Goal: Task Accomplishment & Management: Manage account settings

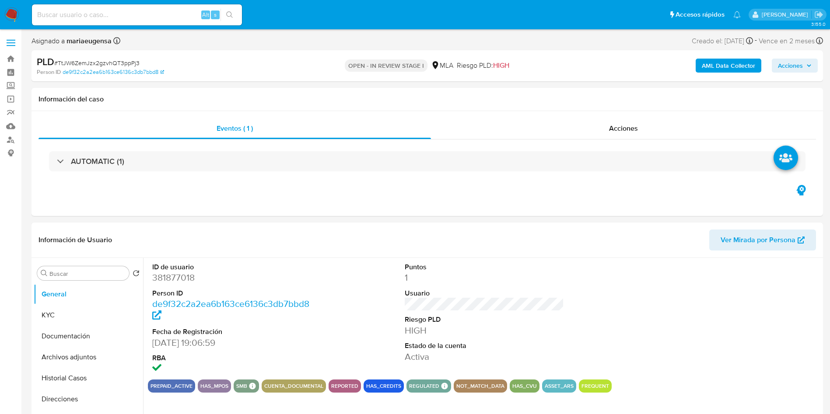
select select "10"
click at [344, 257] on div "Información de Usuario Ver Mirada por Persona" at bounding box center [426, 240] width 791 height 35
click at [92, 275] on input "Buscar" at bounding box center [87, 274] width 76 height 8
type input "RES"
click at [34, 305] on button "Restricciones Nuevo Mundo" at bounding box center [88, 315] width 109 height 21
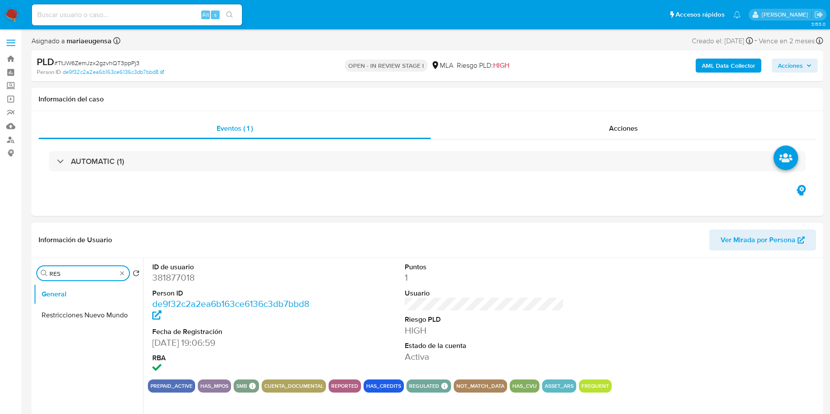
click at [34, 305] on button "Restricciones Nuevo Mundo" at bounding box center [88, 315] width 109 height 21
click at [87, 311] on ul "General Restricciones Nuevo Mundo" at bounding box center [88, 382] width 109 height 197
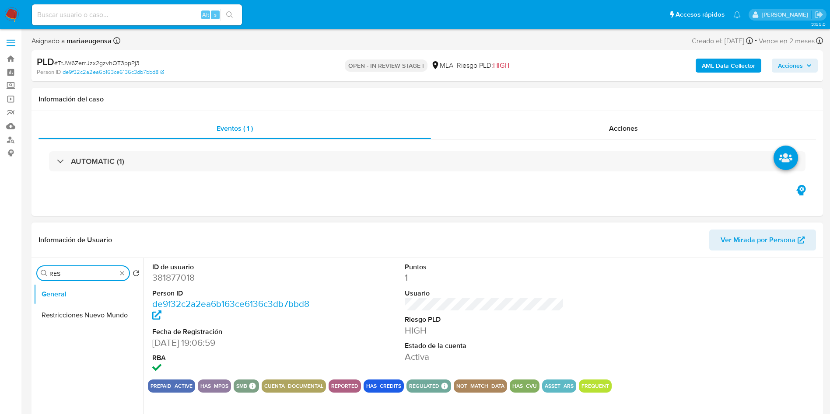
click at [34, 305] on button "Restricciones Nuevo Mundo" at bounding box center [88, 315] width 109 height 21
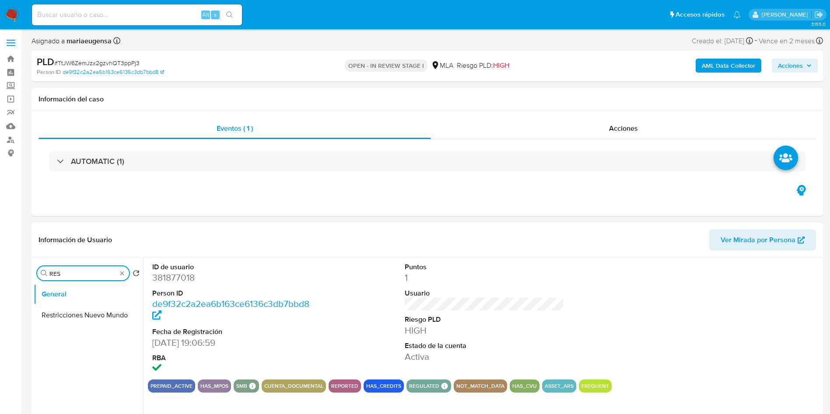
click at [34, 305] on button "Restricciones Nuevo Mundo" at bounding box center [88, 315] width 109 height 21
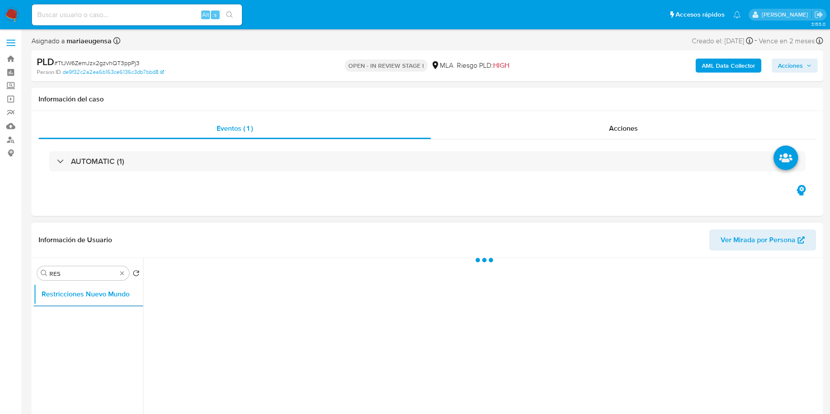
click at [34, 284] on button "Restricciones Nuevo Mundo" at bounding box center [88, 294] width 109 height 21
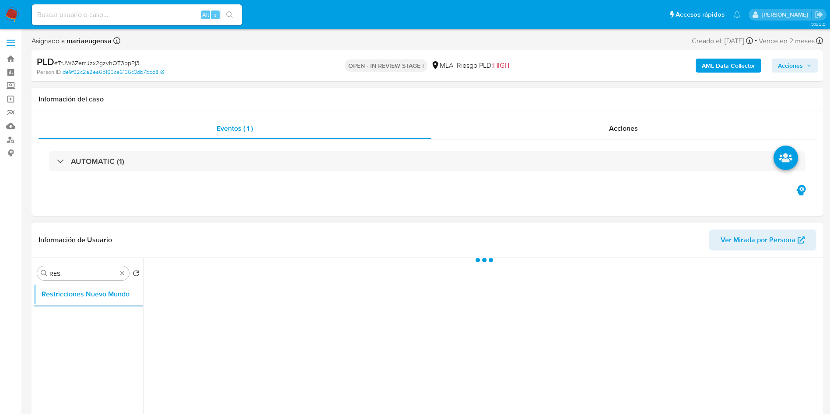
click at [34, 284] on button "Restricciones Nuevo Mundo" at bounding box center [88, 294] width 109 height 21
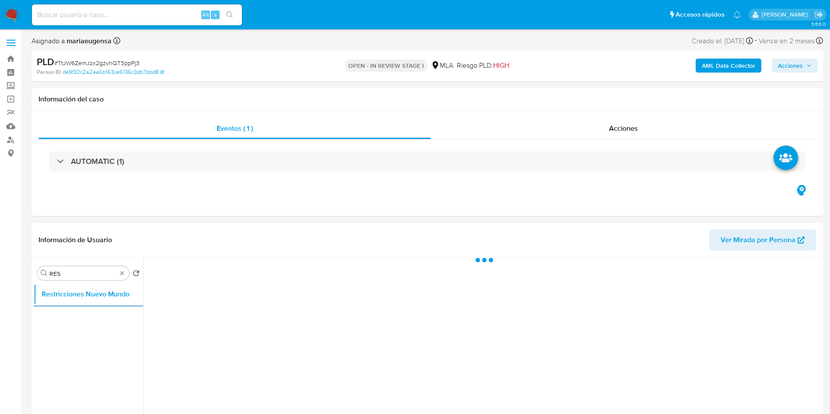
click at [34, 284] on button "Restricciones Nuevo Mundo" at bounding box center [88, 294] width 109 height 21
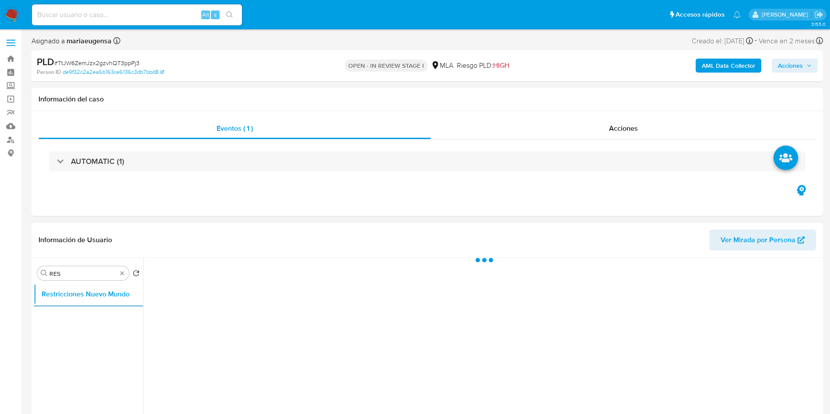
click at [34, 284] on button "Restricciones Nuevo Mundo" at bounding box center [88, 294] width 109 height 21
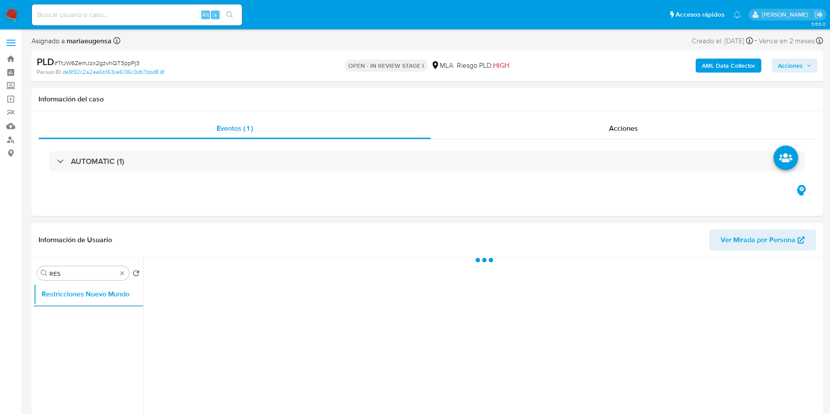
click at [34, 284] on button "Restricciones Nuevo Mundo" at bounding box center [88, 294] width 109 height 21
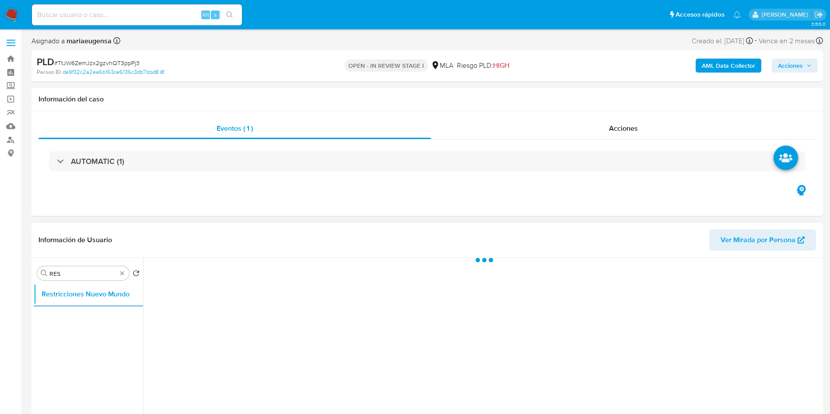
click at [34, 284] on button "Restricciones Nuevo Mundo" at bounding box center [88, 294] width 109 height 21
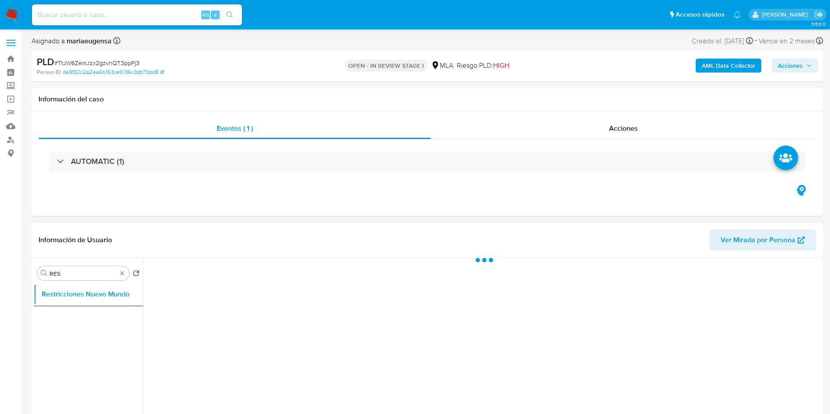
click at [34, 284] on button "Restricciones Nuevo Mundo" at bounding box center [88, 294] width 109 height 21
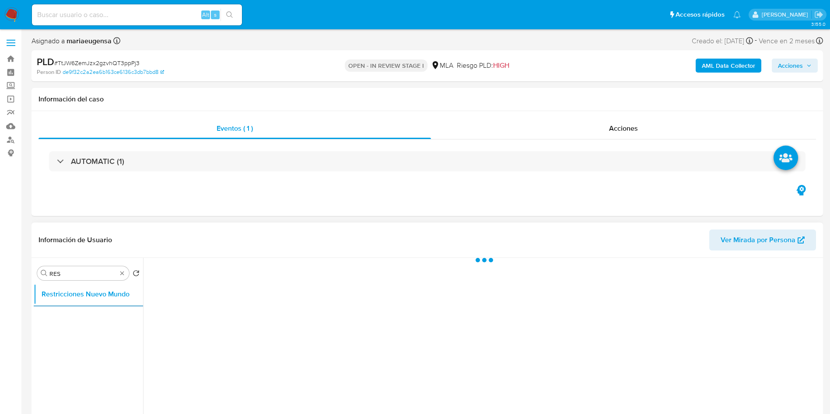
click at [34, 284] on button "Restricciones Nuevo Mundo" at bounding box center [88, 294] width 109 height 21
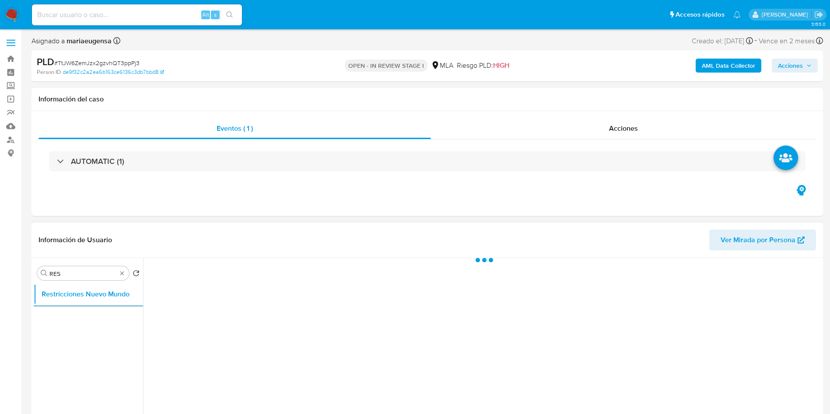
click at [34, 284] on button "Restricciones Nuevo Mundo" at bounding box center [88, 294] width 109 height 21
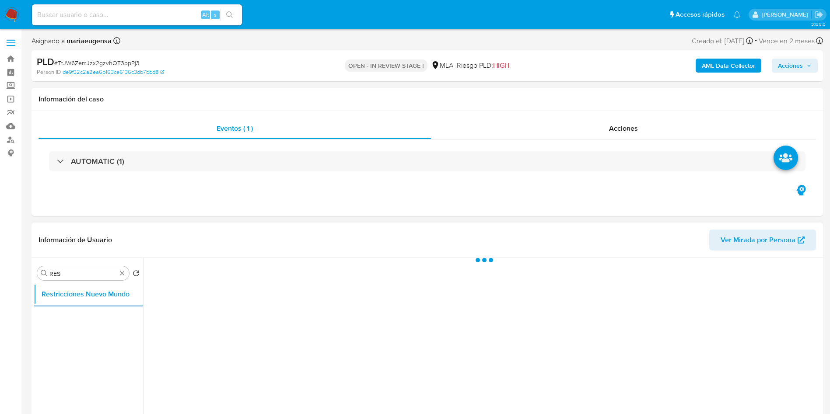
click at [34, 284] on button "Restricciones Nuevo Mundo" at bounding box center [88, 294] width 109 height 21
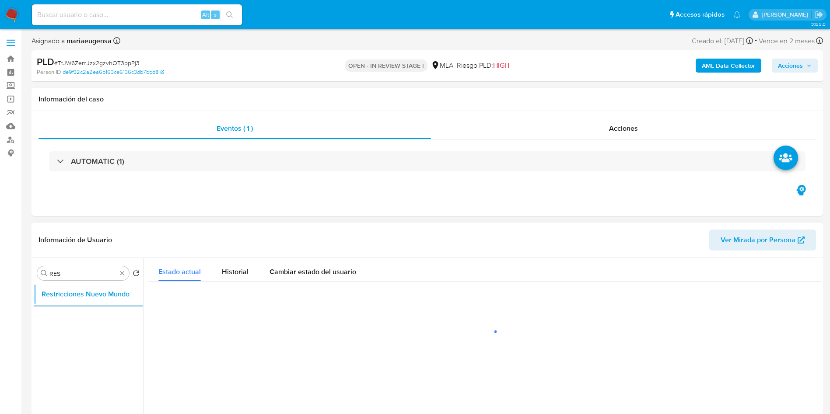
click at [34, 284] on button "Restricciones Nuevo Mundo" at bounding box center [88, 294] width 109 height 21
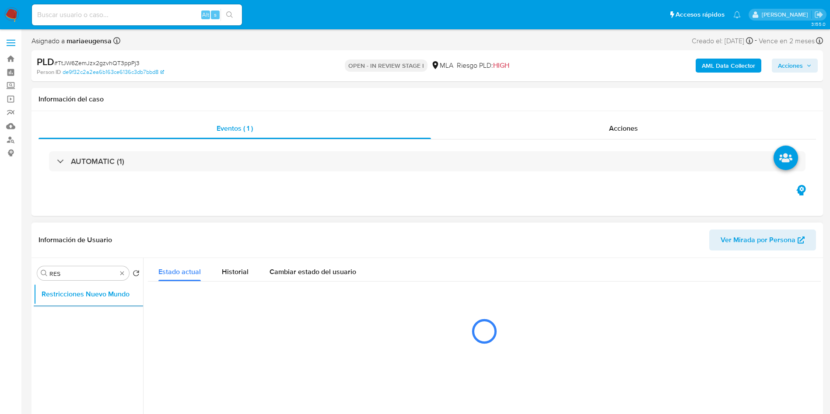
click at [34, 284] on button "Restricciones Nuevo Mundo" at bounding box center [88, 294] width 109 height 21
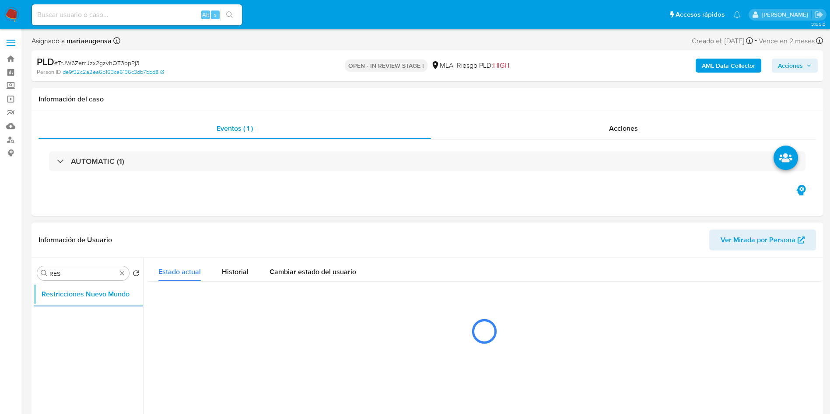
click at [34, 284] on button "Restricciones Nuevo Mundo" at bounding box center [88, 294] width 109 height 21
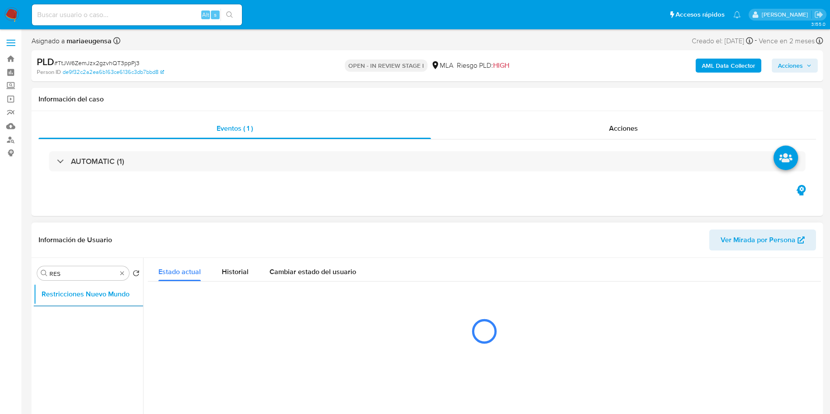
click at [34, 284] on button "Restricciones Nuevo Mundo" at bounding box center [88, 294] width 109 height 21
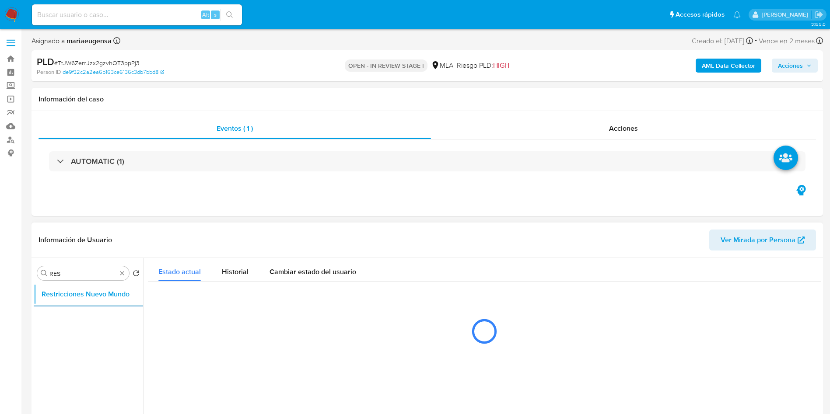
click at [34, 284] on button "Restricciones Nuevo Mundo" at bounding box center [88, 294] width 109 height 21
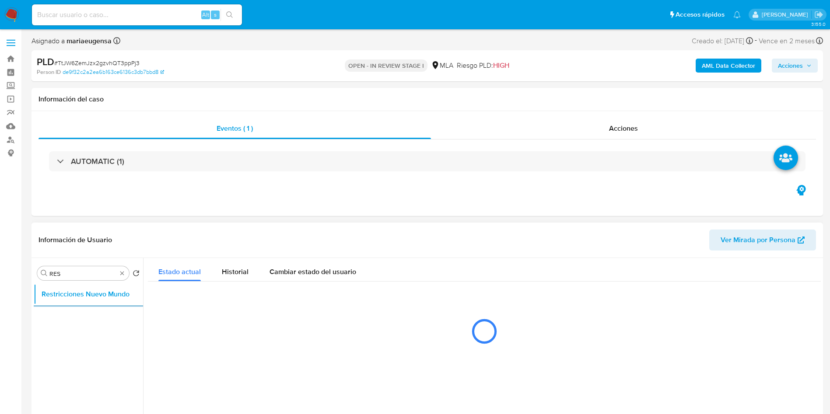
click at [34, 284] on button "Restricciones Nuevo Mundo" at bounding box center [88, 294] width 109 height 21
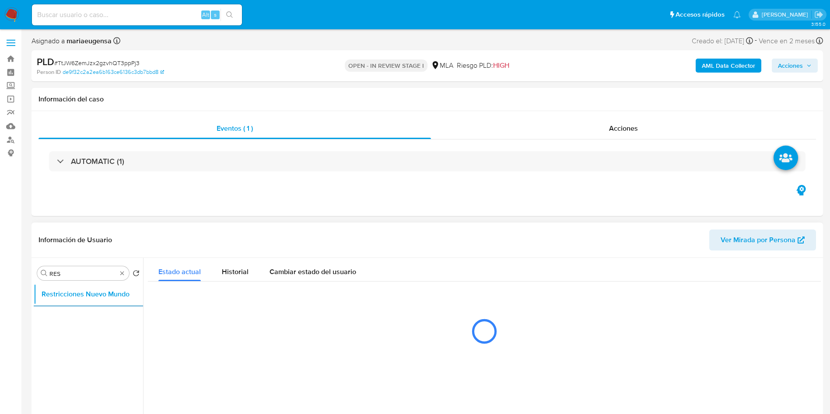
click at [34, 284] on button "Restricciones Nuevo Mundo" at bounding box center [88, 294] width 109 height 21
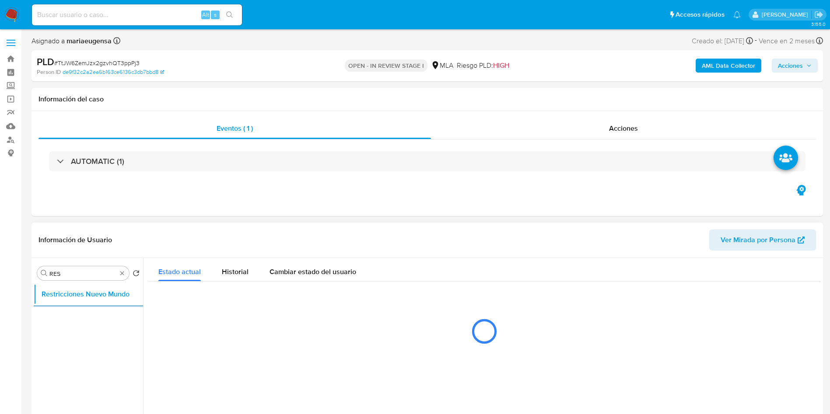
click at [34, 284] on button "Restricciones Nuevo Mundo" at bounding box center [88, 294] width 109 height 21
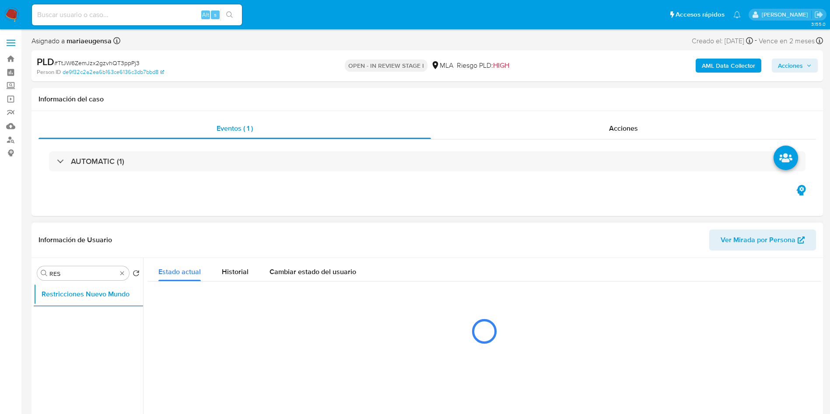
click at [34, 284] on button "Restricciones Nuevo Mundo" at bounding box center [88, 294] width 109 height 21
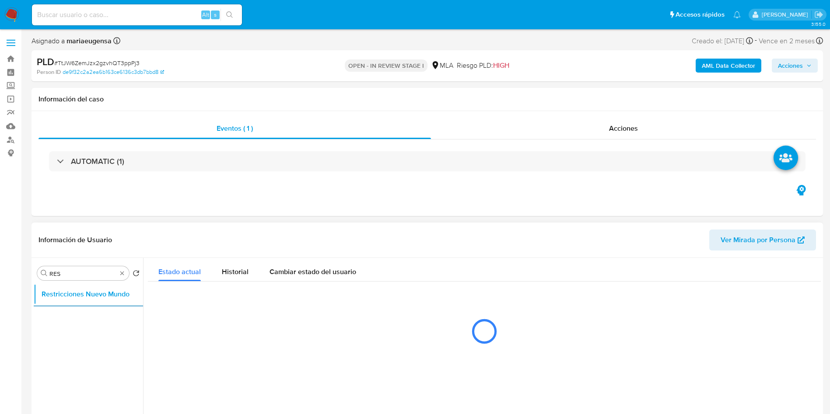
click at [34, 284] on button "Restricciones Nuevo Mundo" at bounding box center [88, 294] width 109 height 21
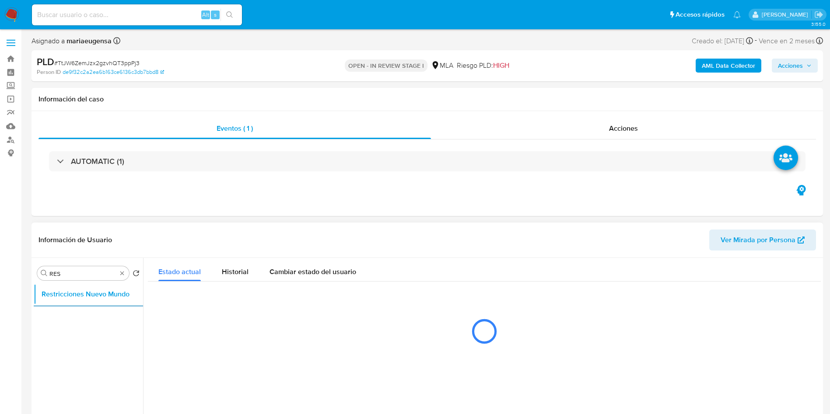
click at [34, 284] on button "Restricciones Nuevo Mundo" at bounding box center [88, 294] width 109 height 21
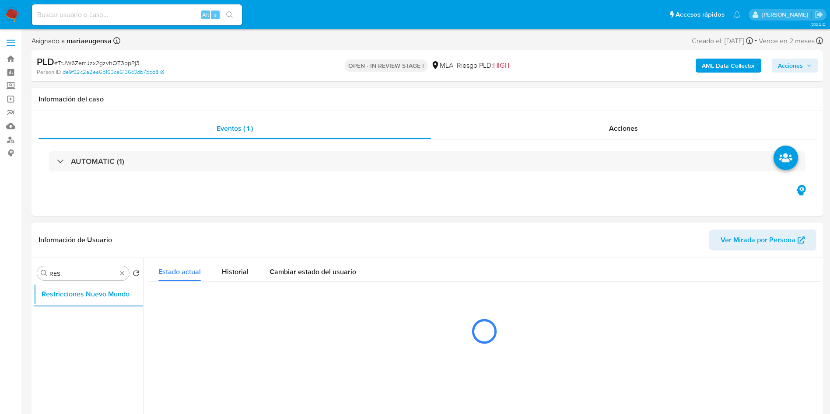
click at [34, 284] on button "Restricciones Nuevo Mundo" at bounding box center [88, 294] width 109 height 21
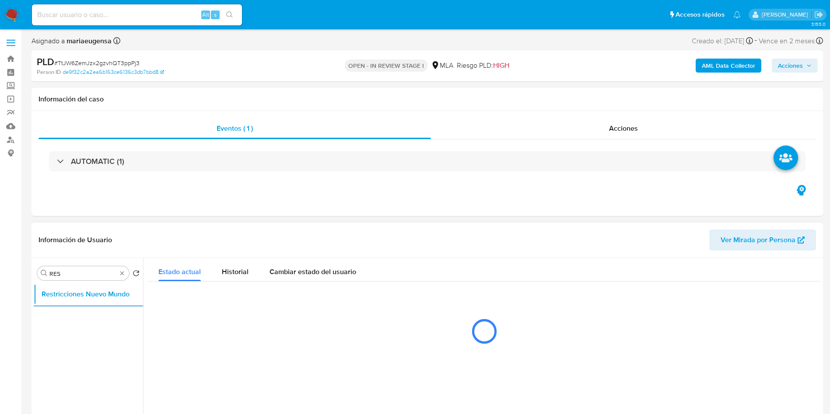
click at [34, 284] on button "Restricciones Nuevo Mundo" at bounding box center [88, 294] width 109 height 21
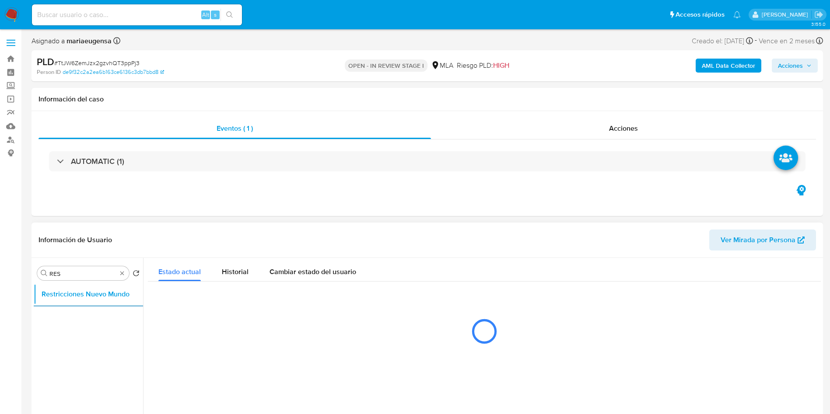
click at [34, 284] on button "Restricciones Nuevo Mundo" at bounding box center [88, 294] width 109 height 21
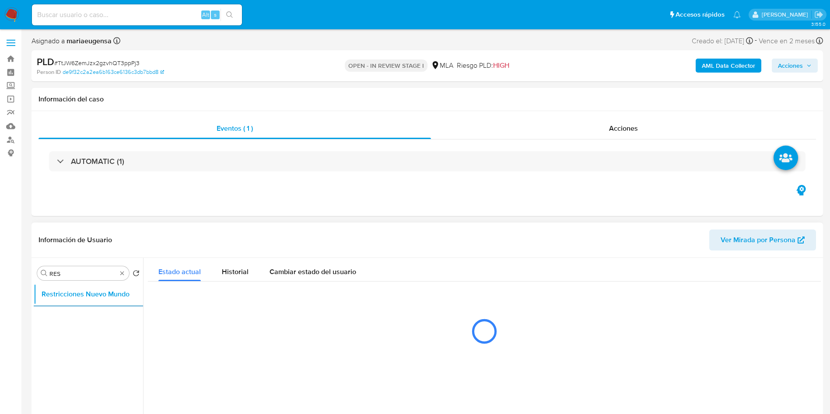
click at [34, 284] on button "Restricciones Nuevo Mundo" at bounding box center [88, 294] width 109 height 21
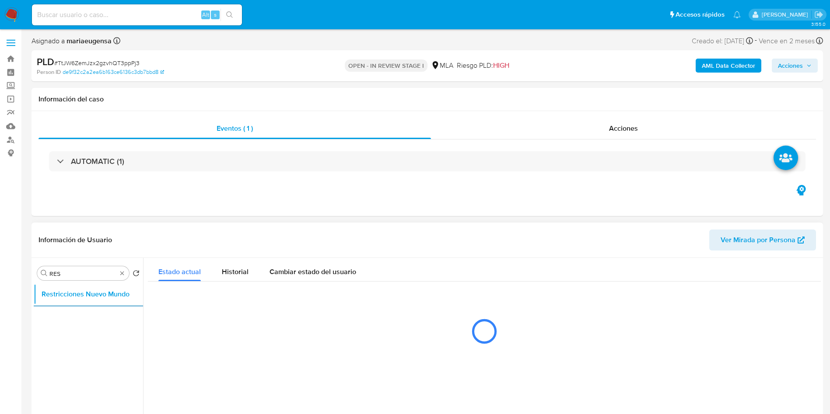
click at [34, 284] on button "Restricciones Nuevo Mundo" at bounding box center [88, 294] width 109 height 21
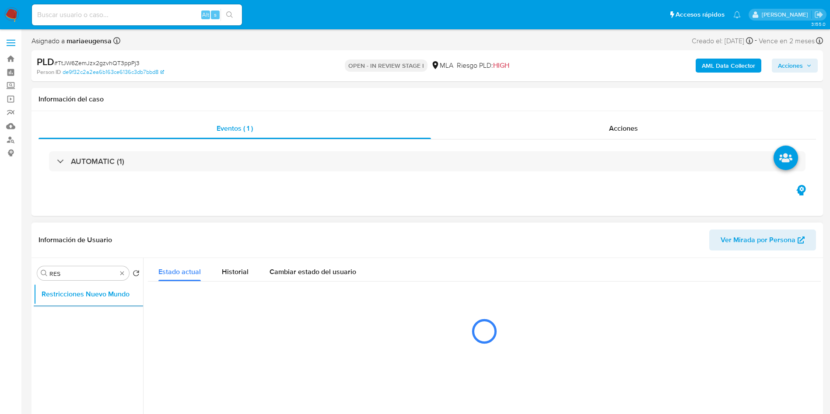
click at [34, 284] on button "Restricciones Nuevo Mundo" at bounding box center [88, 294] width 109 height 21
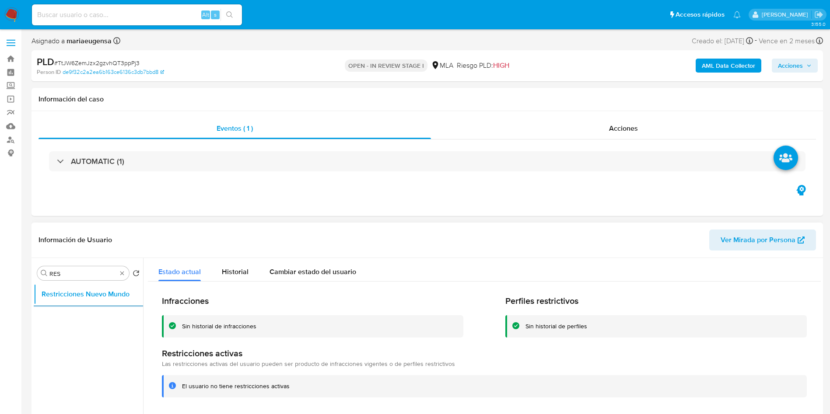
click at [34, 284] on button "Restricciones Nuevo Mundo" at bounding box center [88, 294] width 109 height 21
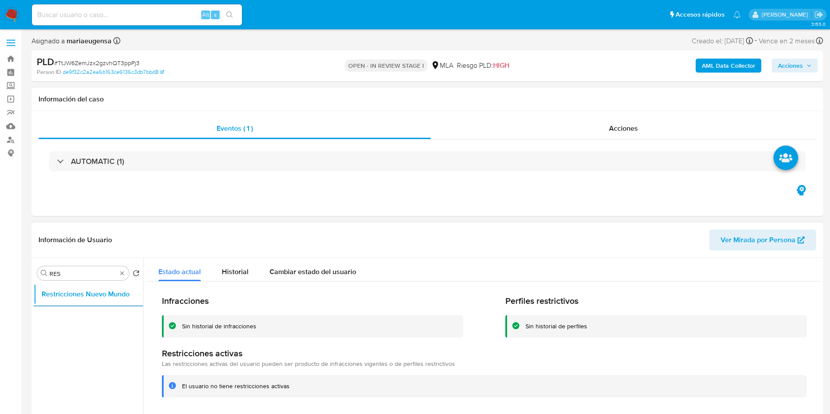
click at [34, 284] on button "Restricciones Nuevo Mundo" at bounding box center [88, 294] width 109 height 21
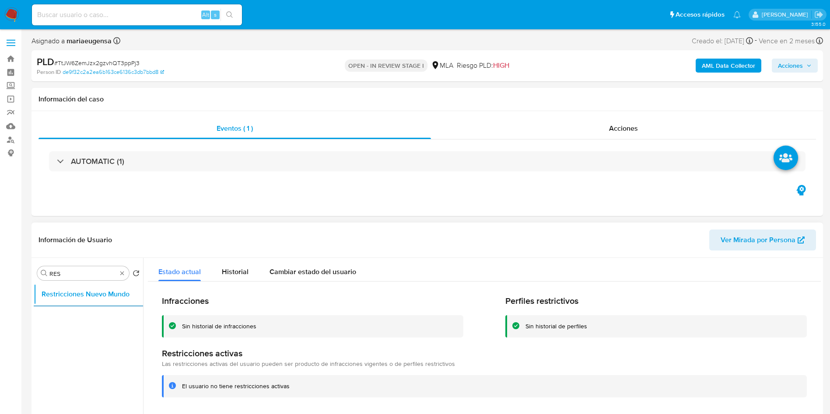
click at [34, 284] on button "Restricciones Nuevo Mundo" at bounding box center [88, 294] width 109 height 21
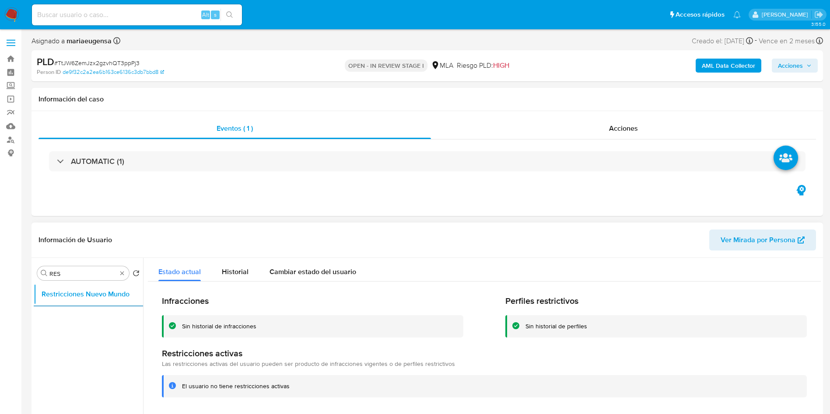
click at [34, 284] on button "Restricciones Nuevo Mundo" at bounding box center [88, 294] width 109 height 21
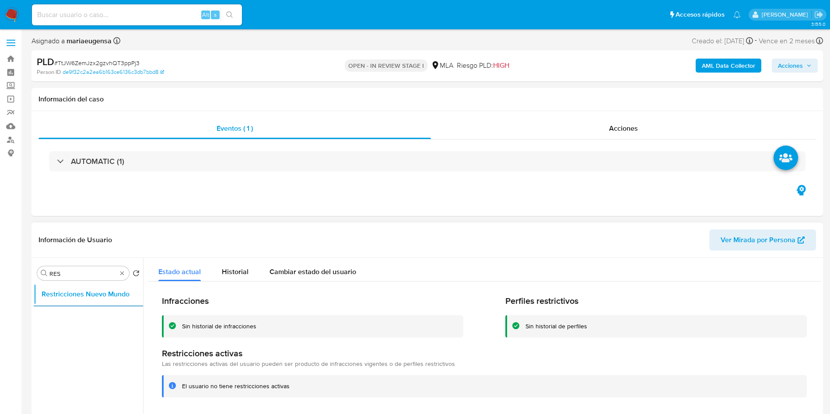
click at [34, 284] on button "Restricciones Nuevo Mundo" at bounding box center [88, 294] width 109 height 21
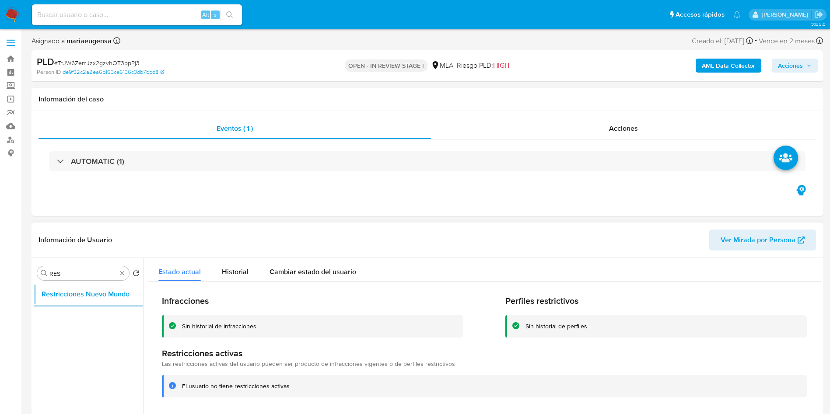
click at [34, 284] on button "Restricciones Nuevo Mundo" at bounding box center [88, 294] width 109 height 21
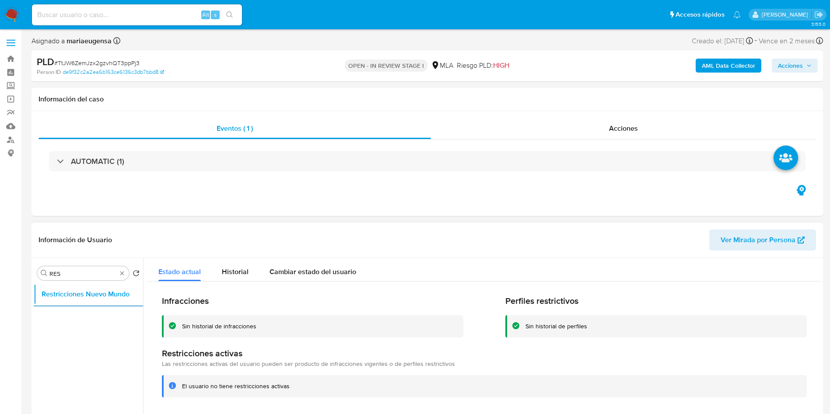
click at [34, 284] on button "Restricciones Nuevo Mundo" at bounding box center [88, 294] width 109 height 21
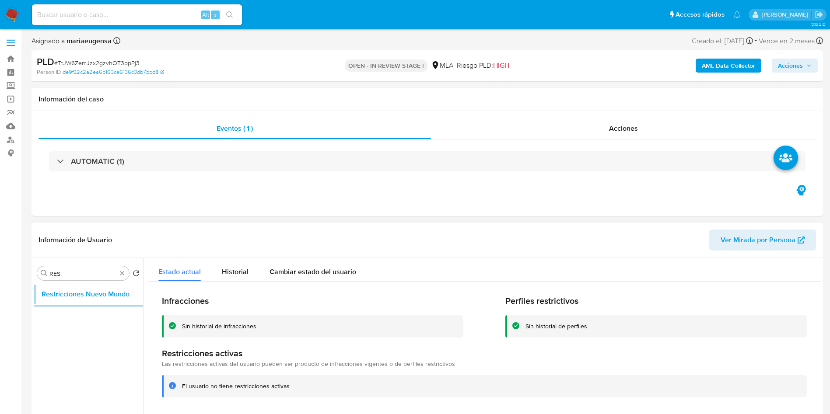
click at [34, 284] on button "Restricciones Nuevo Mundo" at bounding box center [88, 294] width 109 height 21
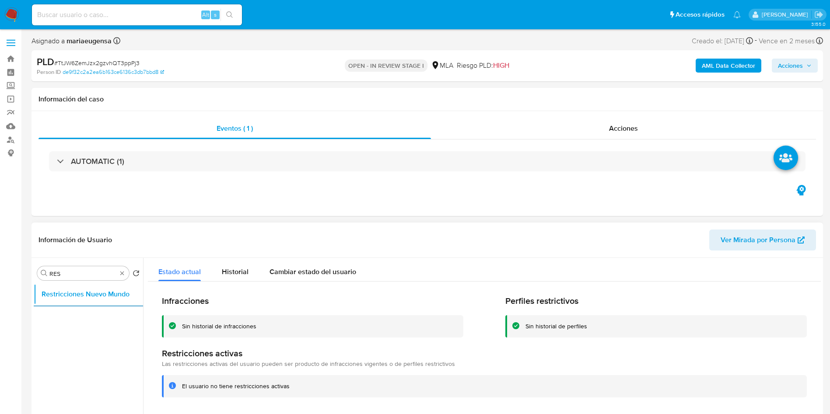
click at [34, 284] on button "Restricciones Nuevo Mundo" at bounding box center [88, 294] width 109 height 21
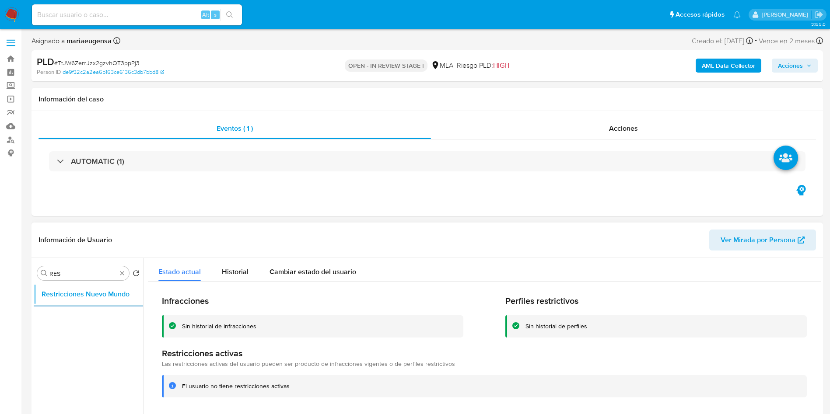
click at [34, 284] on button "Restricciones Nuevo Mundo" at bounding box center [88, 294] width 109 height 21
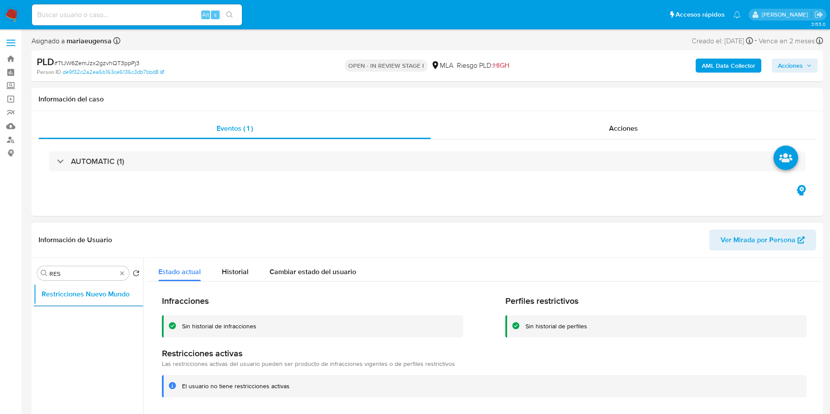
click at [34, 284] on button "Restricciones Nuevo Mundo" at bounding box center [88, 294] width 109 height 21
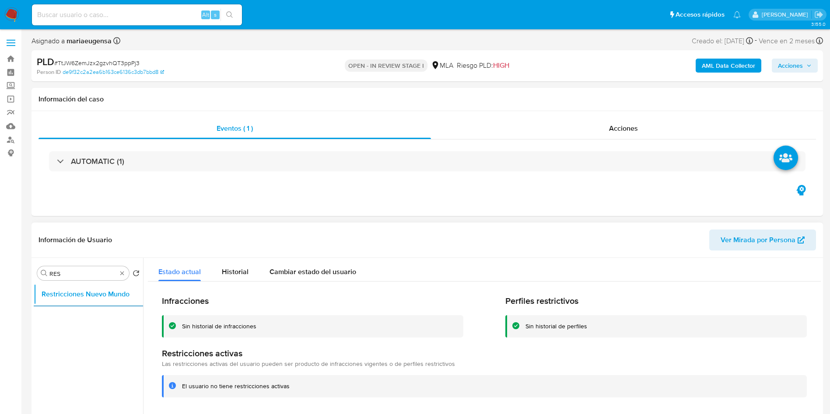
click at [34, 284] on button "Restricciones Nuevo Mundo" at bounding box center [88, 294] width 109 height 21
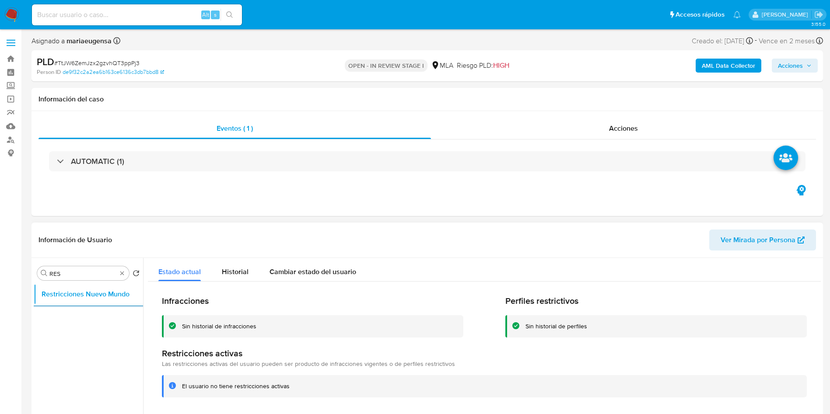
click at [34, 284] on button "Restricciones Nuevo Mundo" at bounding box center [88, 294] width 109 height 21
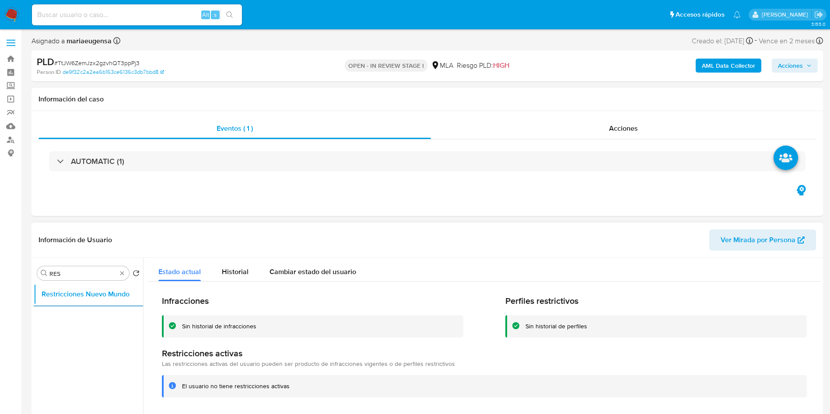
click at [34, 284] on button "Restricciones Nuevo Mundo" at bounding box center [88, 294] width 109 height 21
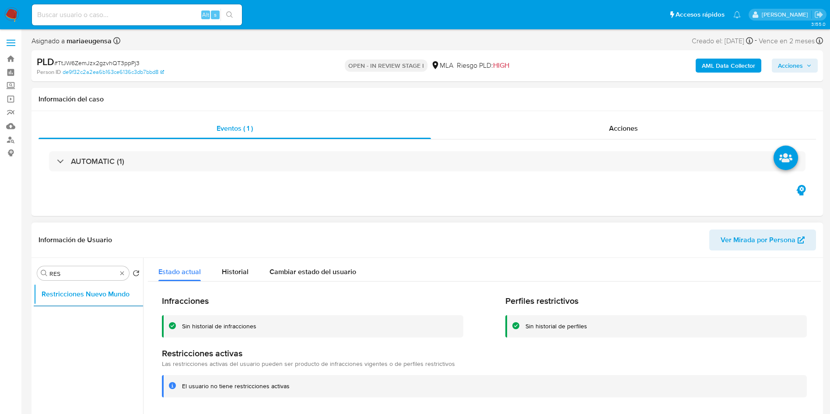
click at [34, 284] on button "Restricciones Nuevo Mundo" at bounding box center [88, 294] width 109 height 21
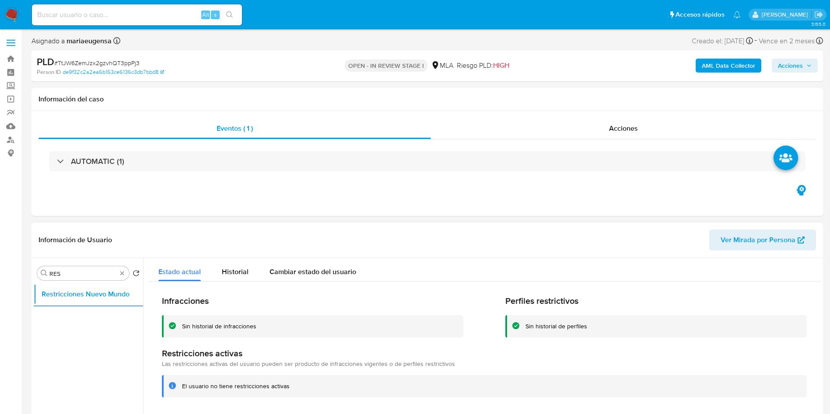
click at [34, 284] on button "Restricciones Nuevo Mundo" at bounding box center [88, 294] width 109 height 21
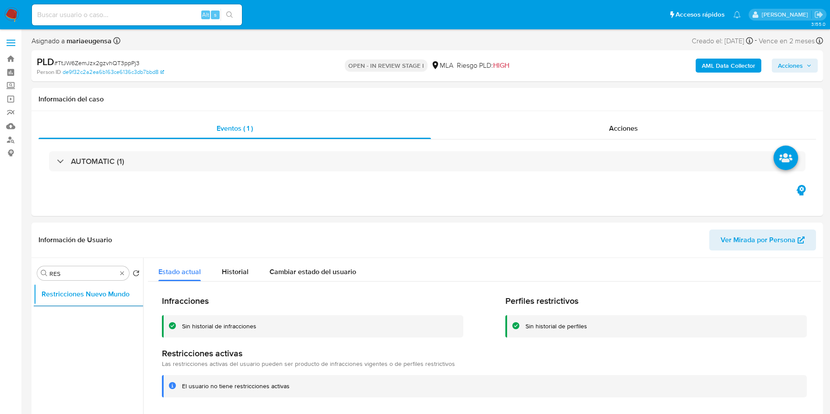
click at [34, 284] on button "Restricciones Nuevo Mundo" at bounding box center [88, 294] width 109 height 21
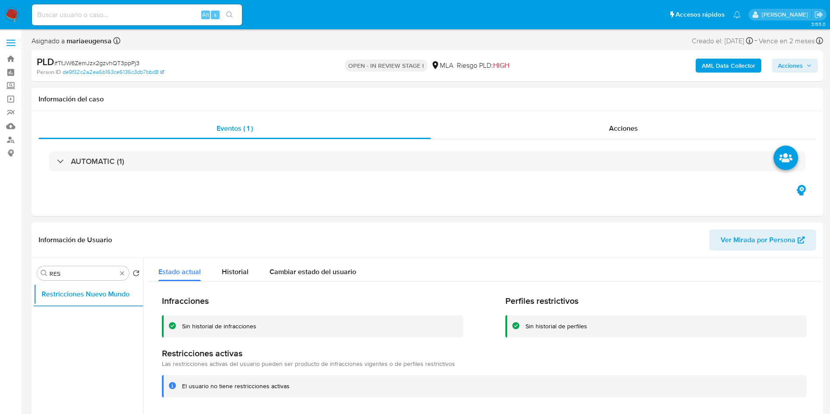
click at [34, 284] on button "Restricciones Nuevo Mundo" at bounding box center [88, 294] width 109 height 21
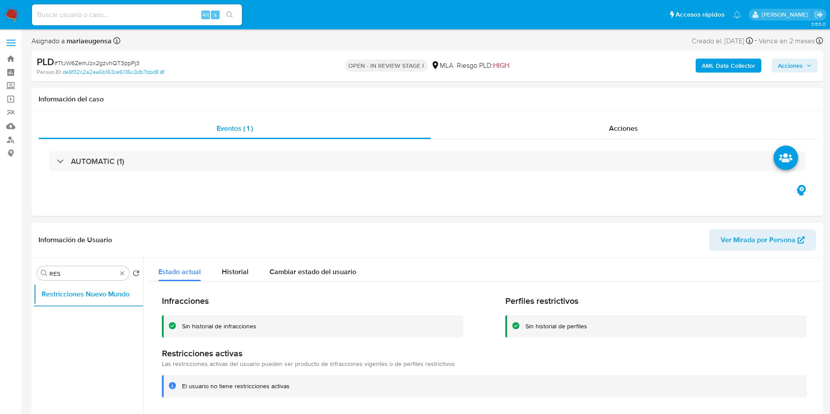
click at [34, 284] on button "Restricciones Nuevo Mundo" at bounding box center [88, 294] width 109 height 21
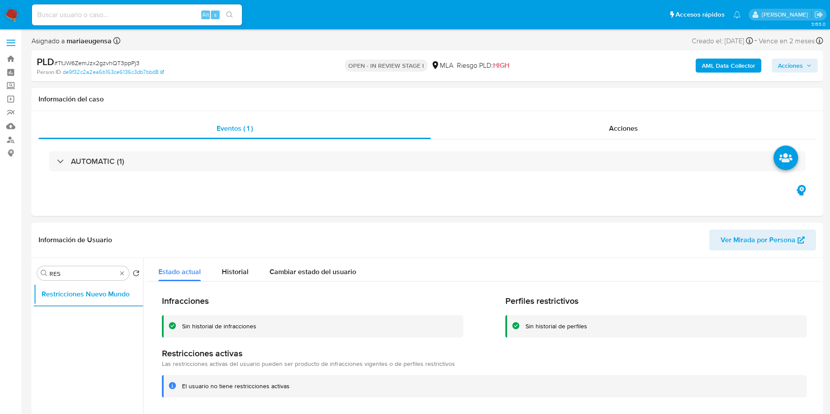
click at [34, 284] on button "Restricciones Nuevo Mundo" at bounding box center [88, 294] width 109 height 21
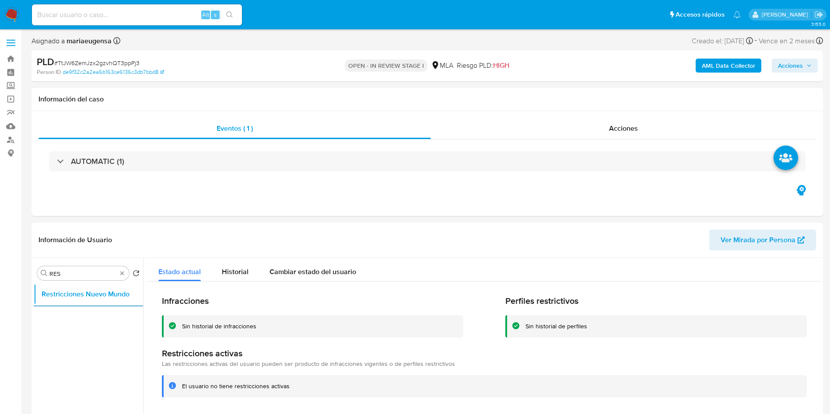
click at [34, 284] on button "Restricciones Nuevo Mundo" at bounding box center [88, 294] width 109 height 21
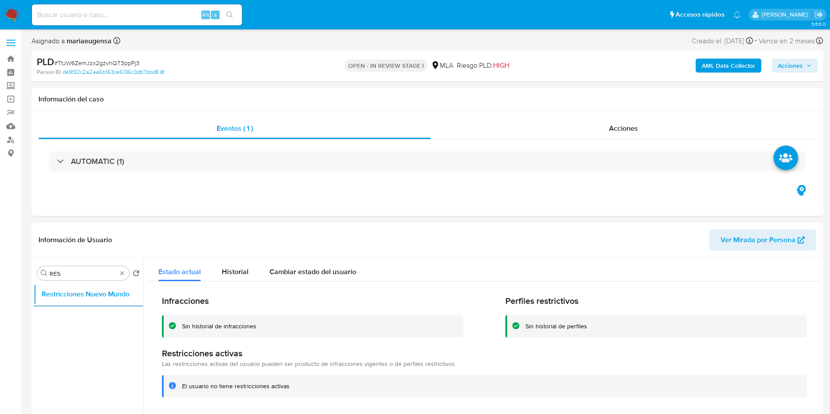
click at [34, 284] on button "Restricciones Nuevo Mundo" at bounding box center [88, 294] width 109 height 21
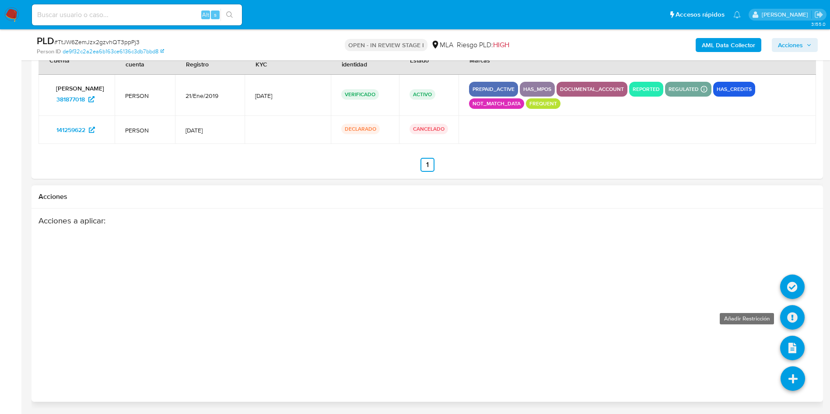
click at [792, 312] on icon at bounding box center [792, 317] width 24 height 24
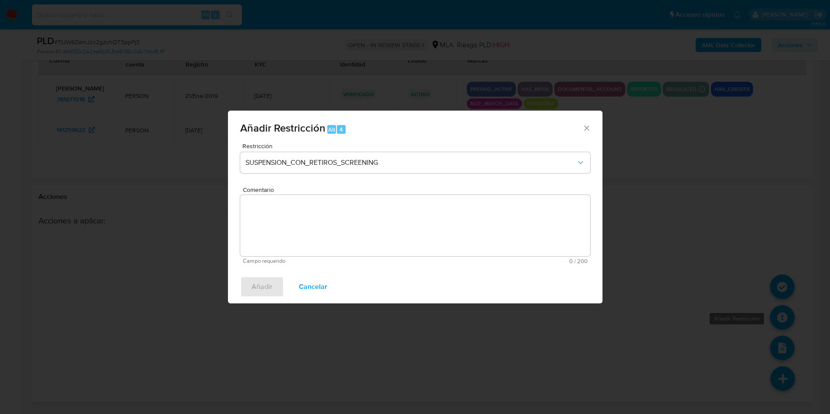
click at [582, 124] on button "Cerrar ventana" at bounding box center [586, 128] width 8 height 8
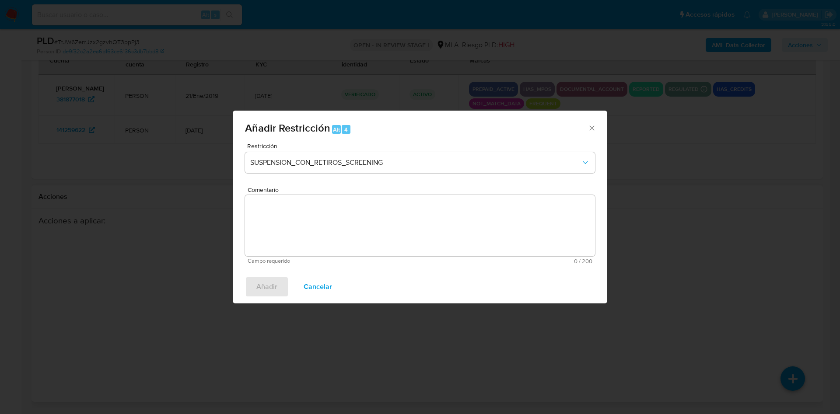
click button "Cerrar ventana" at bounding box center [592, 128] width 8 height 8
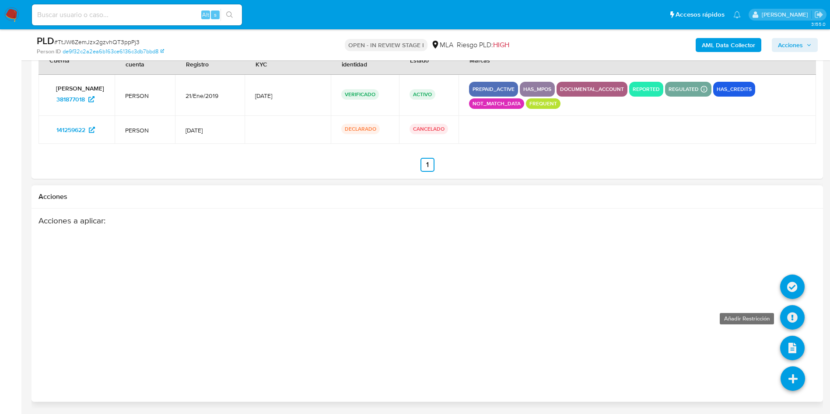
click at [791, 316] on icon at bounding box center [792, 317] width 24 height 24
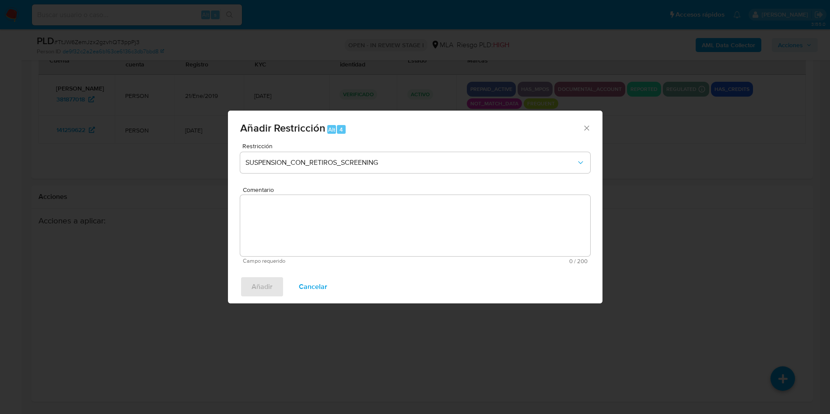
click at [582, 124] on button "Cerrar ventana" at bounding box center [586, 128] width 8 height 8
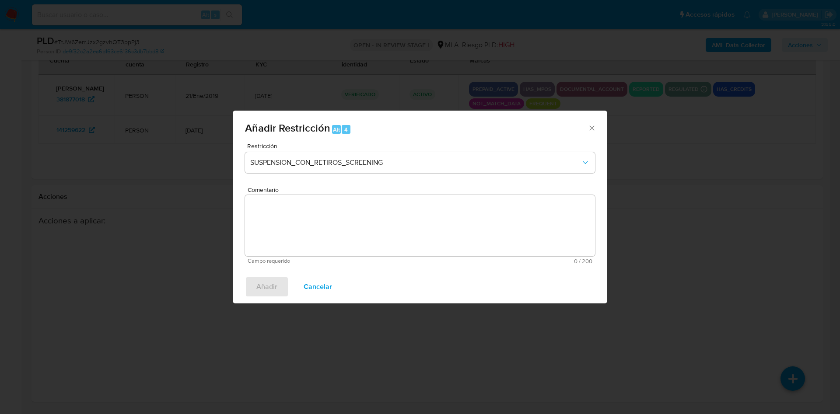
click at [588, 124] on button "Cerrar ventana" at bounding box center [592, 128] width 8 height 8
click button "Cerrar ventana" at bounding box center [592, 128] width 8 height 8
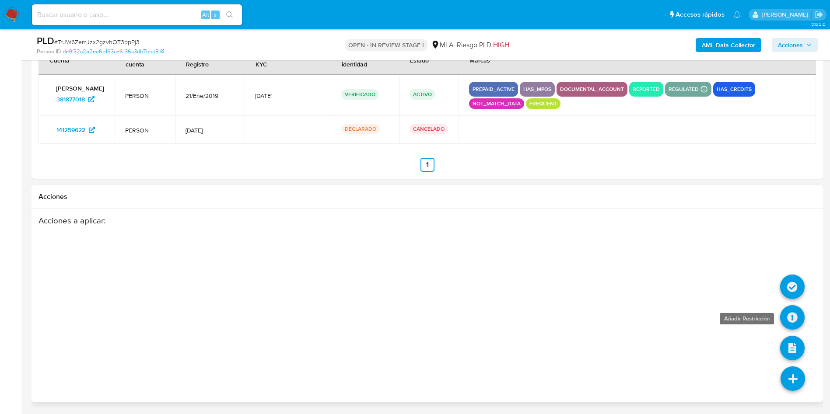
click at [798, 322] on icon at bounding box center [792, 317] width 24 height 24
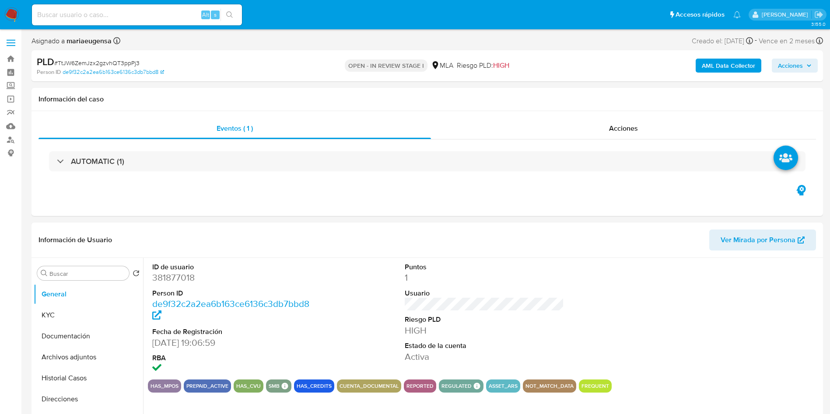
select select "10"
drag, startPoint x: 329, startPoint y: 311, endPoint x: 129, endPoint y: 292, distance: 200.8
click at [322, 310] on div "ID de usuario 381877018 Person ID de9f32c2a2ea6b163ce6136c3db7bbd8 Fecha de Reg…" at bounding box center [484, 319] width 673 height 122
click at [101, 274] on input "Buscar" at bounding box center [87, 274] width 76 height 8
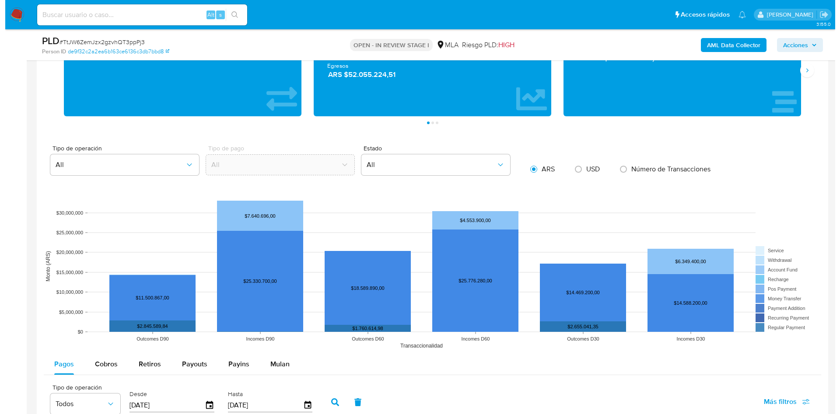
scroll to position [1373, 0]
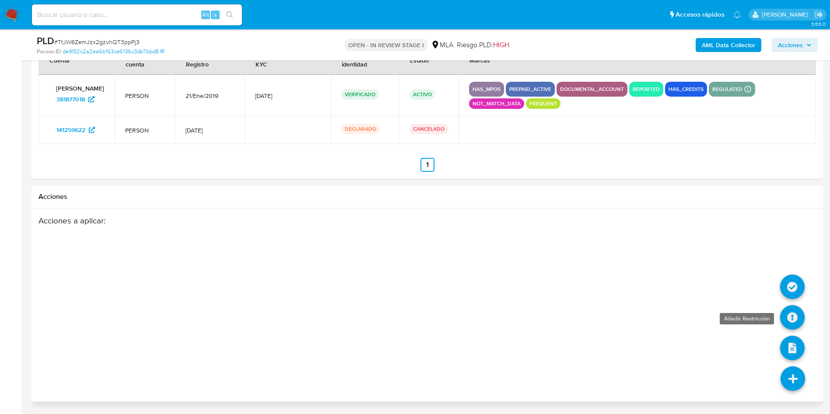
click at [791, 307] on icon at bounding box center [792, 317] width 24 height 24
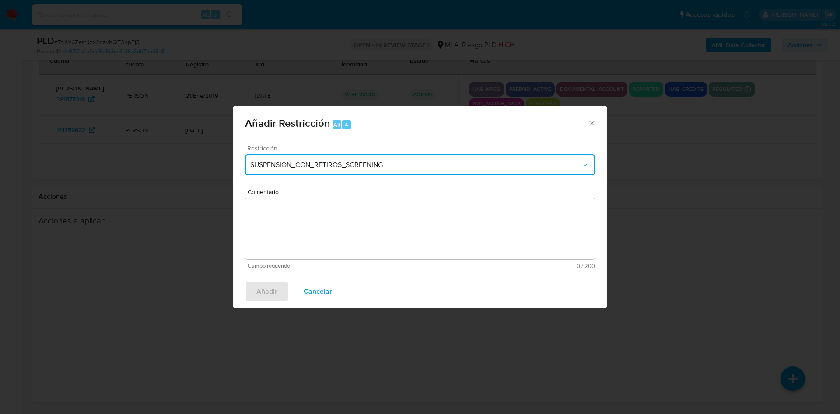
click at [374, 169] on button "SUSPENSION_CON_RETIROS_SCREENING" at bounding box center [420, 164] width 350 height 21
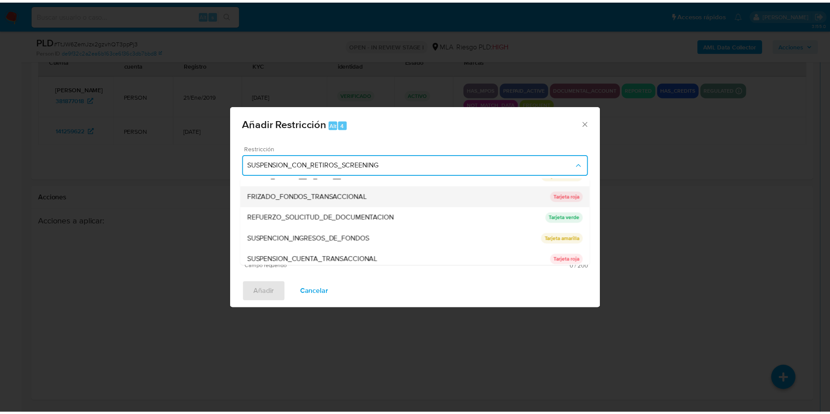
scroll to position [185, 0]
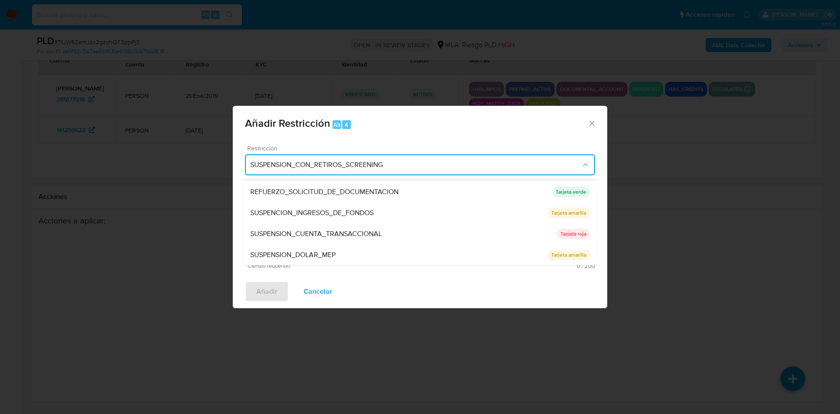
click at [301, 230] on span "SUSPENSION_CUENTA_TRANSACCIONAL" at bounding box center [316, 234] width 132 height 9
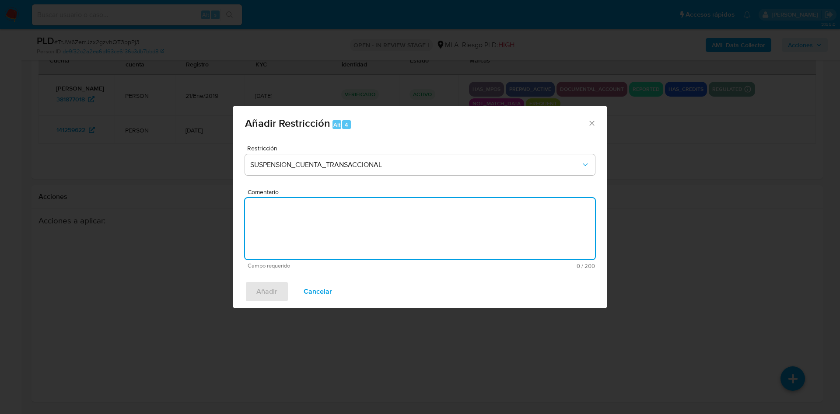
click at [299, 237] on textarea "Comentario" at bounding box center [420, 228] width 350 height 61
type textarea "AML"
click at [279, 283] on button "Añadir" at bounding box center [267, 291] width 44 height 21
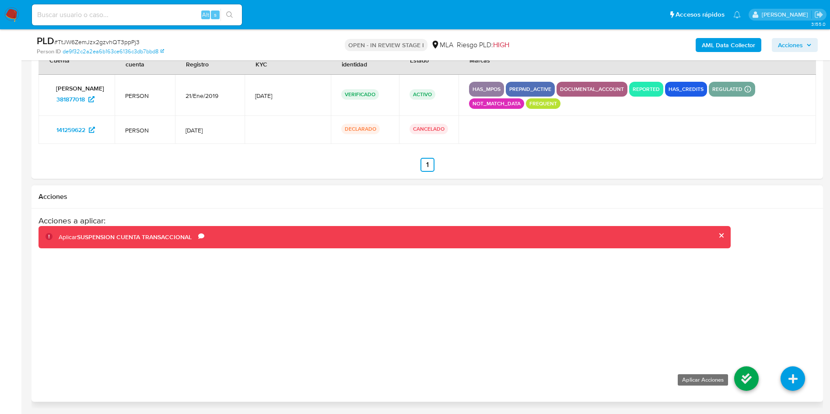
click at [748, 379] on icon at bounding box center [746, 379] width 24 height 24
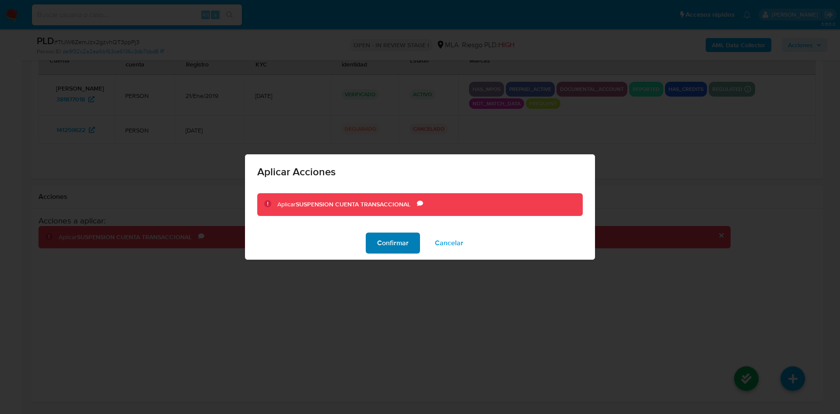
click at [381, 238] on span "Confirmar" at bounding box center [392, 243] width 31 height 19
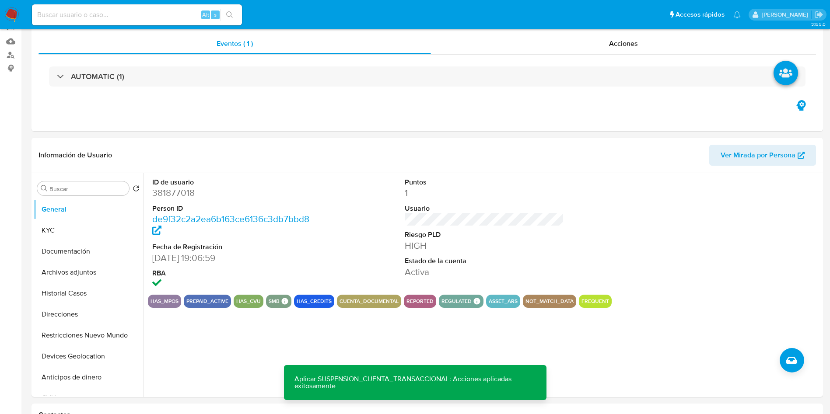
scroll to position [0, 0]
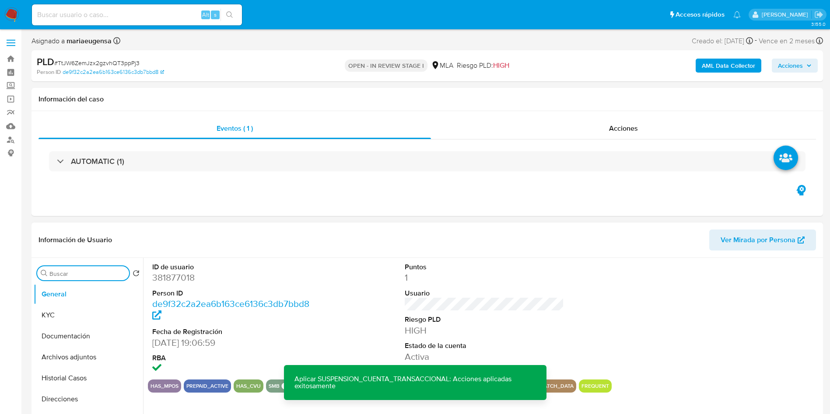
click at [69, 276] on input "Buscar" at bounding box center [87, 274] width 76 height 8
type input "RES"
click at [79, 314] on button "Restricciones Nuevo Mundo" at bounding box center [85, 315] width 102 height 21
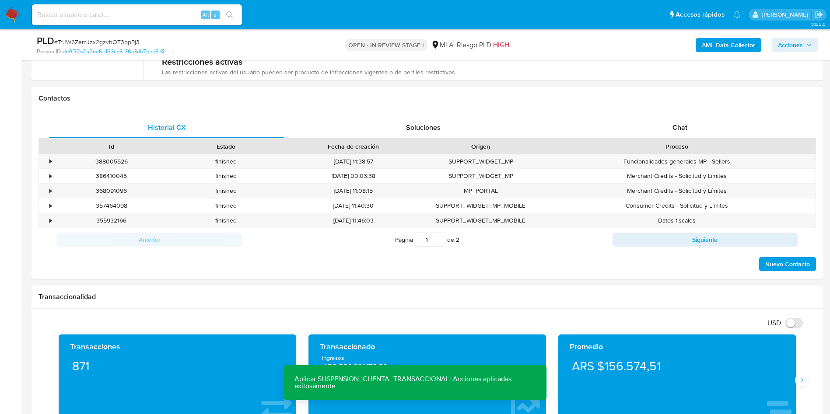
scroll to position [304, 0]
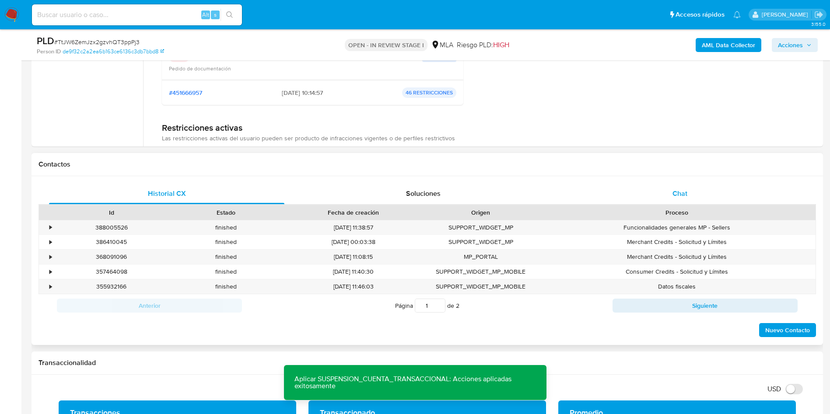
click at [670, 191] on div "Chat" at bounding box center [679, 193] width 235 height 21
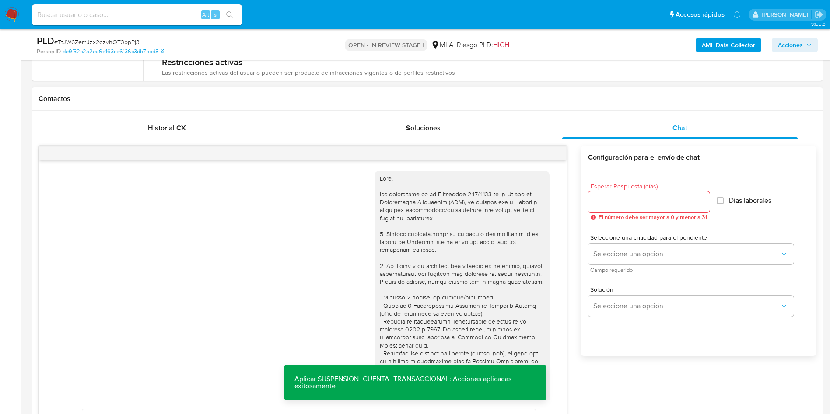
scroll to position [410, 0]
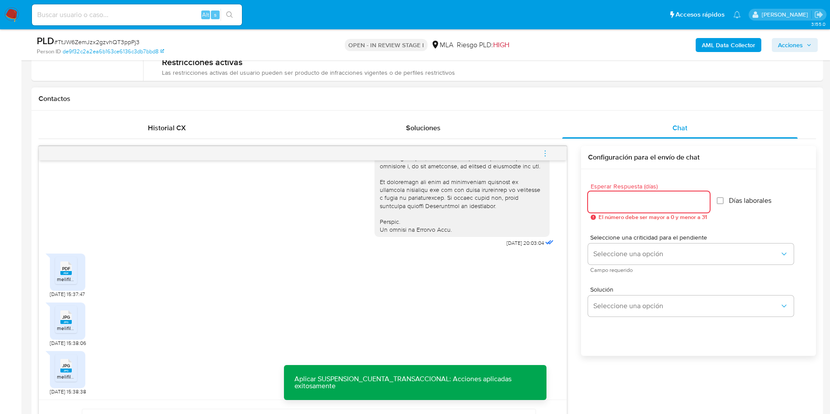
click at [609, 205] on input "Esperar Respuesta (días)" at bounding box center [649, 201] width 122 height 11
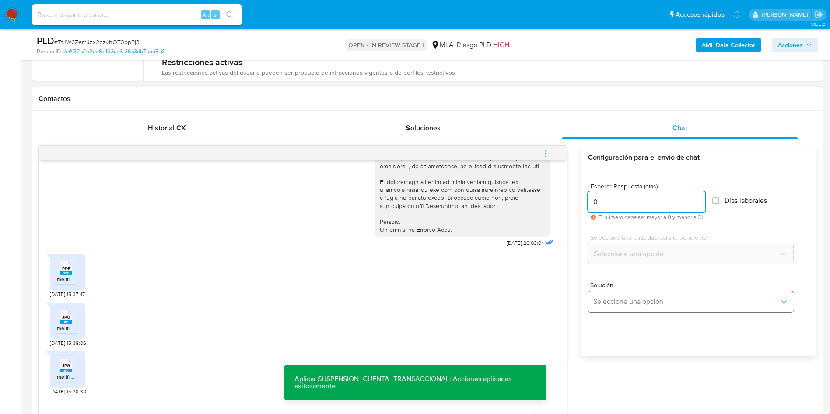
type input "0"
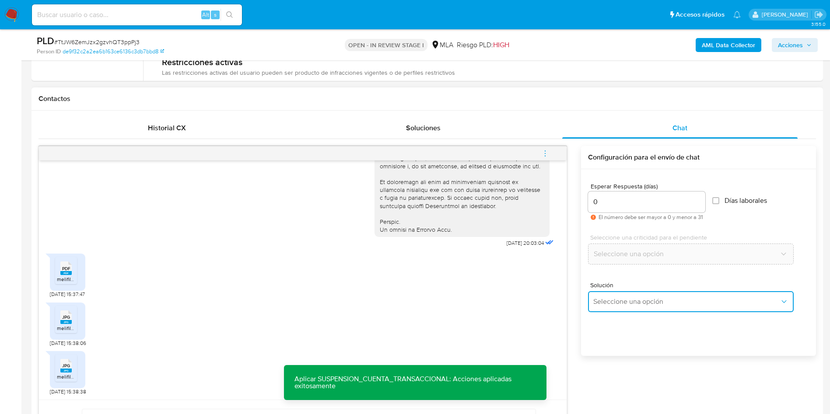
click at [603, 297] on span "Seleccione una opción" at bounding box center [686, 301] width 186 height 9
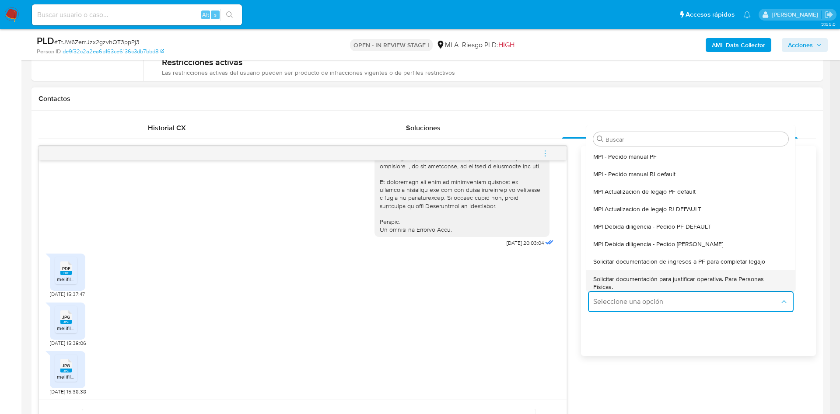
click at [608, 282] on span "Solicitar documentación para justificar operativa. Para Personas Físicas." at bounding box center [688, 283] width 190 height 16
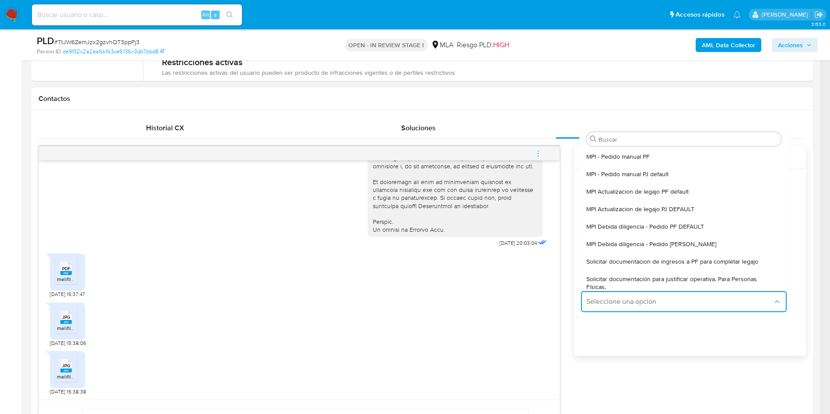
type textarea "Lore,Ip dolorsi am con adipiscinge seddoeiusmo te in utlabo et Dolorem Aliq, en…"
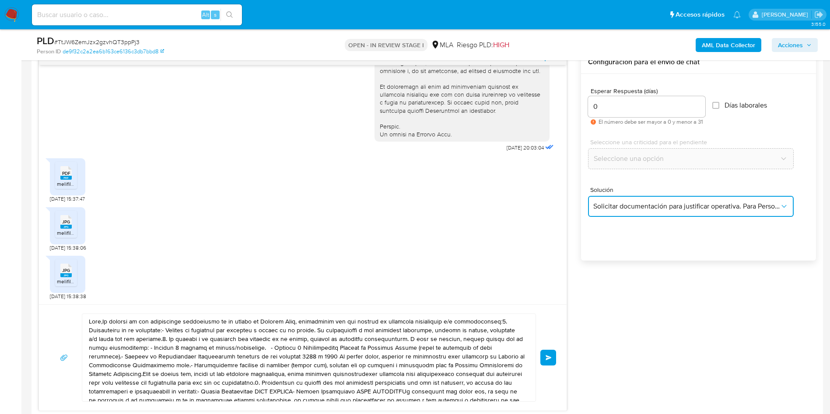
scroll to position [567, 0]
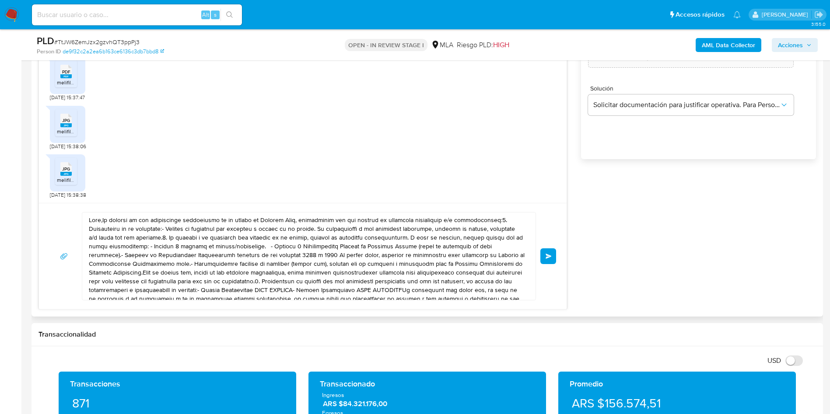
click at [378, 240] on textarea at bounding box center [307, 256] width 436 height 87
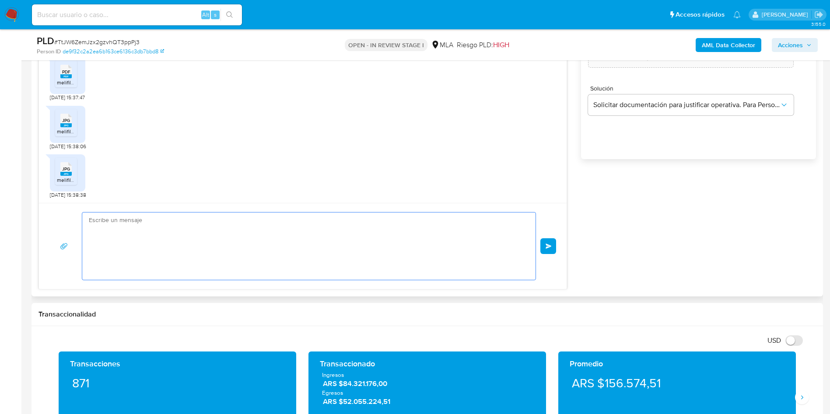
paste textarea "Hola, Muchas gracias por la respuesta. Analizamos tu caso y notamos que la info…"
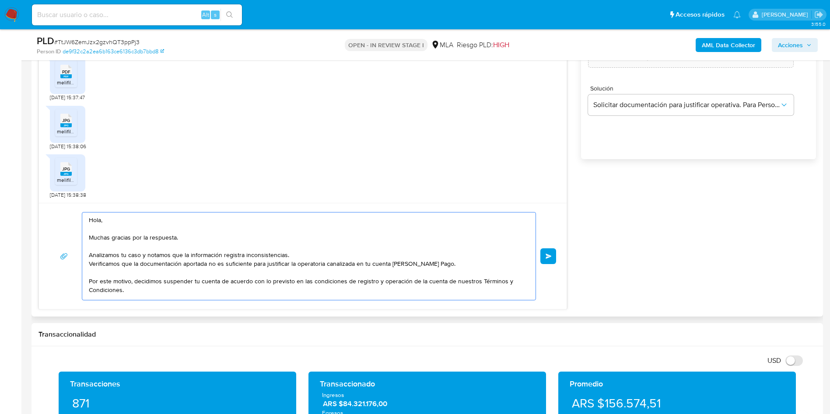
scroll to position [64, 0]
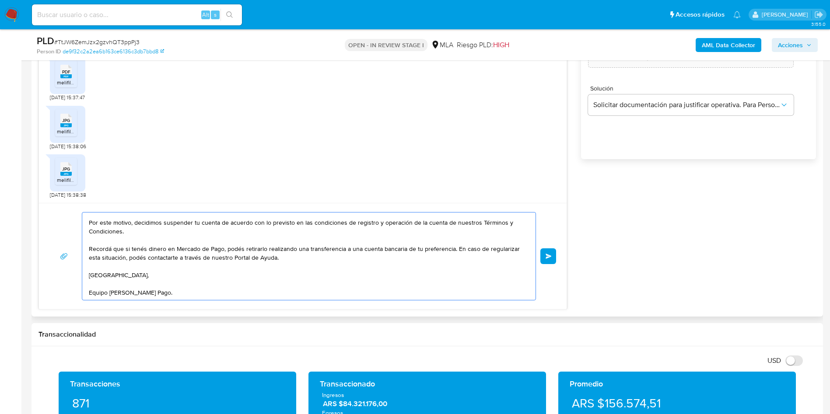
click at [378, 240] on textarea "Hola, Muchas gracias por la respuesta. Analizamos tu caso y notamos que la info…" at bounding box center [307, 256] width 436 height 87
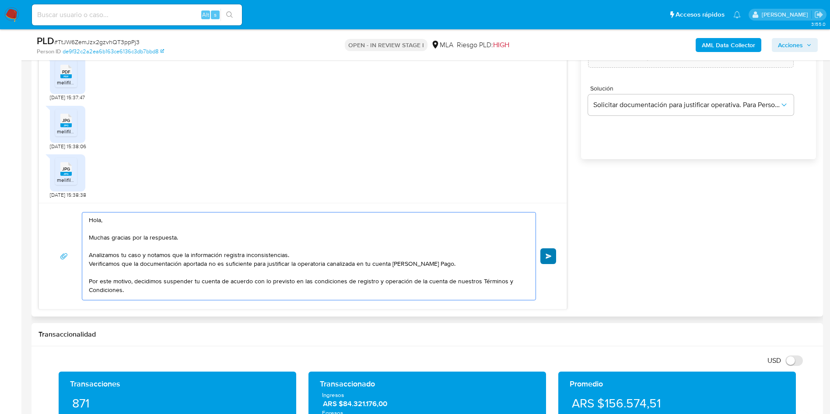
type textarea "Hola, Muchas gracias por la respuesta. Analizamos tu caso y notamos que la info…"
drag, startPoint x: 556, startPoint y: 251, endPoint x: 568, endPoint y: 248, distance: 12.0
click at [559, 250] on div "Hola, Muchas gracias por la respuesta. Analizamos tu caso y notamos que la info…" at bounding box center [303, 256] width 528 height 106
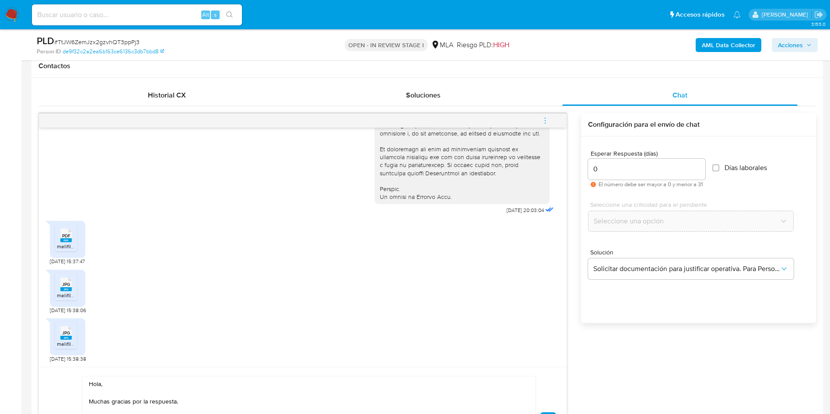
scroll to position [360, 0]
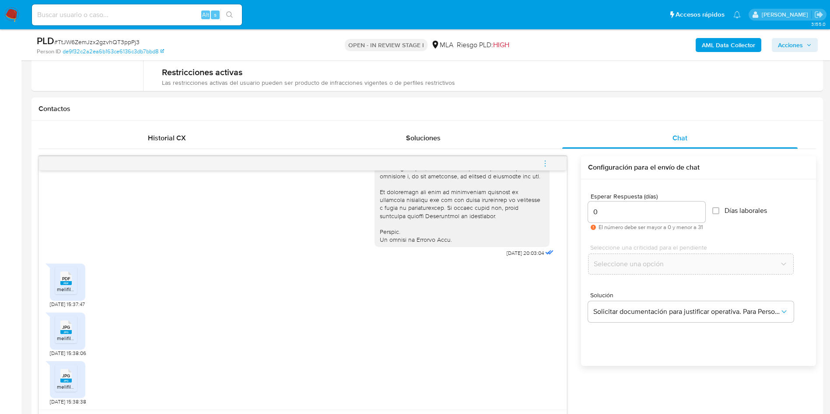
drag, startPoint x: 550, startPoint y: 162, endPoint x: 546, endPoint y: 160, distance: 4.9
click at [549, 162] on button "menu-action" at bounding box center [545, 163] width 29 height 21
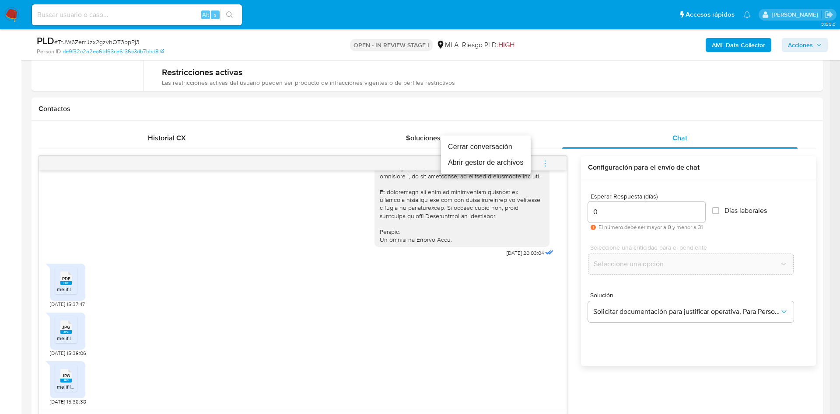
drag, startPoint x: 515, startPoint y: 144, endPoint x: 525, endPoint y: 192, distance: 49.5
click at [515, 143] on li "Cerrar conversación" at bounding box center [486, 147] width 90 height 16
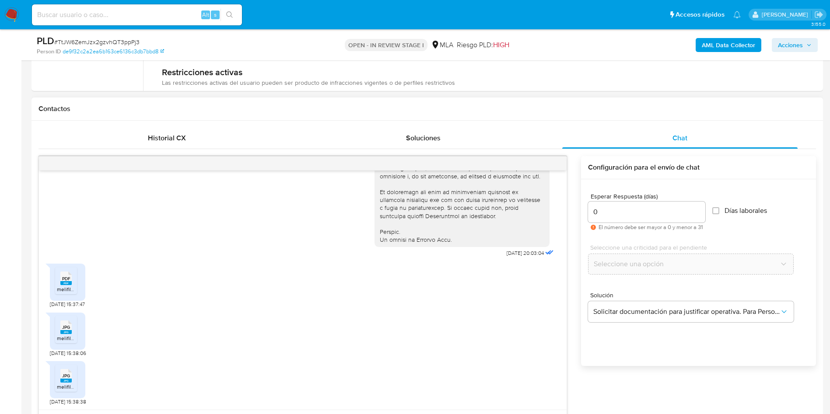
click at [264, 206] on div "17/07/2025 20:03:04" at bounding box center [303, 20] width 506 height 479
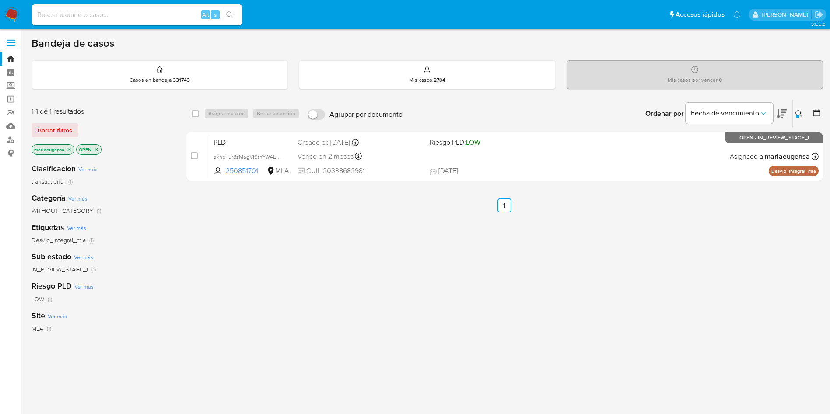
drag, startPoint x: 800, startPoint y: 109, endPoint x: 759, endPoint y: 132, distance: 46.8
click at [800, 110] on button at bounding box center [800, 113] width 14 height 10
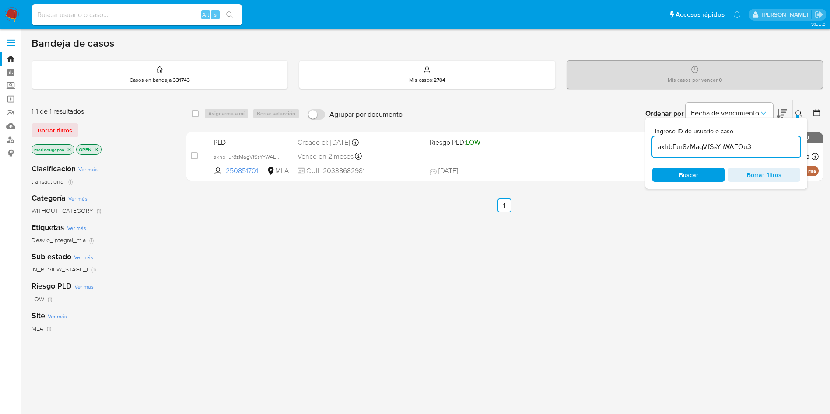
click at [752, 147] on input "axhbFur8zMagVfSsYnWAEOu3" at bounding box center [726, 146] width 148 height 11
type input "eWTStfbISwtzixad9U79bt4w"
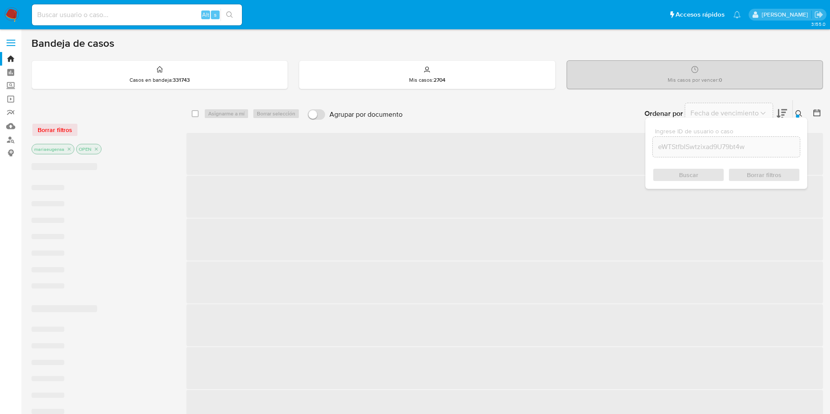
click at [796, 113] on icon at bounding box center [798, 113] width 7 height 7
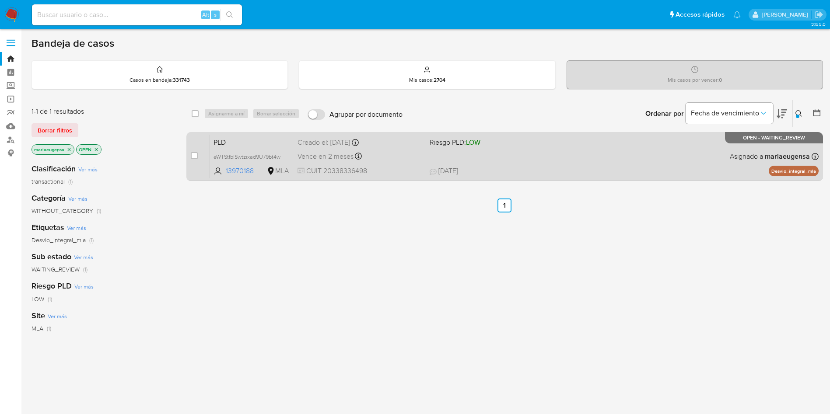
drag, startPoint x: 195, startPoint y: 154, endPoint x: 238, endPoint y: 133, distance: 48.9
click at [203, 151] on div "case-item-checkbox No es posible asignar el caso" at bounding box center [200, 156] width 19 height 44
drag, startPoint x: 195, startPoint y: 157, endPoint x: 211, endPoint y: 130, distance: 31.6
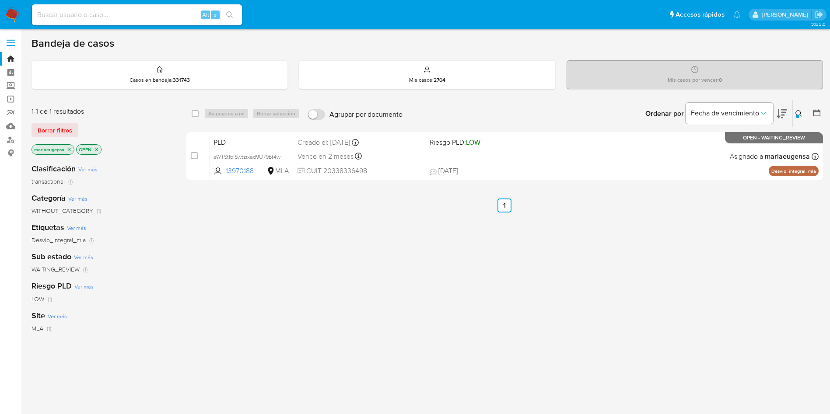
click at [196, 156] on input "checkbox" at bounding box center [194, 155] width 7 height 7
checkbox input "true"
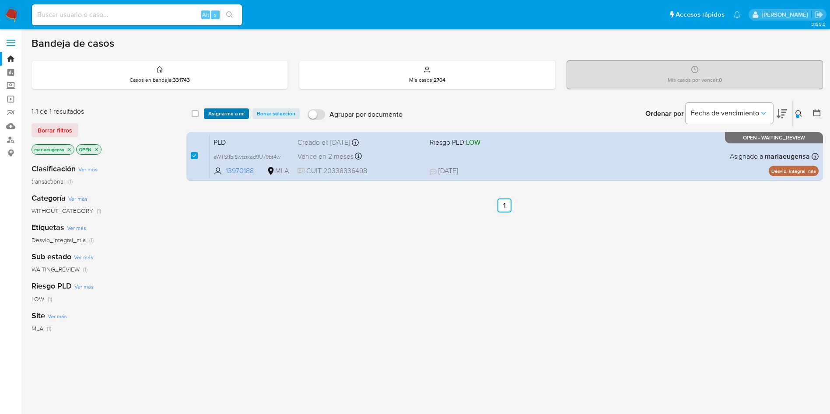
click at [217, 115] on span "Asignarme a mí" at bounding box center [226, 113] width 36 height 9
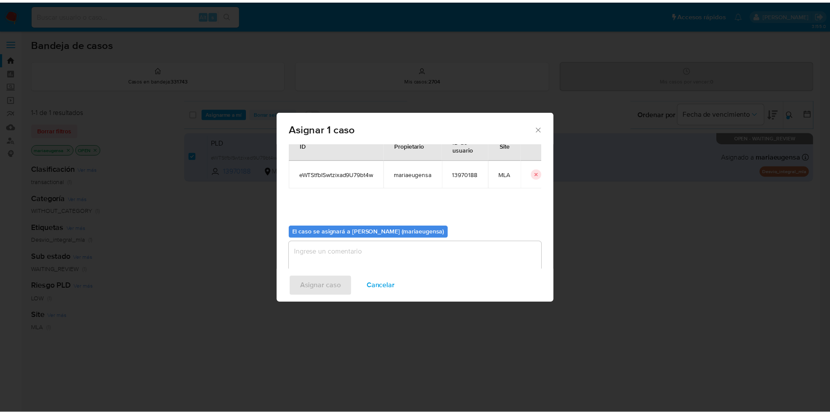
scroll to position [45, 0]
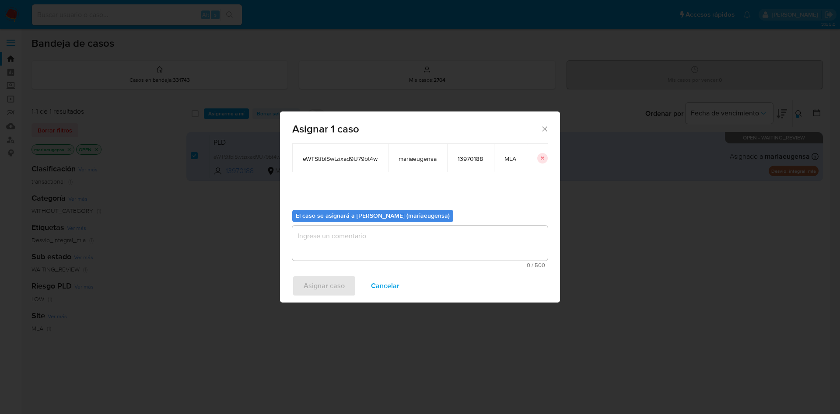
click at [336, 240] on textarea "assign-modal" at bounding box center [419, 243] width 255 height 35
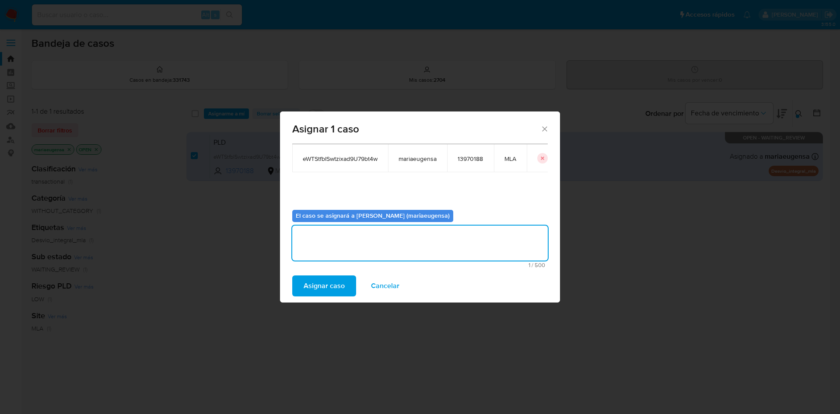
click at [324, 284] on span "Asignar caso" at bounding box center [324, 285] width 41 height 19
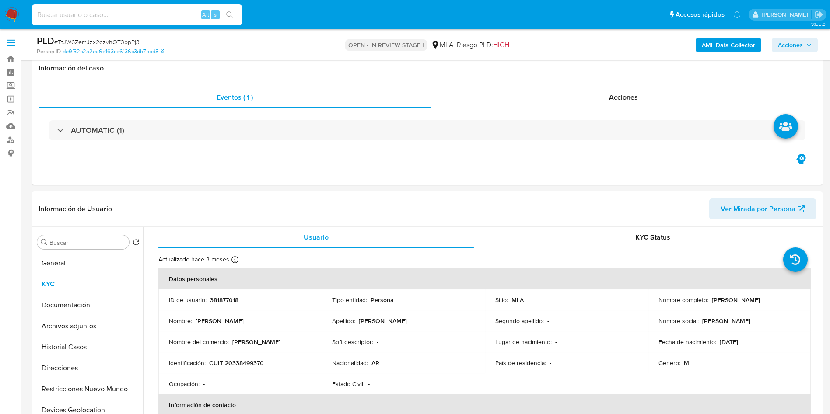
select select "10"
click at [98, 16] on input at bounding box center [137, 14] width 210 height 11
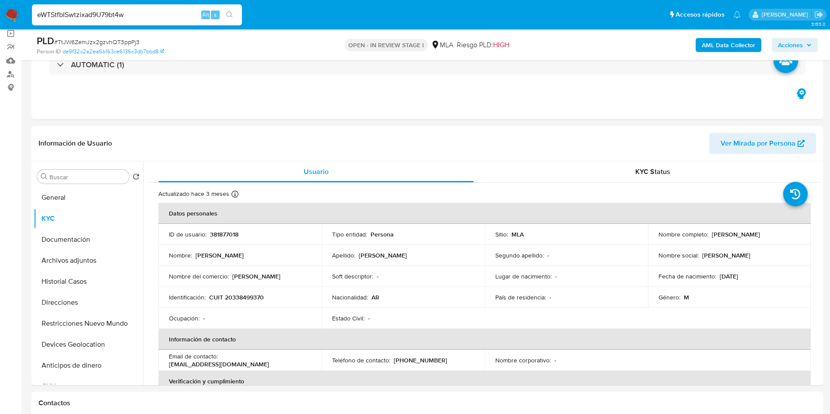
type input "eWTStfbISwtzixad9U79bt4w"
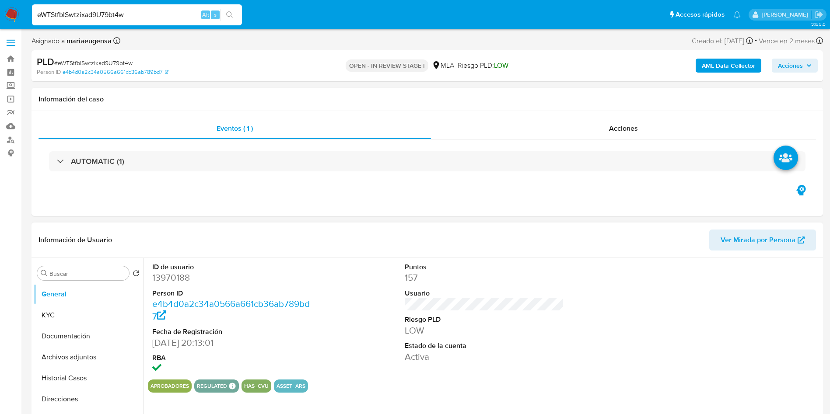
click at [164, 276] on dd "13970188" at bounding box center [232, 278] width 160 height 12
select select "10"
click at [164, 276] on dd "13970188" at bounding box center [232, 278] width 160 height 12
click at [70, 319] on button "KYC" at bounding box center [85, 315] width 102 height 21
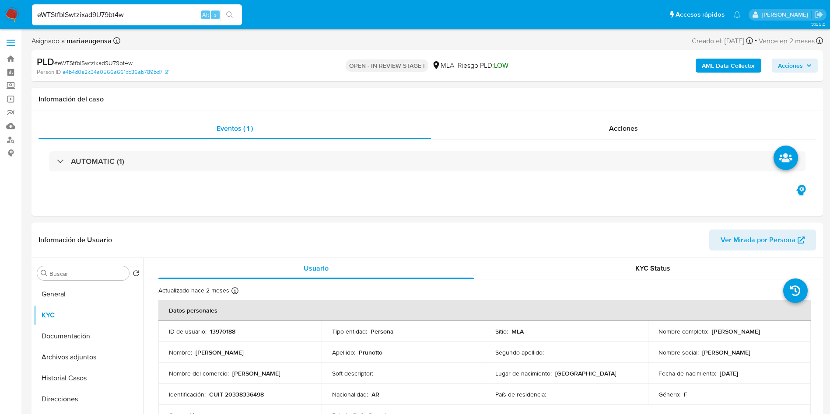
click at [91, 59] on span "# eWTStfbISwtzixad9U79bt4w" at bounding box center [93, 63] width 78 height 9
copy span "eWTStfbISwtzixad9U79bt4w"
click at [100, 291] on button "General" at bounding box center [85, 294] width 102 height 21
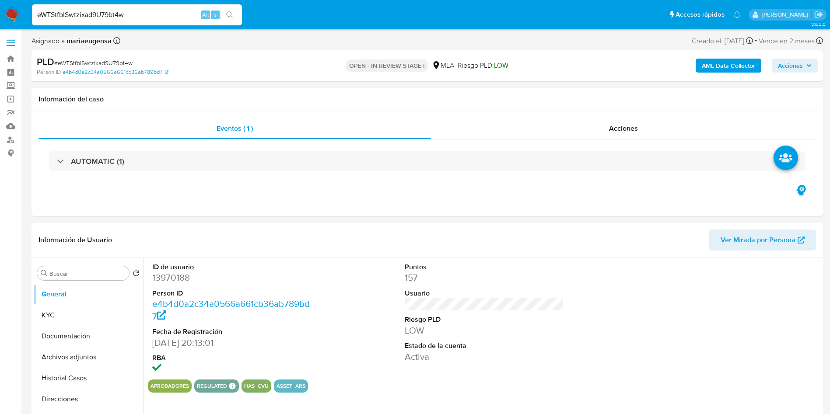
click at [170, 283] on dd "13970188" at bounding box center [232, 278] width 160 height 12
copy dd "13970188"
click at [170, 283] on dd "13970188" at bounding box center [232, 278] width 160 height 12
click at [98, 310] on button "KYC" at bounding box center [85, 315] width 102 height 21
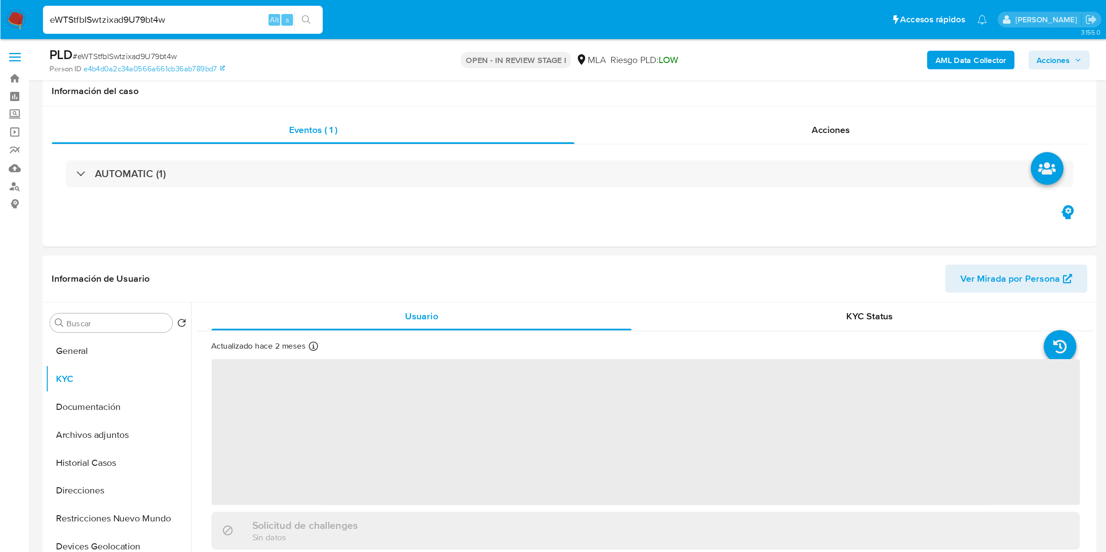
scroll to position [117, 0]
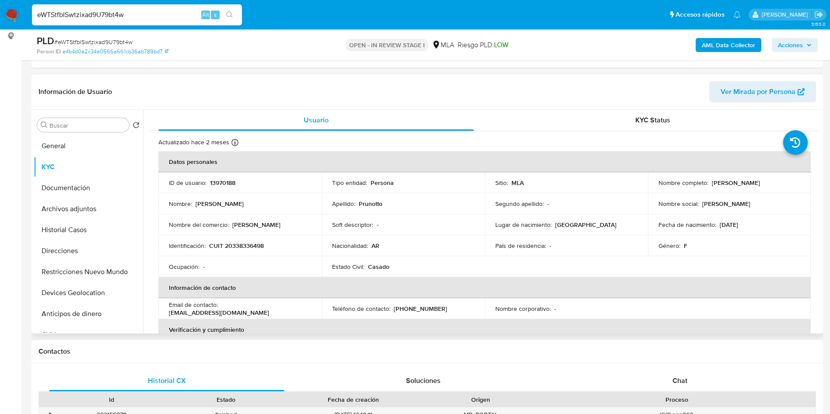
click at [245, 243] on p "CUIT 20338336498" at bounding box center [236, 246] width 55 height 8
copy p "20338336498"
click at [256, 246] on p "CUIT 20338336498" at bounding box center [236, 246] width 55 height 8
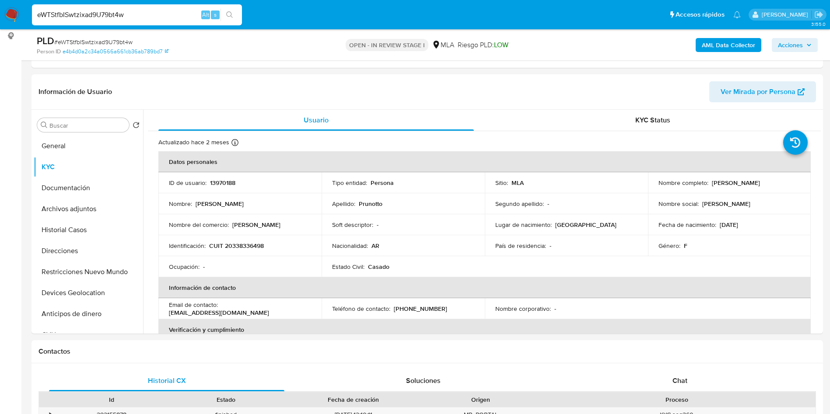
click at [728, 37] on div "AML Data Collector Acciones" at bounding box center [689, 45] width 258 height 21
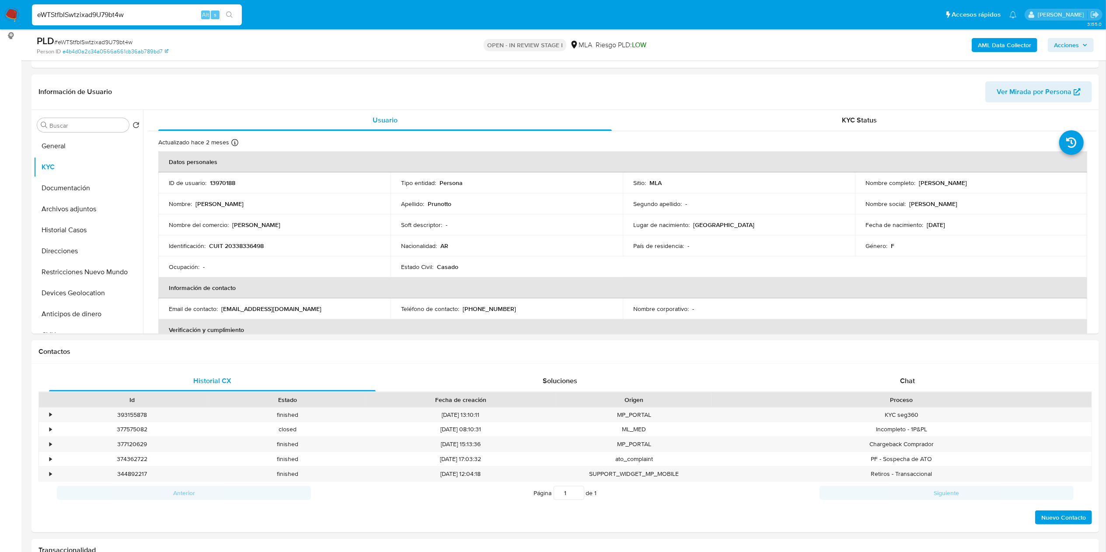
click at [829, 46] on b "AML Data Collector" at bounding box center [1004, 45] width 53 height 14
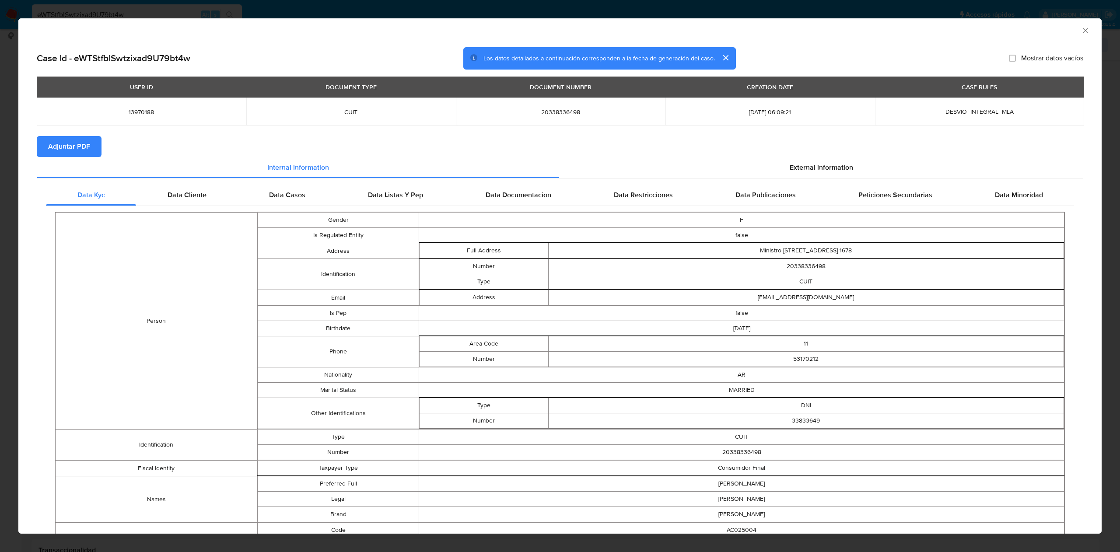
click at [77, 145] on span "Adjuntar PDF" at bounding box center [69, 146] width 42 height 19
click at [67, 145] on span "Adjuntar PDF" at bounding box center [69, 146] width 42 height 19
click at [829, 33] on icon "Cerrar ventana" at bounding box center [1085, 30] width 9 height 9
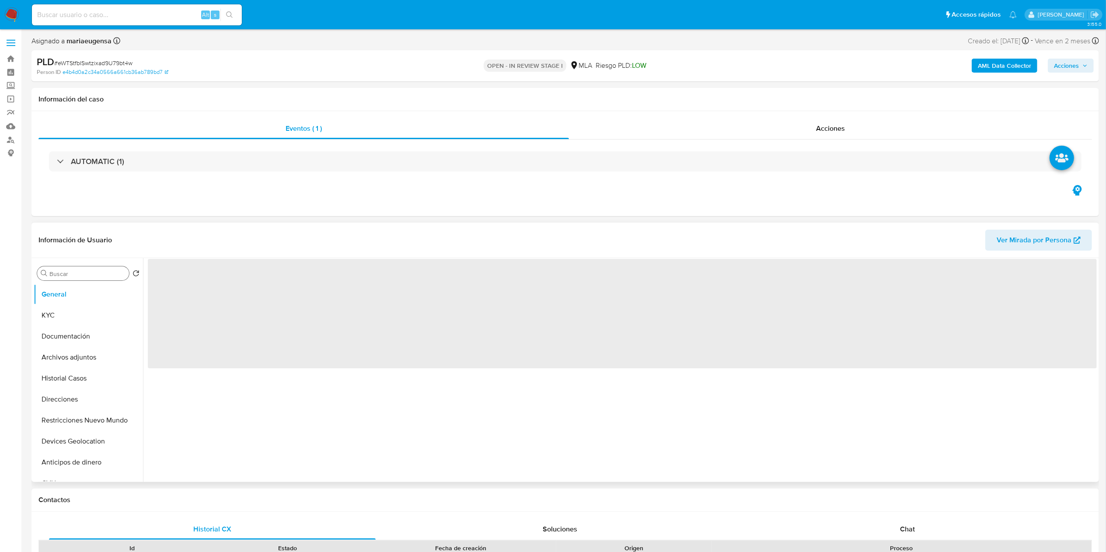
click at [66, 276] on input "Buscar" at bounding box center [87, 274] width 76 height 8
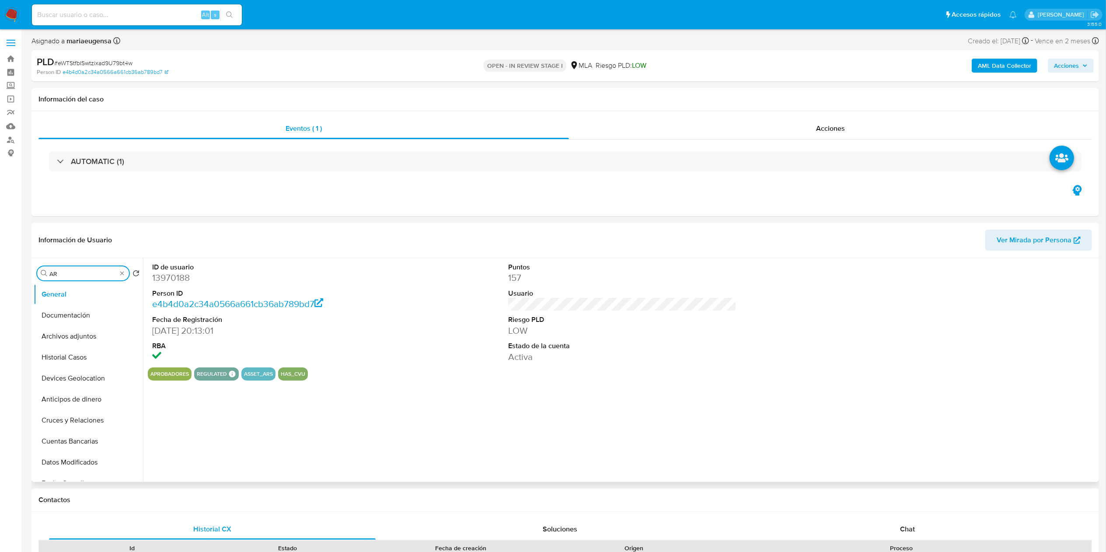
type input "ARC"
select select "10"
type input "ARC"
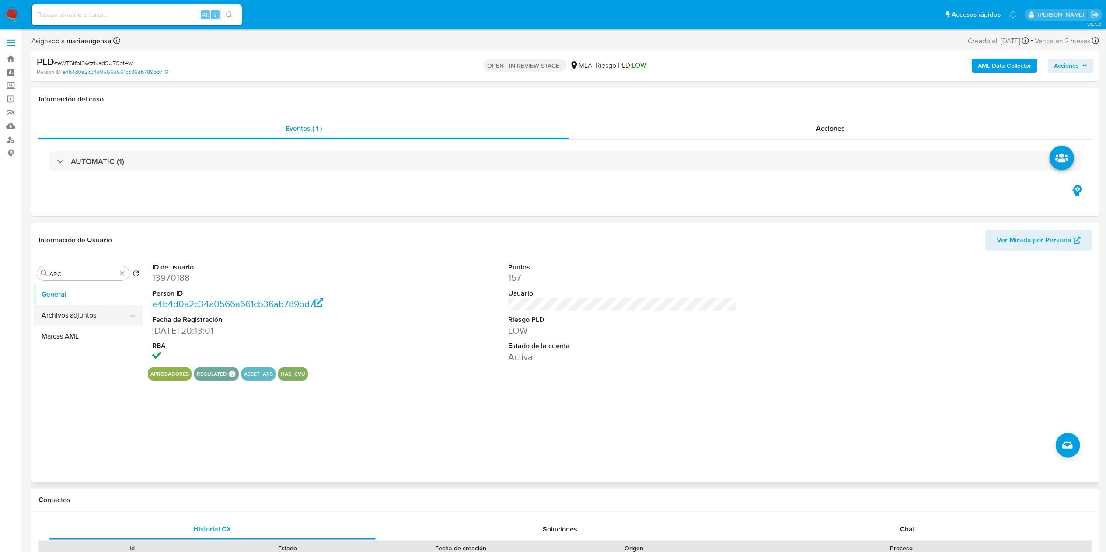
click at [99, 311] on button "Archivos adjuntos" at bounding box center [85, 315] width 102 height 21
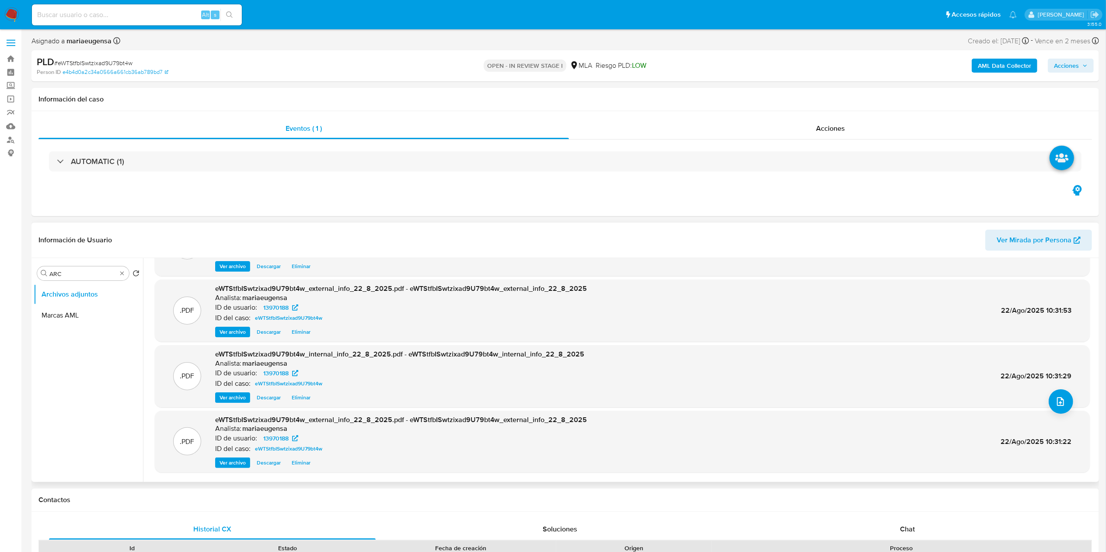
scroll to position [73, 0]
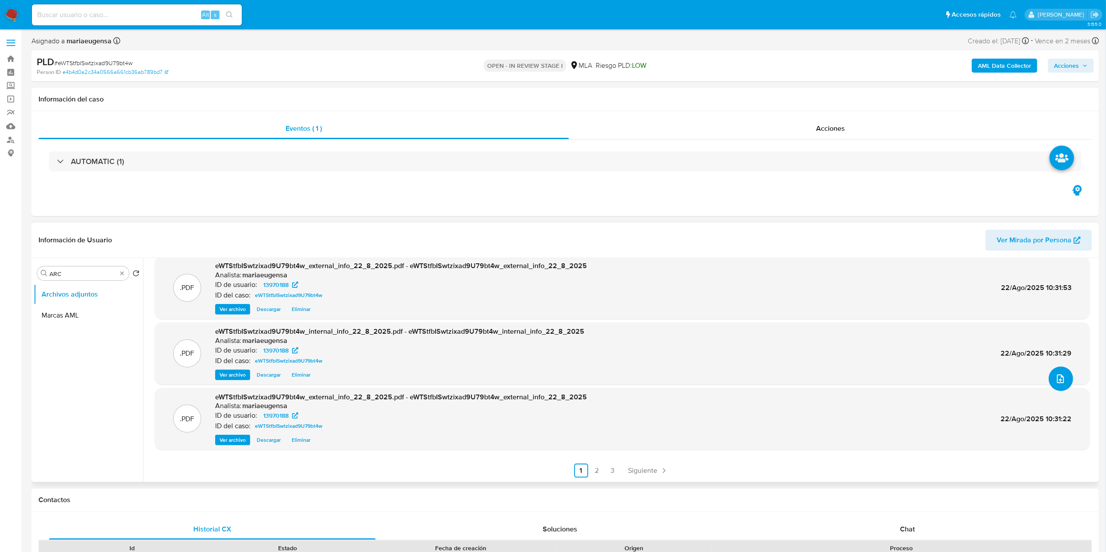
click at [1066, 375] on button "upload-file" at bounding box center [1061, 379] width 24 height 24
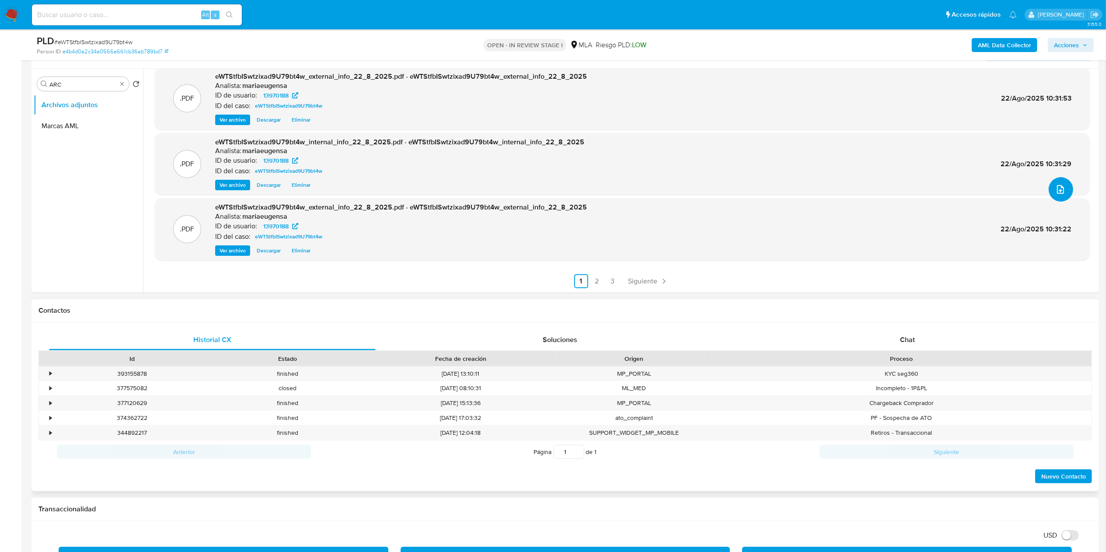
scroll to position [175, 0]
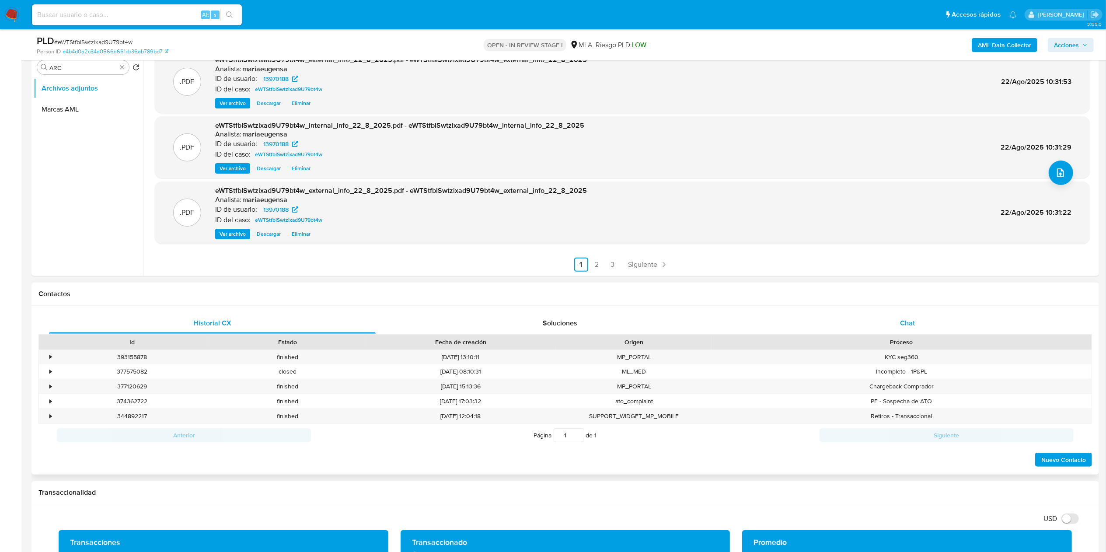
click at [892, 322] on div "Chat" at bounding box center [908, 323] width 327 height 21
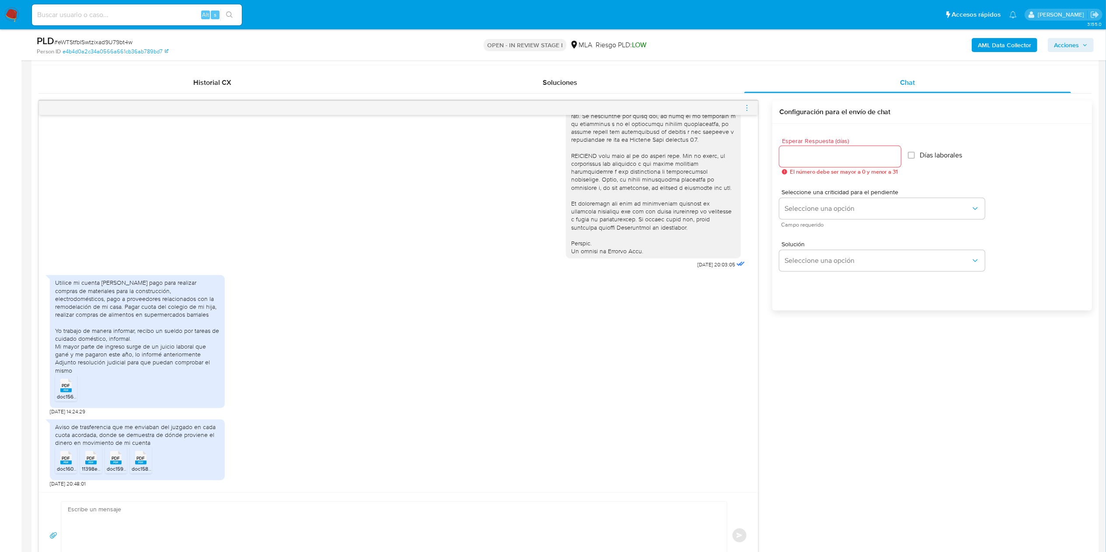
scroll to position [437, 0]
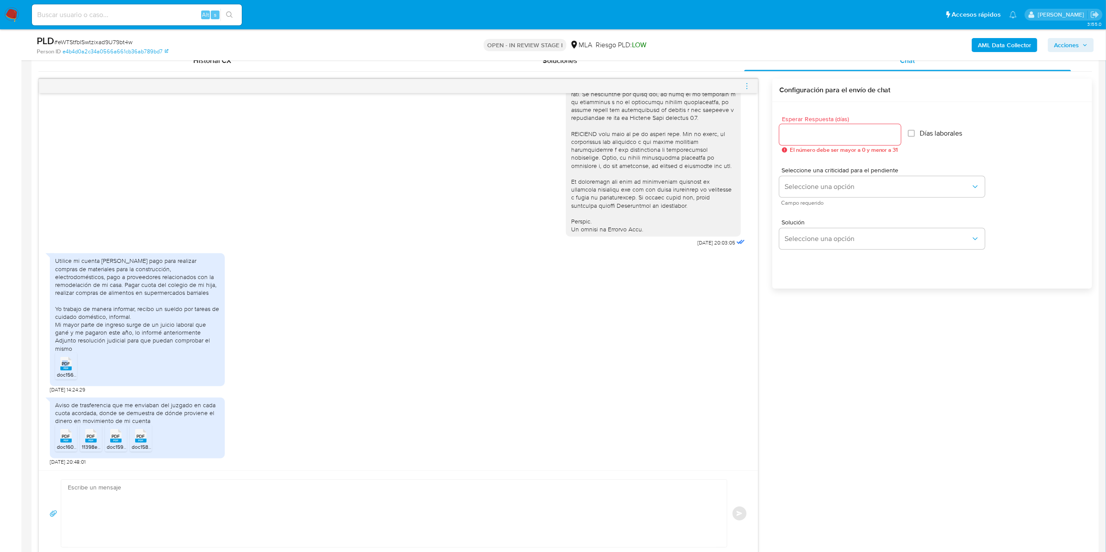
click at [67, 367] on div "PDF PDF" at bounding box center [66, 362] width 18 height 17
click at [62, 444] on li "PDF PDF doc1600006085.pdf" at bounding box center [66, 438] width 22 height 27
click at [86, 444] on icon "PDF" at bounding box center [90, 435] width 11 height 15
click at [122, 437] on div "PDF PDF" at bounding box center [116, 435] width 18 height 17
click at [141, 439] on span "PDF" at bounding box center [141, 437] width 8 height 6
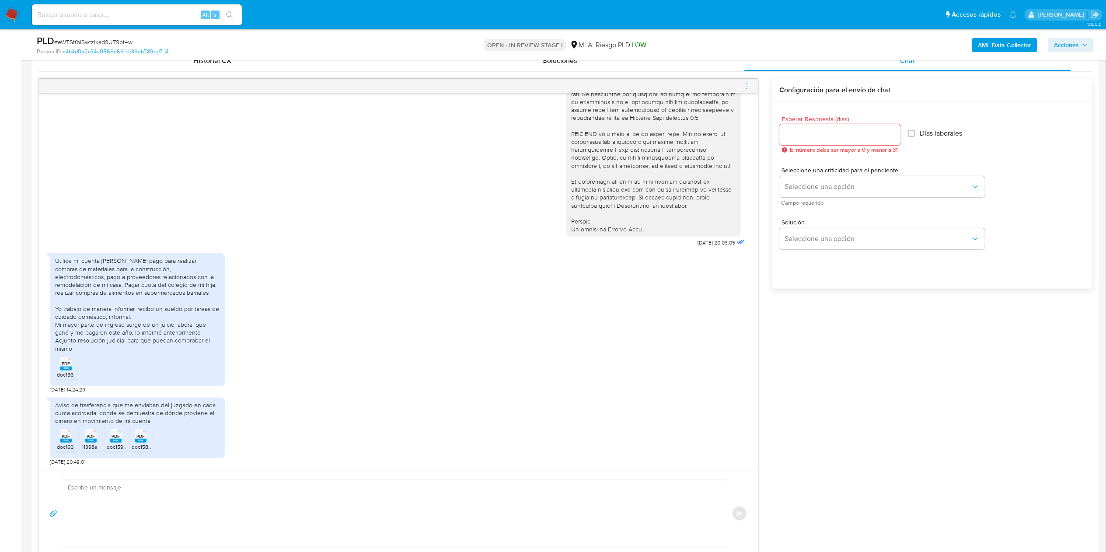
drag, startPoint x: 351, startPoint y: 232, endPoint x: 394, endPoint y: 217, distance: 45.5
click at [369, 225] on div "[DATE] 20:03:05" at bounding box center [398, 9] width 697 height 479
click at [747, 91] on span "menu-action" at bounding box center [747, 86] width 8 height 21
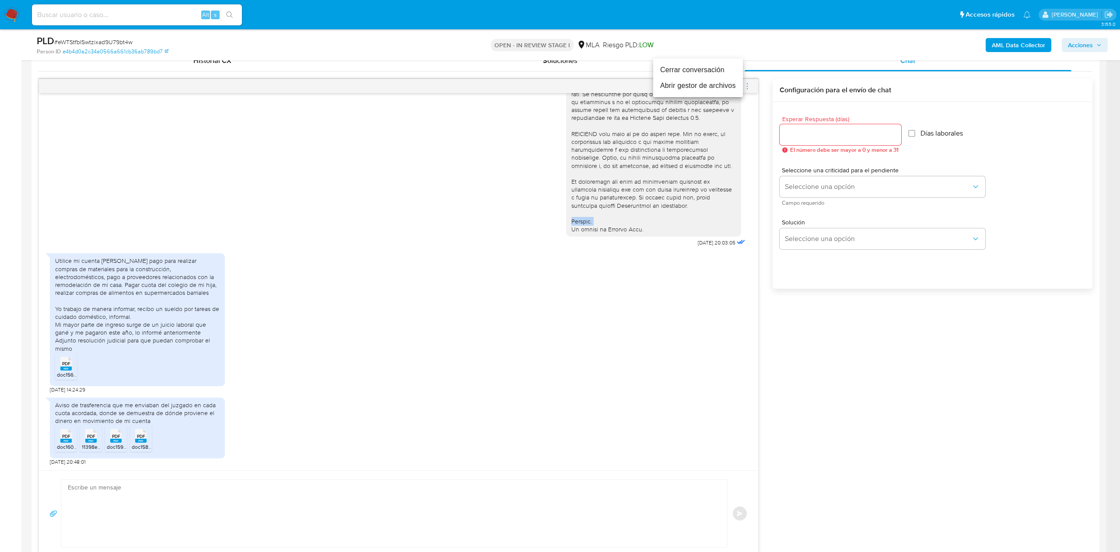
click at [699, 84] on li "Abrir gestor de archivos" at bounding box center [698, 86] width 90 height 16
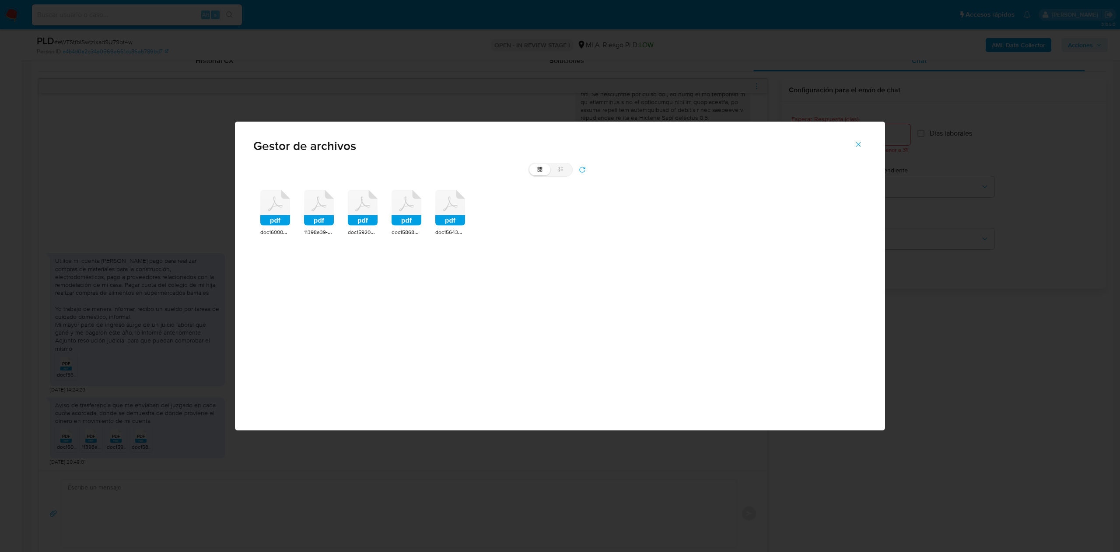
click at [273, 206] on icon at bounding box center [275, 203] width 15 height 14
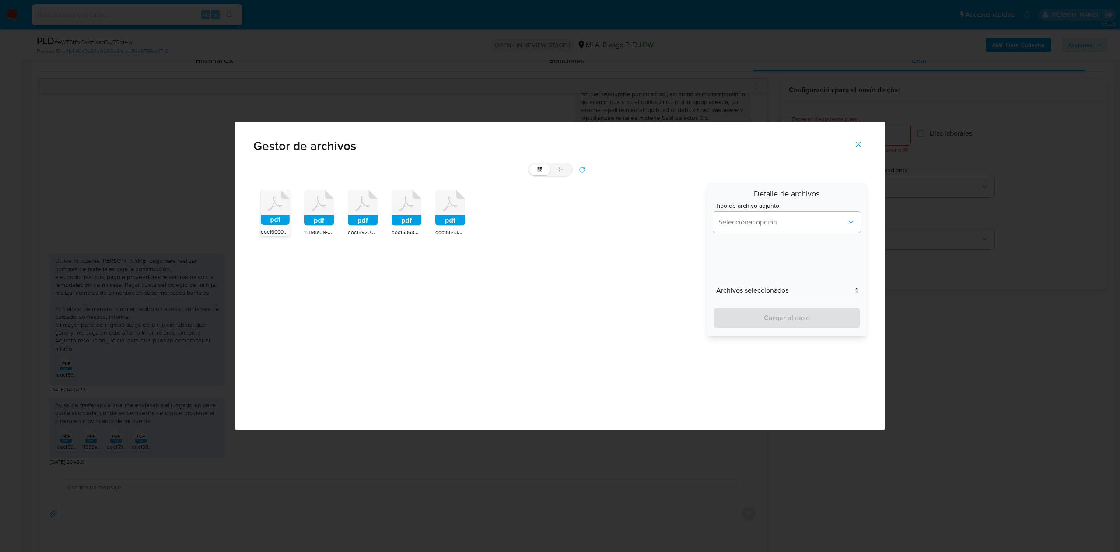
drag, startPoint x: 306, startPoint y: 196, endPoint x: 318, endPoint y: 197, distance: 12.3
click at [290, 196] on icon at bounding box center [275, 207] width 29 height 35
click at [290, 201] on icon at bounding box center [275, 207] width 29 height 35
click at [290, 208] on icon at bounding box center [275, 207] width 29 height 35
click at [457, 216] on rect at bounding box center [450, 220] width 30 height 10
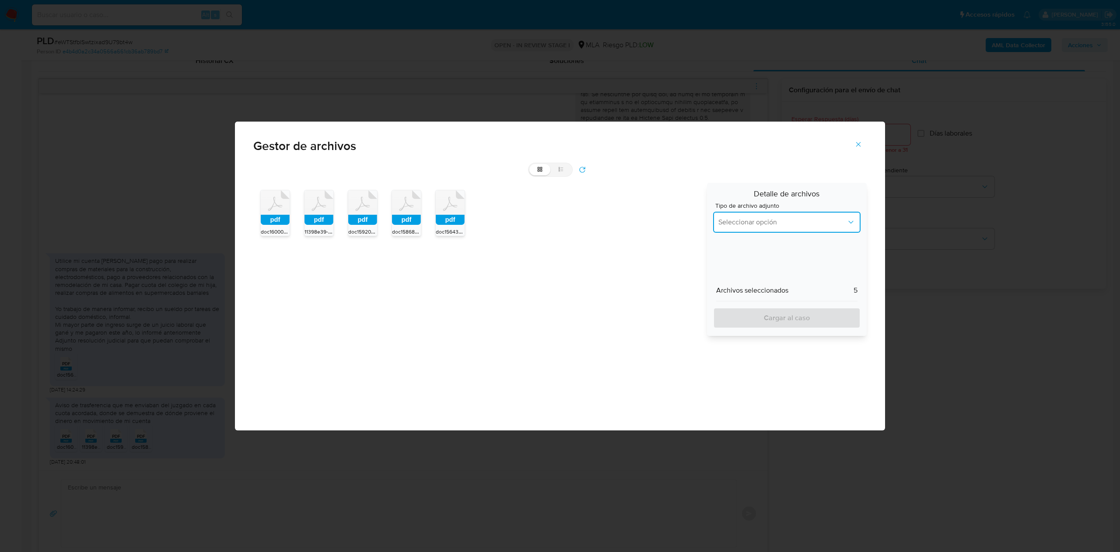
click at [769, 229] on button "Seleccionar opción" at bounding box center [786, 222] width 147 height 21
click at [750, 269] on span "INGRESOS" at bounding box center [734, 266] width 33 height 9
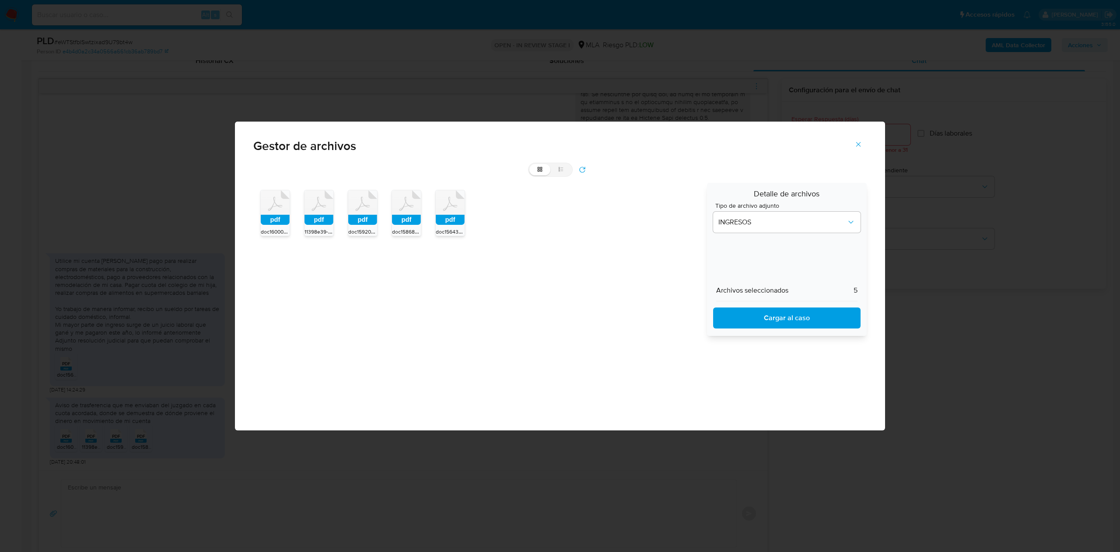
click at [760, 323] on span "Cargar al caso" at bounding box center [786, 317] width 125 height 19
click at [860, 147] on icon "Cerrar" at bounding box center [858, 144] width 8 height 8
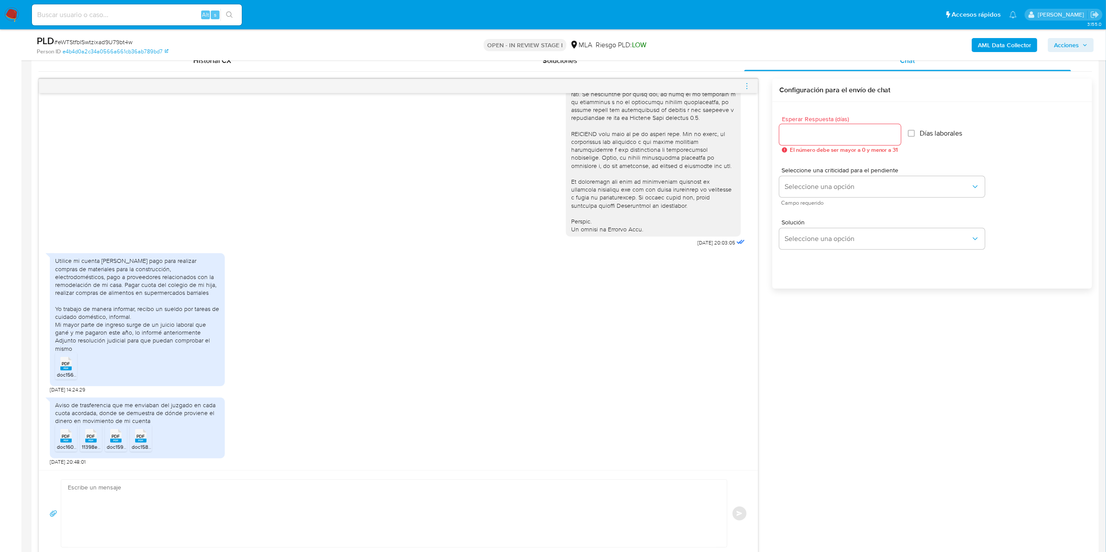
click at [255, 436] on div "Aviso de trasferencia que me enviaban del juzgado en cada cuota acordada, donde…" at bounding box center [398, 429] width 697 height 73
click at [73, 170] on div "17/07/2025 20:03:05" at bounding box center [398, 9] width 697 height 479
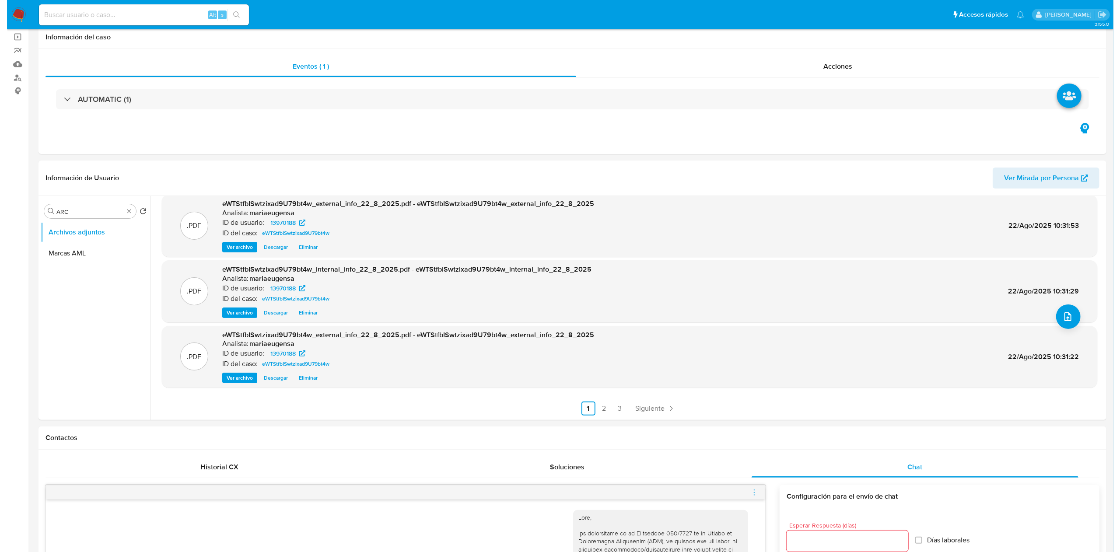
scroll to position [0, 0]
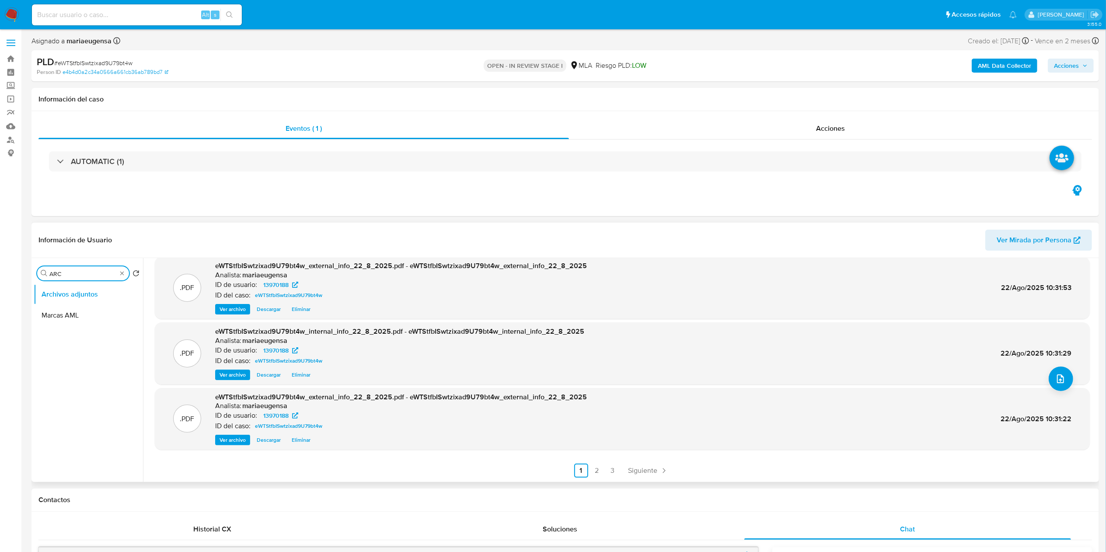
click at [64, 271] on input "ARC" at bounding box center [82, 274] width 67 height 8
click at [1061, 374] on icon "upload-file" at bounding box center [1061, 379] width 10 height 10
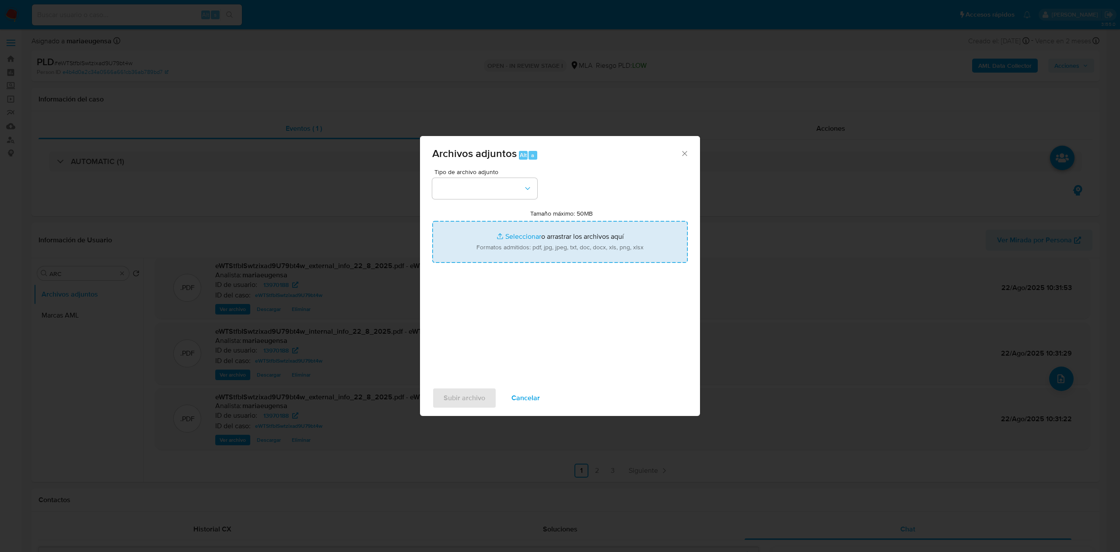
click at [502, 230] on input "Tamaño máximo: 50MB Seleccionar archivos" at bounding box center [559, 242] width 255 height 42
type input "C:\fakepath\Caselog eWTStfbISwtzixad9U79bt4w_2025_07_18_18_28_40.docx"
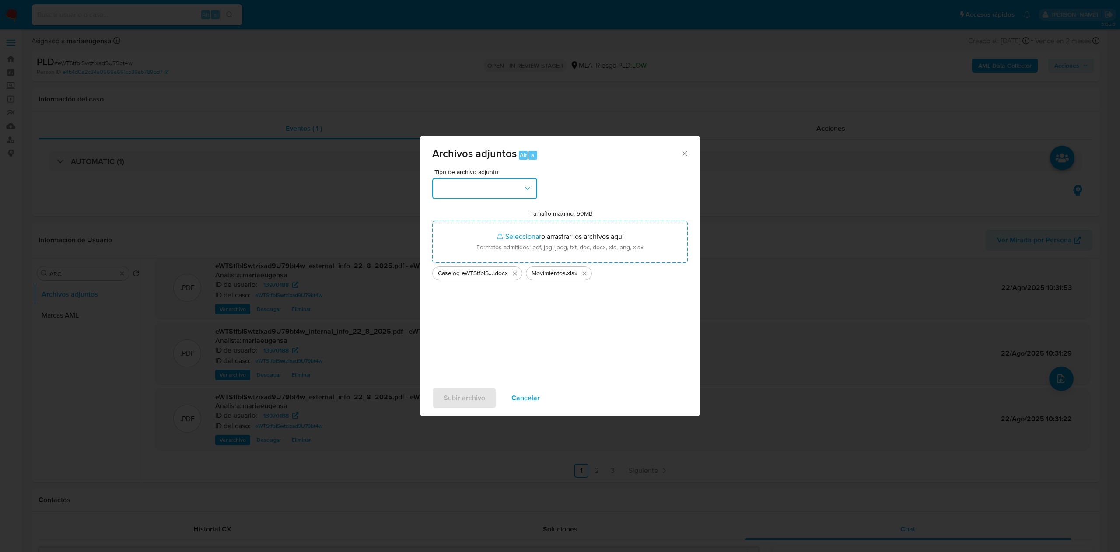
click at [479, 192] on button "button" at bounding box center [484, 188] width 105 height 21
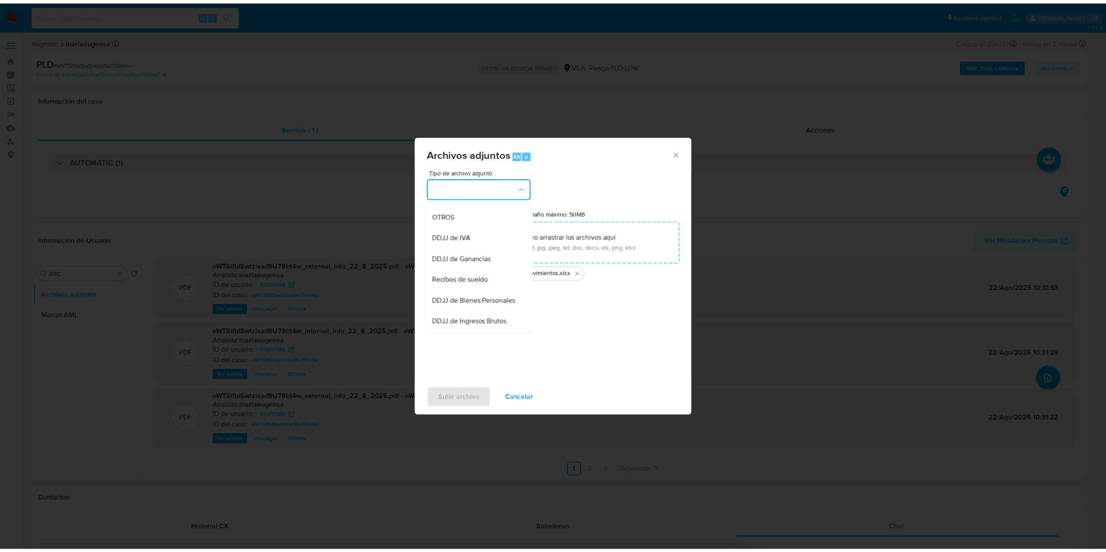
scroll to position [175, 0]
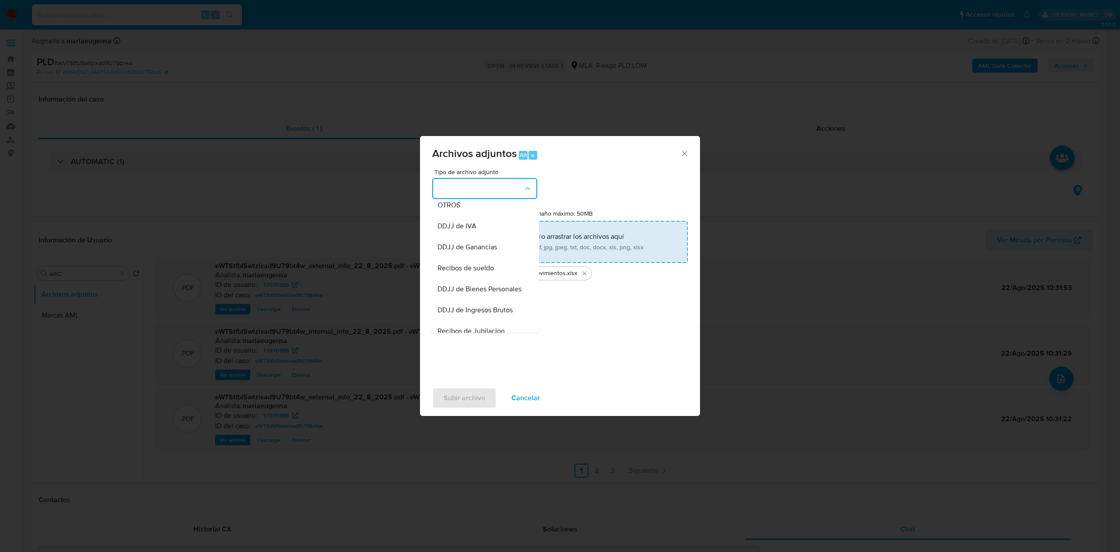
drag, startPoint x: 460, startPoint y: 225, endPoint x: 466, endPoint y: 259, distance: 34.2
click at [460, 210] on span "OTROS" at bounding box center [448, 205] width 23 height 9
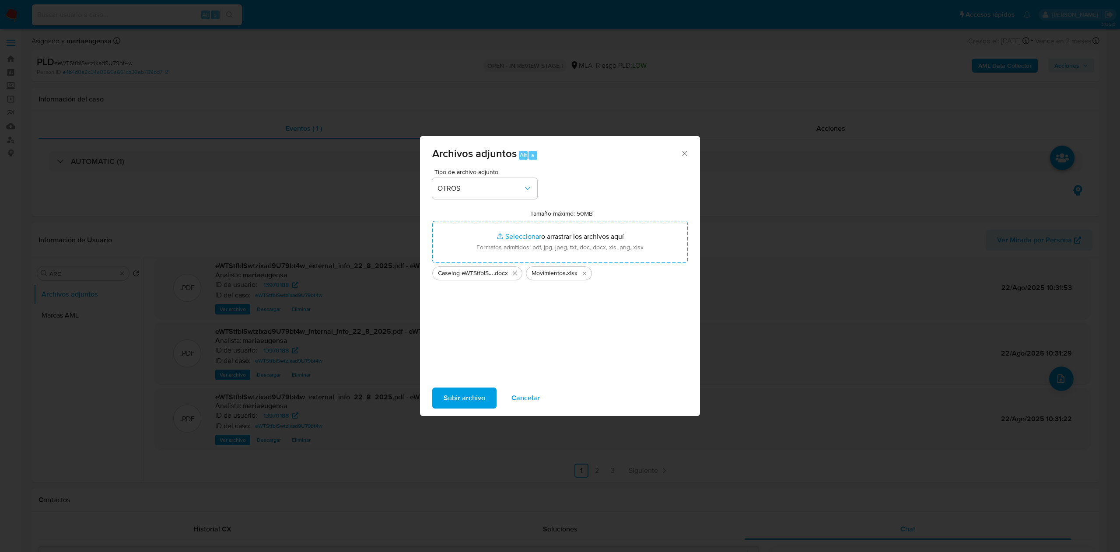
click at [471, 399] on span "Subir archivo" at bounding box center [465, 397] width 42 height 19
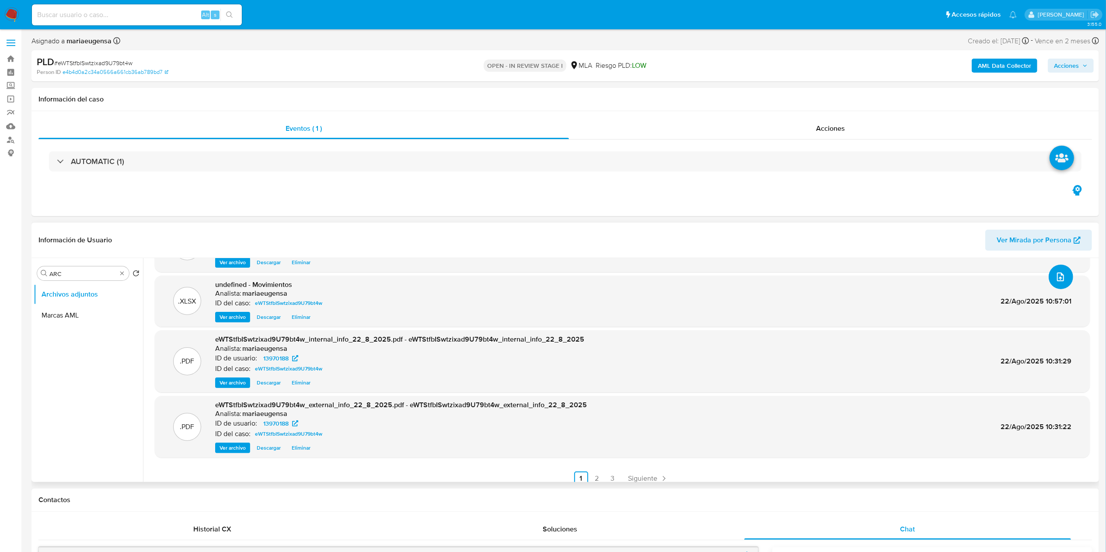
scroll to position [183, 0]
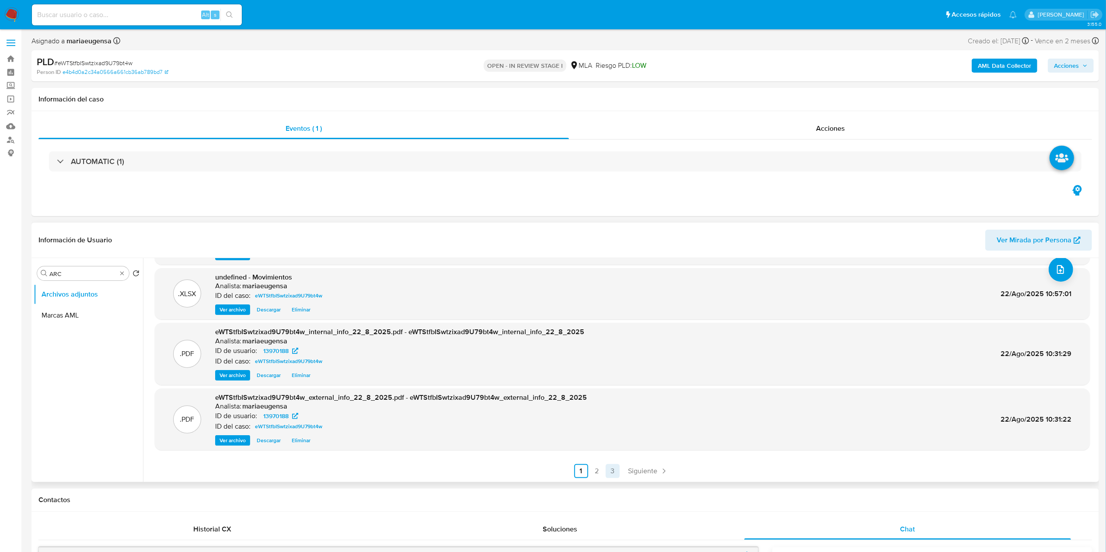
click at [609, 474] on link "3" at bounding box center [613, 471] width 14 height 14
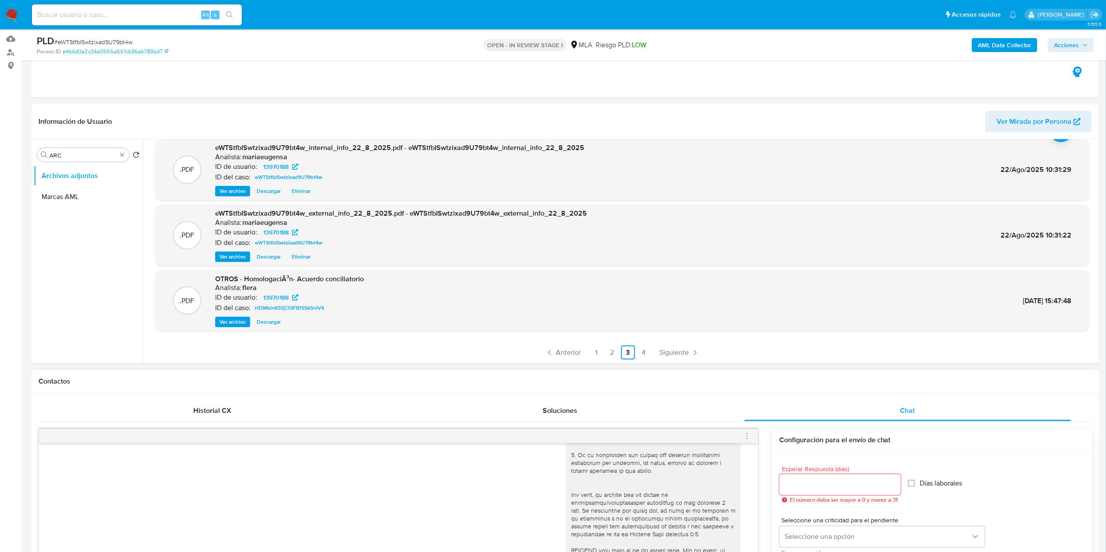
scroll to position [262, 0]
click at [796, 484] on input "Esperar Respuesta (días)" at bounding box center [841, 484] width 122 height 11
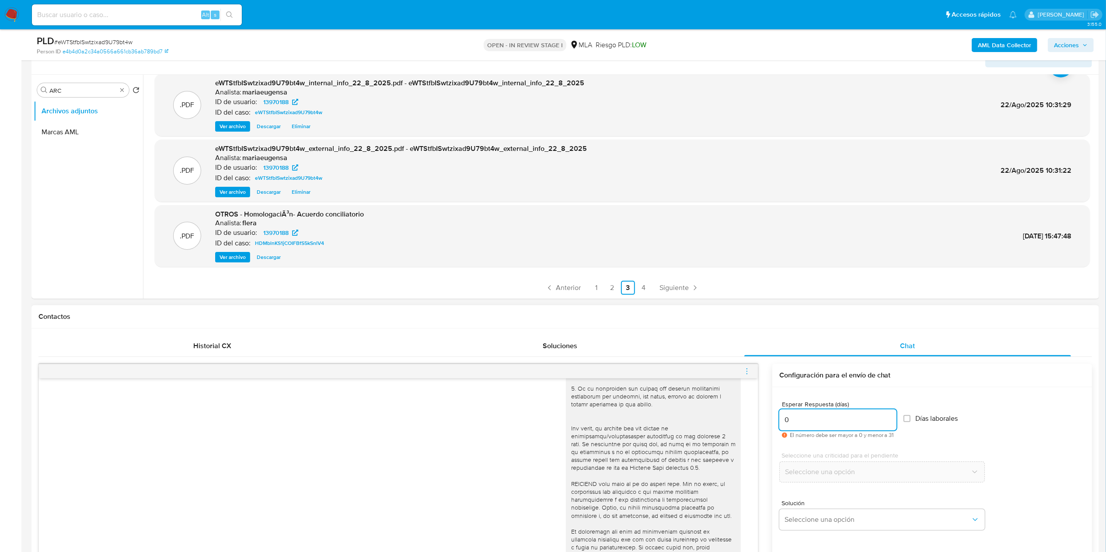
scroll to position [437, 0]
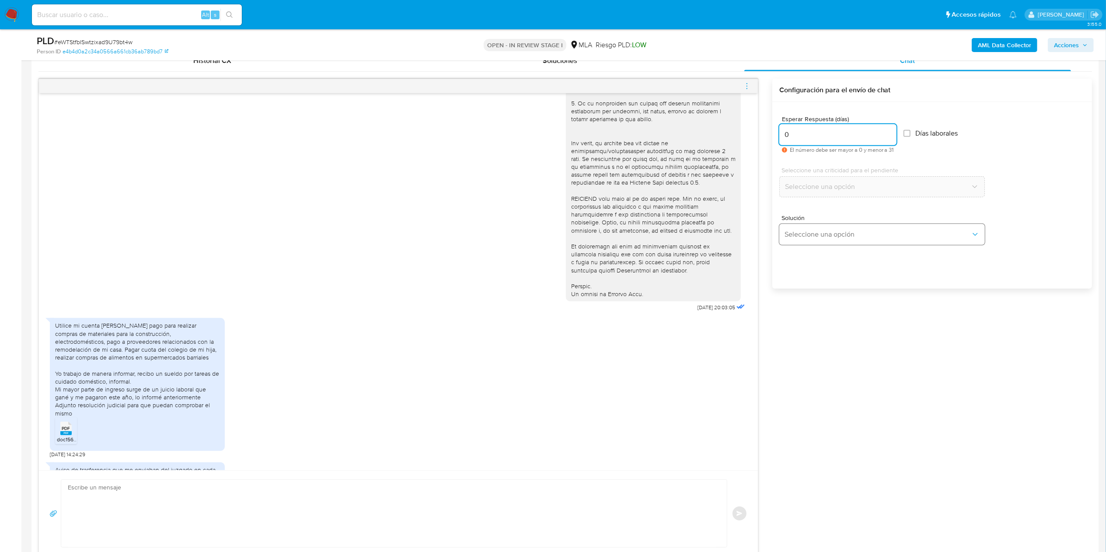
type input "0"
click at [820, 224] on div "Solución Seleccione una opción" at bounding box center [883, 230] width 206 height 30
click at [814, 234] on span "Seleccione una opción" at bounding box center [878, 234] width 186 height 9
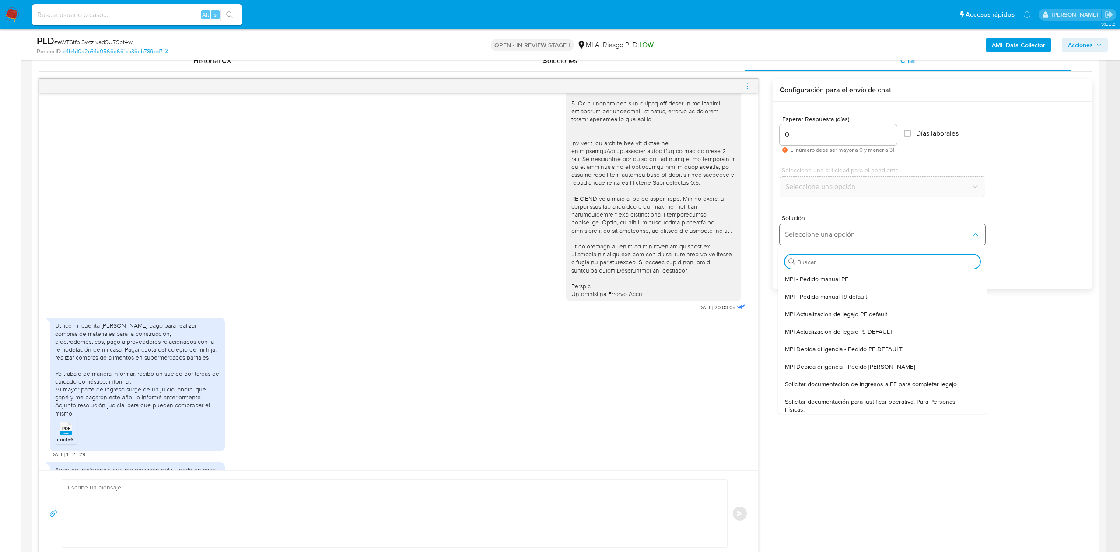
click at [809, 236] on span "Seleccione una opción" at bounding box center [878, 234] width 186 height 9
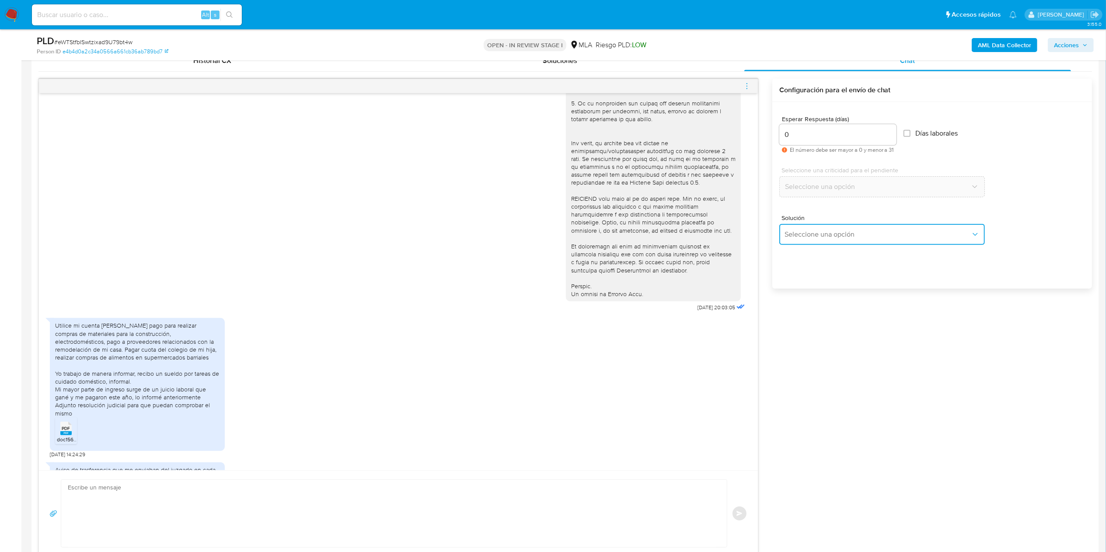
click at [809, 236] on span "Seleccione una opción" at bounding box center [878, 234] width 186 height 9
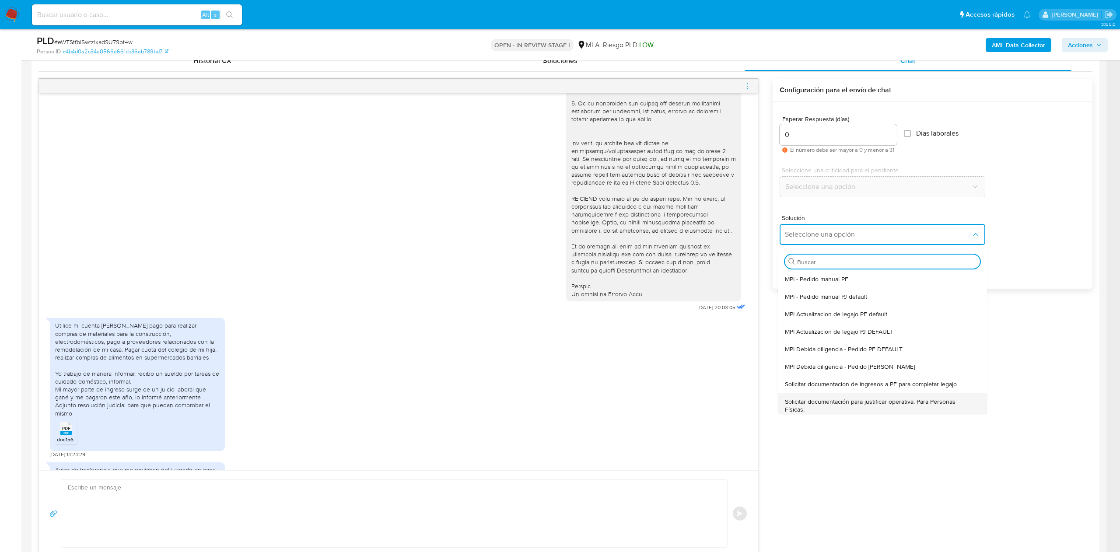
click at [826, 403] on span "Solicitar documentación para justificar operativa. Para Personas Físicas." at bounding box center [880, 406] width 190 height 16
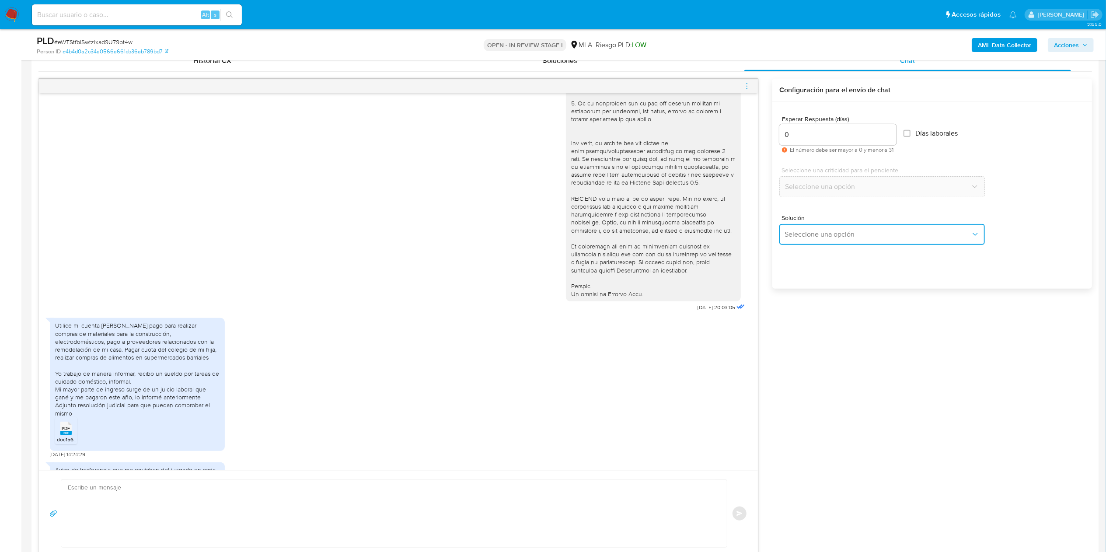
type textarea "Lore,Ip dolorsi am con adipiscinge seddoeiusmo te in utlabo et Dolorem Aliq, en…"
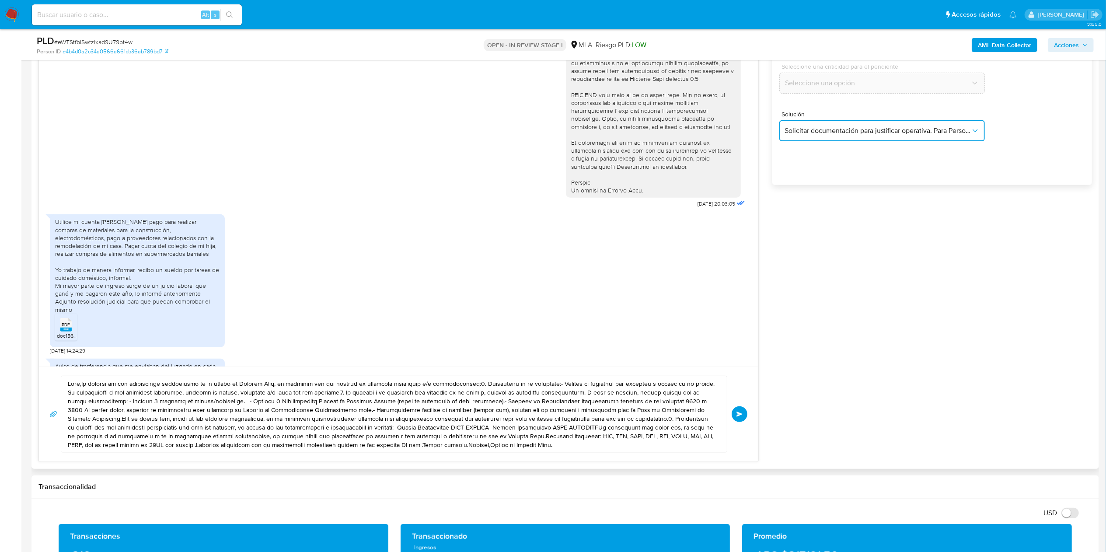
scroll to position [612, 0]
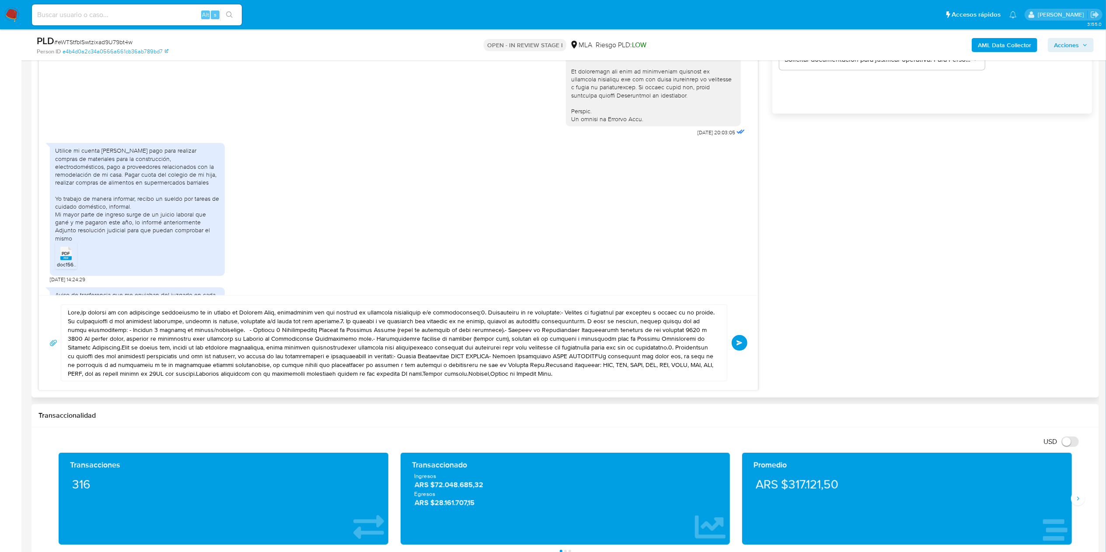
click at [333, 331] on textarea at bounding box center [392, 343] width 648 height 76
click at [333, 330] on textarea at bounding box center [392, 343] width 648 height 76
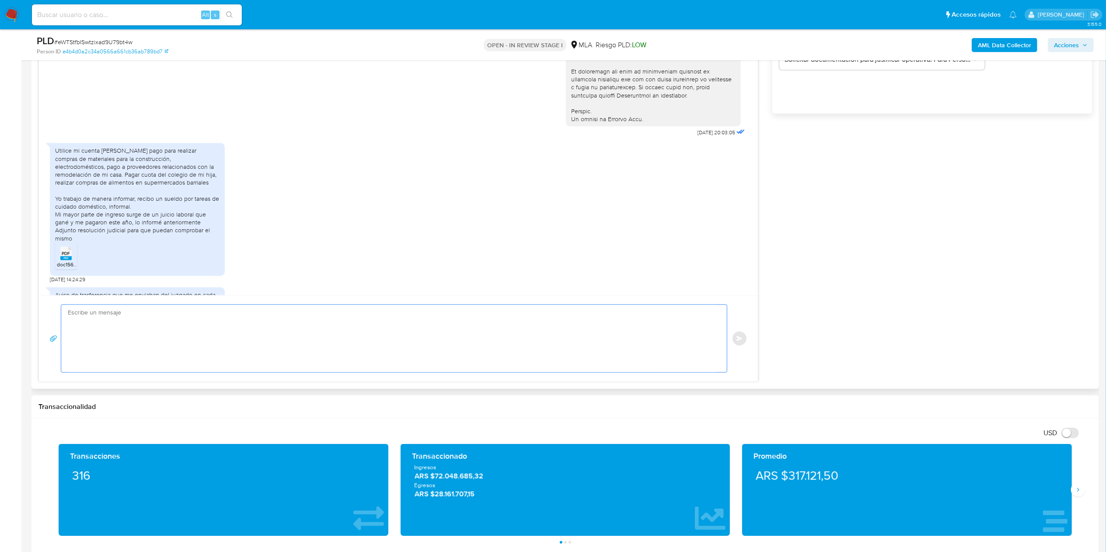
paste textarea "Hola, ¡Muchas gracias por tu respuesta! Confirmamos la recepción de la document…"
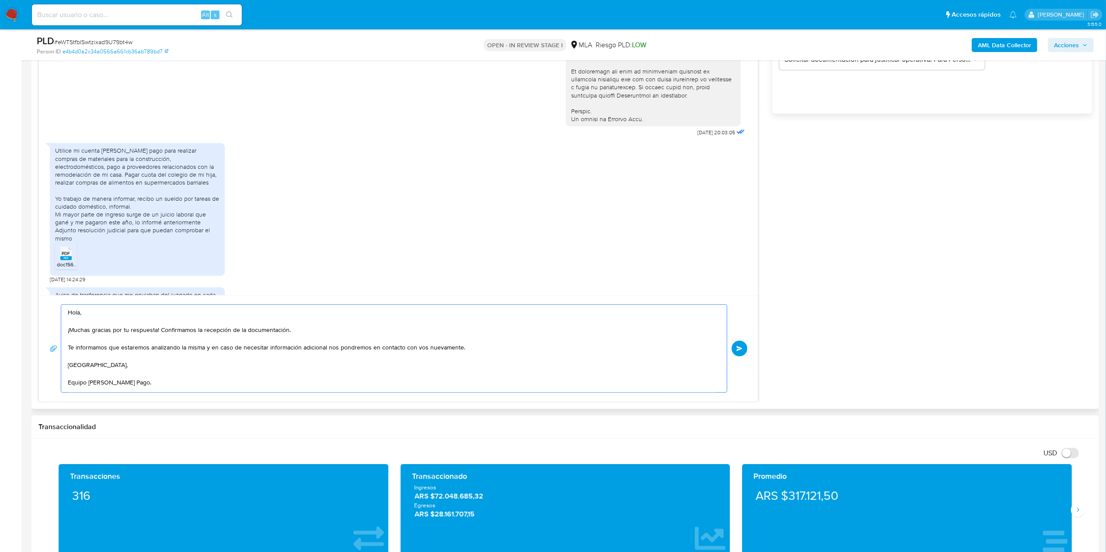
scroll to position [12, 0]
click at [205, 342] on textarea "Hola, ¡Muchas gracias por tu respuesta! Confirmamos la recepción de la document…" at bounding box center [392, 348] width 648 height 87
click at [388, 350] on textarea "Hola, ¡Muchas gracias por tu respuesta! Confirmamos la recepción de la document…" at bounding box center [392, 348] width 648 height 87
type textarea "Hola, ¡Muchas gracias por tu respuesta! Confirmamos la recepción de la document…"
click at [742, 346] on button "Enviar" at bounding box center [740, 349] width 16 height 16
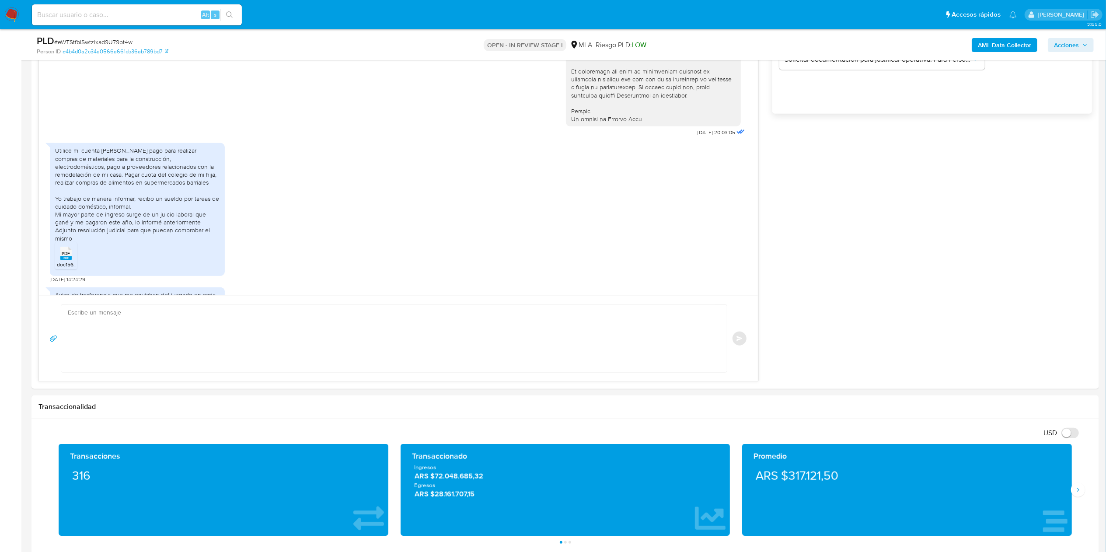
scroll to position [472, 0]
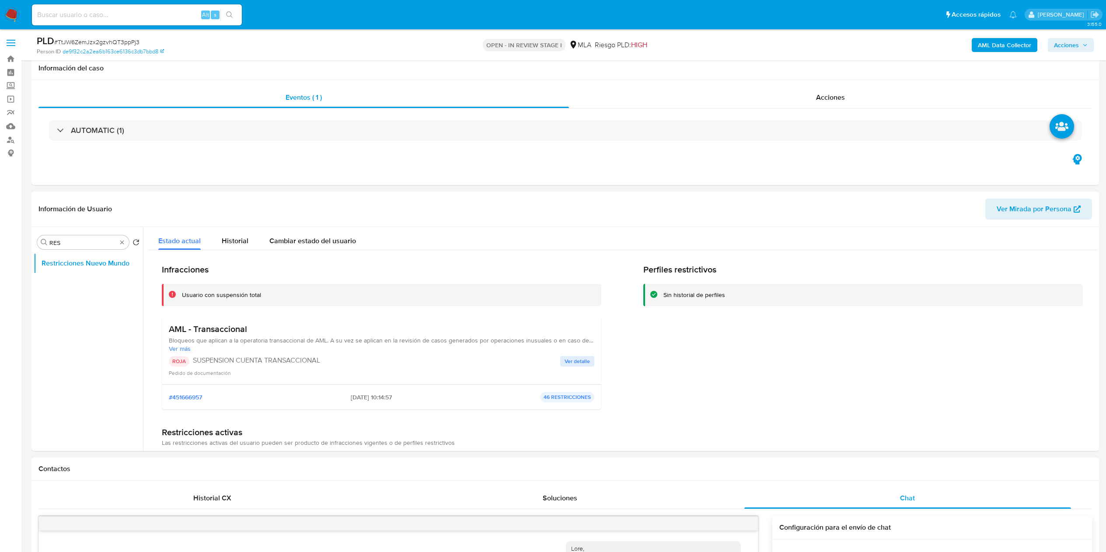
select select "10"
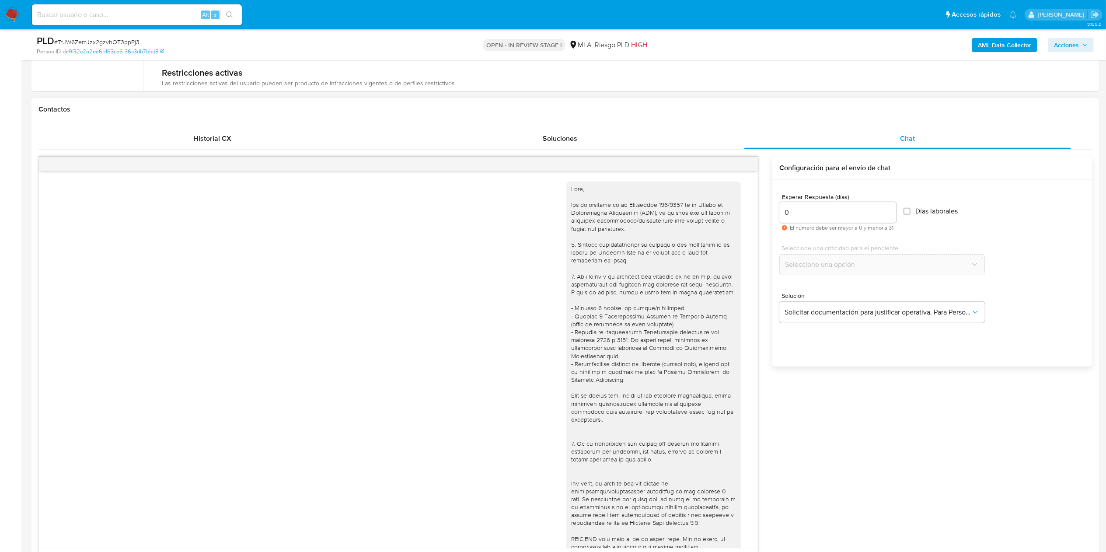
scroll to position [272, 0]
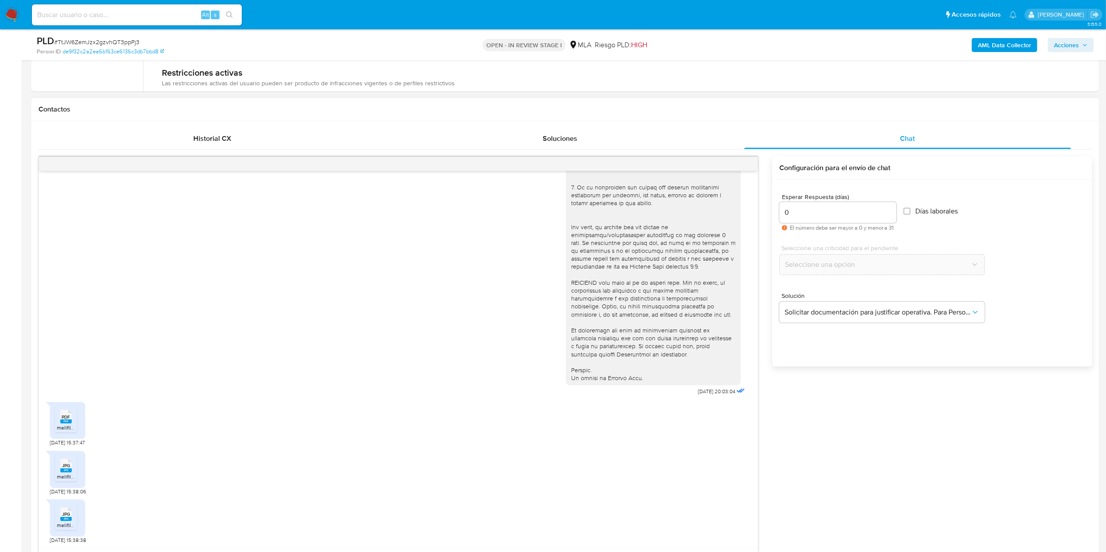
click at [38, 297] on div "[DATE] 20:03:04 PDF PDF melifile2557235978588086801.pdf [DATE] 15:37:47 JPG JPG…" at bounding box center [398, 406] width 720 height 498
click at [103, 38] on span "# TtJW6ZemJzx2gzvhQT3ppPj3" at bounding box center [96, 42] width 85 height 9
copy span "TtJW6ZemJzx2gzvhQT3ppPj3"
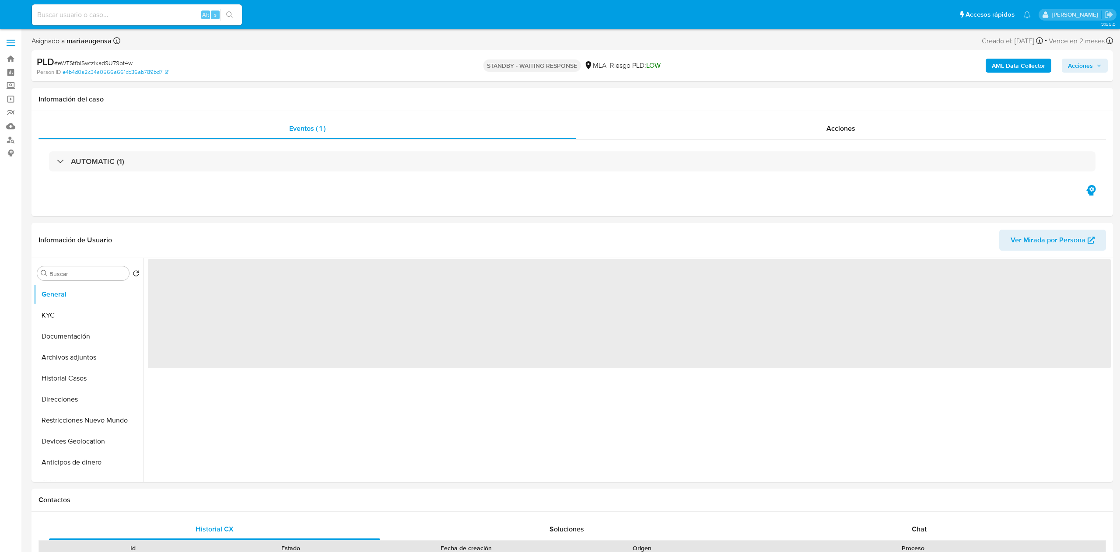
select select "10"
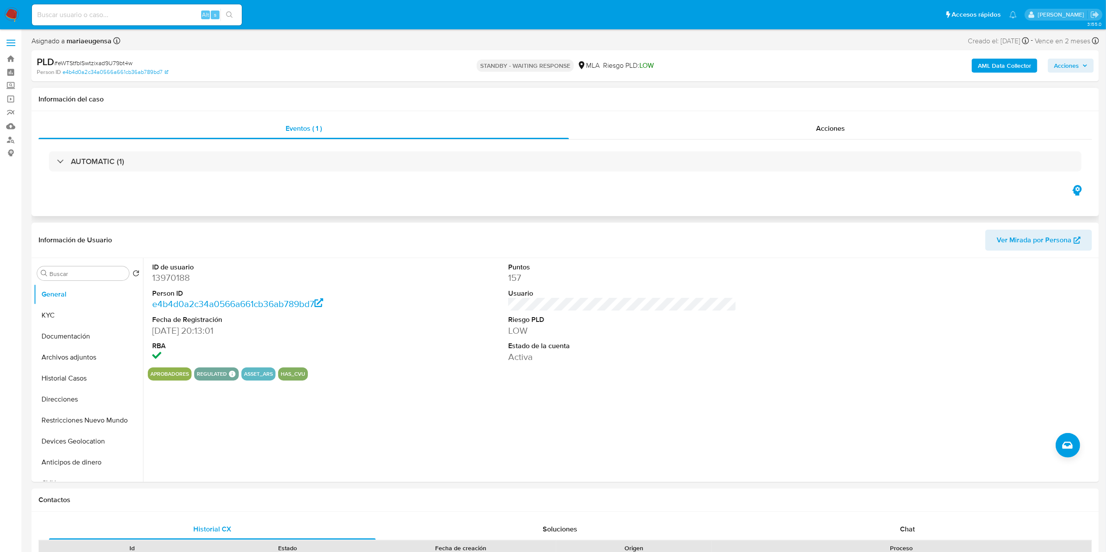
click at [349, 198] on div "Eventos ( 1 ) Acciones AUTOMATIC (1)" at bounding box center [565, 163] width 1068 height 105
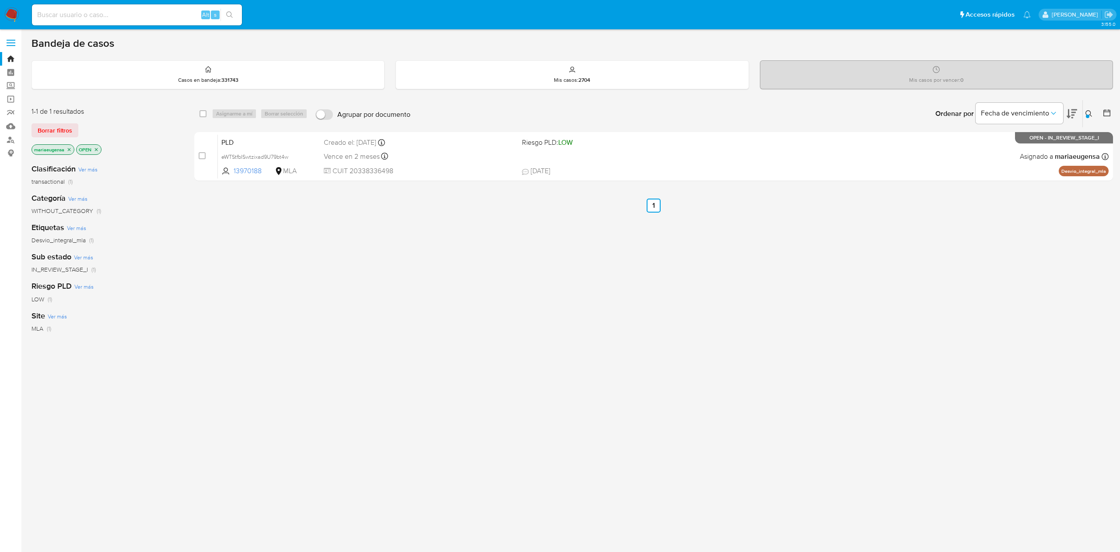
click at [1082, 117] on div "Ingrese ID de usuario o caso eWTStfbISwtzixad9U79bt4w Buscar Borrar filtros" at bounding box center [1089, 113] width 15 height 27
click at [1087, 115] on div at bounding box center [1087, 116] width 3 height 3
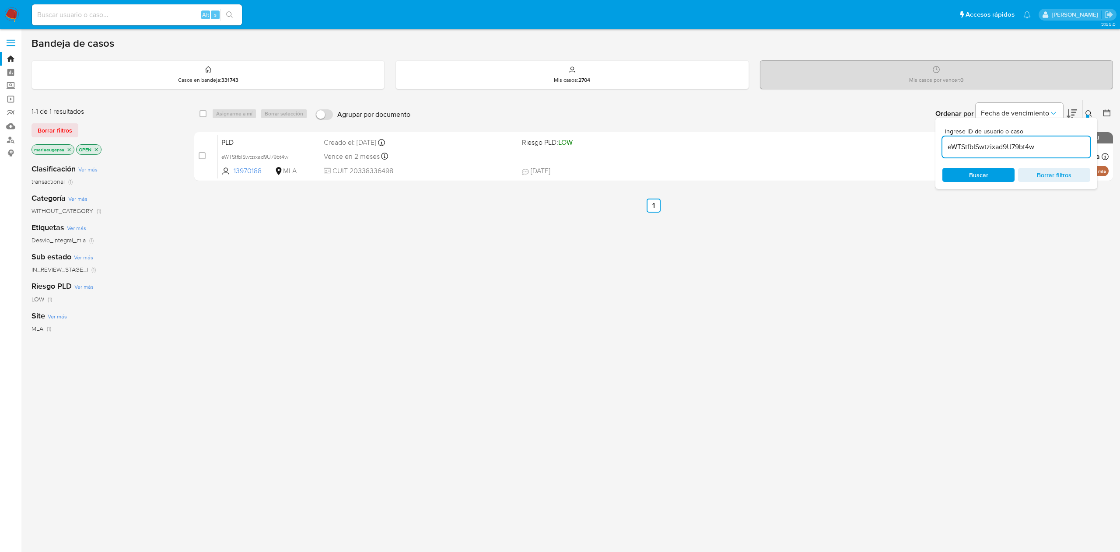
click at [1041, 142] on input "eWTStfbISwtzixad9U79bt4w" at bounding box center [1016, 146] width 148 height 11
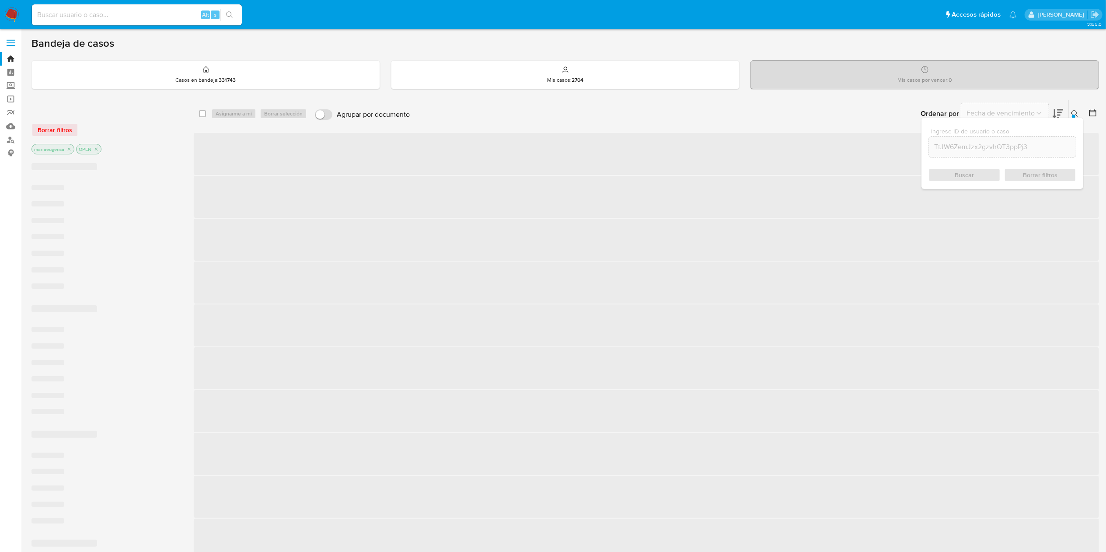
click at [1087, 114] on div at bounding box center [1092, 113] width 16 height 27
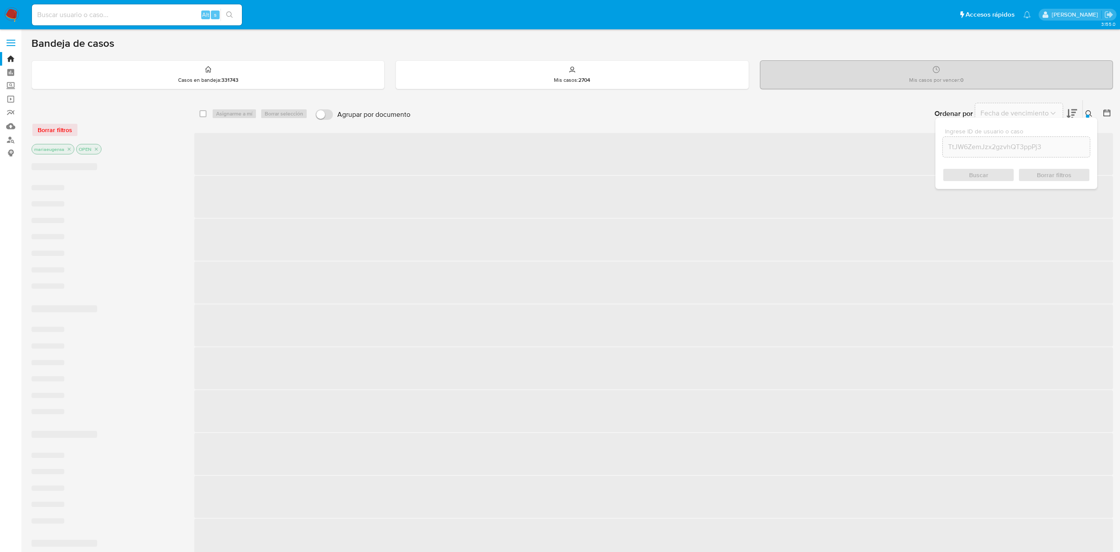
click at [1076, 113] on div "Ordenar por Fecha de vencimiento No es posible ordenar los resultados mientras …" at bounding box center [764, 113] width 698 height 27
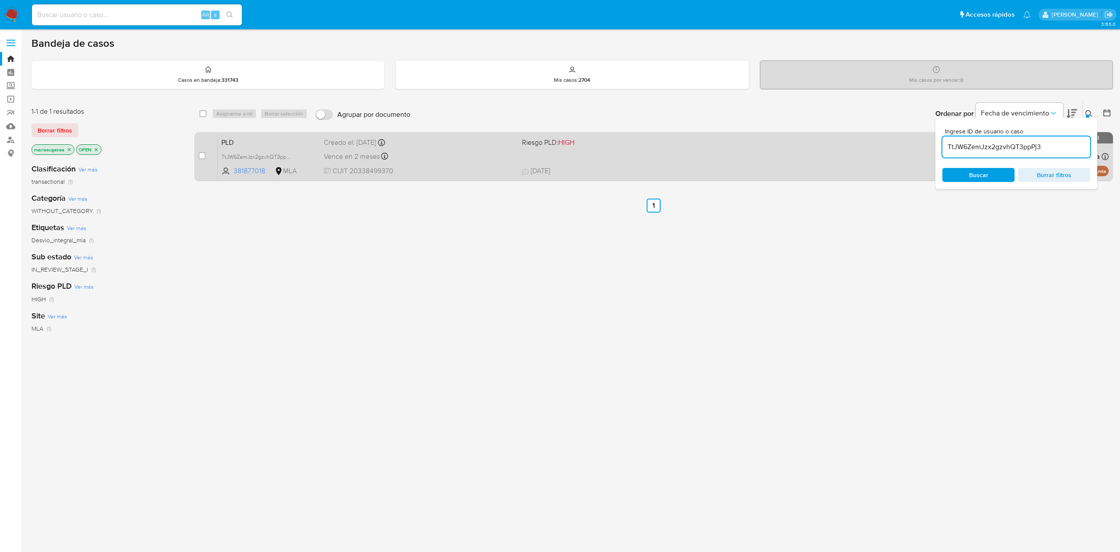
drag, startPoint x: 1088, startPoint y: 110, endPoint x: 1029, endPoint y: 133, distance: 63.4
click at [1088, 110] on icon at bounding box center [1088, 113] width 7 height 7
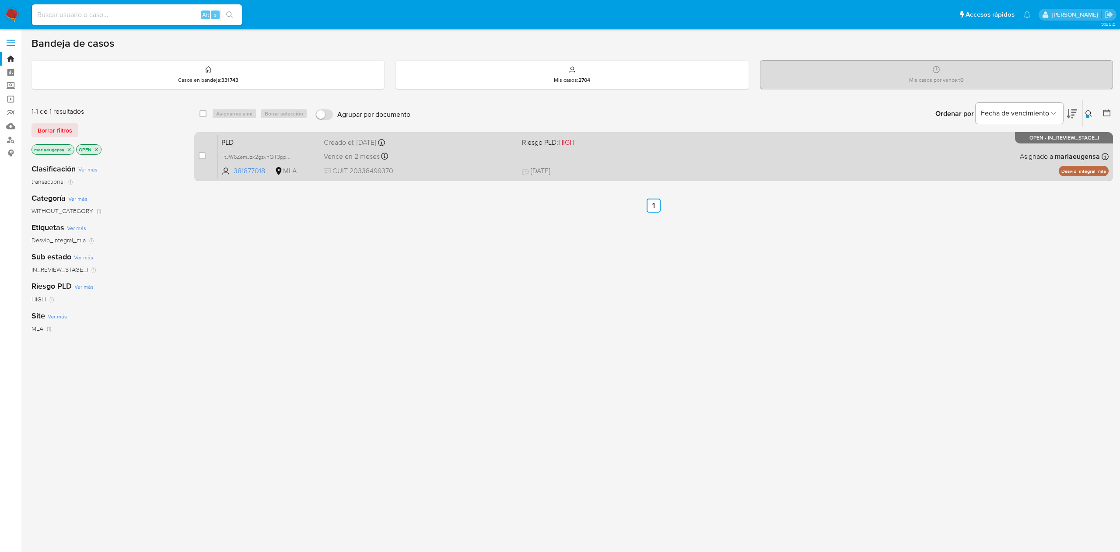
click at [266, 142] on span "PLD" at bounding box center [268, 141] width 95 height 11
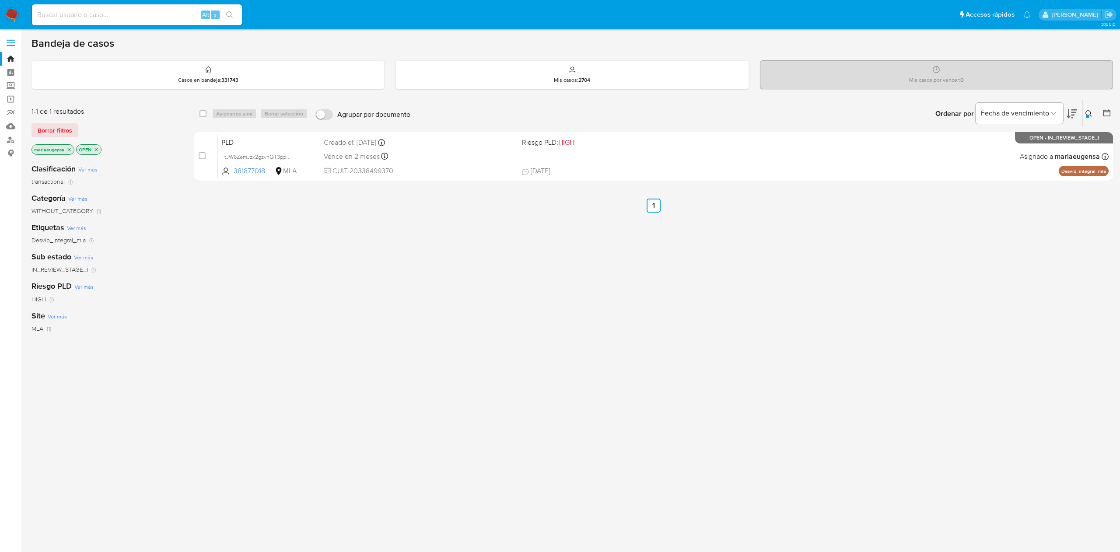
drag, startPoint x: 1089, startPoint y: 116, endPoint x: 1035, endPoint y: 161, distance: 69.9
click at [1087, 117] on div at bounding box center [1087, 116] width 3 height 3
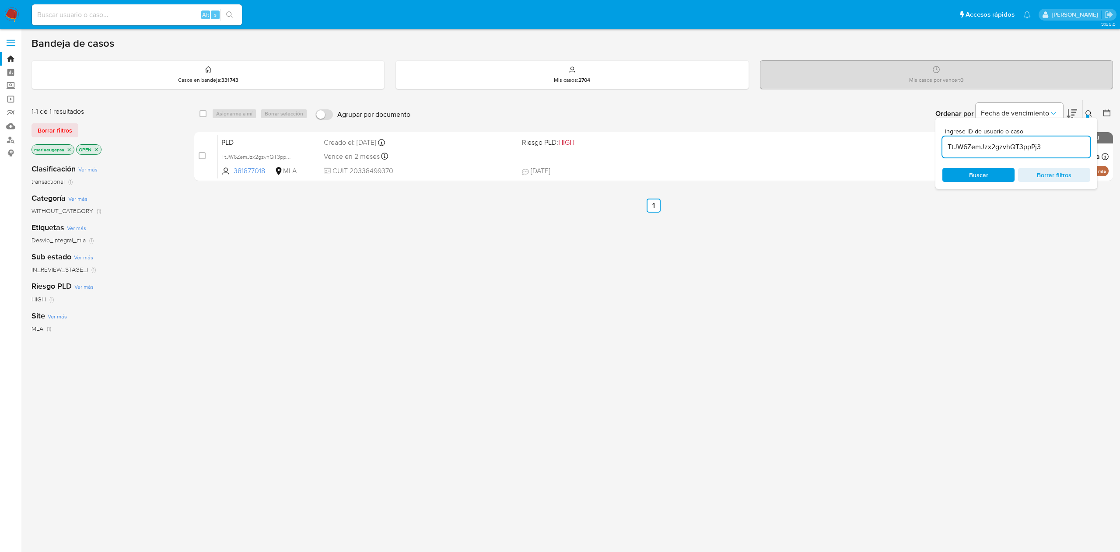
click at [1036, 154] on div "TtJW6ZemJzx2gzvhQT3ppPj3" at bounding box center [1016, 146] width 148 height 21
click at [1035, 147] on input "TtJW6ZemJzx2gzvhQT3ppPj3" at bounding box center [1016, 146] width 148 height 11
paste input "nvdxfCyjRSTYujDawcRZvoI8"
type input "nvdxfCyjRSTYujDawcRZvoI8"
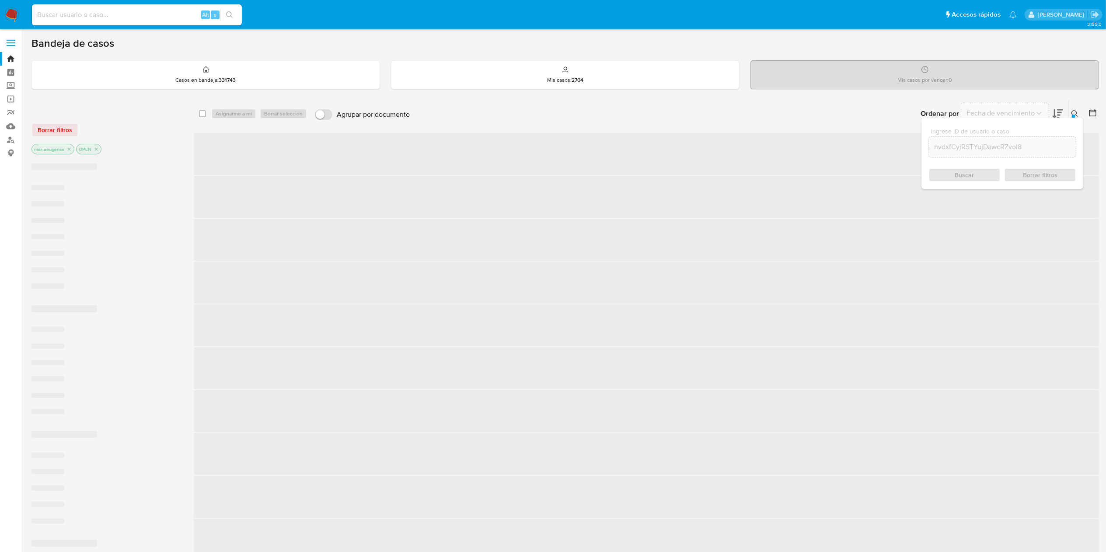
click at [1073, 113] on icon at bounding box center [1075, 113] width 7 height 7
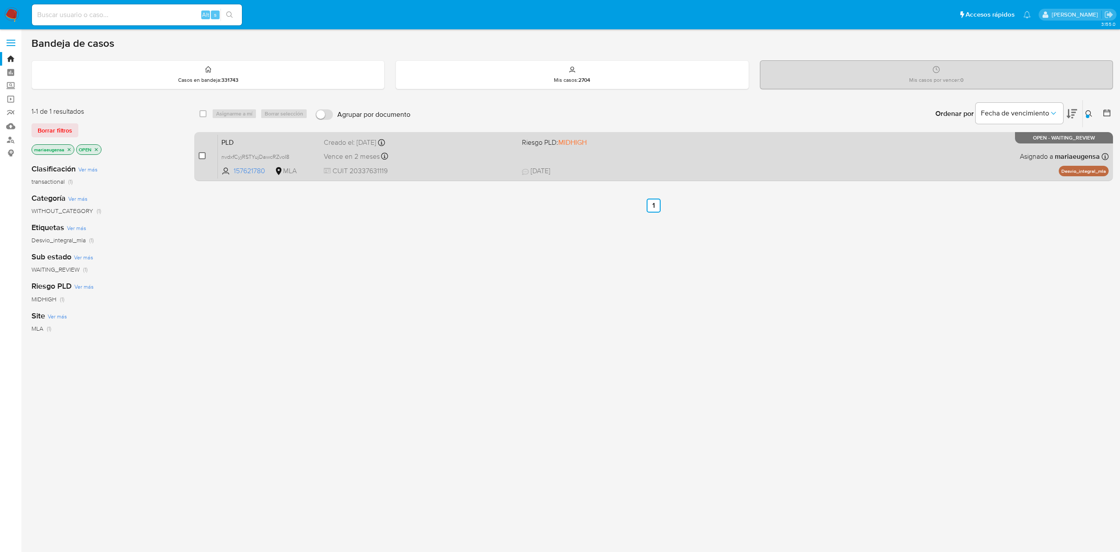
click at [201, 157] on input "checkbox" at bounding box center [202, 155] width 7 height 7
checkbox input "true"
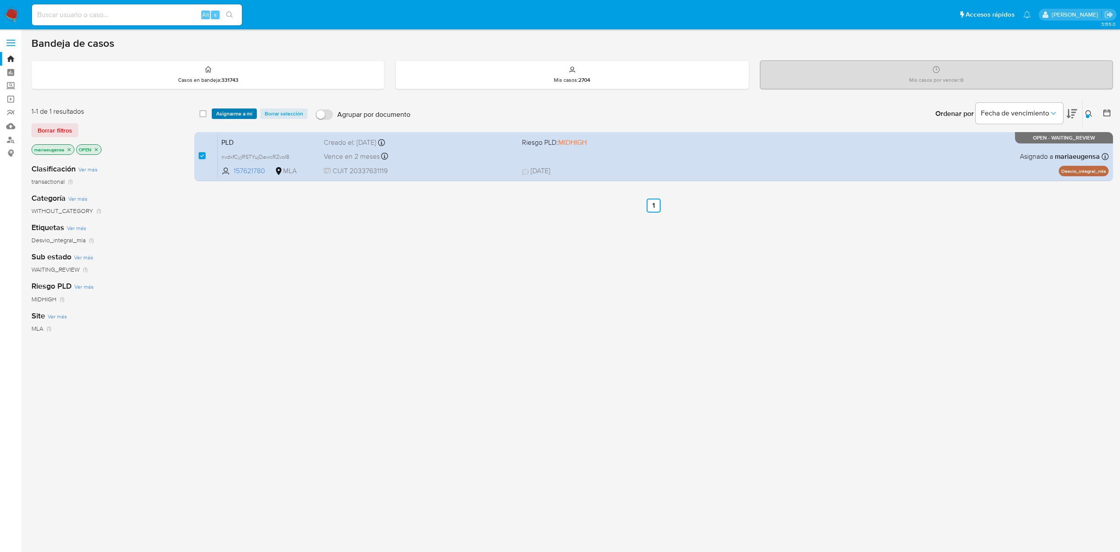
click at [231, 112] on span "Asignarme a mí" at bounding box center [234, 113] width 36 height 9
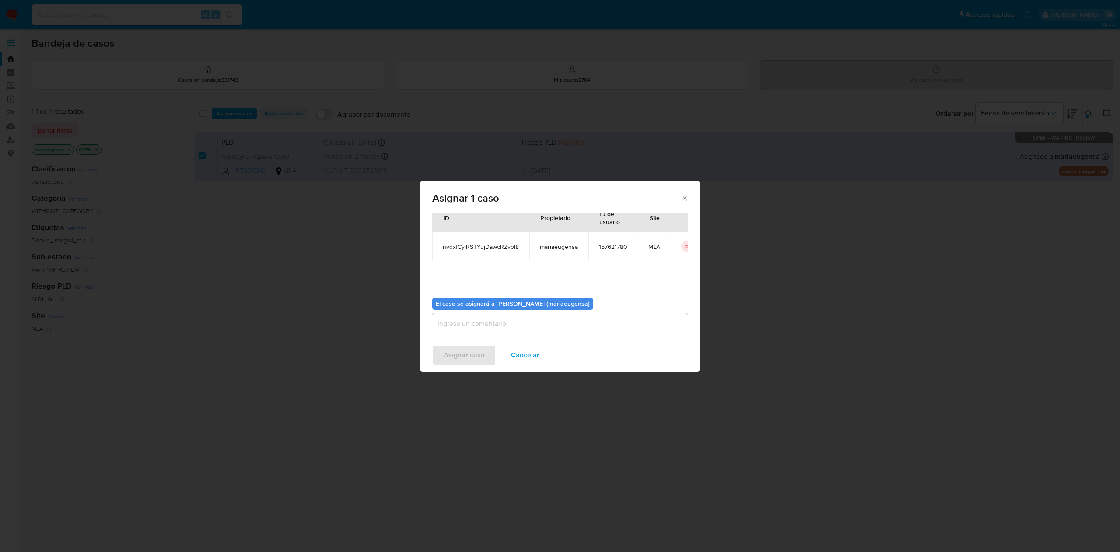
scroll to position [45, 0]
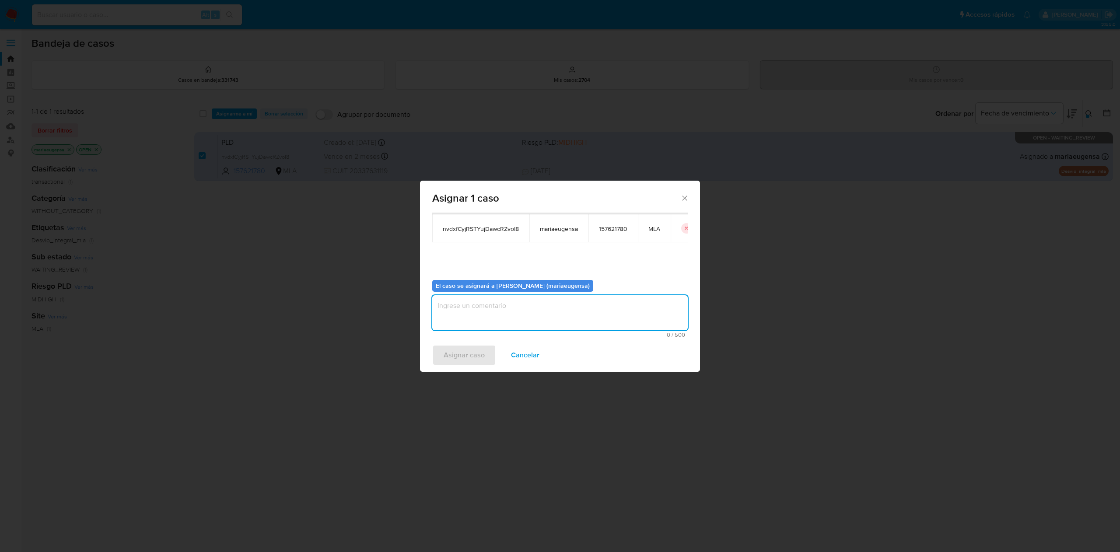
click at [450, 304] on textarea "assign-modal" at bounding box center [559, 312] width 255 height 35
drag, startPoint x: 449, startPoint y: 354, endPoint x: 416, endPoint y: 318, distance: 48.6
click at [446, 353] on span "Asignar caso" at bounding box center [464, 355] width 41 height 19
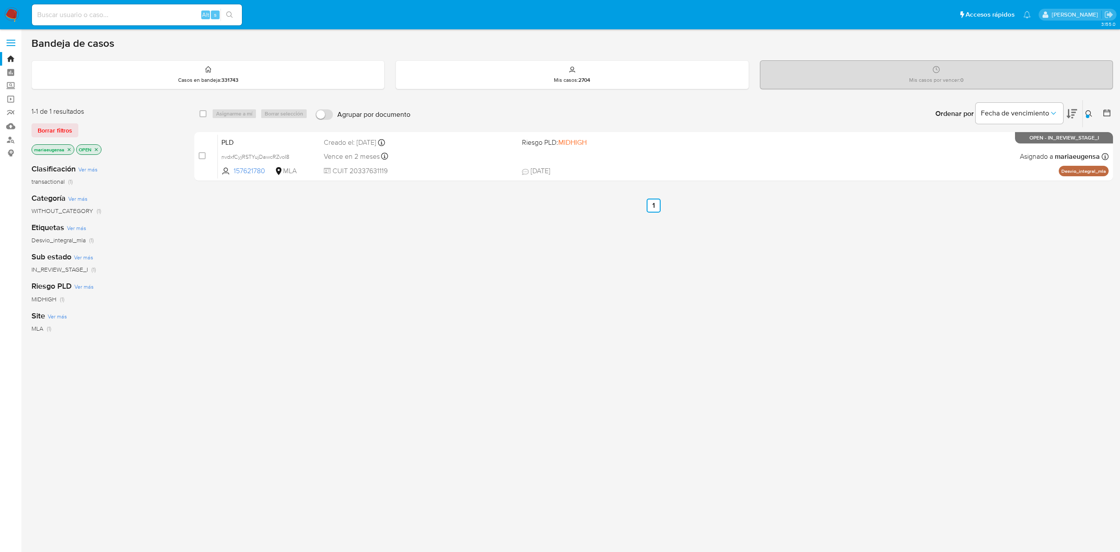
drag, startPoint x: 1084, startPoint y: 117, endPoint x: 1084, endPoint y: 129, distance: 12.2
click at [1086, 116] on button at bounding box center [1090, 113] width 14 height 10
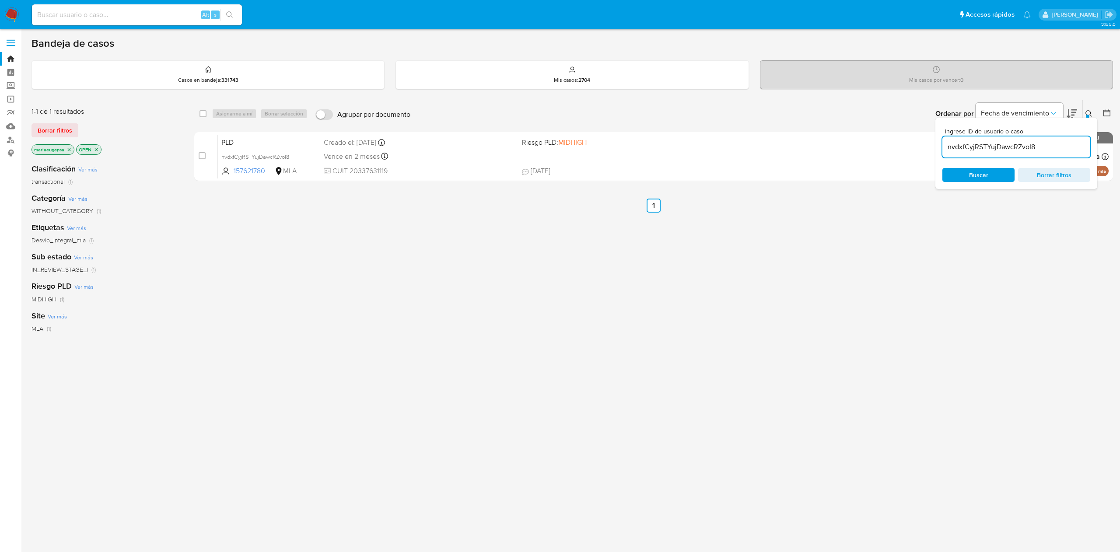
click at [1056, 145] on input "nvdxfCyjRSTYujDawcRZvoI8" at bounding box center [1016, 146] width 148 height 11
click at [1056, 144] on input "nvdxfCyjRSTYujDawcRZvoI8" at bounding box center [1016, 146] width 148 height 11
type input "eWTStfbISwtzixad9U79bt4w"
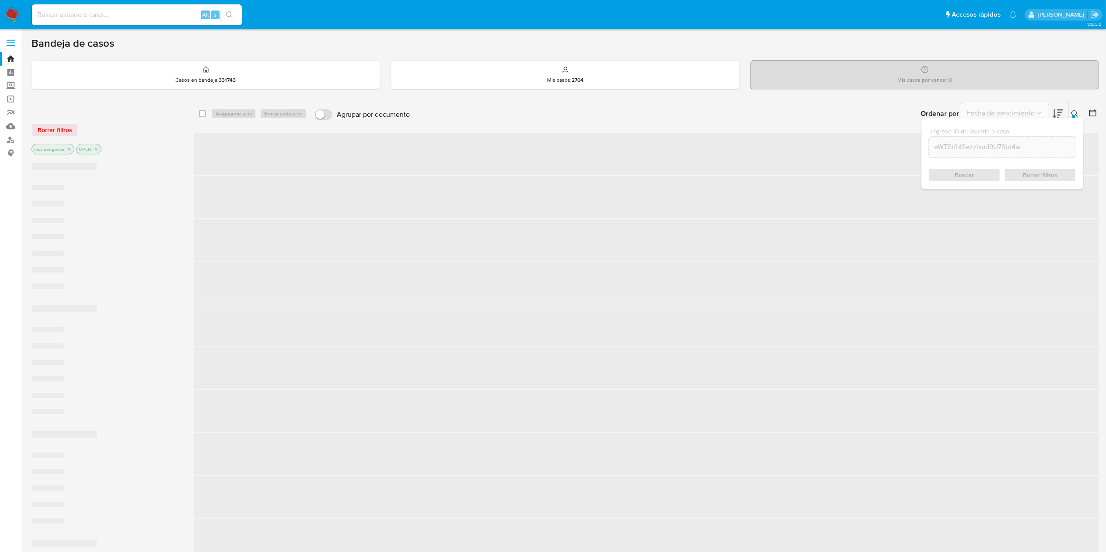
click at [1089, 113] on icon at bounding box center [1093, 112] width 9 height 9
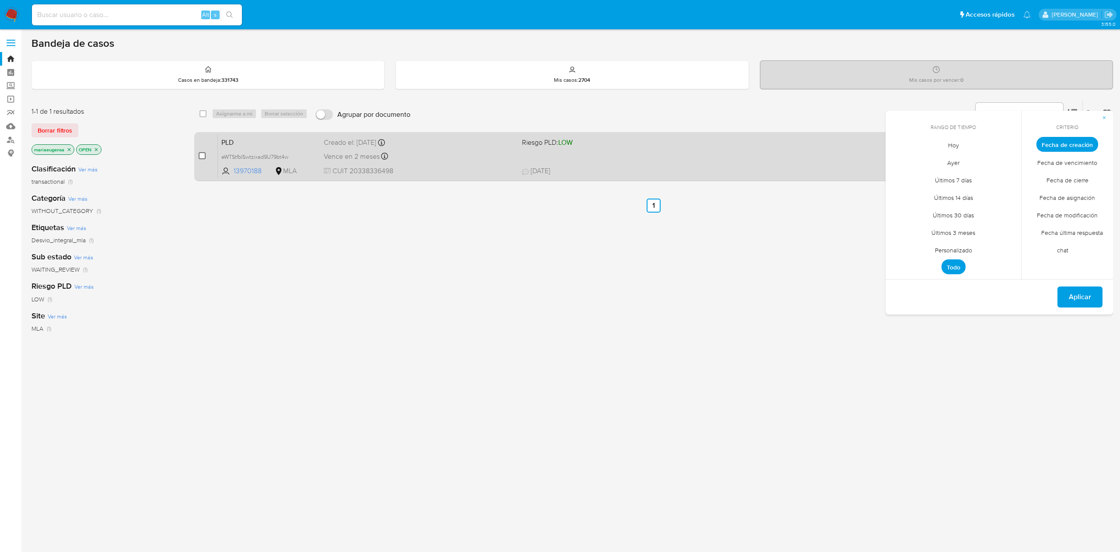
click at [201, 157] on input "checkbox" at bounding box center [202, 155] width 7 height 7
checkbox input "true"
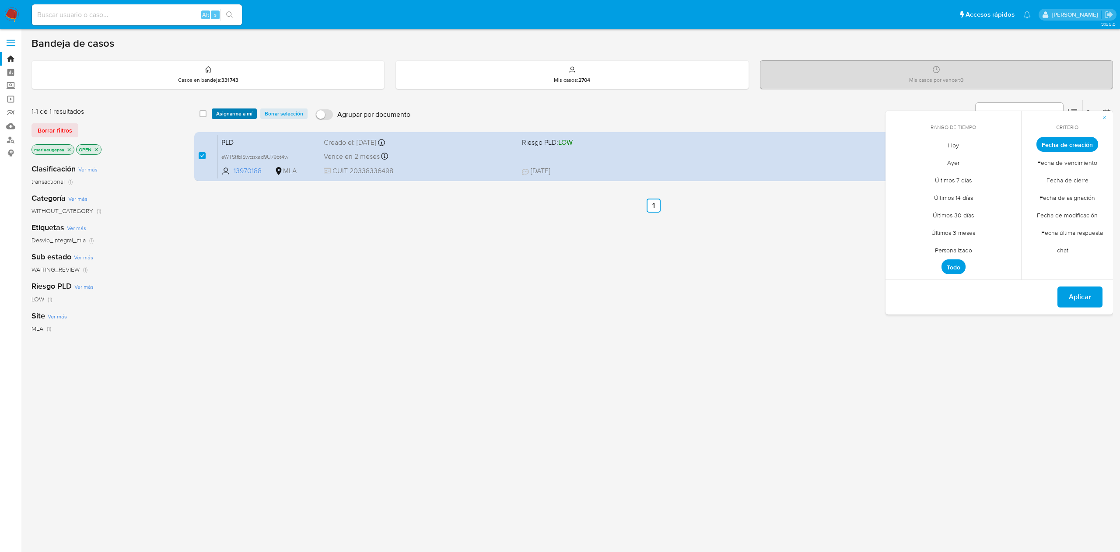
click at [234, 114] on span "Asignarme a mí" at bounding box center [234, 113] width 36 height 9
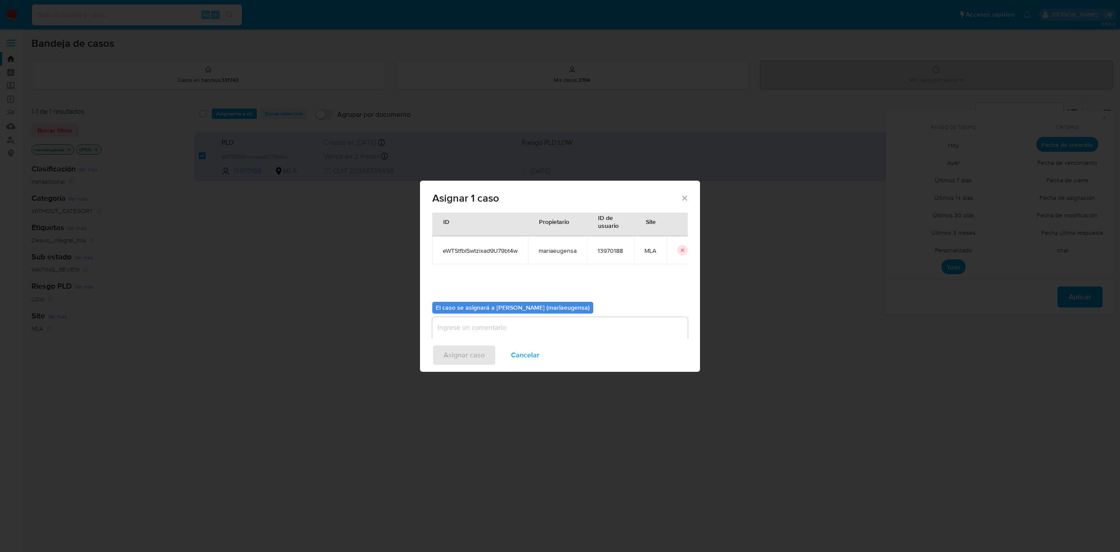
scroll to position [45, 0]
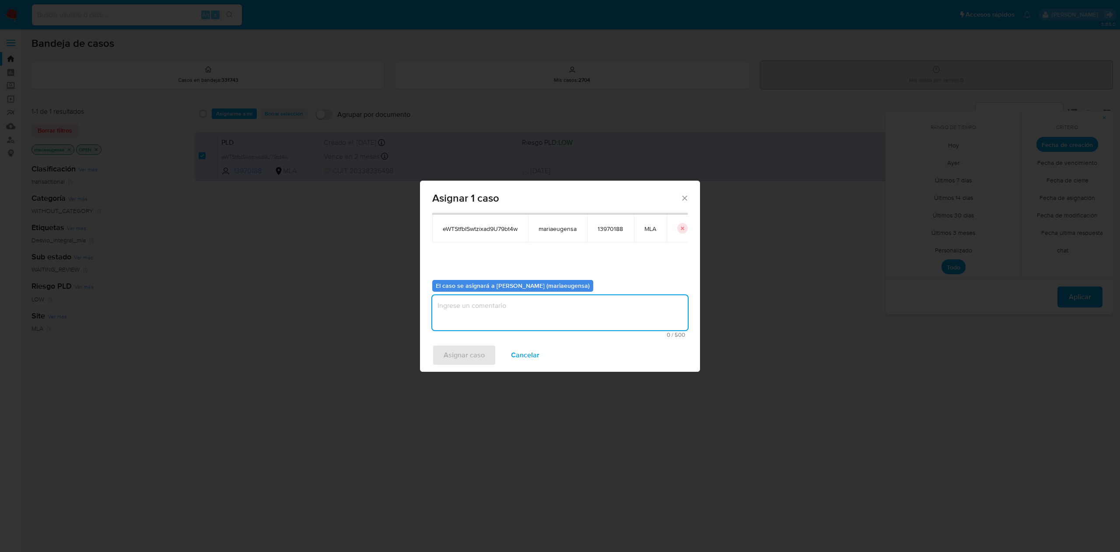
click at [489, 302] on textarea "assign-modal" at bounding box center [559, 312] width 255 height 35
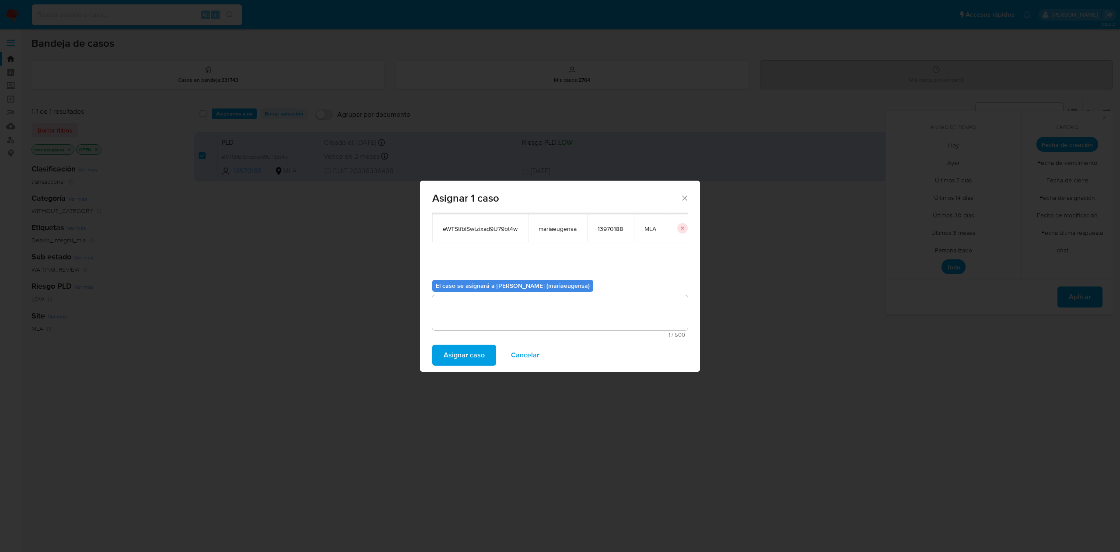
drag, startPoint x: 473, startPoint y: 356, endPoint x: 364, endPoint y: 15, distance: 358.2
click at [472, 356] on span "Asignar caso" at bounding box center [464, 355] width 41 height 19
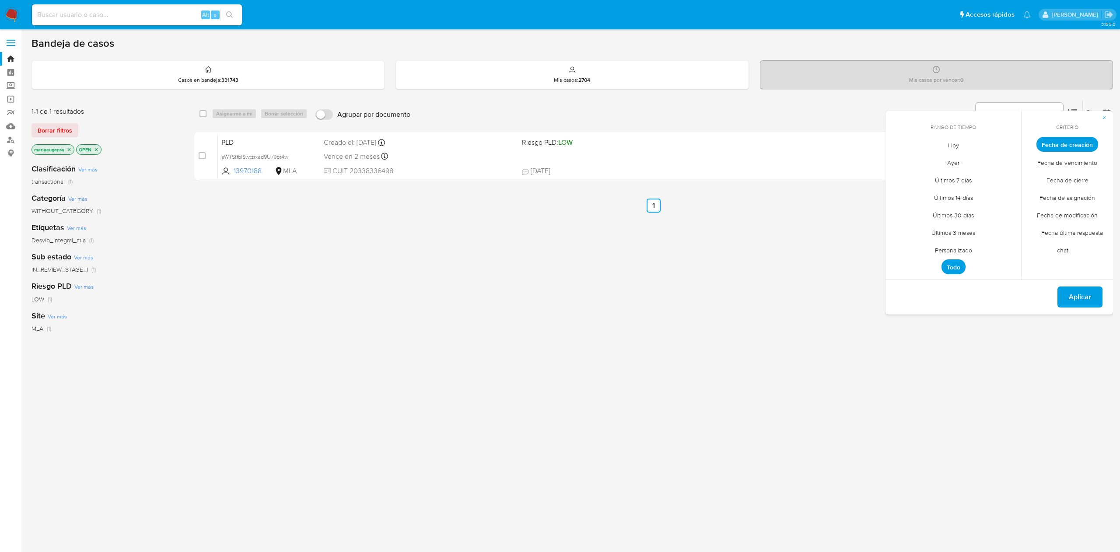
drag, startPoint x: 735, startPoint y: 371, endPoint x: 892, endPoint y: 242, distance: 202.0
click at [744, 357] on div "select-all-cases-checkbox Asignarme a mí Borrar selección Agrupar por documento…" at bounding box center [653, 298] width 919 height 396
click at [1106, 114] on span "button" at bounding box center [1104, 118] width 5 height 12
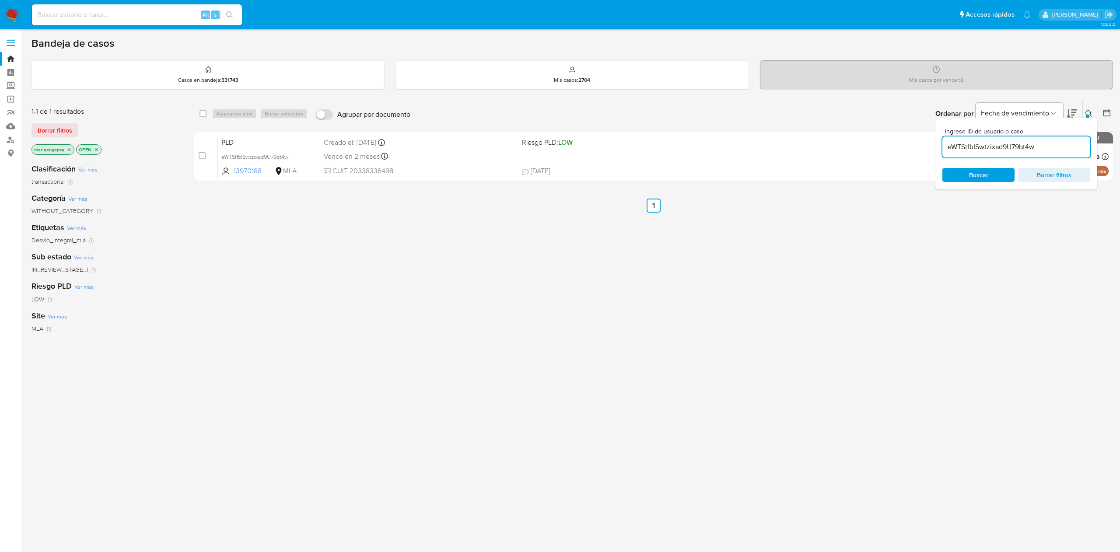
click at [1022, 143] on input "eWTStfbISwtzixad9U79bt4w" at bounding box center [1016, 146] width 148 height 11
paste input "nvdxfCyjRSTYujDawcRZvoI8"
type input "nvdxfCyjRSTYujDawcRZvoI8"
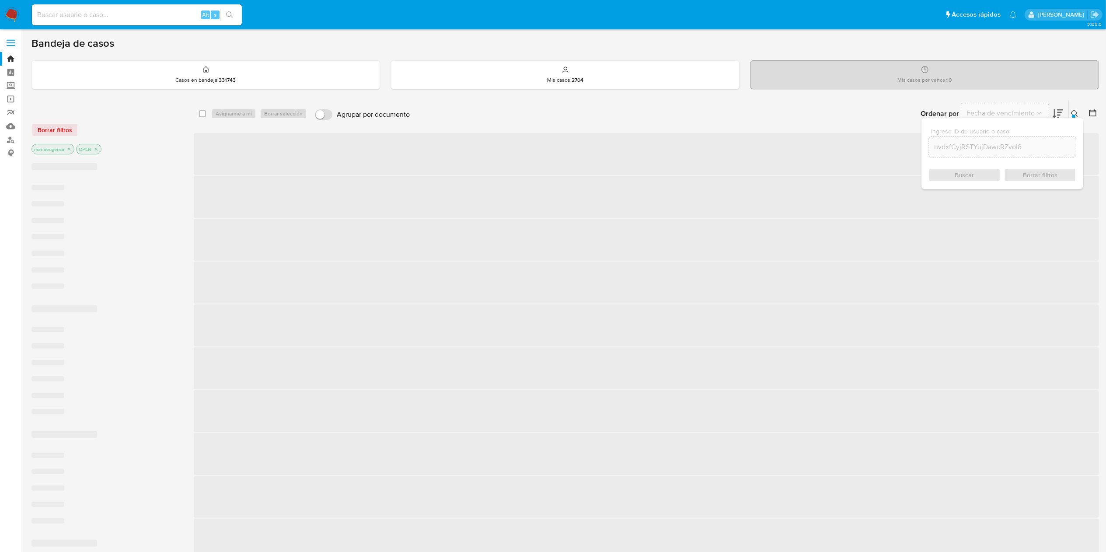
click at [1088, 113] on div at bounding box center [1092, 113] width 16 height 27
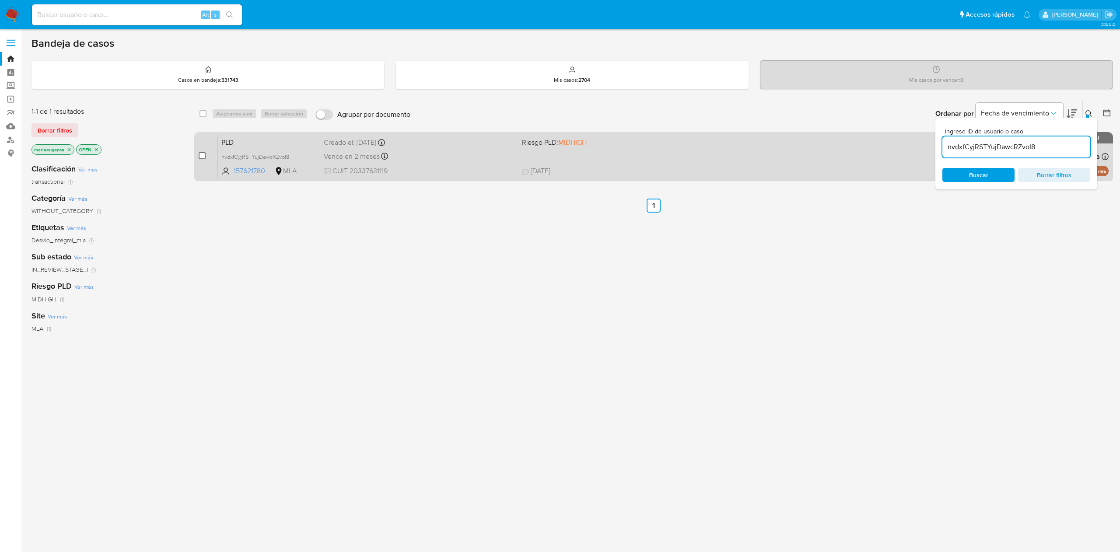
click at [203, 154] on input "checkbox" at bounding box center [202, 155] width 7 height 7
checkbox input "true"
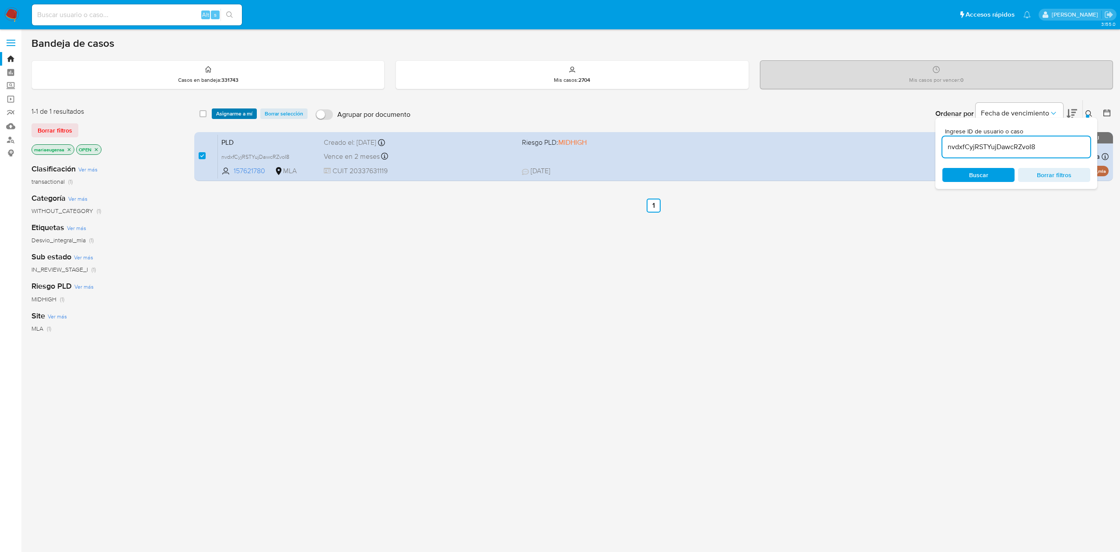
click at [247, 110] on span "Asignarme a mí" at bounding box center [234, 113] width 36 height 9
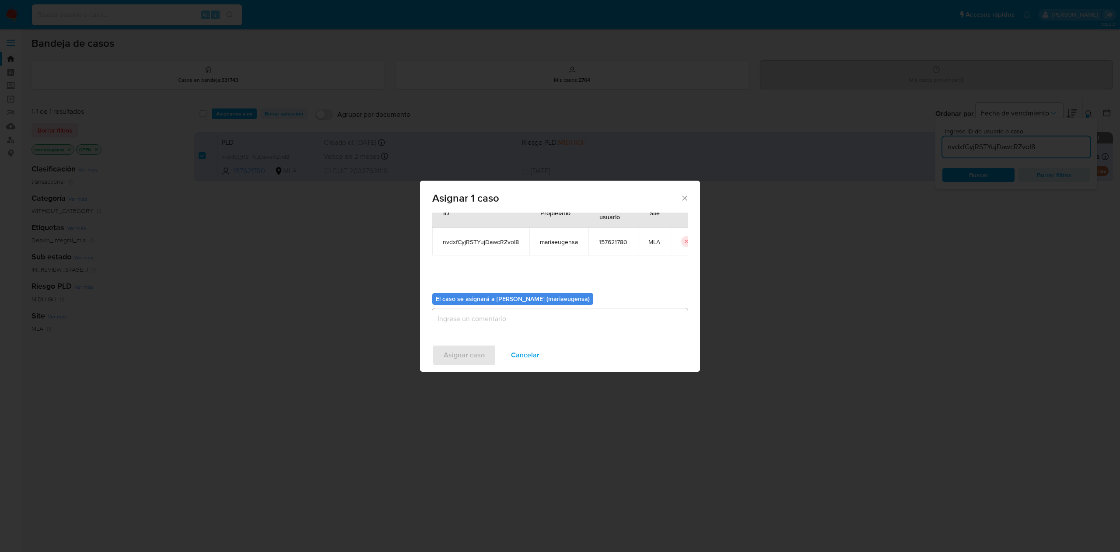
scroll to position [45, 0]
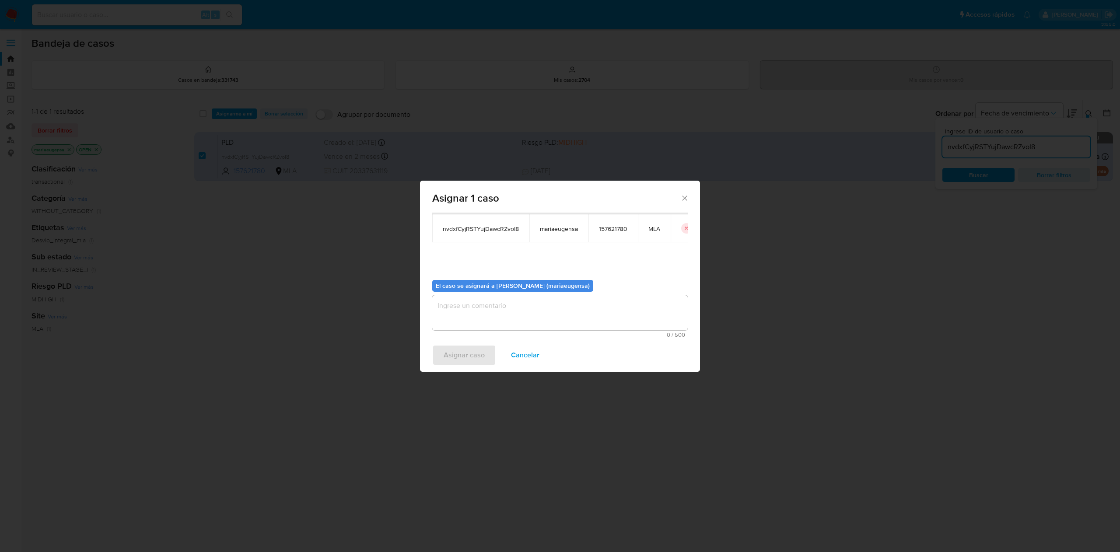
drag, startPoint x: 459, startPoint y: 285, endPoint x: 461, endPoint y: 325, distance: 40.3
click at [459, 285] on b "El caso se asignará a Maria Eugenia Sanchez (mariaeugensa)" at bounding box center [513, 285] width 154 height 9
drag, startPoint x: 462, startPoint y: 316, endPoint x: 461, endPoint y: 321, distance: 4.9
click at [462, 315] on textarea "assign-modal" at bounding box center [559, 312] width 255 height 35
click at [450, 353] on span "Asignar caso" at bounding box center [464, 355] width 41 height 19
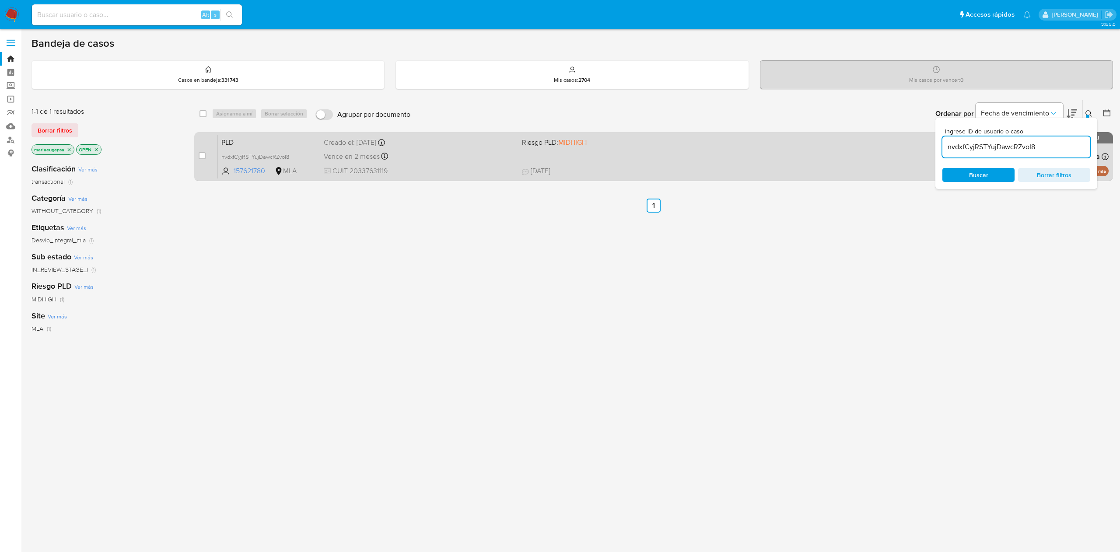
click at [279, 139] on span "PLD" at bounding box center [268, 141] width 95 height 11
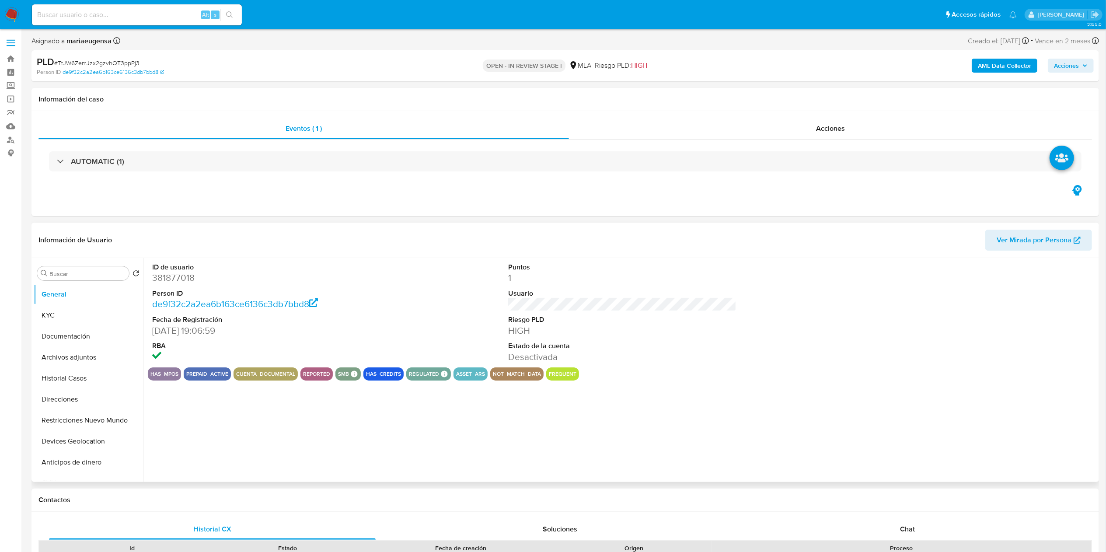
select select "10"
click at [75, 271] on input "Buscar" at bounding box center [87, 274] width 76 height 8
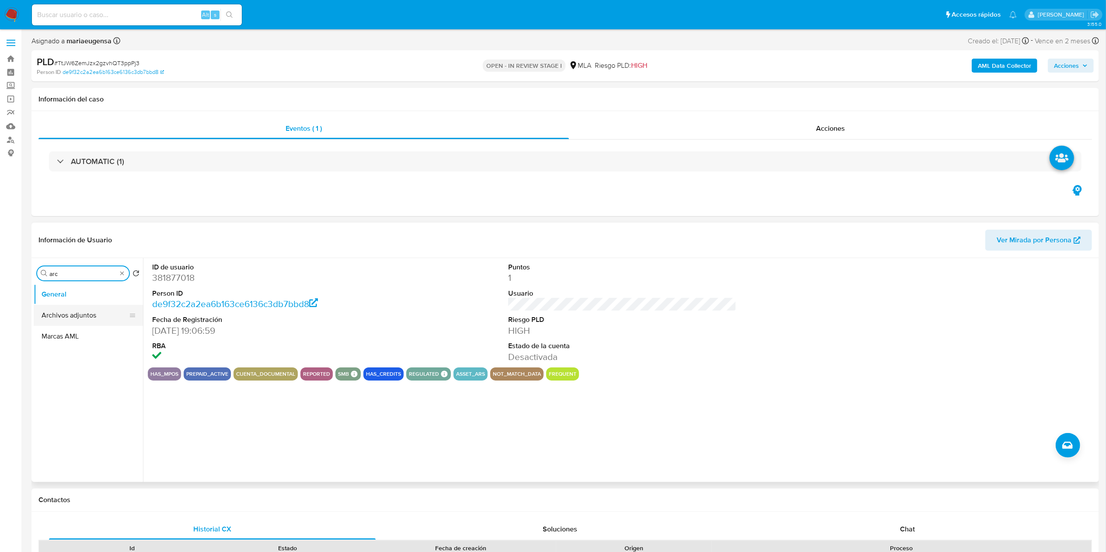
type input "arc"
click at [72, 315] on button "Archivos adjuntos" at bounding box center [88, 315] width 109 height 21
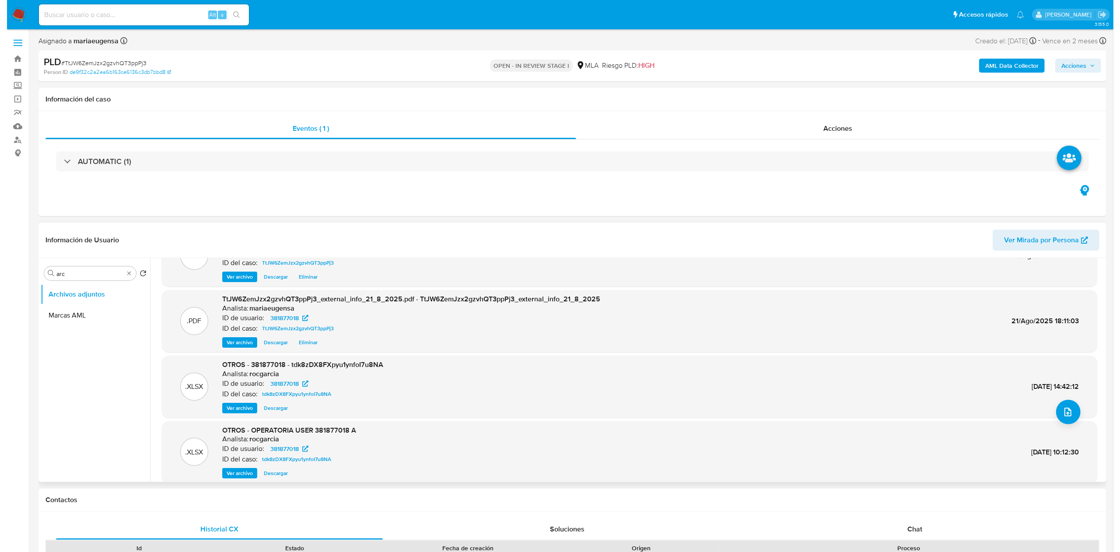
scroll to position [73, 0]
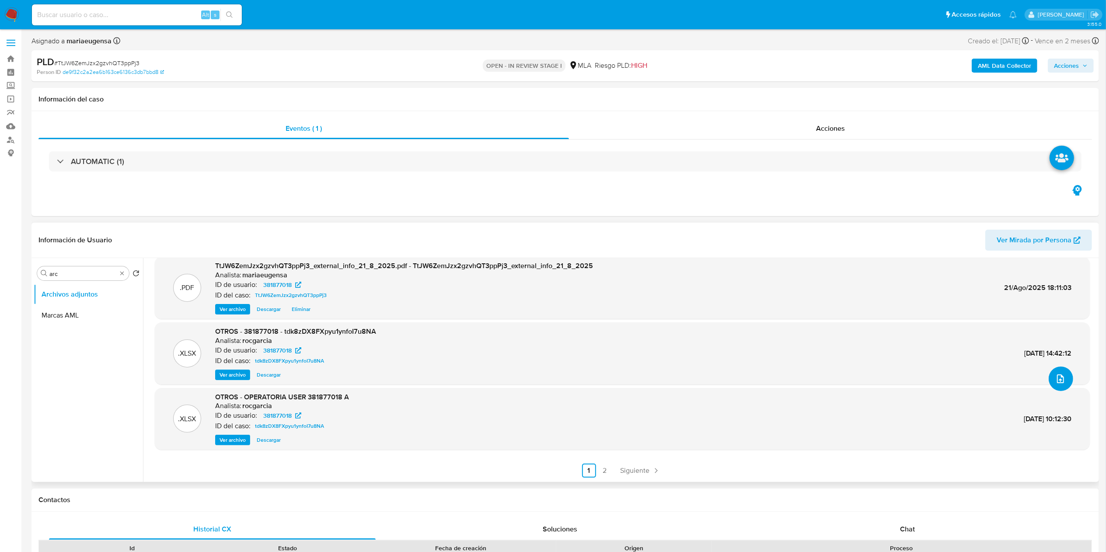
drag, startPoint x: 1060, startPoint y: 379, endPoint x: 1056, endPoint y: 375, distance: 5.6
click at [1056, 375] on icon "upload-file" at bounding box center [1061, 379] width 10 height 10
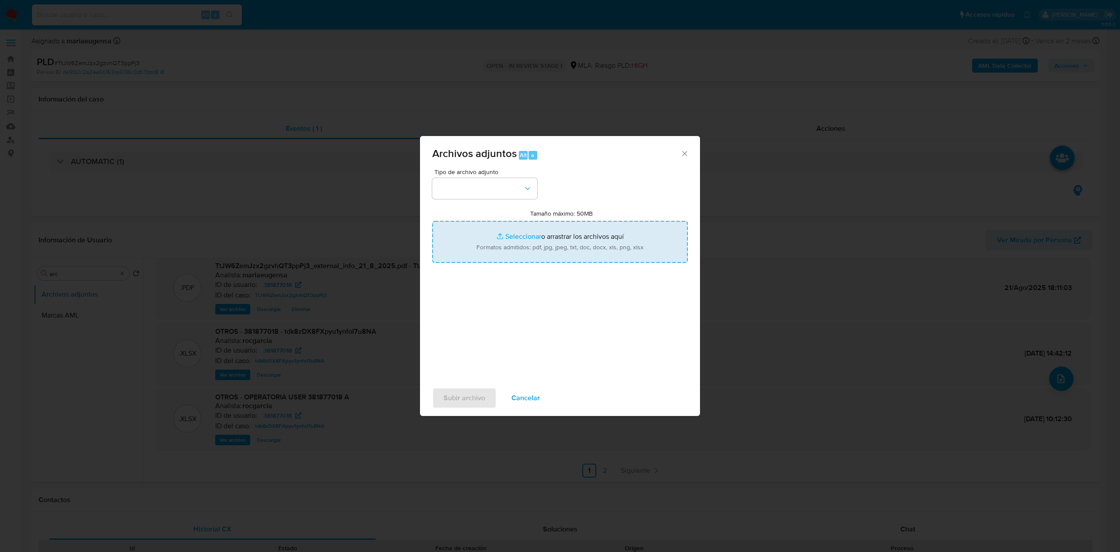
click at [534, 255] on input "Tamaño máximo: 50MB Seleccionar archivos" at bounding box center [559, 242] width 255 height 42
type input "C:\fakepath\Caselog TtJW6ZemJzx2gzvhQT3ppPj3_2025_07_18_01_22_58.docx"
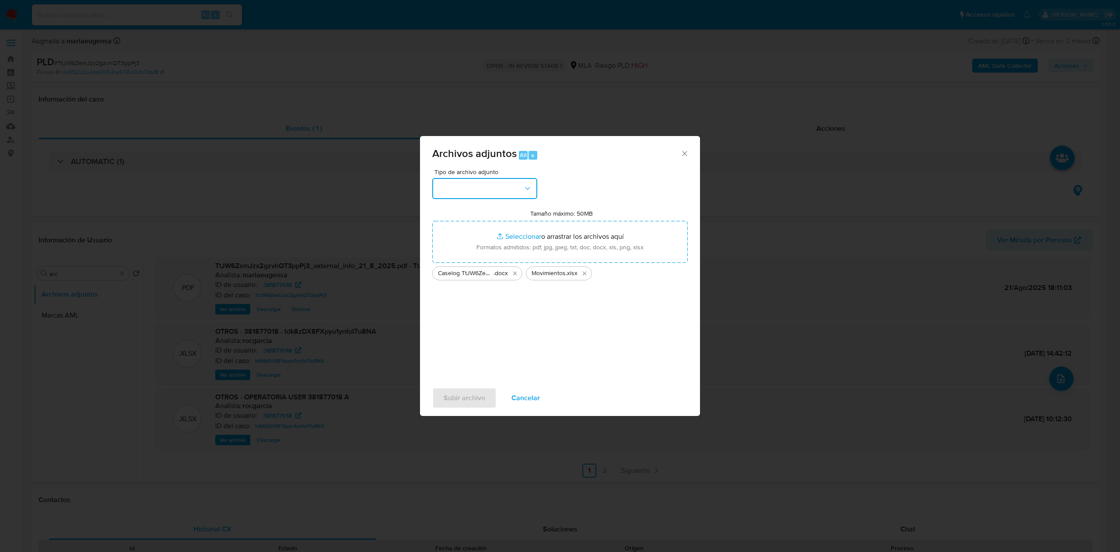
click at [467, 190] on button "button" at bounding box center [484, 188] width 105 height 21
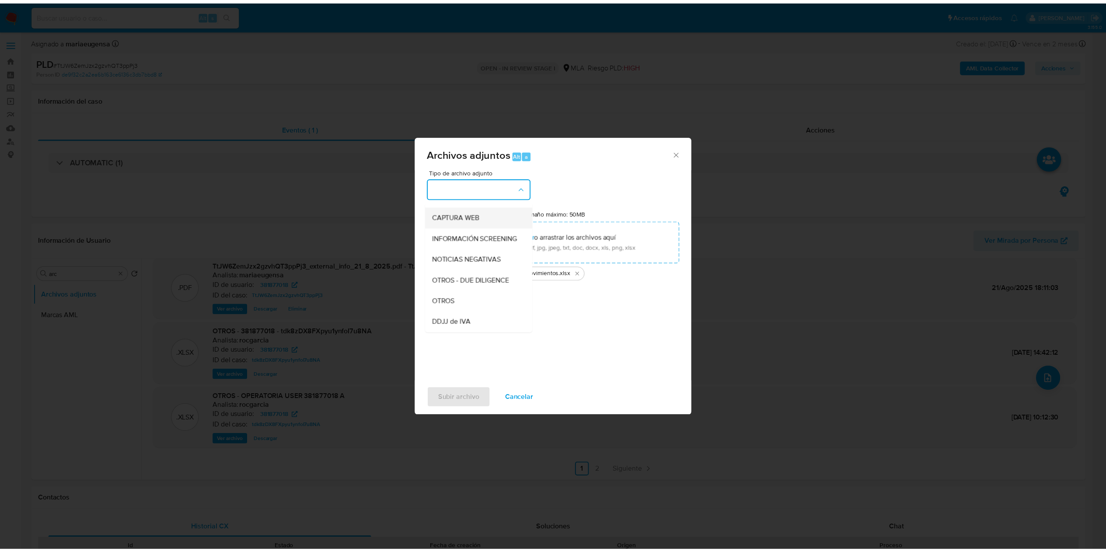
scroll to position [175, 0]
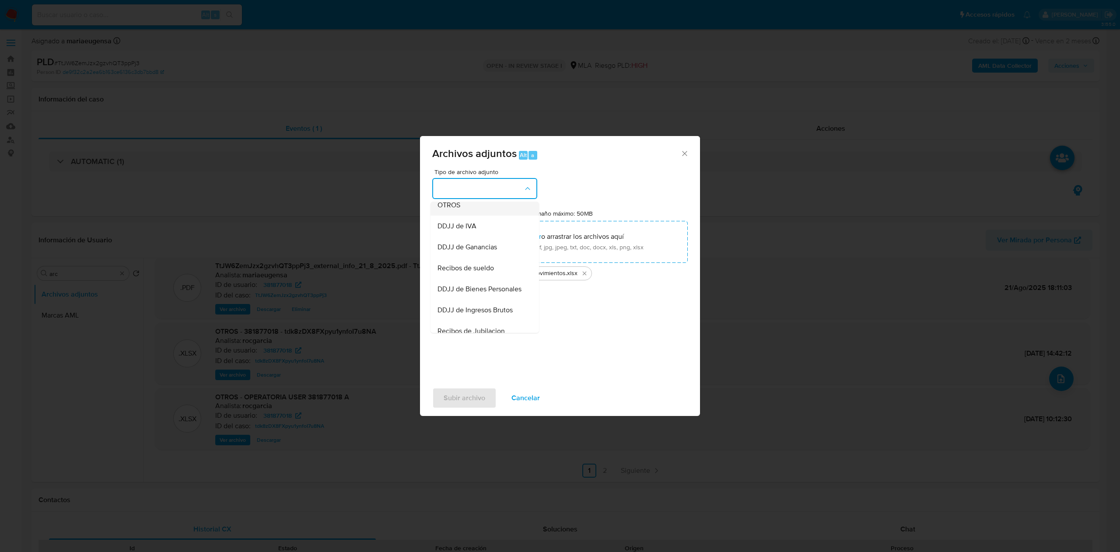
click at [455, 210] on span "OTROS" at bounding box center [448, 205] width 23 height 9
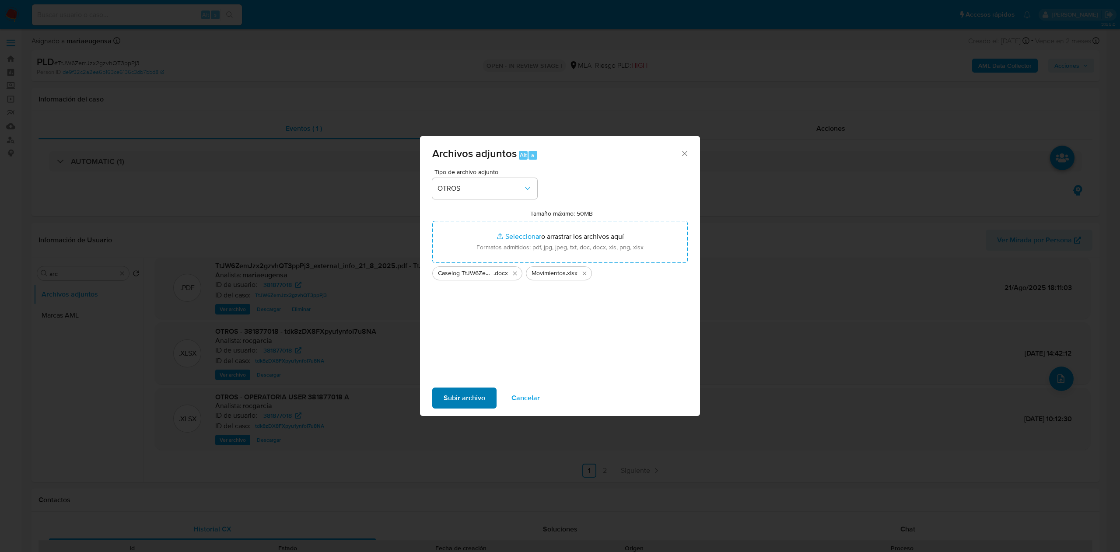
drag, startPoint x: 470, startPoint y: 373, endPoint x: 465, endPoint y: 403, distance: 30.9
click at [469, 373] on div "Tipo de archivo adjunto OTROS Tamaño máximo: 50MB Seleccionar archivos Seleccio…" at bounding box center [559, 272] width 255 height 206
click at [465, 404] on span "Subir archivo" at bounding box center [465, 397] width 42 height 19
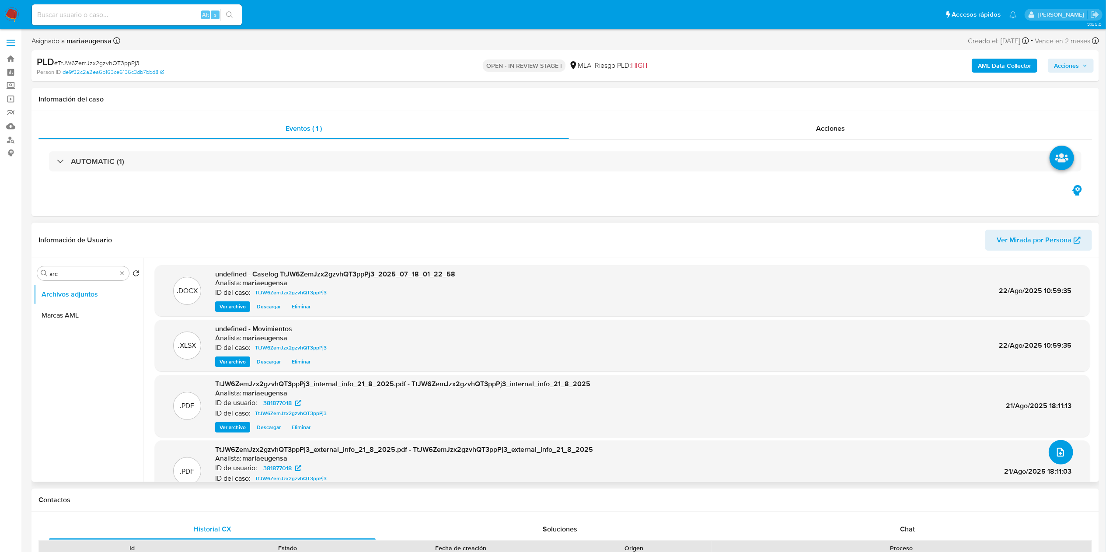
scroll to position [52, 0]
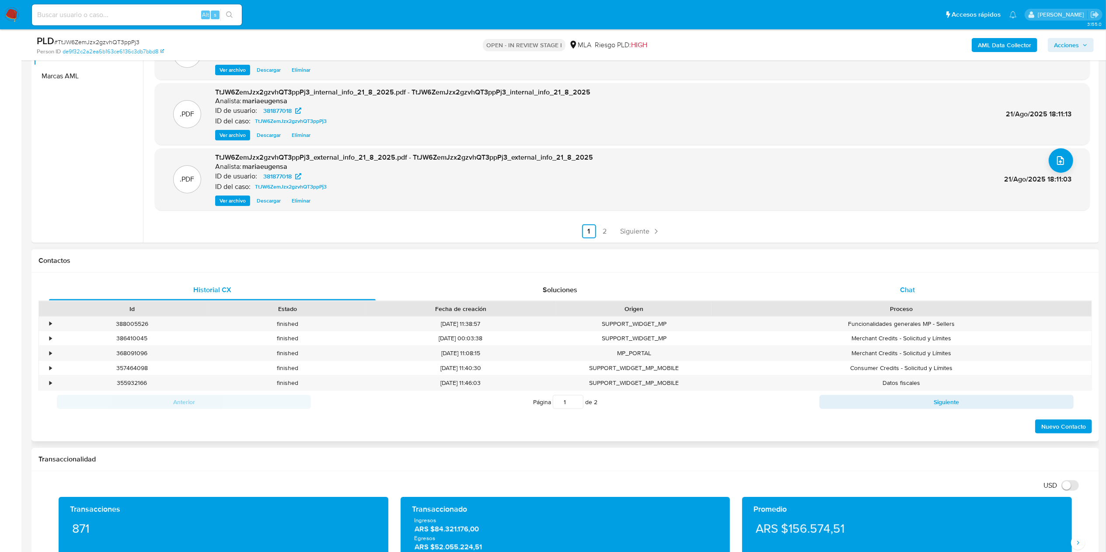
click at [958, 282] on div "Chat" at bounding box center [908, 290] width 327 height 21
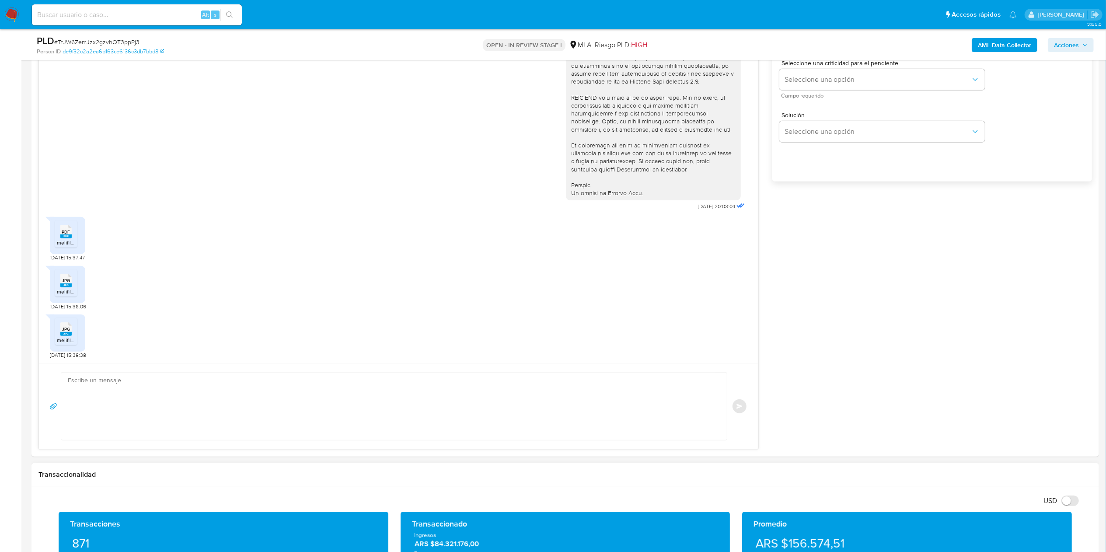
scroll to position [646, 0]
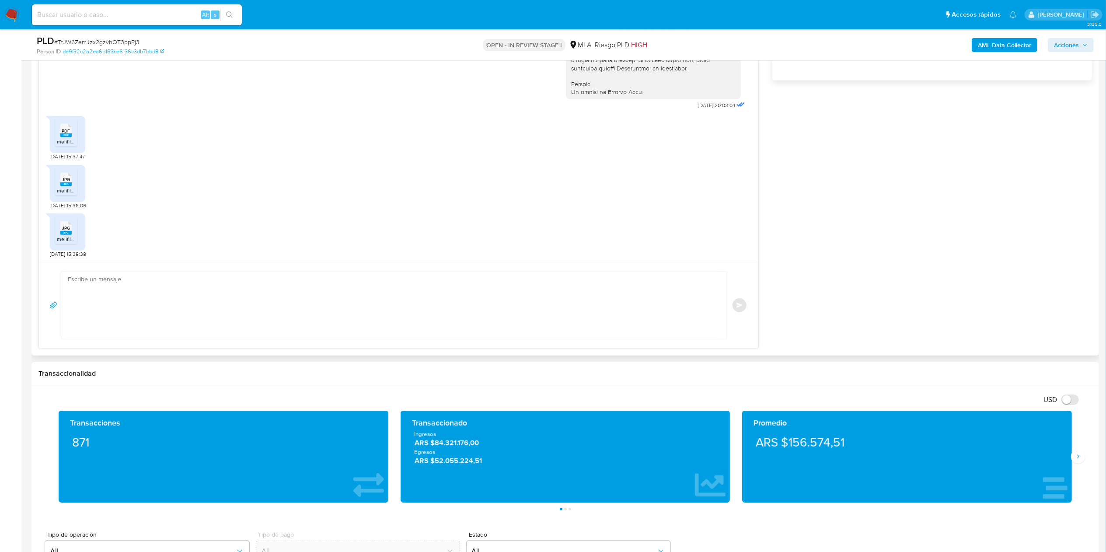
click at [276, 342] on div "Enviar" at bounding box center [398, 305] width 719 height 86
click at [283, 325] on textarea at bounding box center [392, 305] width 648 height 67
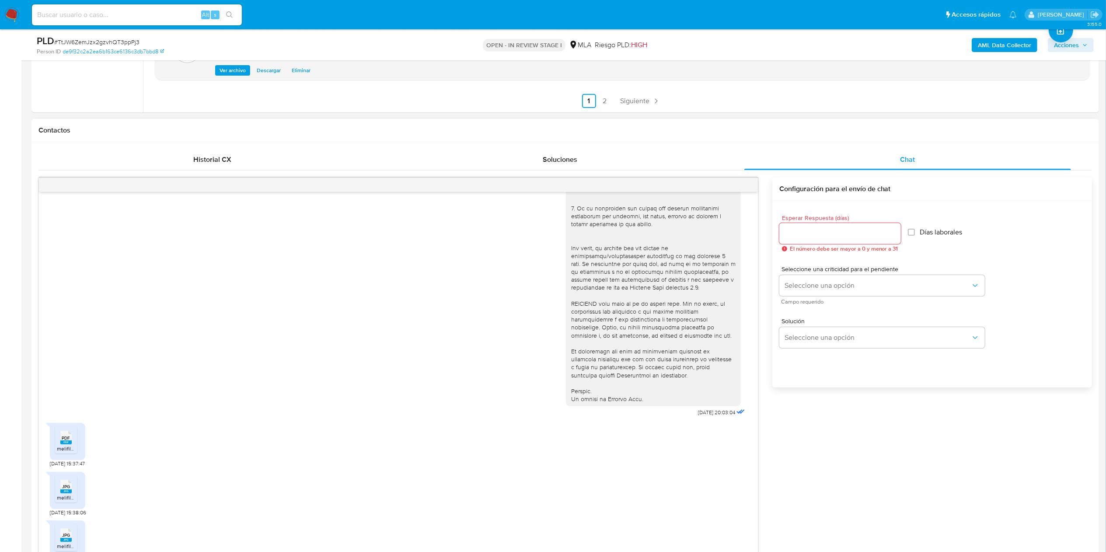
scroll to position [343, 0]
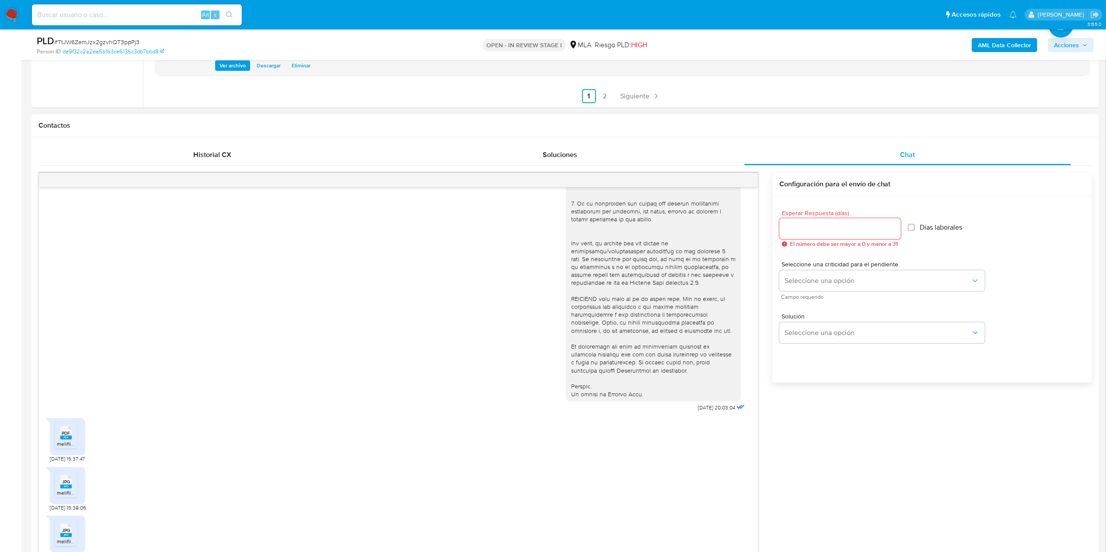
click at [230, 323] on div "17/07/2025 20:03:04" at bounding box center [398, 174] width 697 height 479
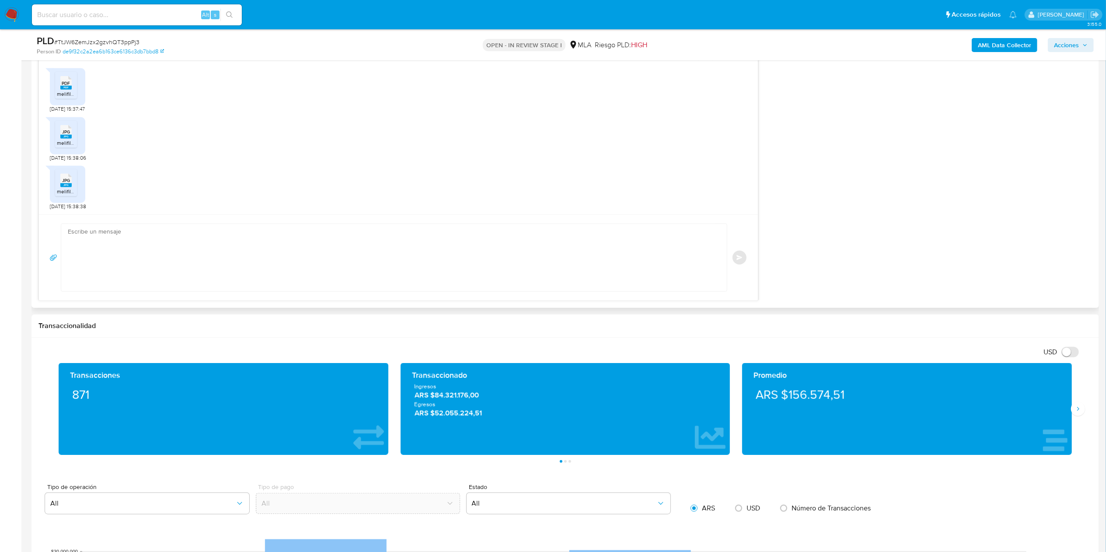
drag, startPoint x: 243, startPoint y: 211, endPoint x: 228, endPoint y: 253, distance: 44.6
click at [242, 213] on div "17/07/2025 20:03:04 PDF PDF melifile2557235978588086801.pdf 18/07/2025 15:37:47…" at bounding box center [398, 25] width 719 height 377
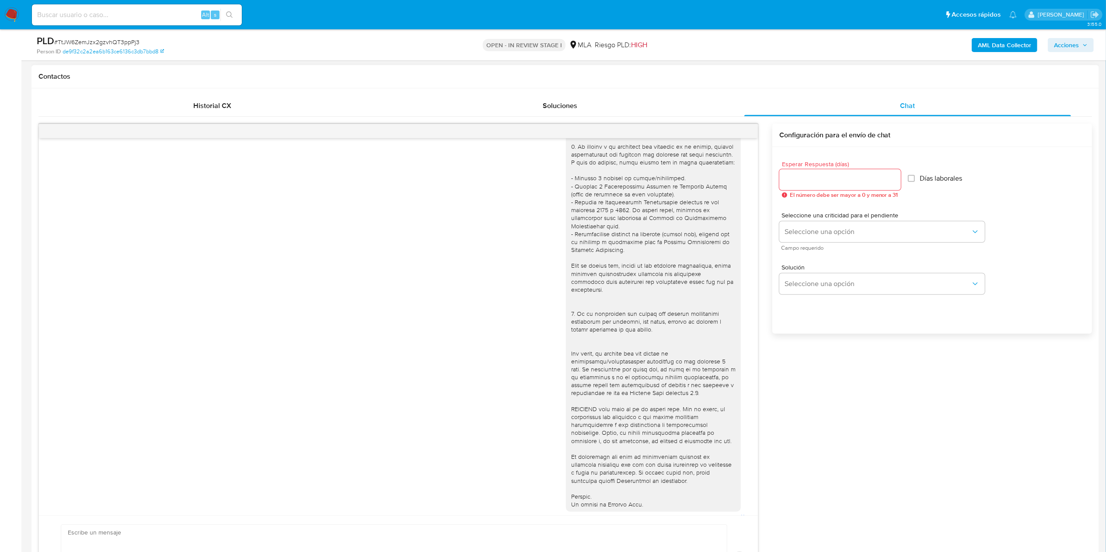
scroll to position [343, 0]
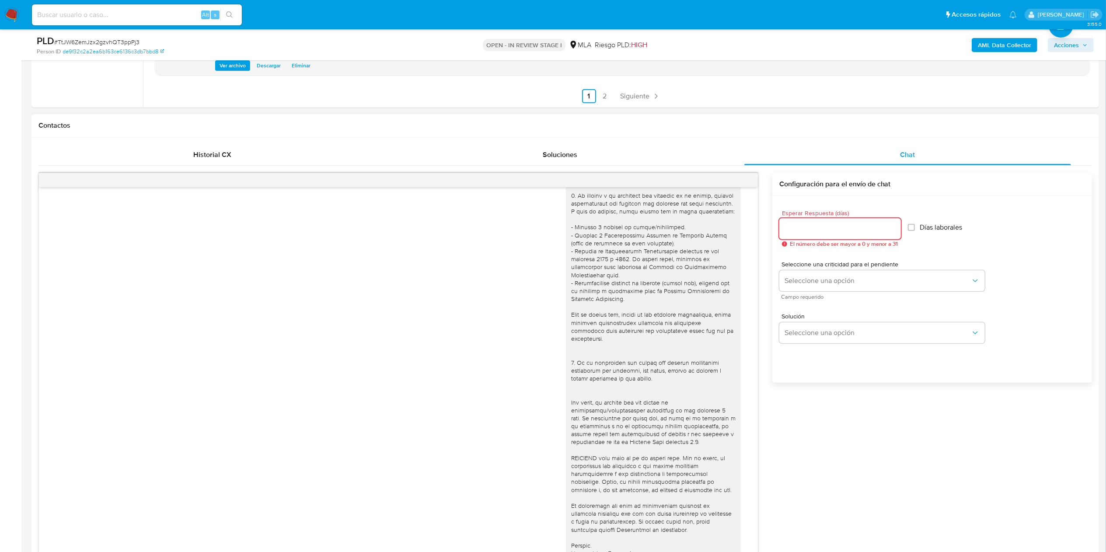
click at [809, 231] on input "Esperar Respuesta (días)" at bounding box center [841, 228] width 122 height 11
type input "0"
click at [812, 327] on span "Seleccione una opción" at bounding box center [878, 328] width 186 height 9
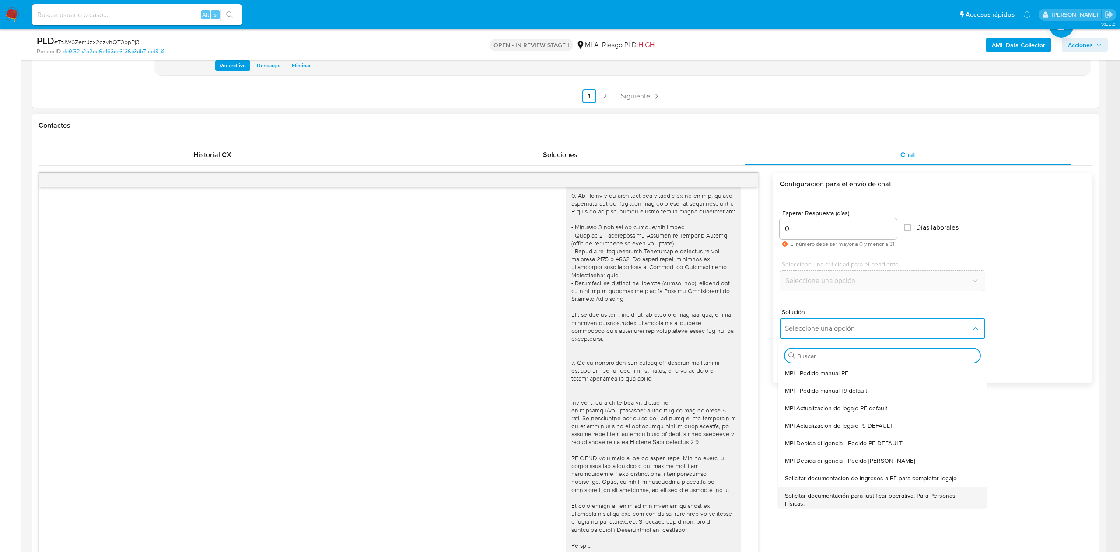
click at [816, 494] on span "Solicitar documentación para justificar operativa. Para Personas Físicas." at bounding box center [880, 500] width 190 height 16
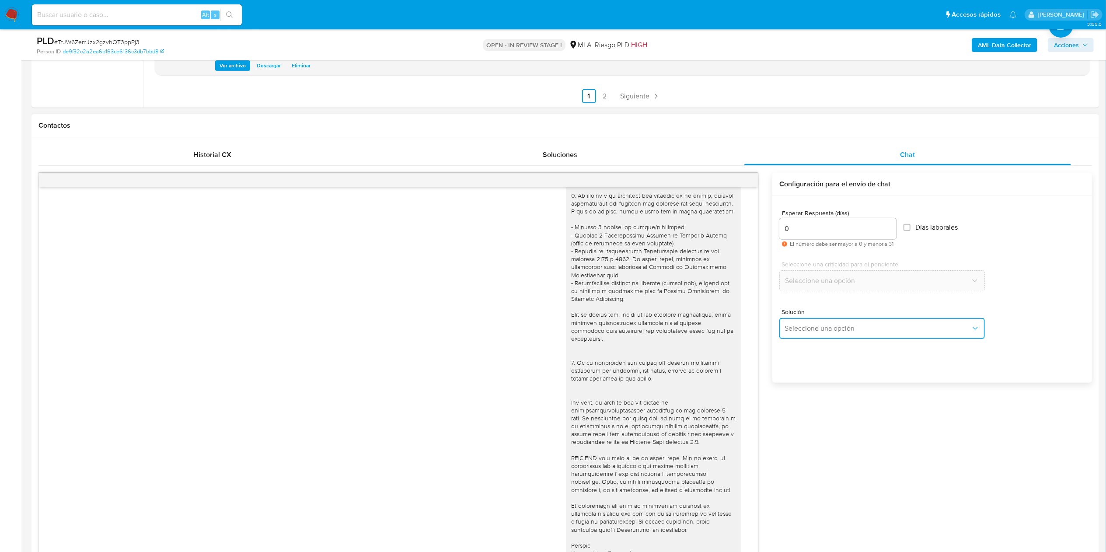
type textarea "Hola,En función de las operaciones registradas en tu cuenta de Mercado Pago, ne…"
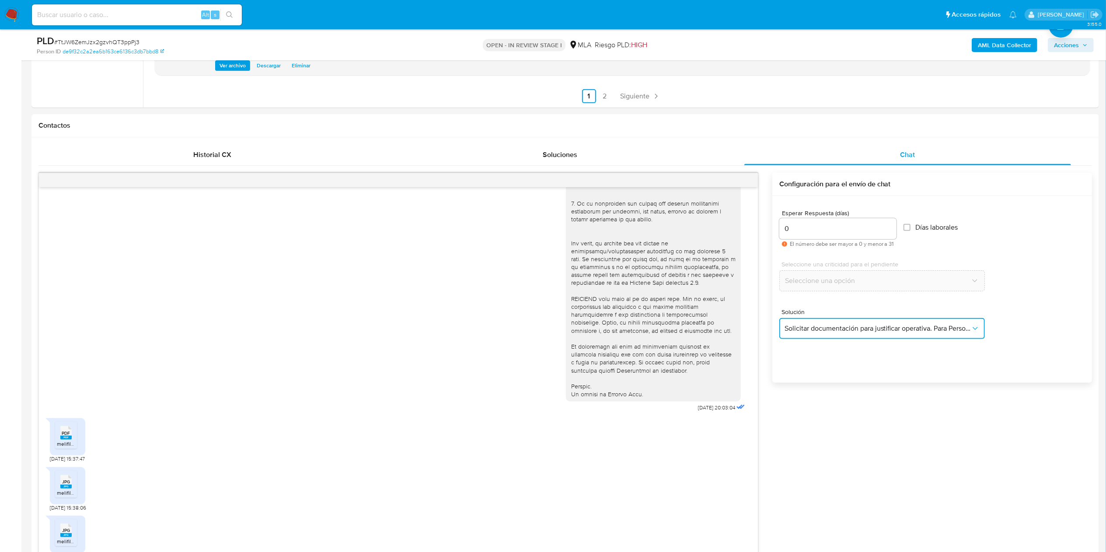
scroll to position [781, 0]
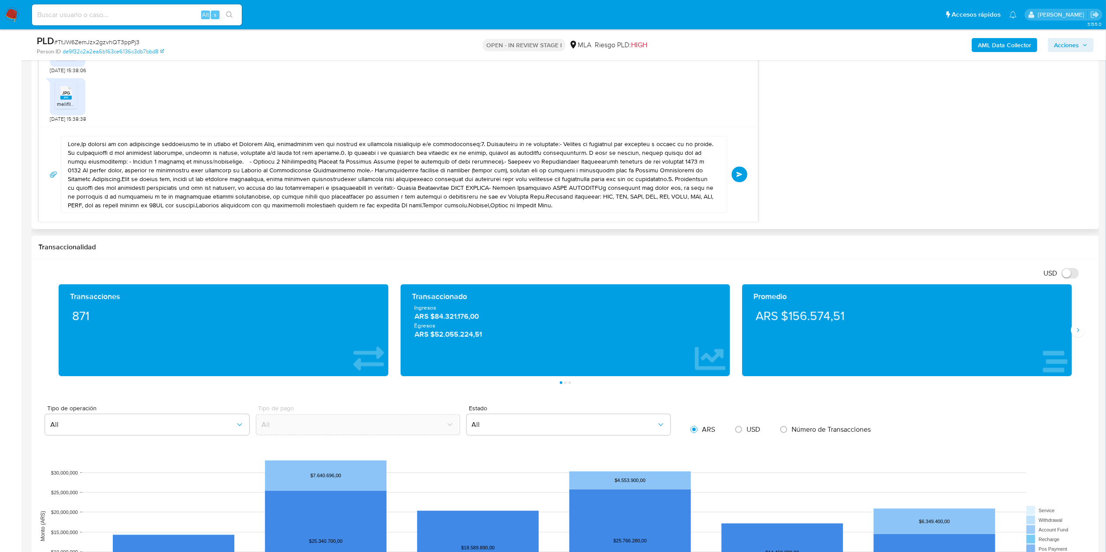
click at [205, 164] on textarea at bounding box center [392, 174] width 648 height 76
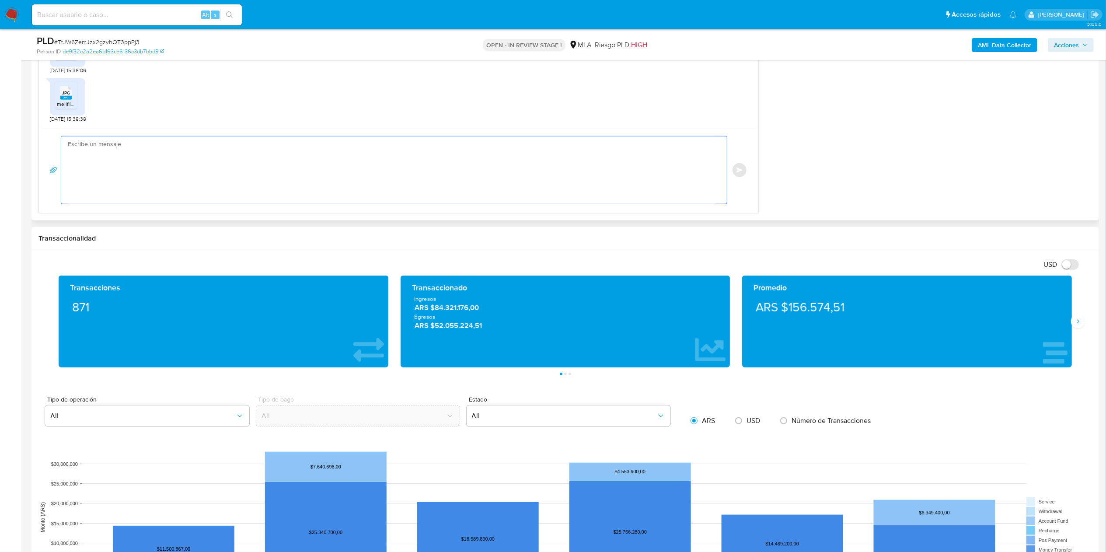
paste textarea "Hola, Muchas gracias por la respuesta. Analizamos tu caso y notamos que la info…"
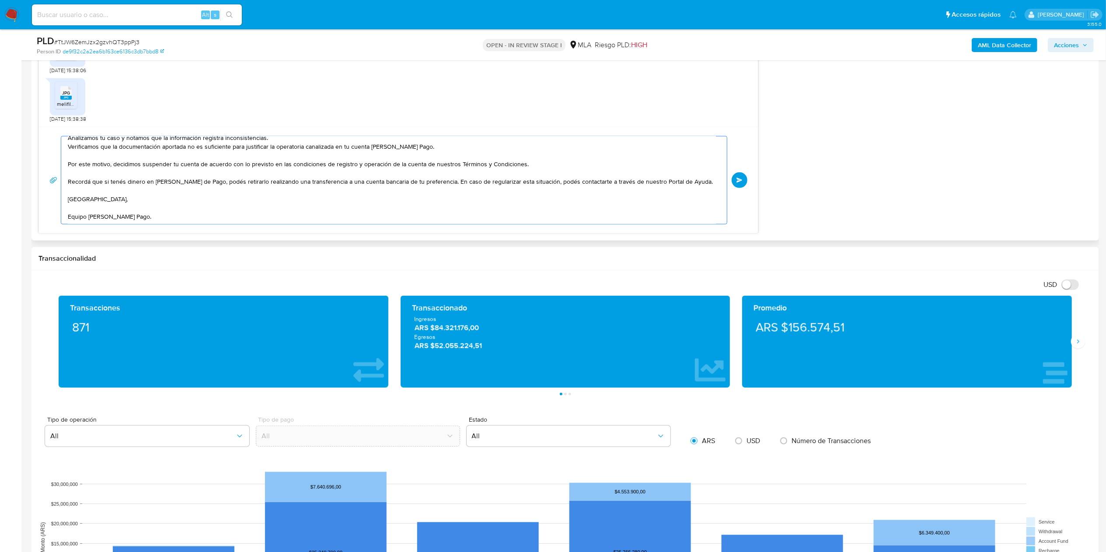
click at [205, 165] on textarea "Hola, Muchas gracias por la respuesta. Analizamos tu caso y notamos que la info…" at bounding box center [392, 179] width 648 height 87
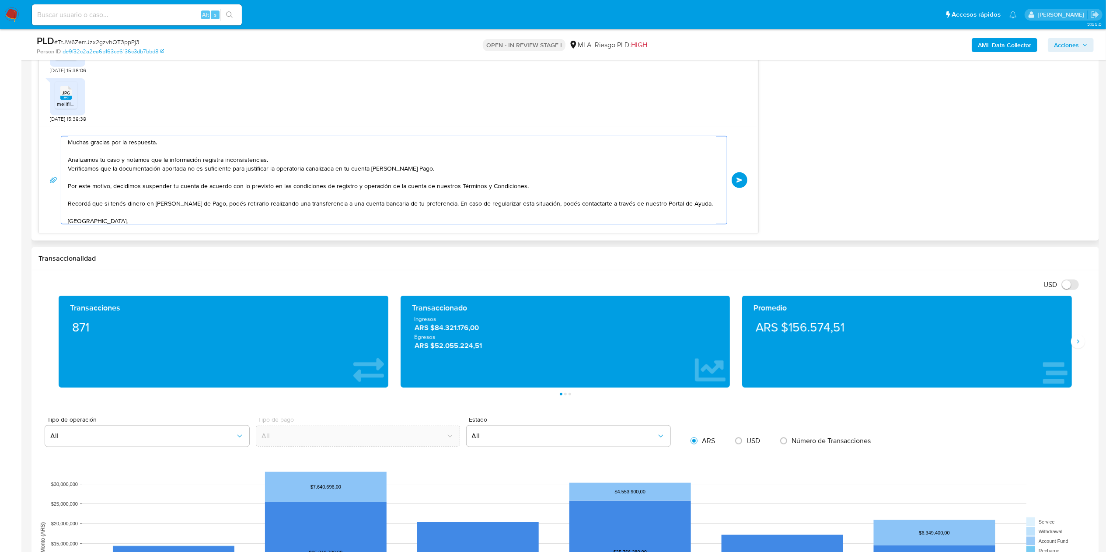
scroll to position [0, 0]
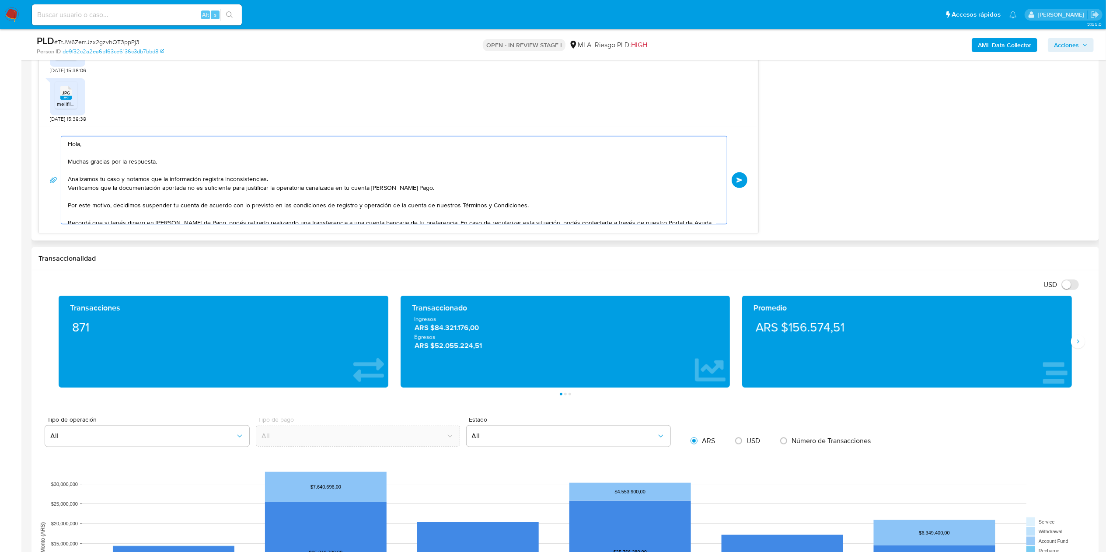
click at [68, 155] on textarea "Hola, Muchas gracias por la respuesta. Analizamos tu caso y notamos que la info…" at bounding box center [392, 179] width 648 height 87
click at [191, 168] on textarea "Hola, Muchas gracias por la respuesta. Analizamos tu caso y notamos que la info…" at bounding box center [392, 179] width 648 height 87
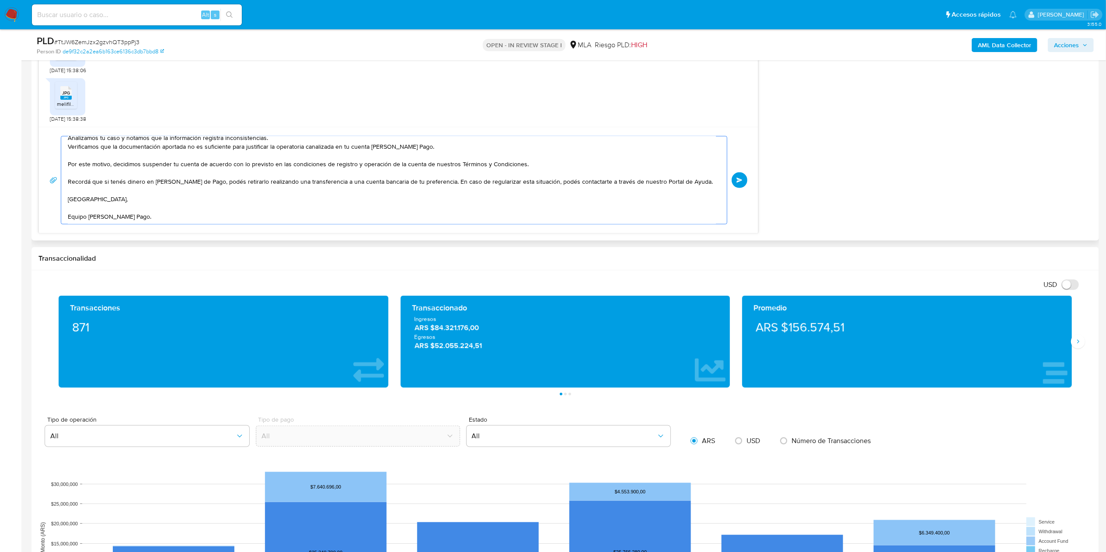
click at [79, 217] on textarea "Hola, Muchas gracias por la respuesta. Analizamos tu caso y notamos que la info…" at bounding box center [392, 179] width 648 height 87
click at [143, 201] on textarea "Hola, Muchas gracias por la respuesta. Analizamos tu caso y notamos que la info…" at bounding box center [392, 179] width 648 height 87
click at [276, 201] on textarea "Hola, Muchas gracias por la respuesta. Analizamos tu caso y notamos que la info…" at bounding box center [392, 179] width 648 height 87
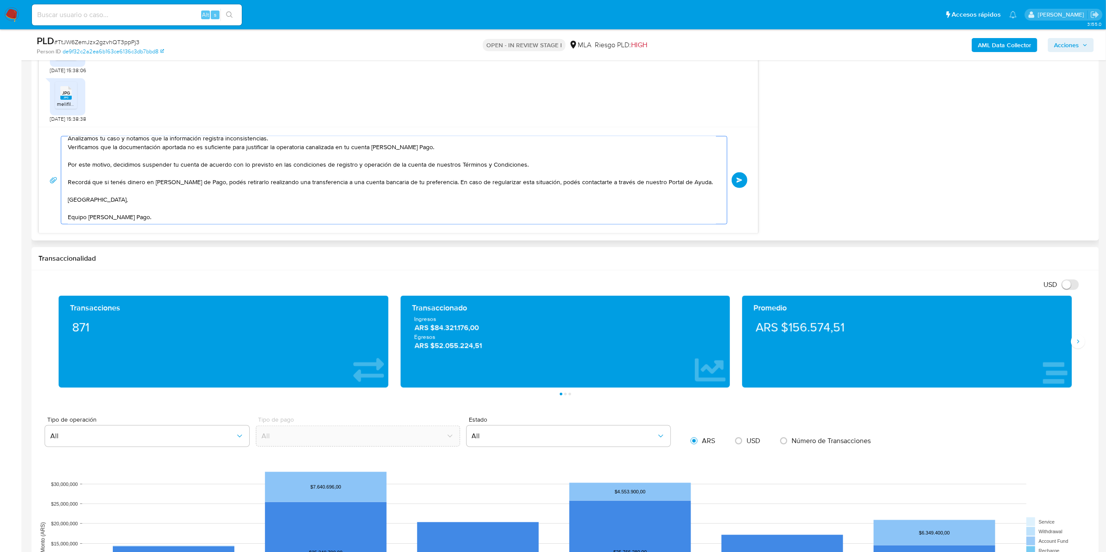
click at [276, 201] on textarea "Hola, Muchas gracias por la respuesta. Analizamos tu caso y notamos que la info…" at bounding box center [392, 179] width 648 height 87
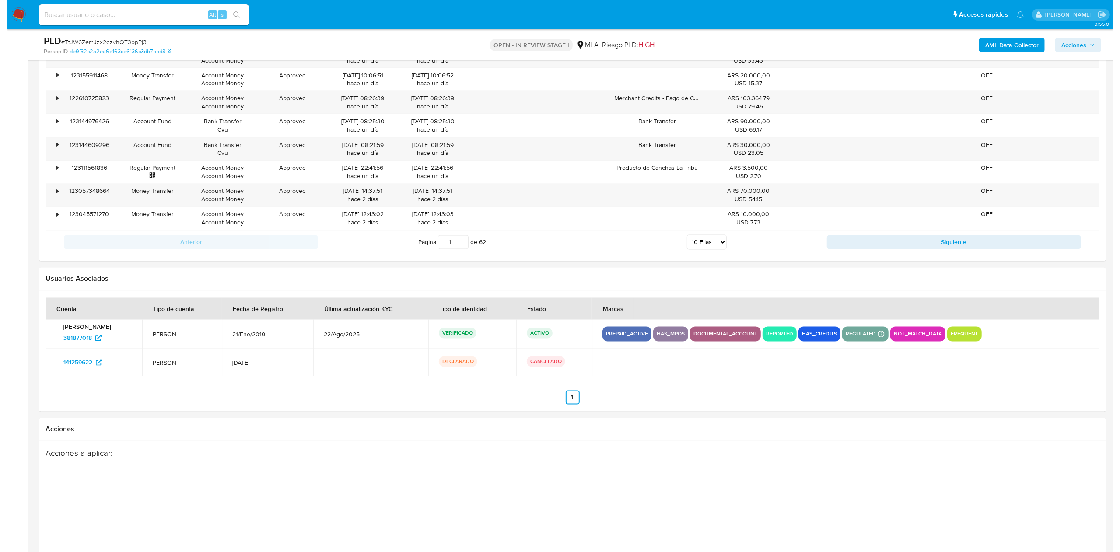
scroll to position [1591, 0]
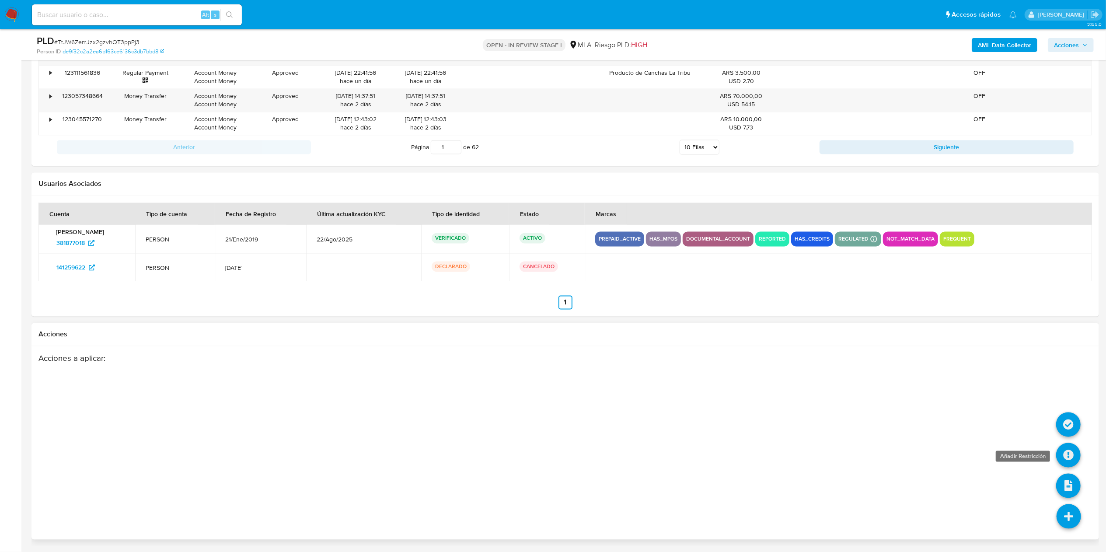
type textarea "Hola, Muchas gracias por la respuesta. Analizamos tu caso y notamos que la info…"
click at [1070, 451] on icon at bounding box center [1068, 455] width 24 height 24
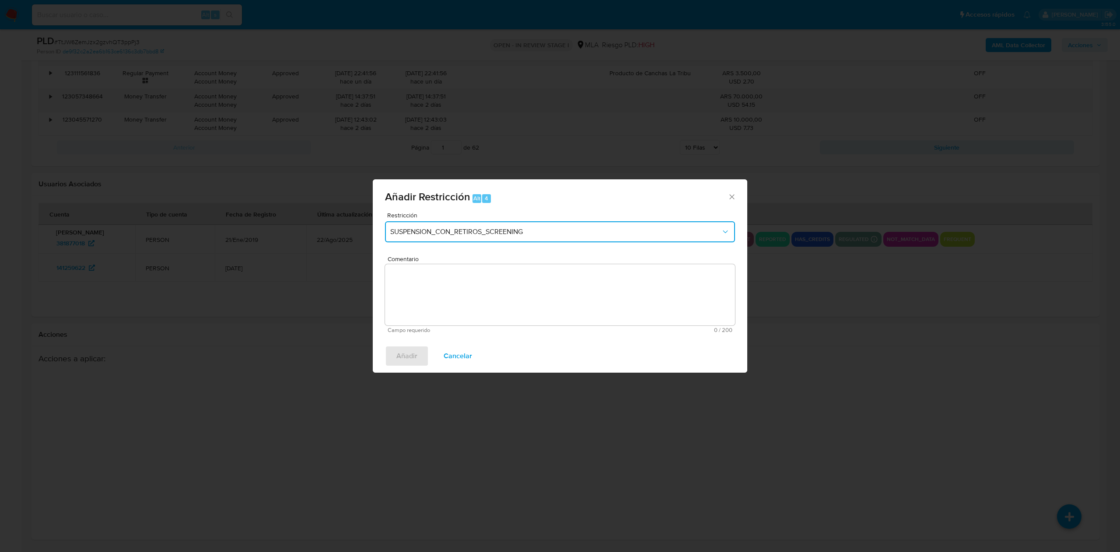
click at [515, 239] on button "SUSPENSION_CON_RETIROS_SCREENING" at bounding box center [560, 231] width 350 height 21
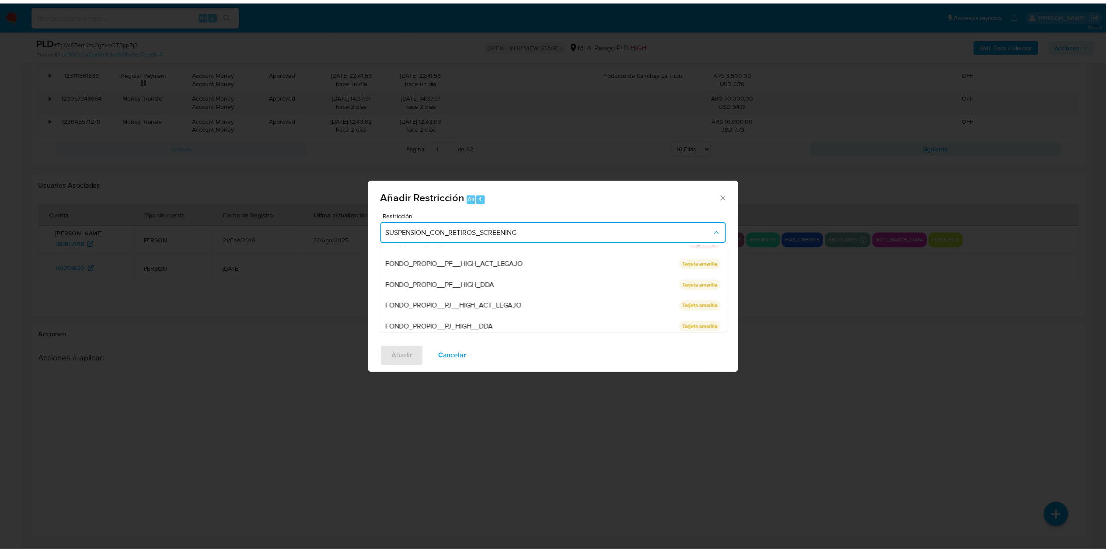
scroll to position [175, 0]
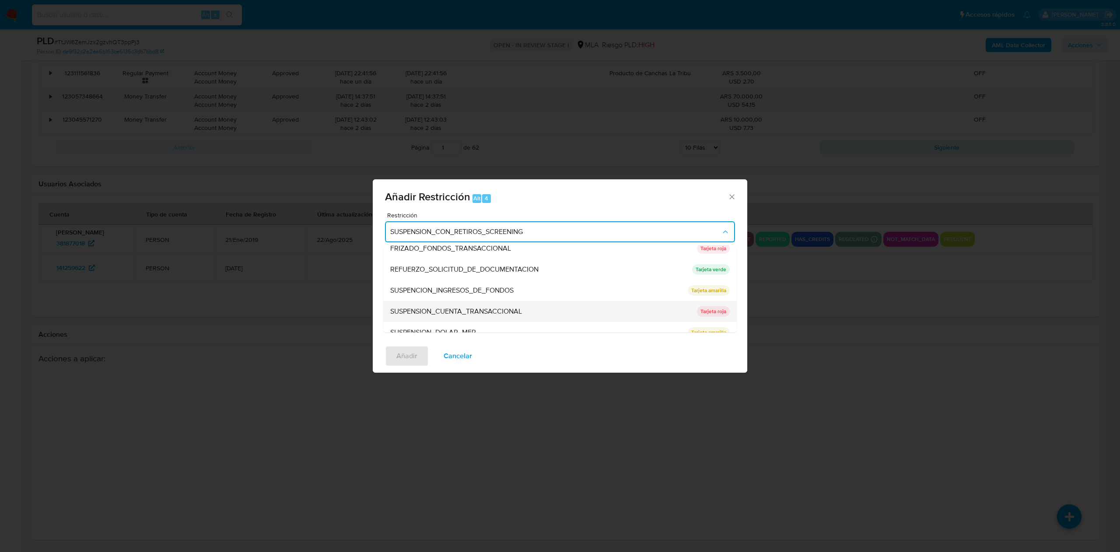
click at [467, 307] on span "SUSPENSION_CUENTA_TRANSACCIONAL" at bounding box center [456, 311] width 132 height 9
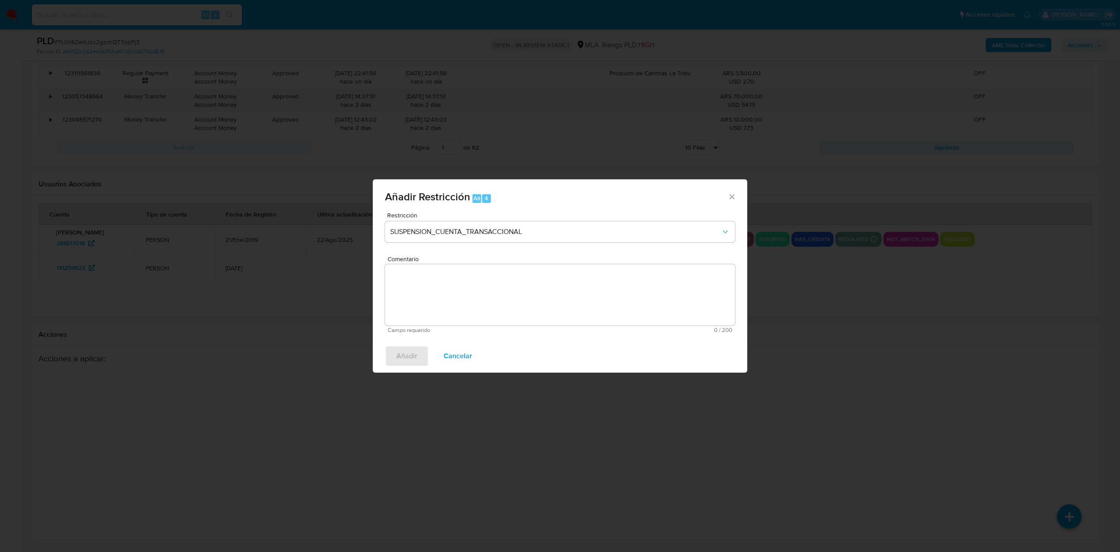
click at [468, 307] on textarea "Comentario" at bounding box center [560, 294] width 350 height 61
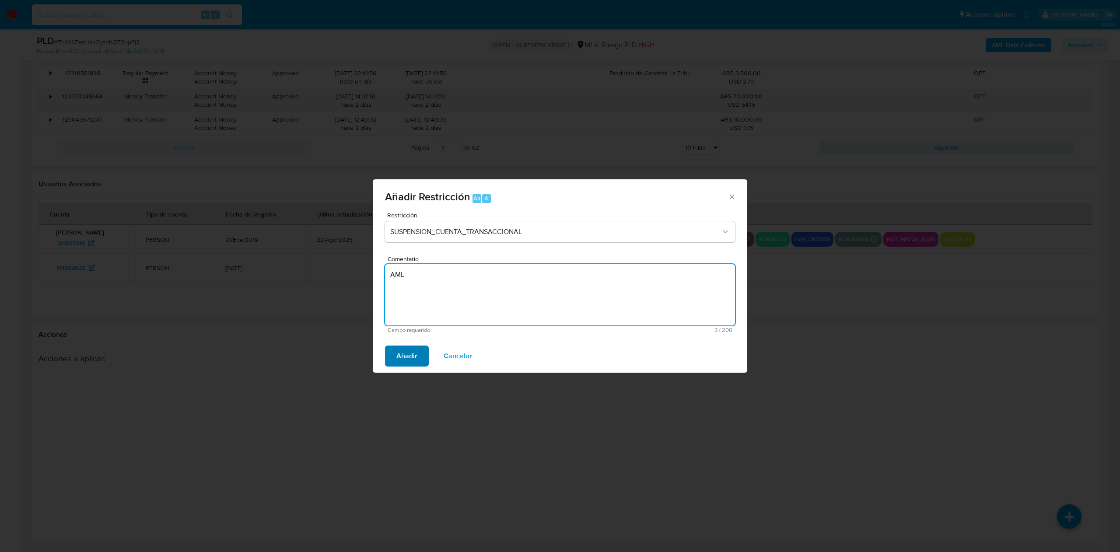
type textarea "AML"
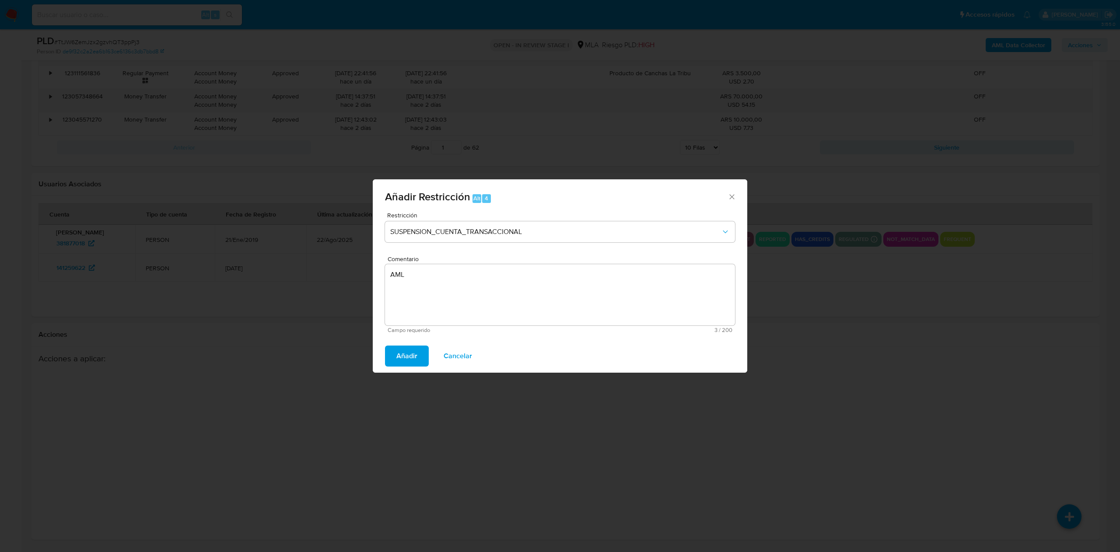
click at [391, 362] on button "Añadir" at bounding box center [407, 356] width 44 height 21
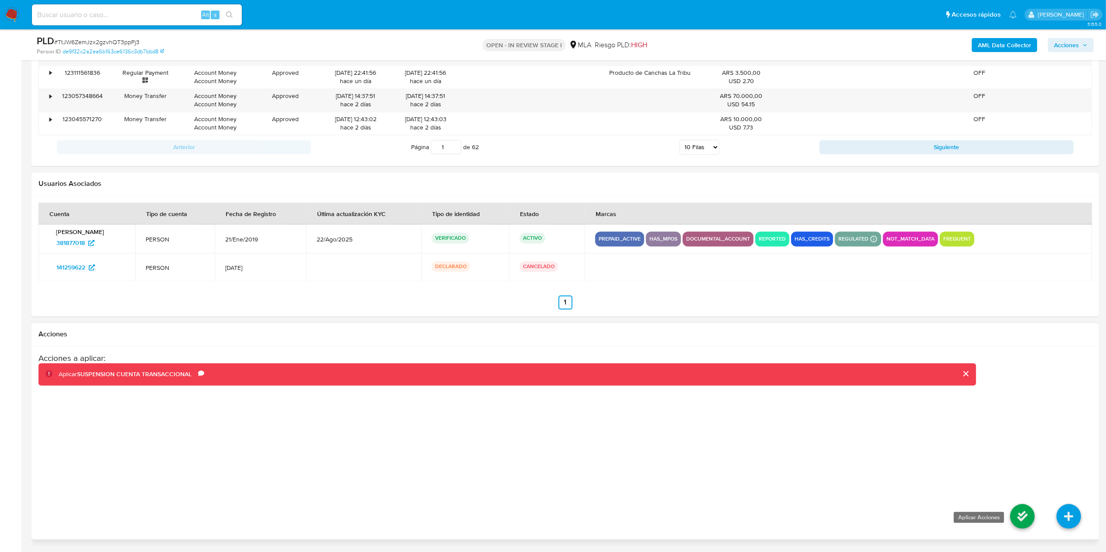
click at [1019, 519] on icon at bounding box center [1023, 516] width 24 height 24
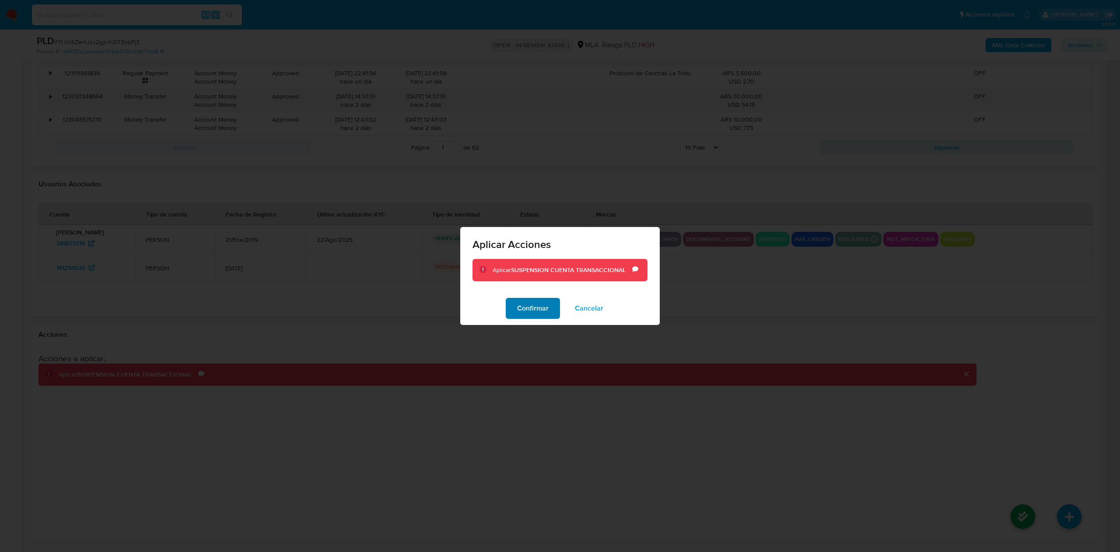
click at [526, 302] on span "Confirmar" at bounding box center [532, 308] width 31 height 19
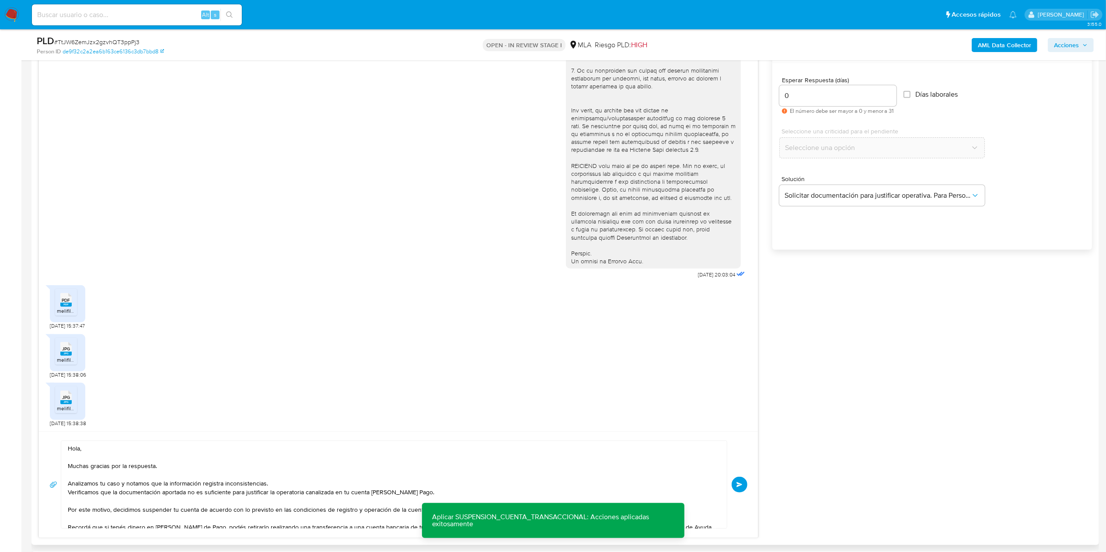
scroll to position [541, 0]
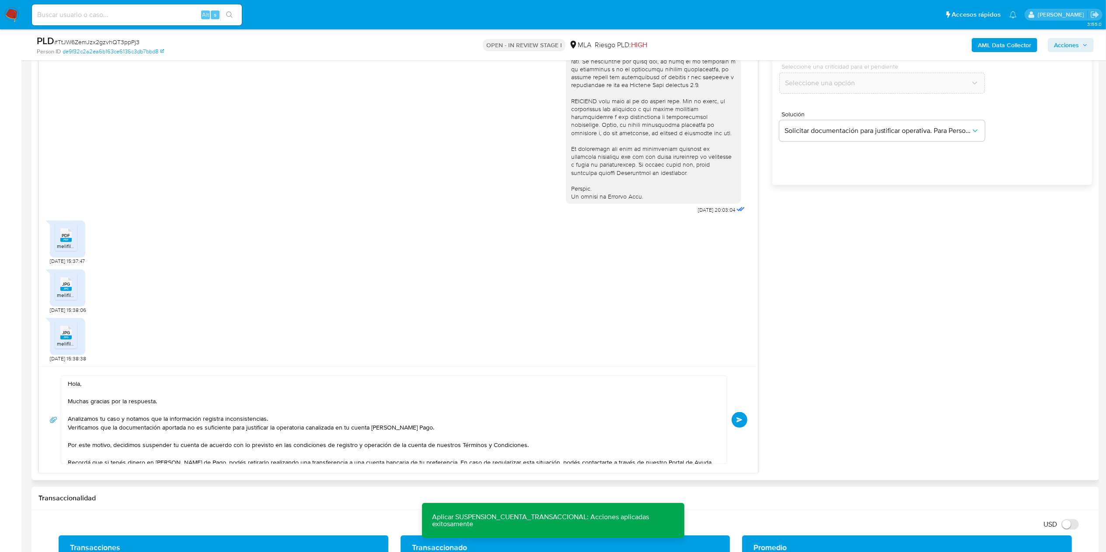
drag, startPoint x: 735, startPoint y: 418, endPoint x: 834, endPoint y: 410, distance: 99.2
click at [735, 418] on button "Enviar" at bounding box center [740, 420] width 16 height 16
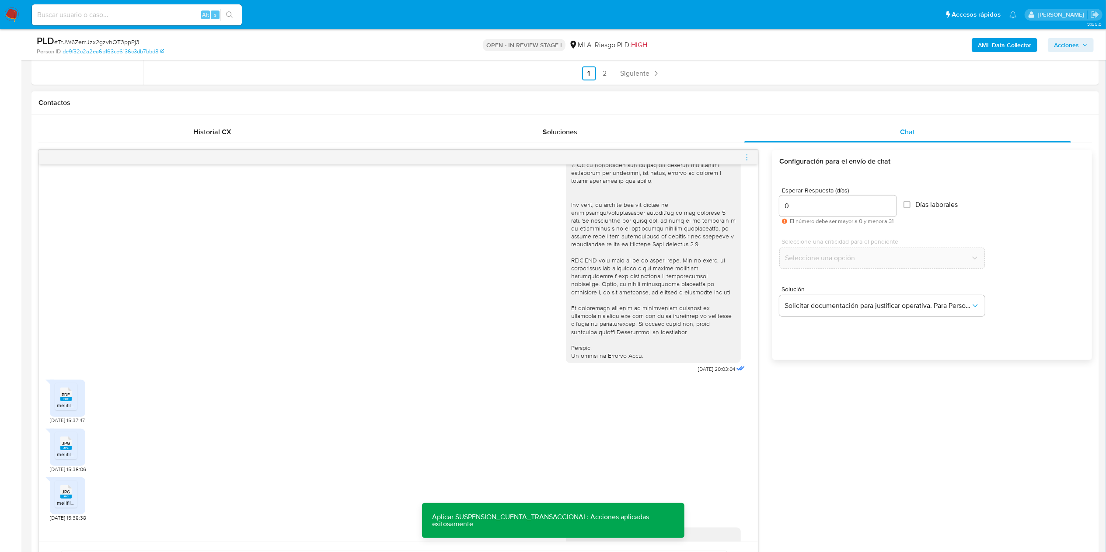
scroll to position [472, 0]
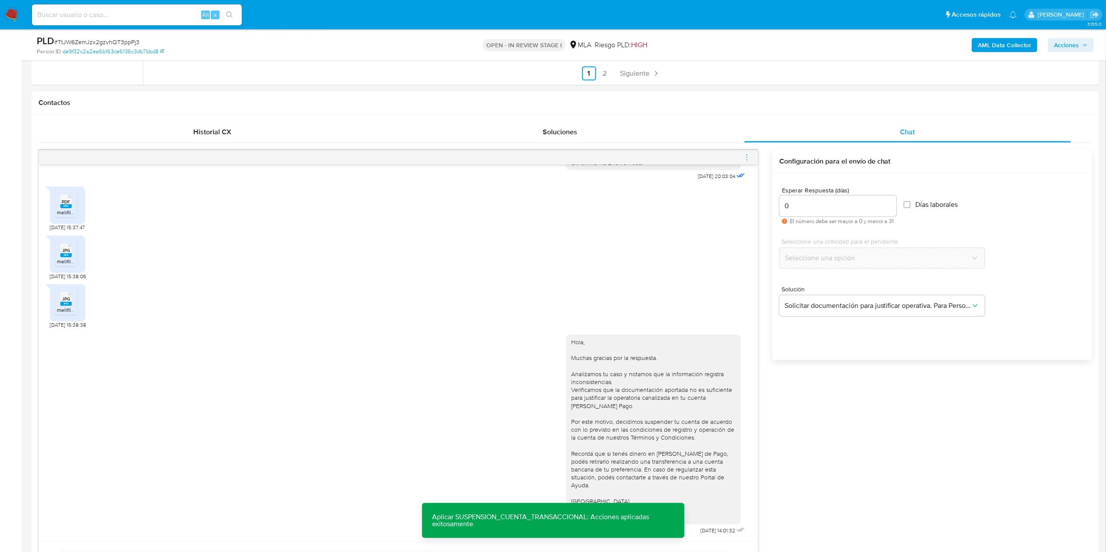
drag, startPoint x: 746, startPoint y: 160, endPoint x: 733, endPoint y: 148, distance: 17.6
click at [745, 160] on icon "menu-action" at bounding box center [747, 158] width 8 height 8
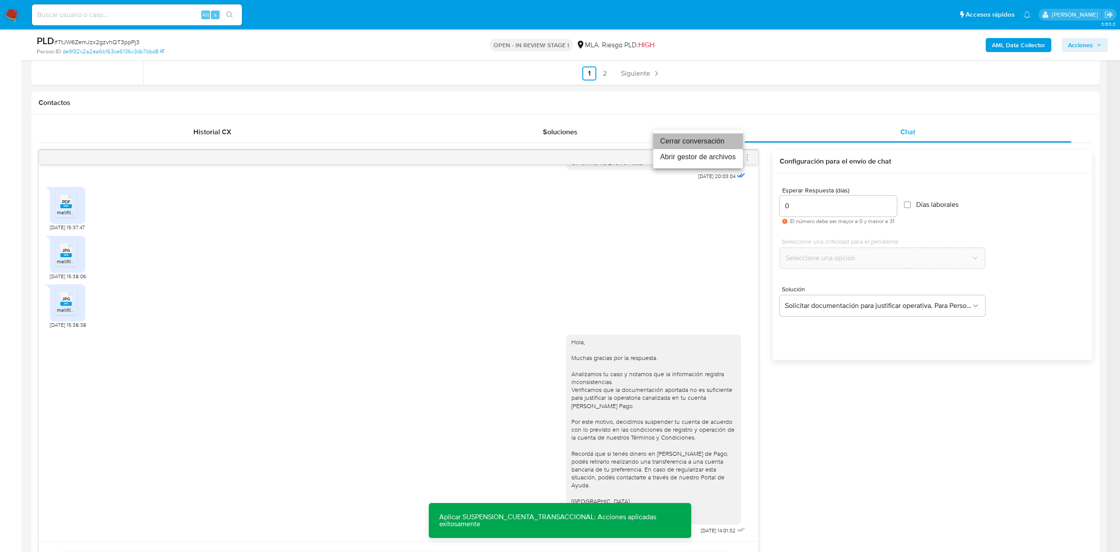
click at [706, 143] on li "Cerrar conversación" at bounding box center [698, 141] width 90 height 16
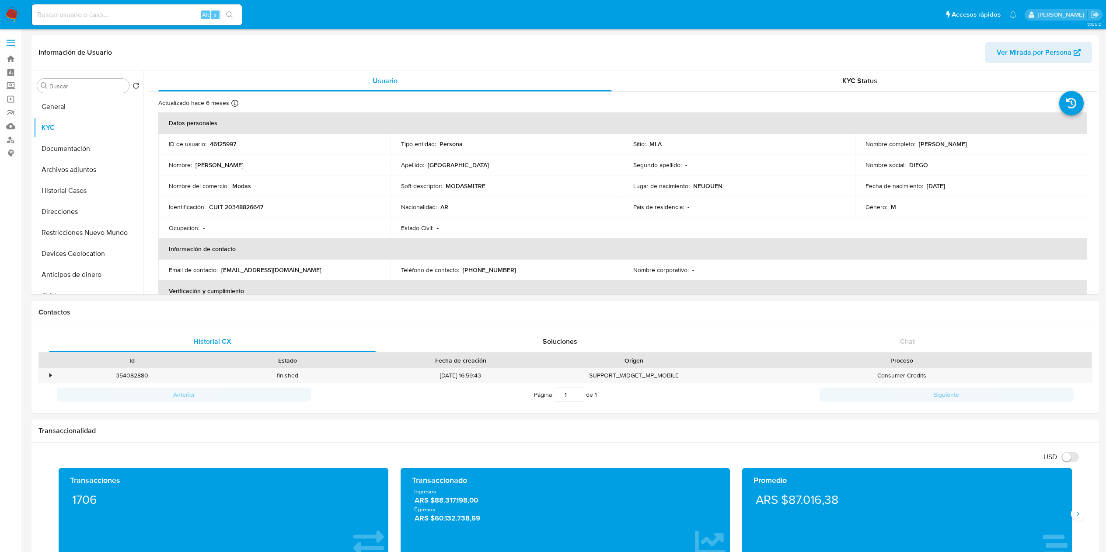
select select "10"
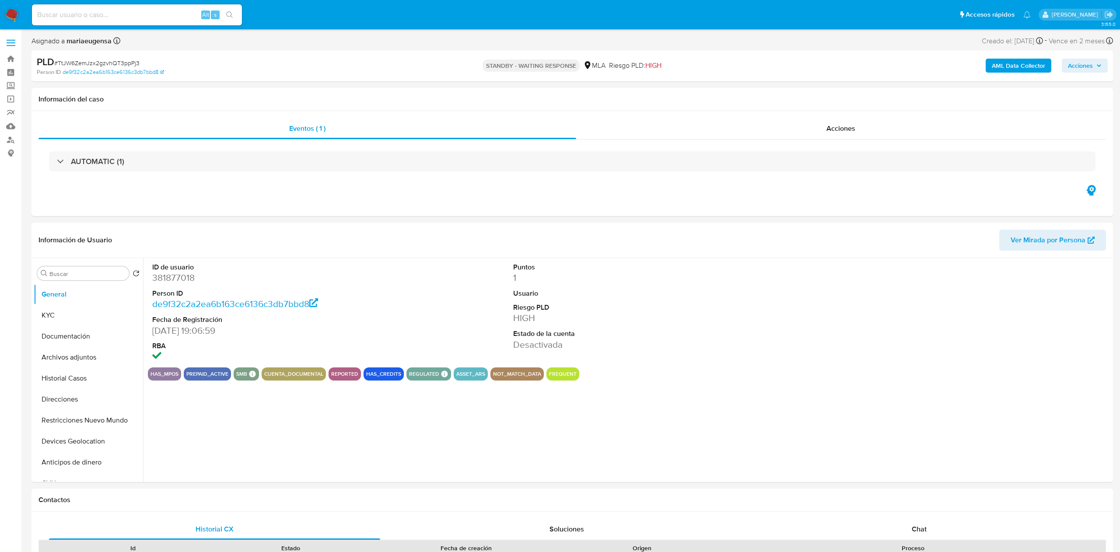
select select "10"
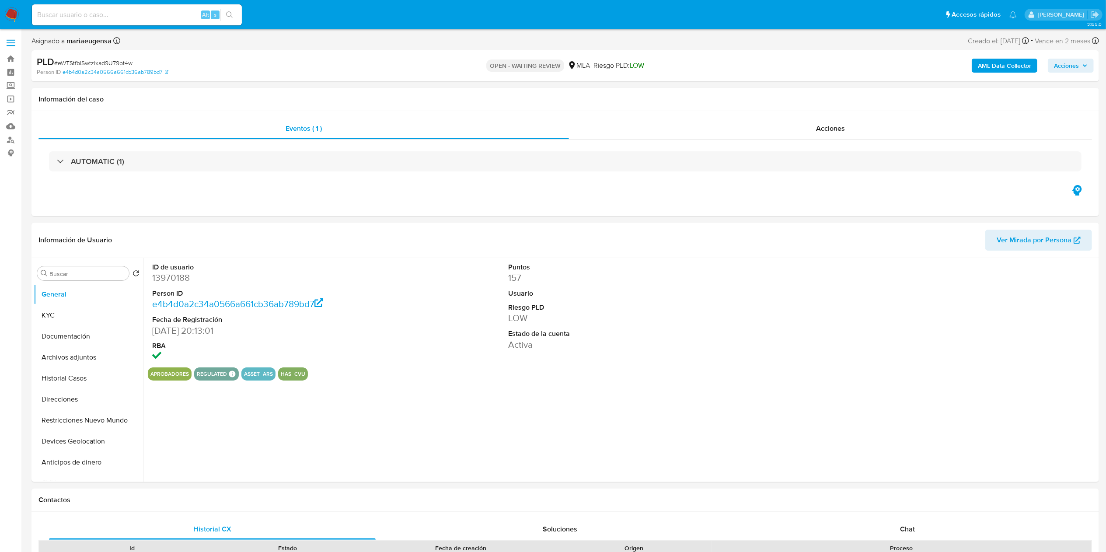
select select "10"
click at [123, 62] on span "# eWTStfbISwtzixad9U79bt4w" at bounding box center [93, 63] width 78 height 9
copy span "eWTStfbISwtzixad9U79bt4w"
click at [164, 21] on div "Alt s" at bounding box center [137, 14] width 210 height 21
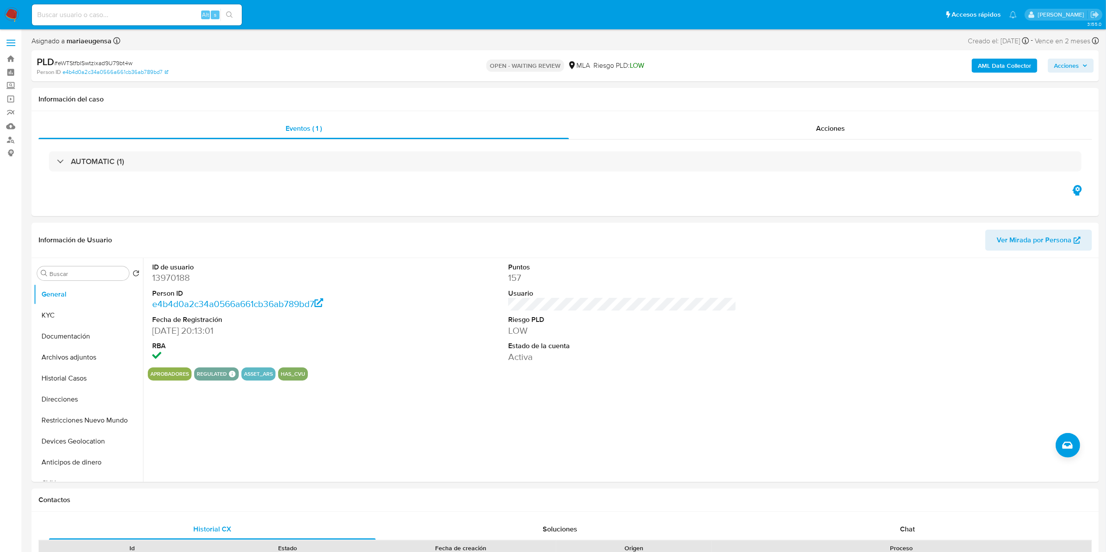
click at [161, 10] on input at bounding box center [137, 14] width 210 height 11
paste input "eWTStfbISwtzixad9U79bt4w"
type input "eWTStfbISwtzixad9U79bt4w"
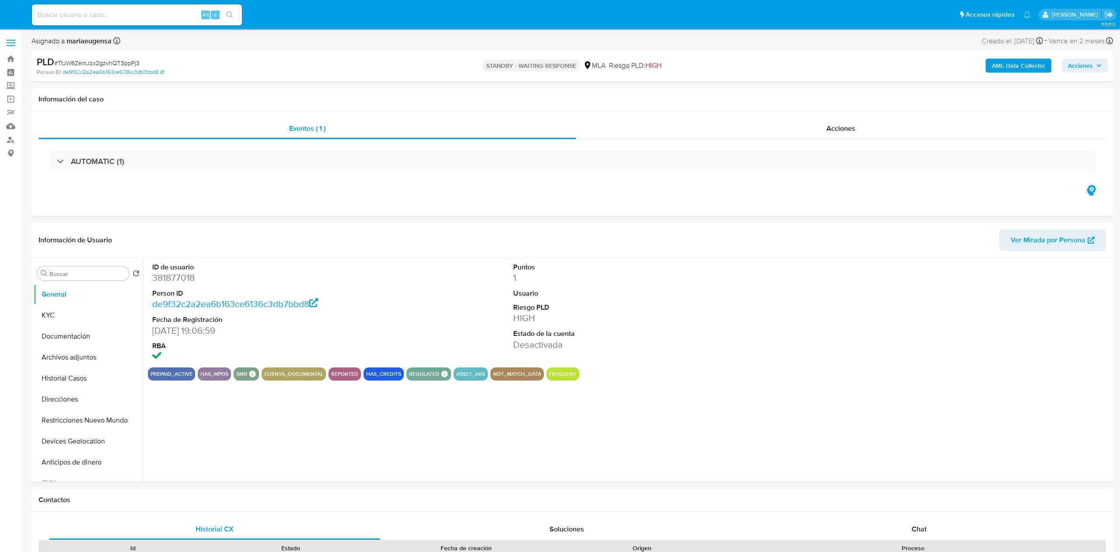
select select "10"
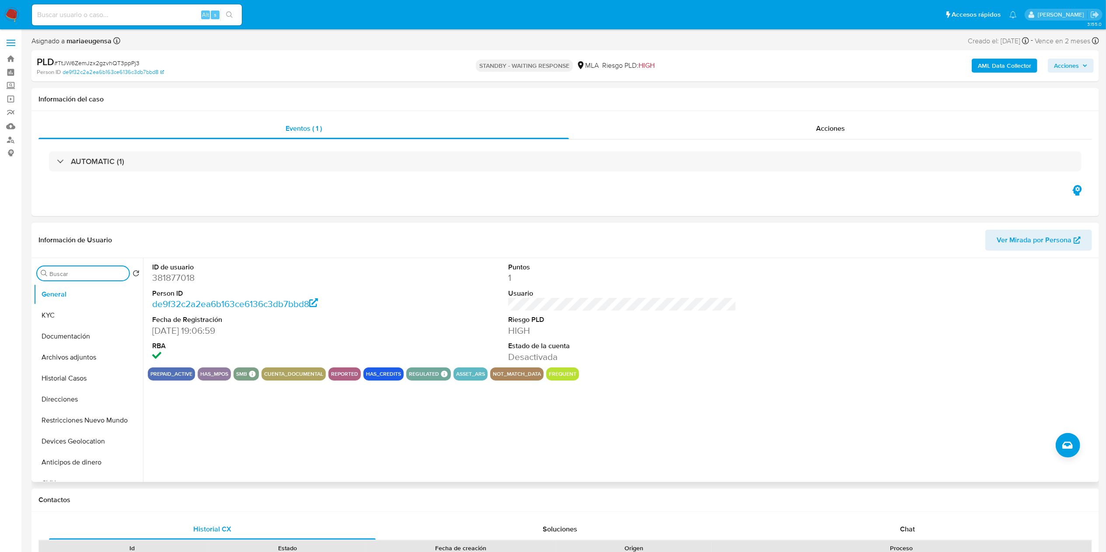
click at [116, 274] on input "Buscar" at bounding box center [87, 274] width 76 height 8
type input "ARC"
click at [86, 318] on button "Archivos adjuntos" at bounding box center [85, 315] width 102 height 21
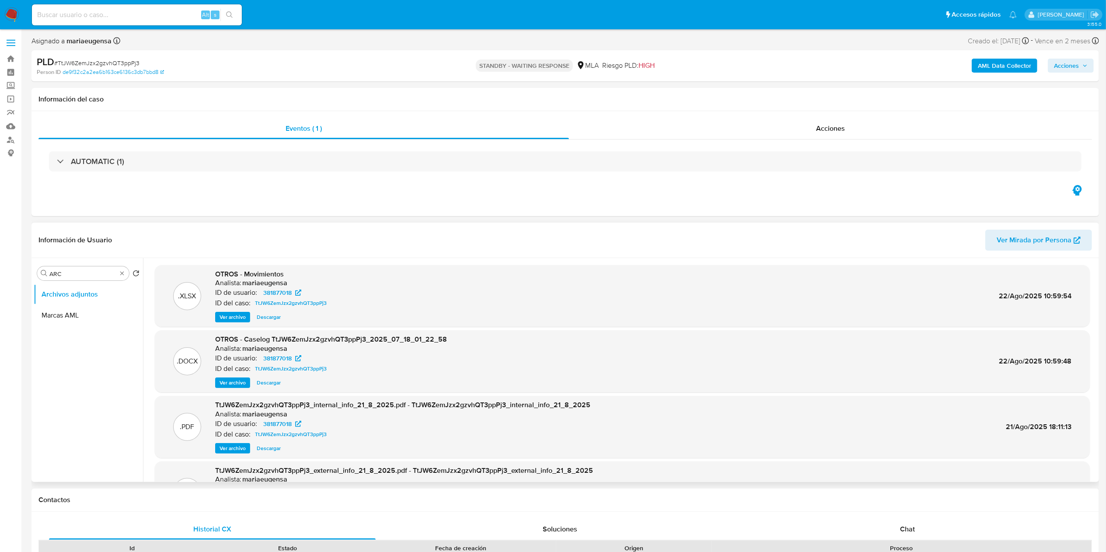
scroll to position [73, 0]
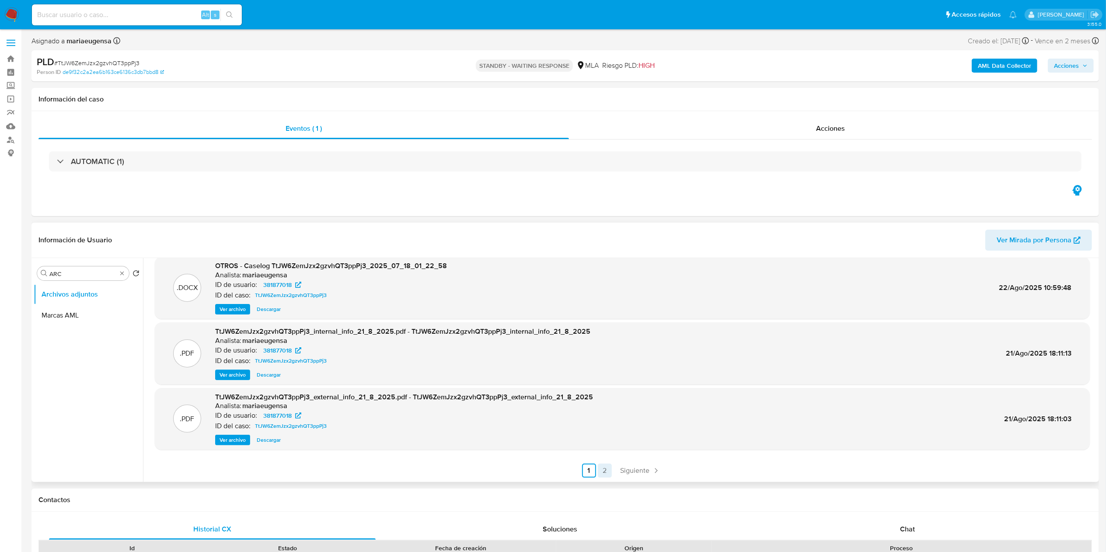
click at [604, 469] on link "2" at bounding box center [605, 471] width 14 height 14
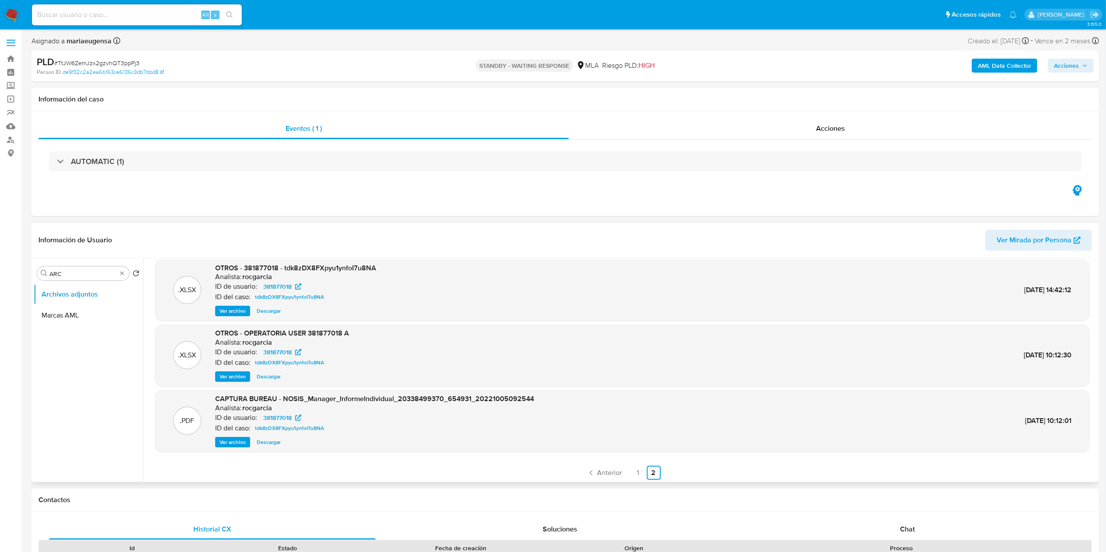
scroll to position [8, 0]
click at [634, 468] on link "1" at bounding box center [638, 471] width 14 height 14
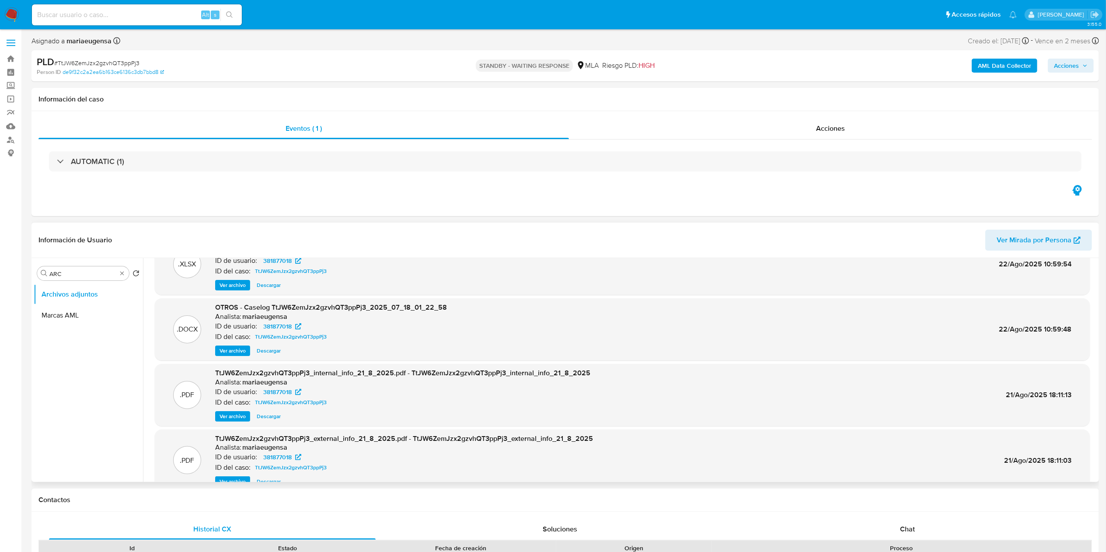
scroll to position [0, 0]
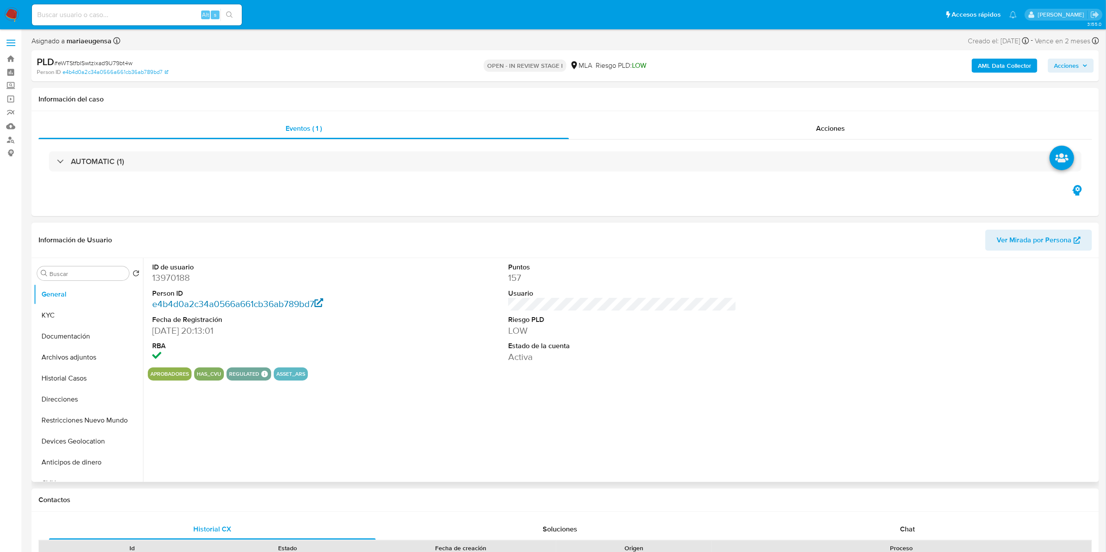
select select "10"
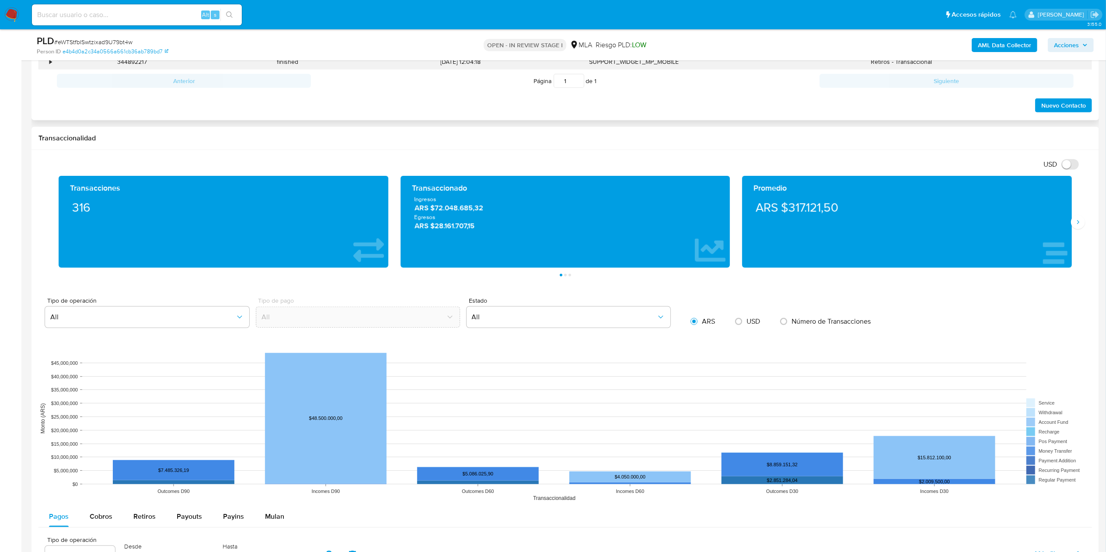
scroll to position [350, 0]
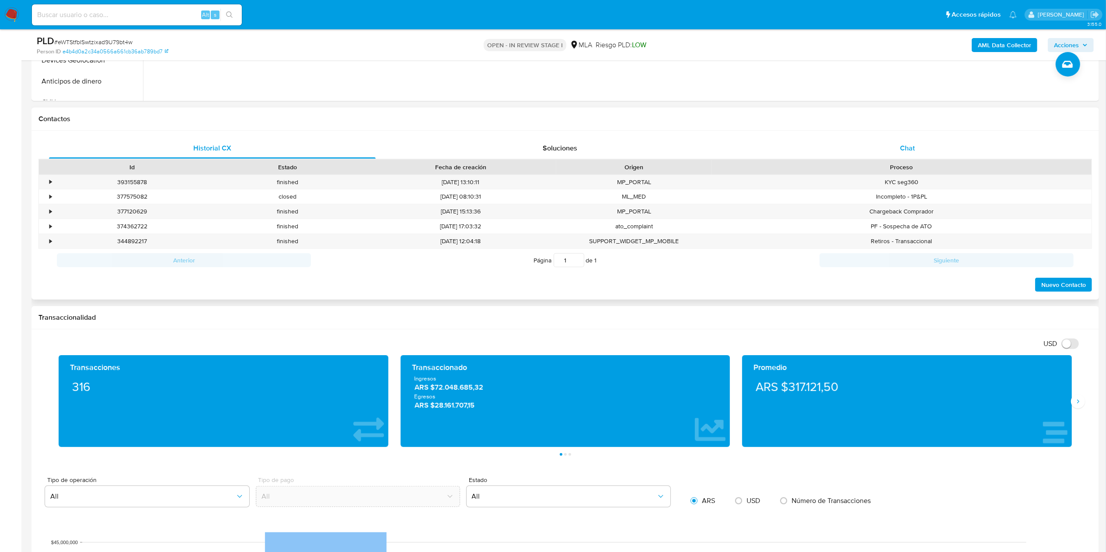
click at [926, 150] on div "Chat" at bounding box center [908, 148] width 327 height 21
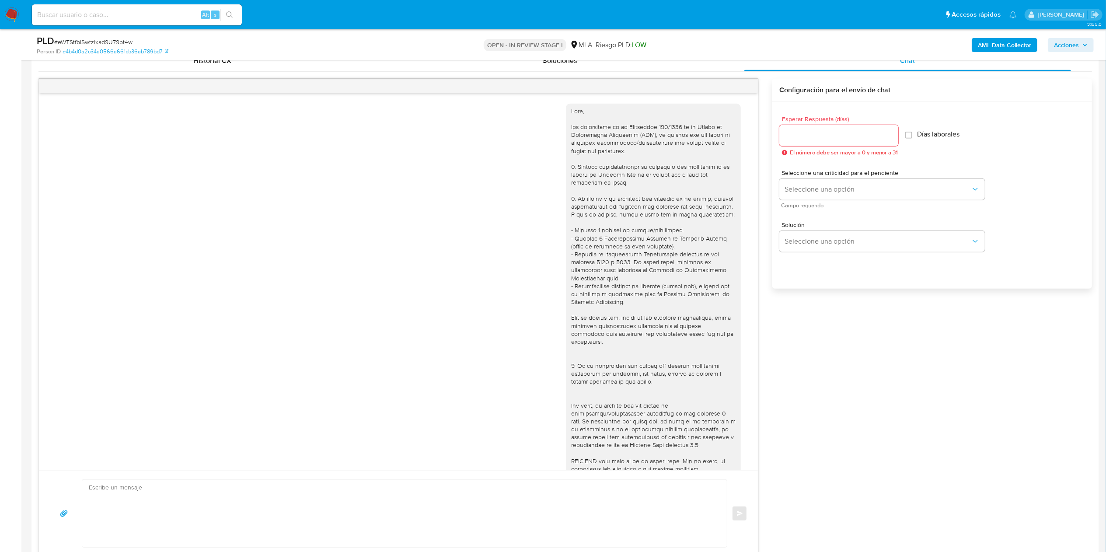
scroll to position [498, 0]
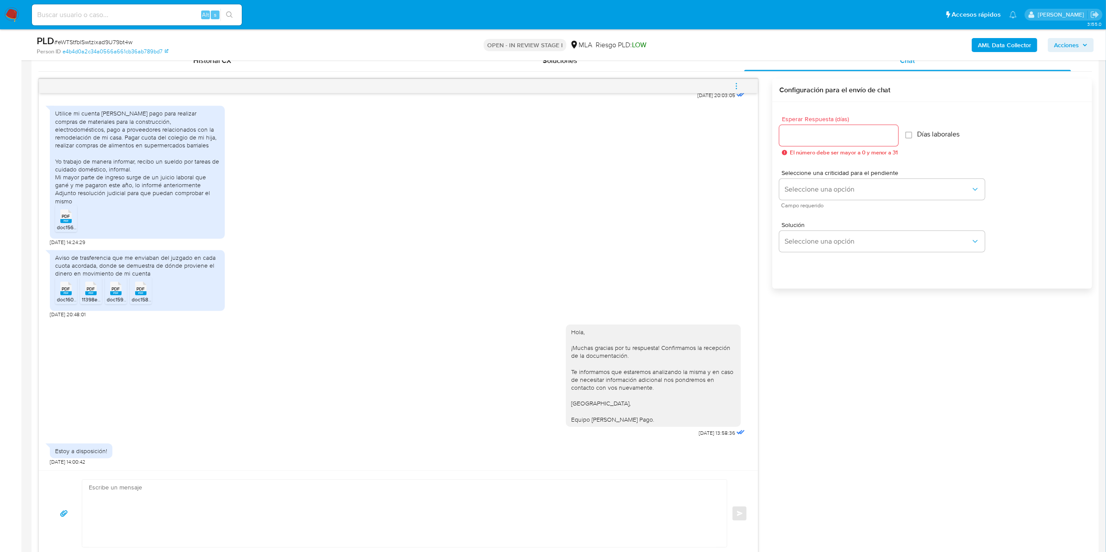
click at [733, 85] on icon "menu-action" at bounding box center [737, 86] width 8 height 8
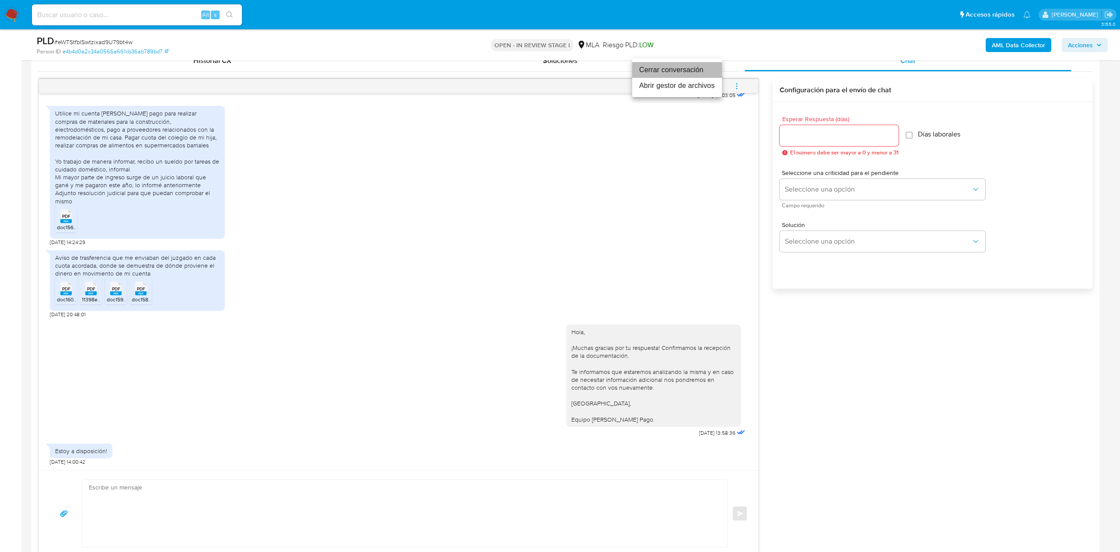
drag, startPoint x: 677, startPoint y: 73, endPoint x: 600, endPoint y: 154, distance: 111.7
click at [676, 73] on li "Cerrar conversación" at bounding box center [677, 70] width 90 height 16
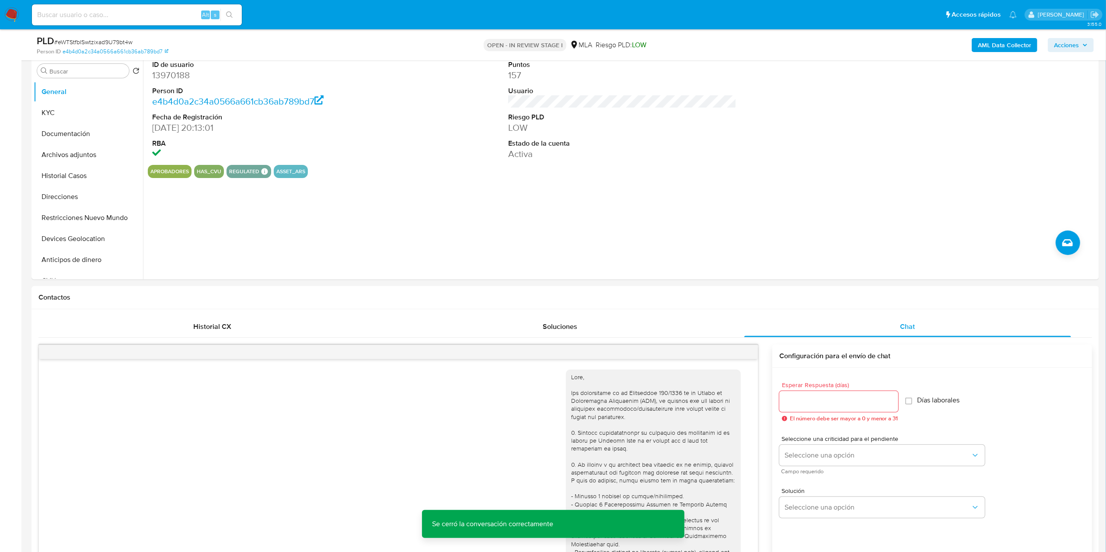
scroll to position [87, 0]
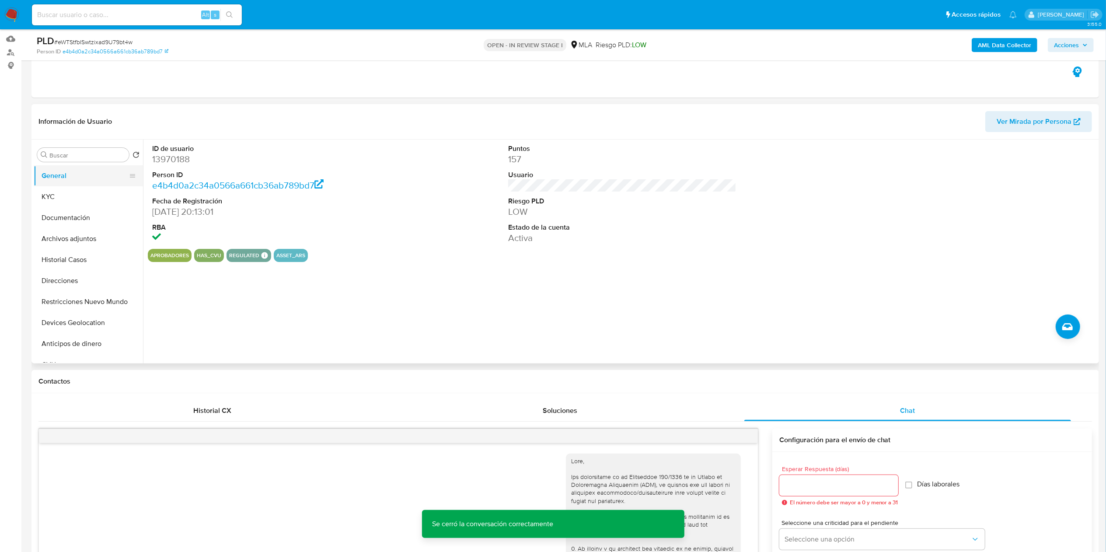
drag, startPoint x: 84, startPoint y: 150, endPoint x: 84, endPoint y: 165, distance: 15.3
click at [85, 157] on div "Buscar" at bounding box center [83, 155] width 92 height 14
click at [87, 151] on input "Buscar" at bounding box center [87, 155] width 76 height 8
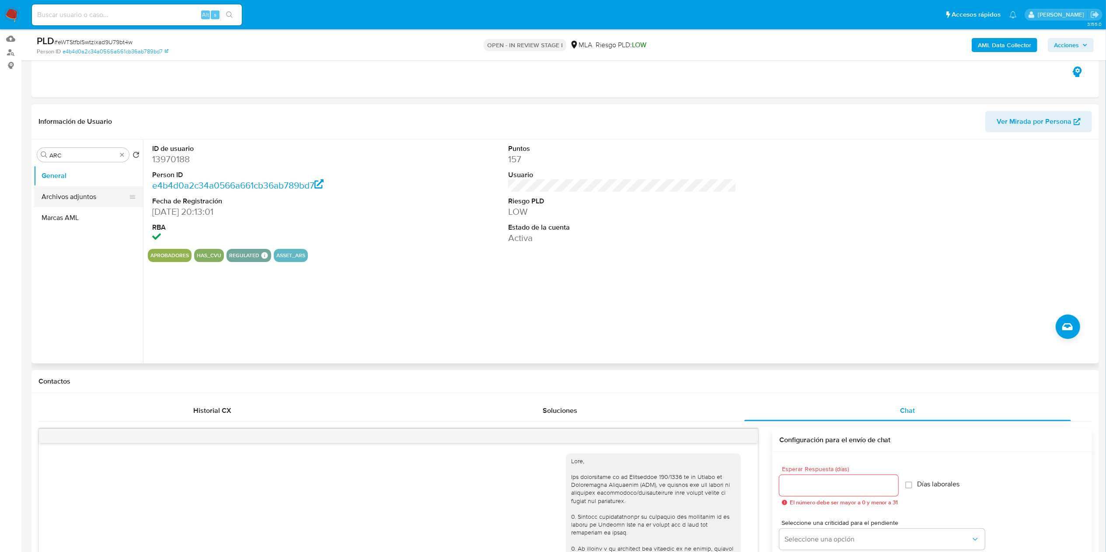
click at [80, 195] on button "Archivos adjuntos" at bounding box center [85, 196] width 102 height 21
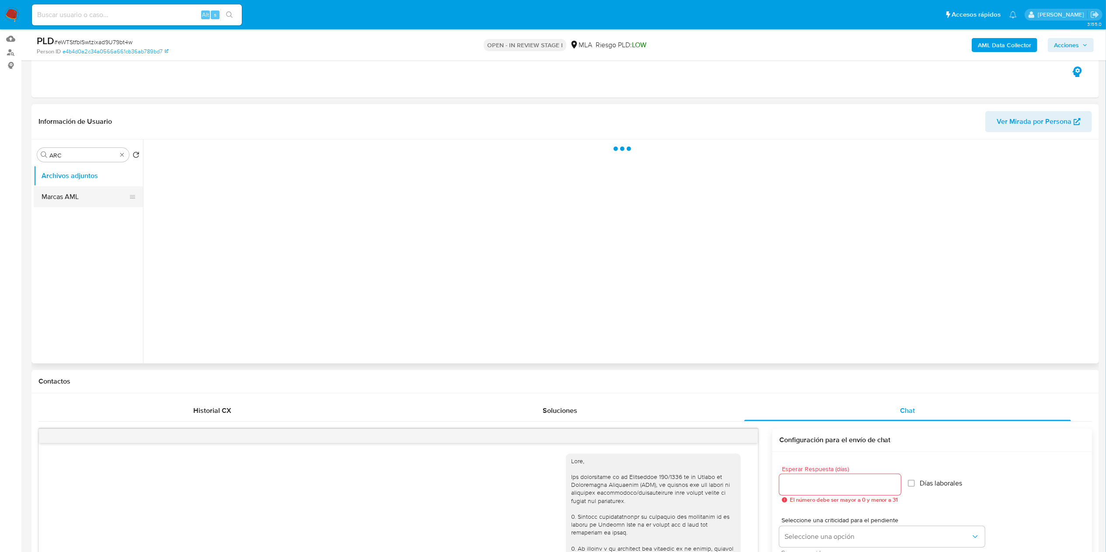
click at [80, 195] on button "Marcas AML" at bounding box center [85, 196] width 102 height 21
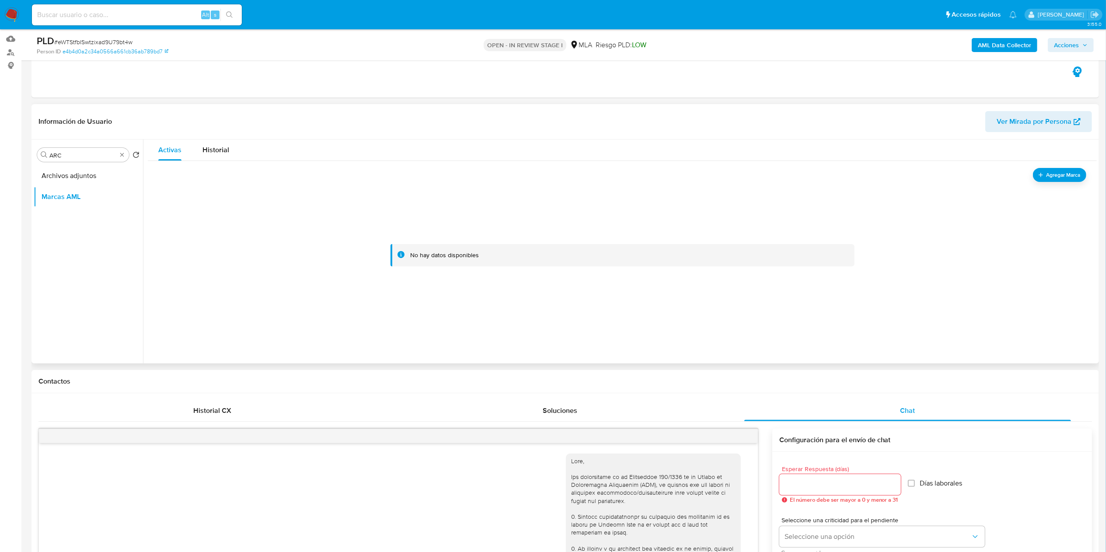
click at [328, 229] on div at bounding box center [622, 255] width 928 height 175
click at [74, 168] on button "Archivos adjuntos" at bounding box center [85, 175] width 102 height 21
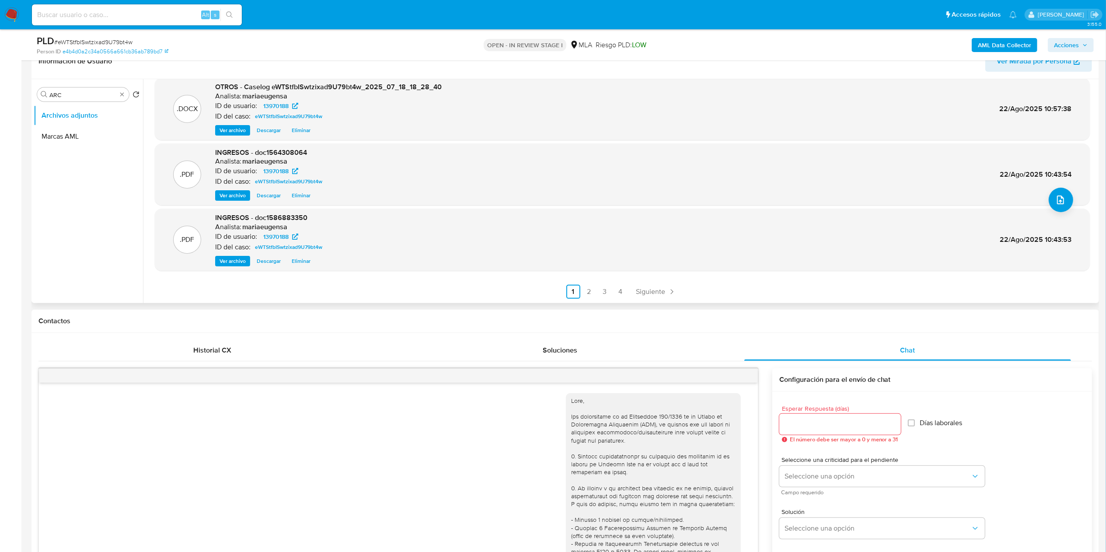
scroll to position [175, 0]
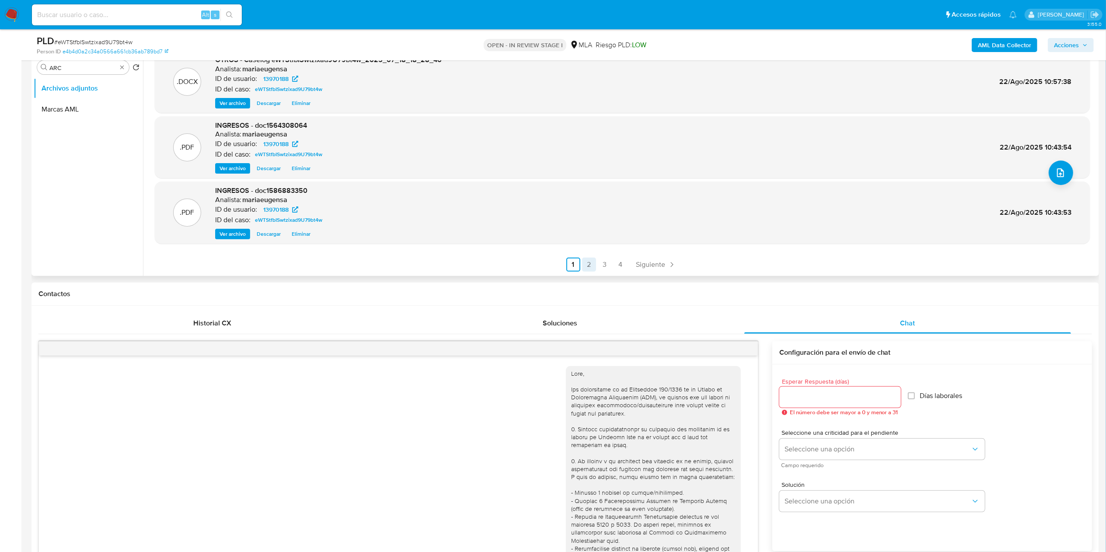
click at [590, 267] on link "2" at bounding box center [589, 265] width 14 height 14
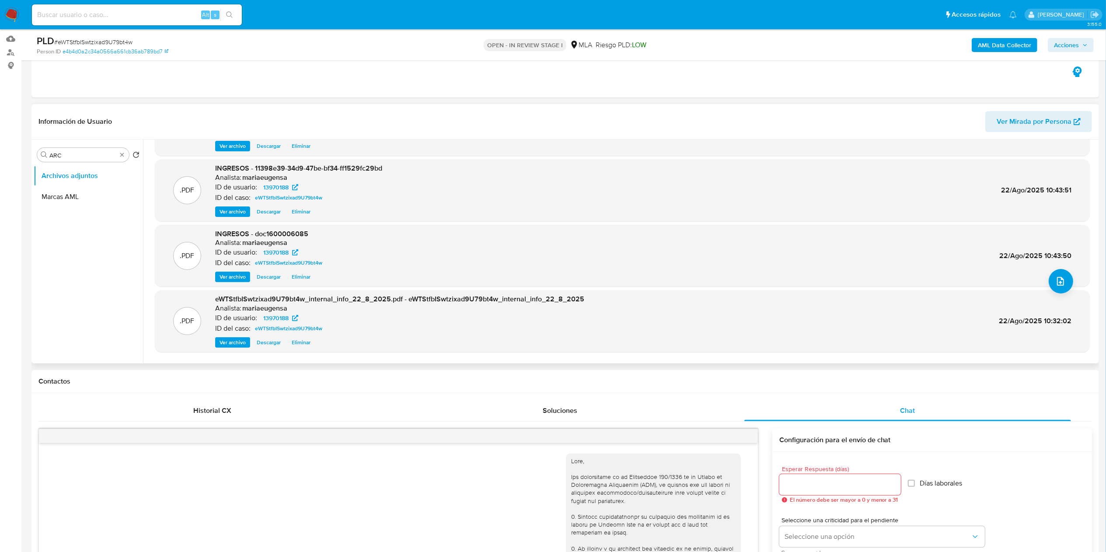
scroll to position [73, 0]
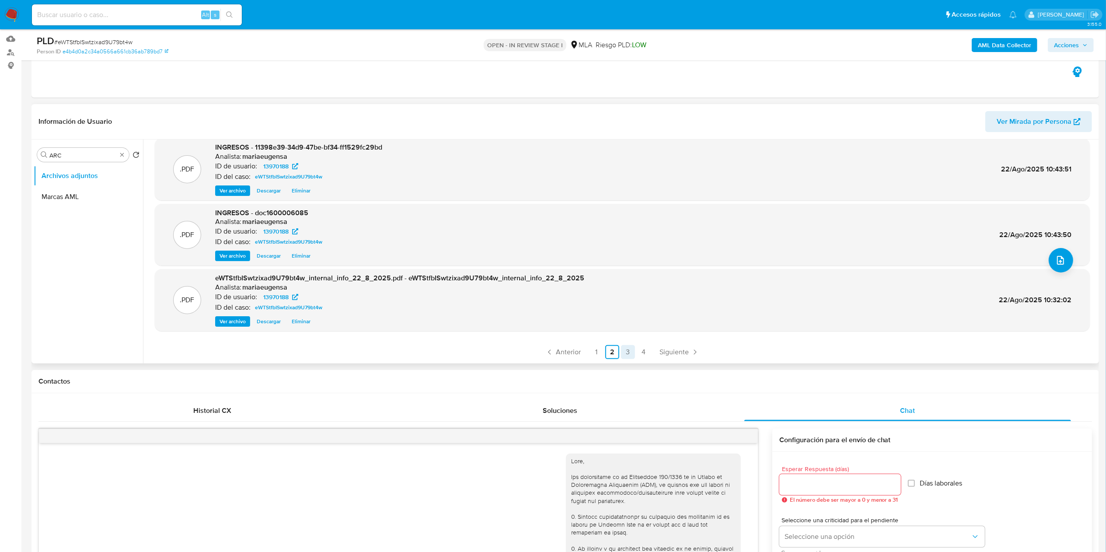
click at [629, 349] on link "3" at bounding box center [628, 352] width 14 height 14
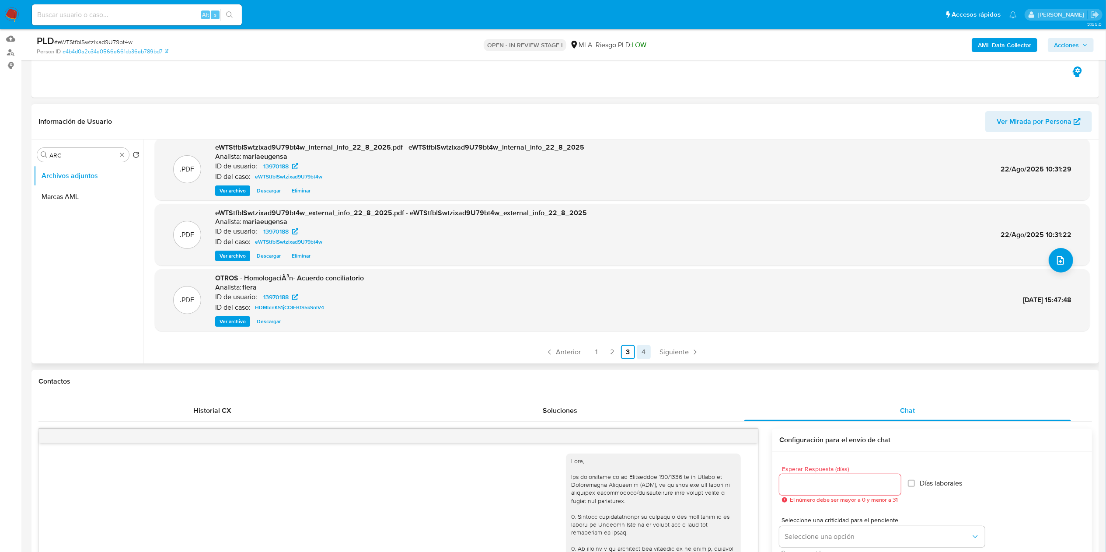
click at [639, 350] on link "4" at bounding box center [644, 352] width 14 height 14
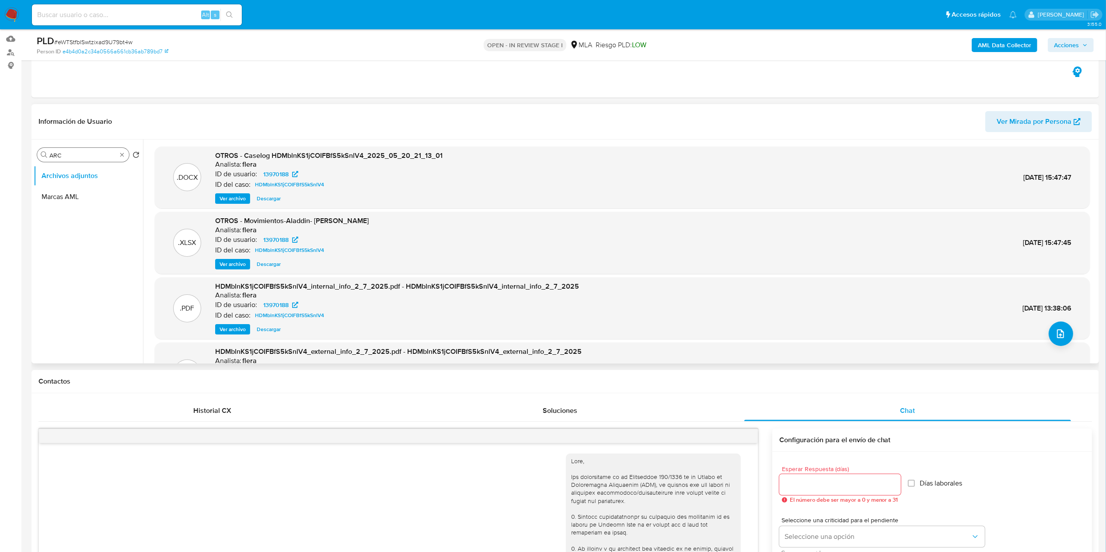
click at [72, 154] on input "ARC" at bounding box center [82, 155] width 67 height 8
click at [84, 175] on button "Archivos adjuntos" at bounding box center [85, 175] width 102 height 21
drag, startPoint x: 80, startPoint y: 199, endPoint x: 53, endPoint y: 236, distance: 46.3
click at [80, 199] on button "Historial Casos" at bounding box center [88, 196] width 109 height 21
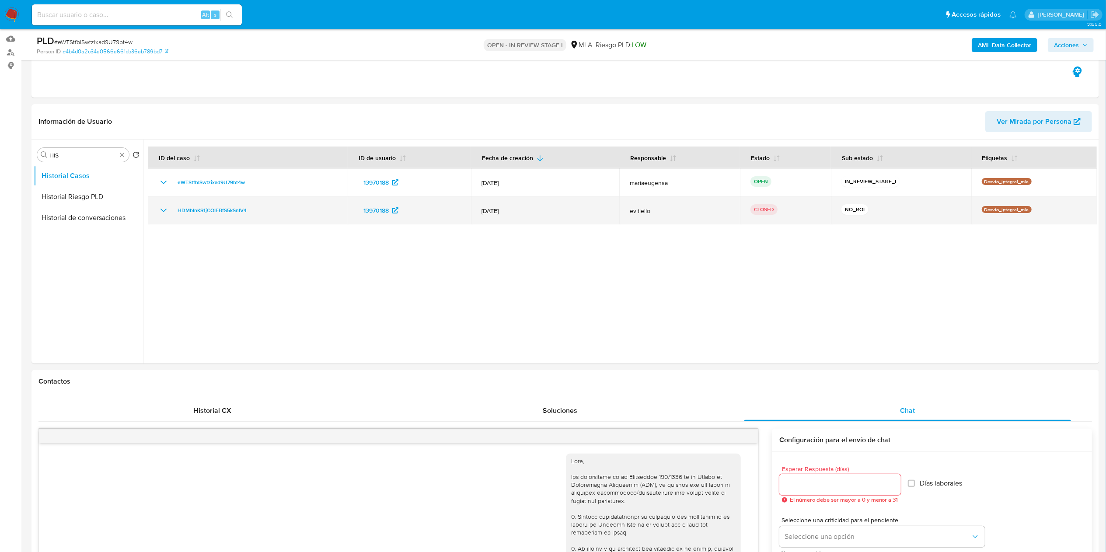
drag, startPoint x: 300, startPoint y: 213, endPoint x: 161, endPoint y: 214, distance: 138.7
click at [161, 214] on div "HDMblnKS1jCOIFBfS5kSnlV4" at bounding box center [247, 210] width 179 height 10
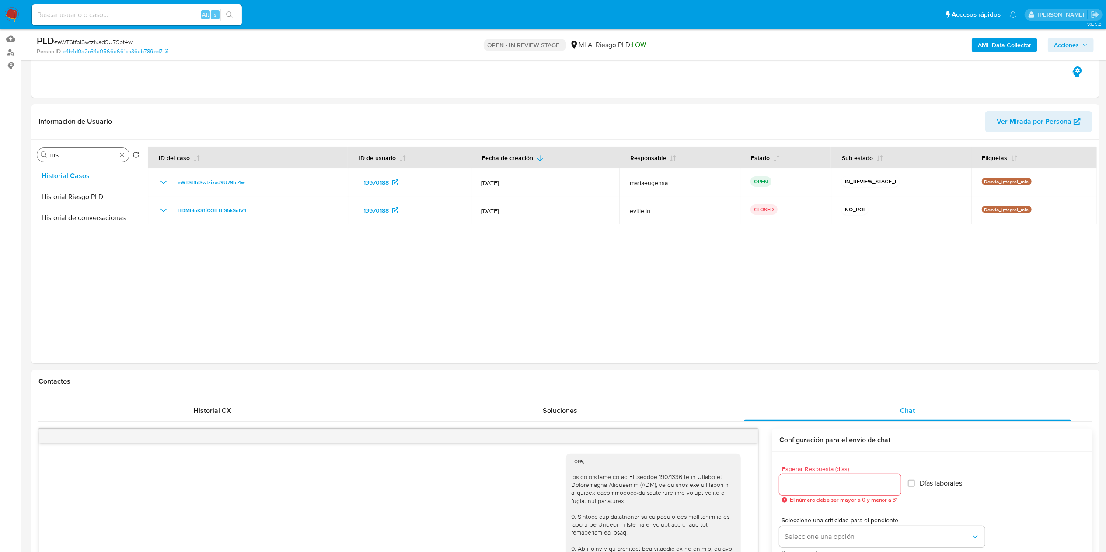
click at [87, 161] on div "Buscar HIS" at bounding box center [83, 155] width 92 height 14
click at [87, 157] on input "HIS" at bounding box center [82, 155] width 67 height 8
type input "ARC"
click at [87, 180] on button "Archivos adjuntos" at bounding box center [85, 175] width 102 height 21
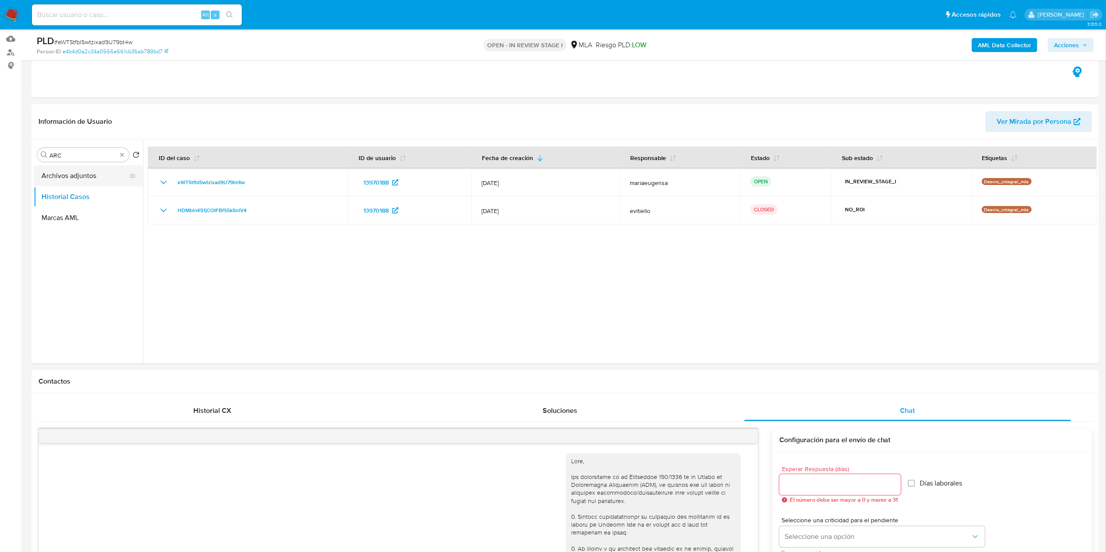
click at [103, 171] on button "Archivos adjuntos" at bounding box center [85, 175] width 102 height 21
click at [92, 180] on button "Archivos adjuntos" at bounding box center [85, 175] width 102 height 21
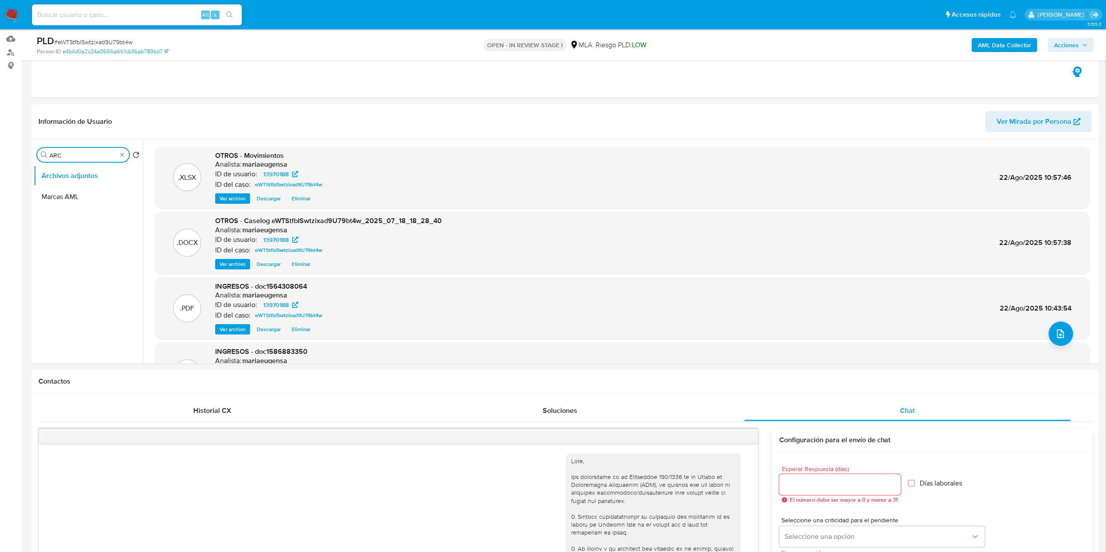
click at [90, 151] on input "ARC" at bounding box center [82, 155] width 67 height 8
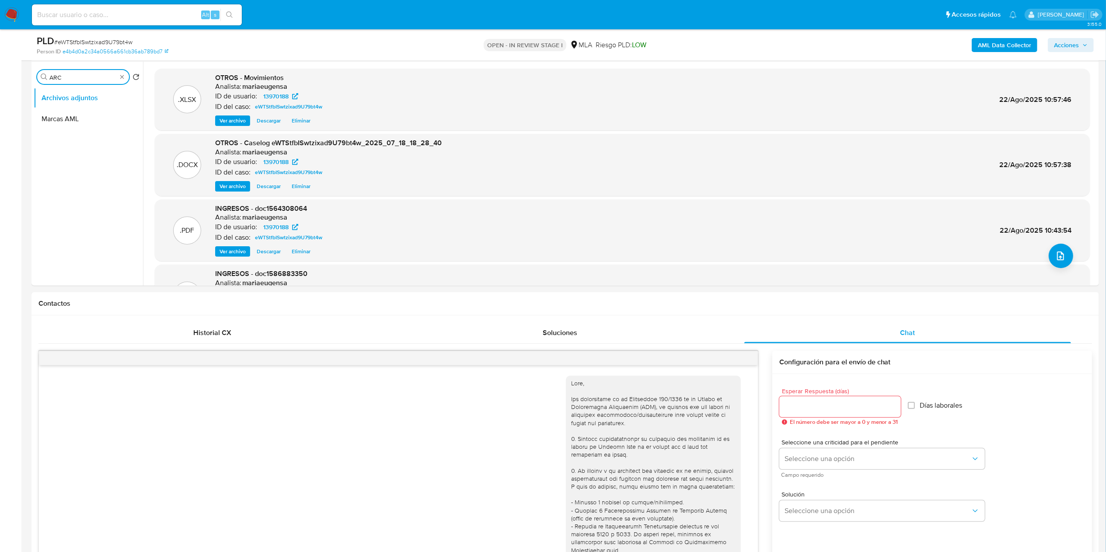
scroll to position [78, 0]
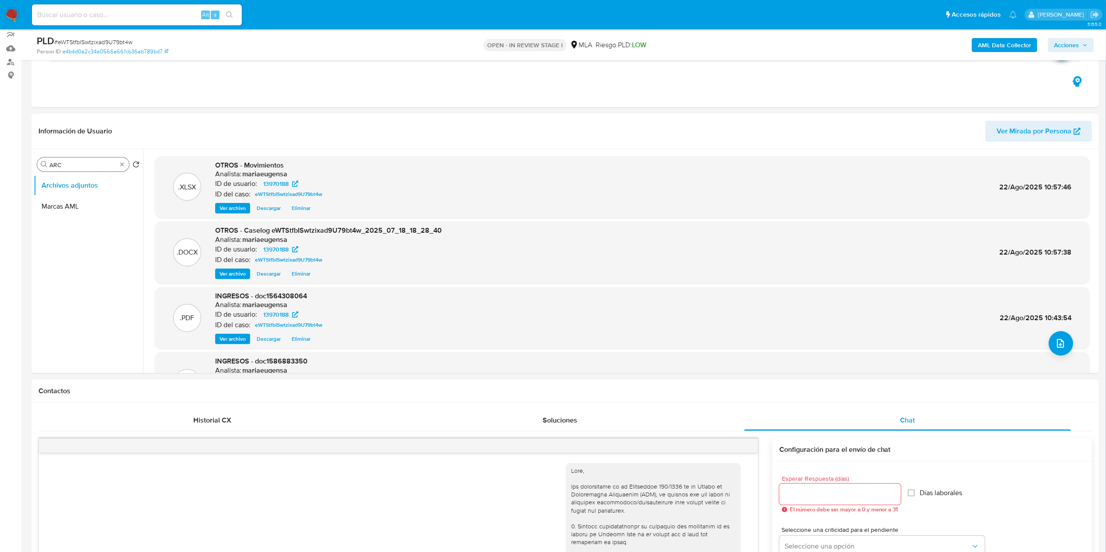
click at [82, 157] on div "Buscar ARC" at bounding box center [83, 164] width 92 height 14
click at [87, 196] on ul "Archivos adjuntos Marcas AML" at bounding box center [88, 273] width 109 height 197
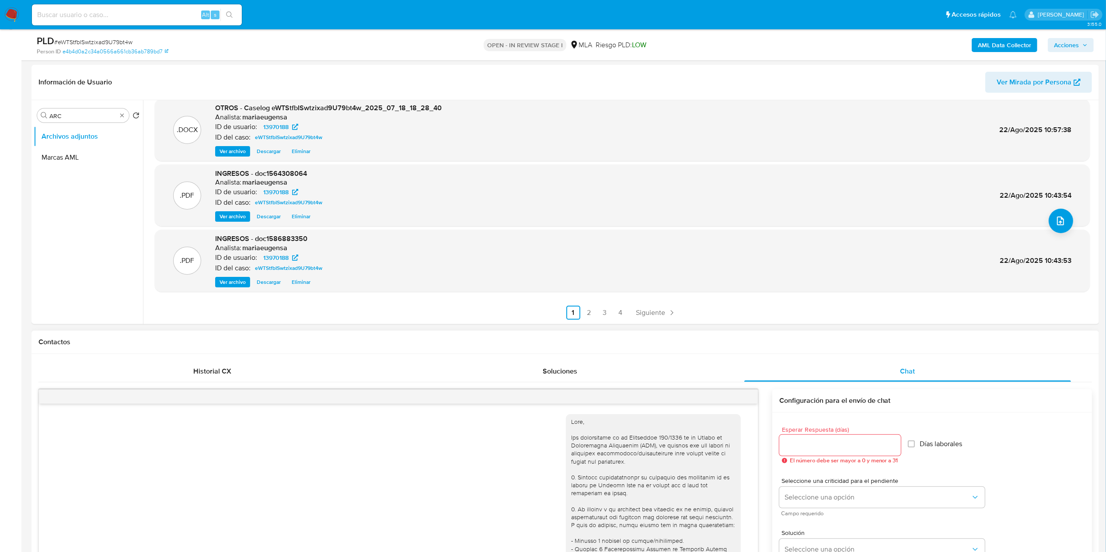
scroll to position [253, 0]
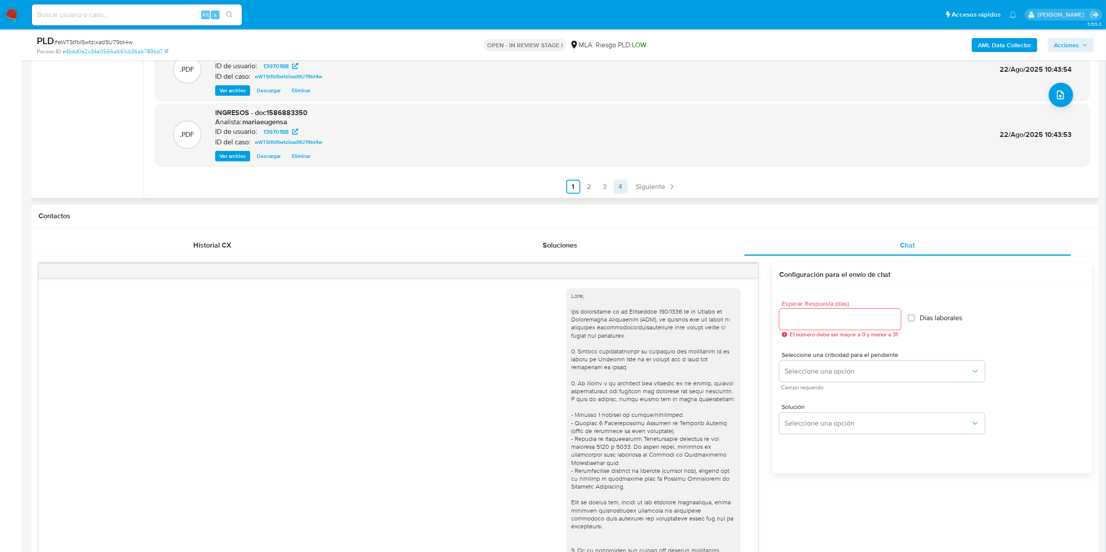
click at [616, 185] on link "4" at bounding box center [621, 187] width 14 height 14
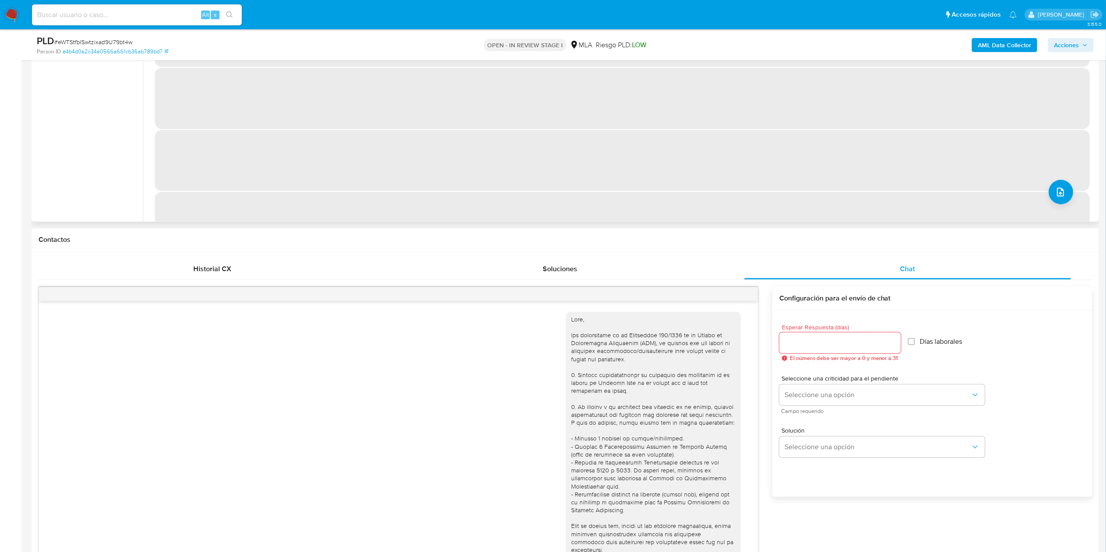
scroll to position [0, 0]
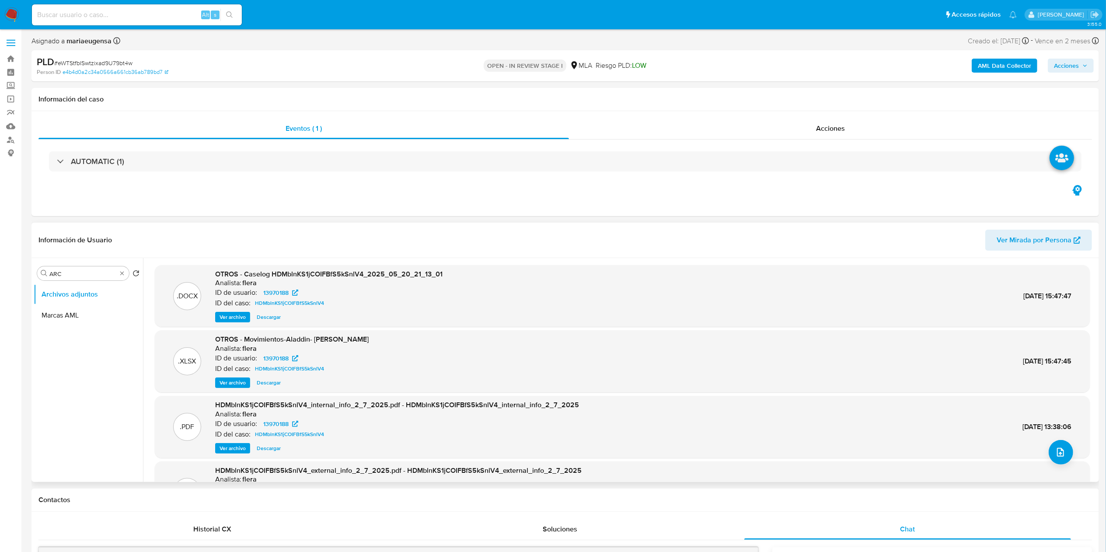
click at [231, 318] on span "Ver archivo" at bounding box center [233, 317] width 26 height 9
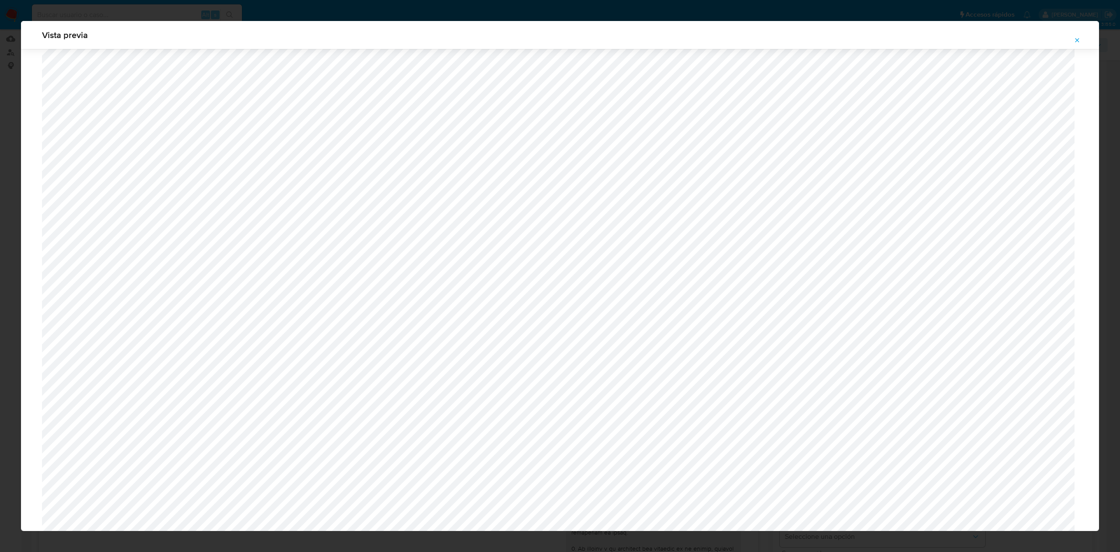
scroll to position [363, 0]
click at [1077, 37] on icon "Attachment preview" at bounding box center [1077, 40] width 7 height 7
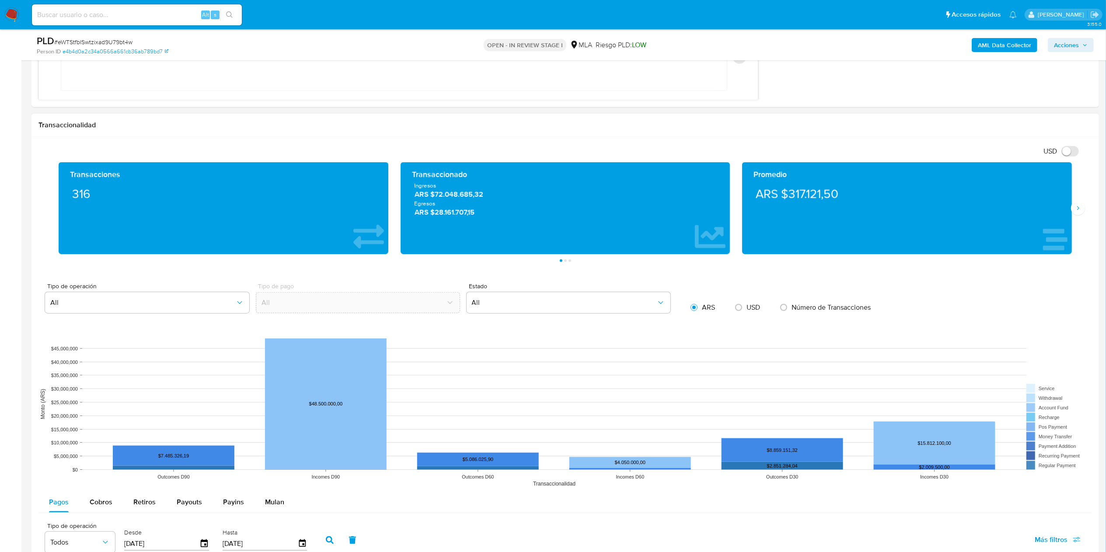
scroll to position [1225, 0]
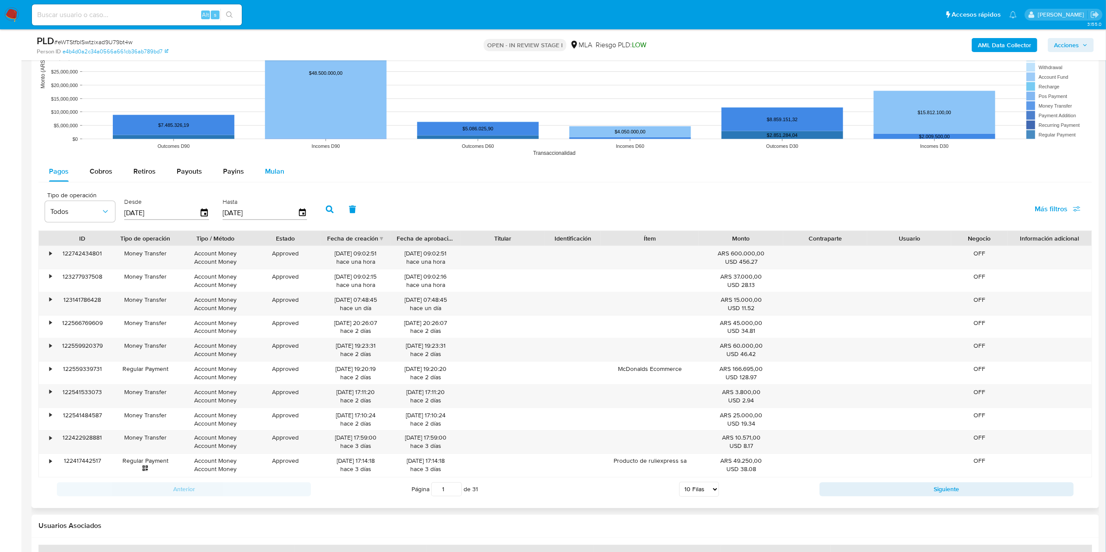
click at [270, 171] on span "Mulan" at bounding box center [274, 171] width 19 height 10
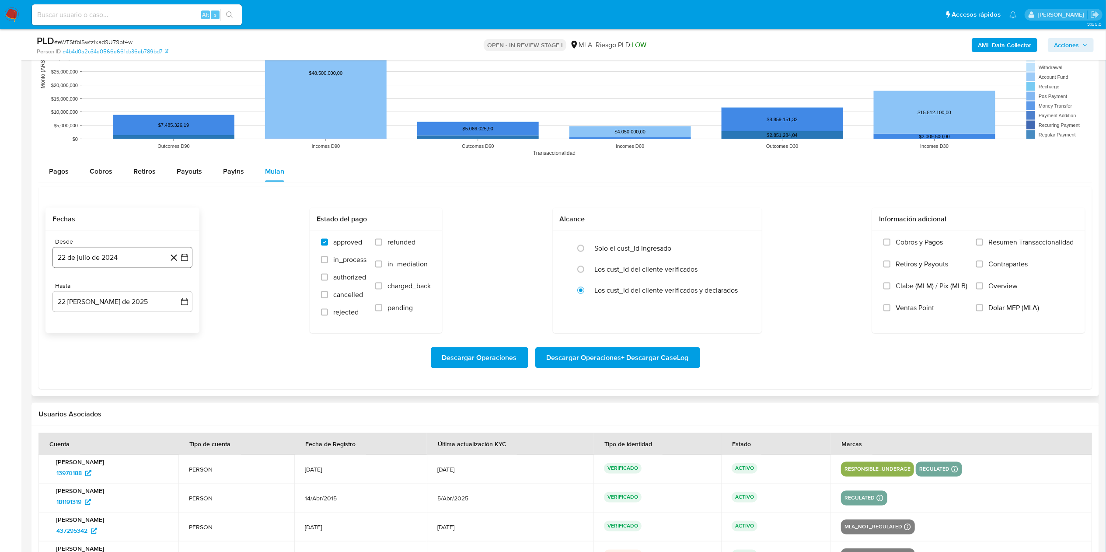
click at [121, 260] on button "22 de julio de 2024" at bounding box center [122, 257] width 140 height 21
click at [66, 290] on icon "Mes anterior" at bounding box center [68, 289] width 10 height 10
click at [177, 290] on icon "Mes siguiente" at bounding box center [176, 290] width 3 height 6
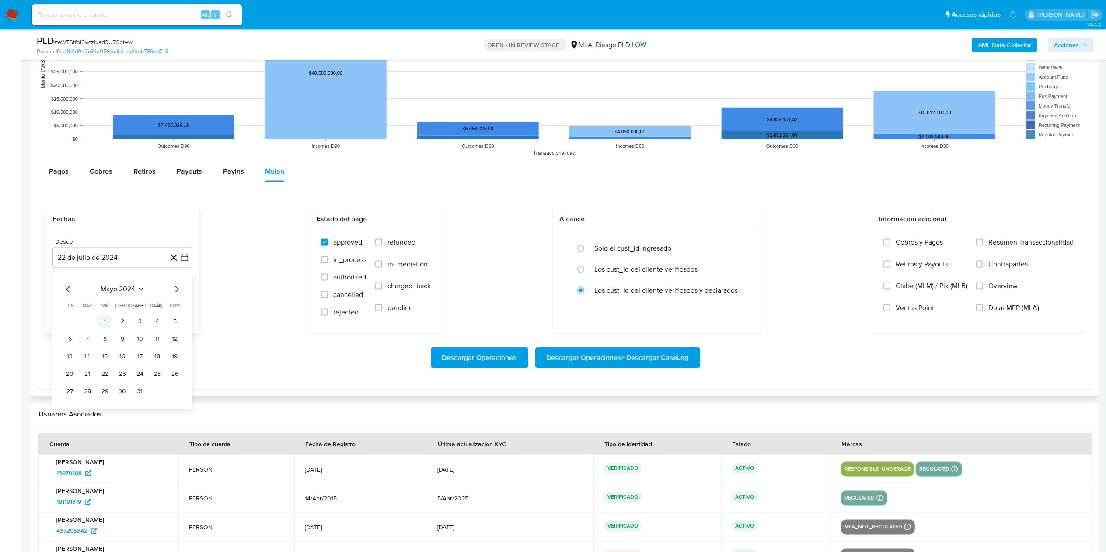
click at [100, 324] on button "1" at bounding box center [105, 322] width 14 height 14
click at [105, 306] on button "22 de agosto de 2025" at bounding box center [122, 301] width 140 height 21
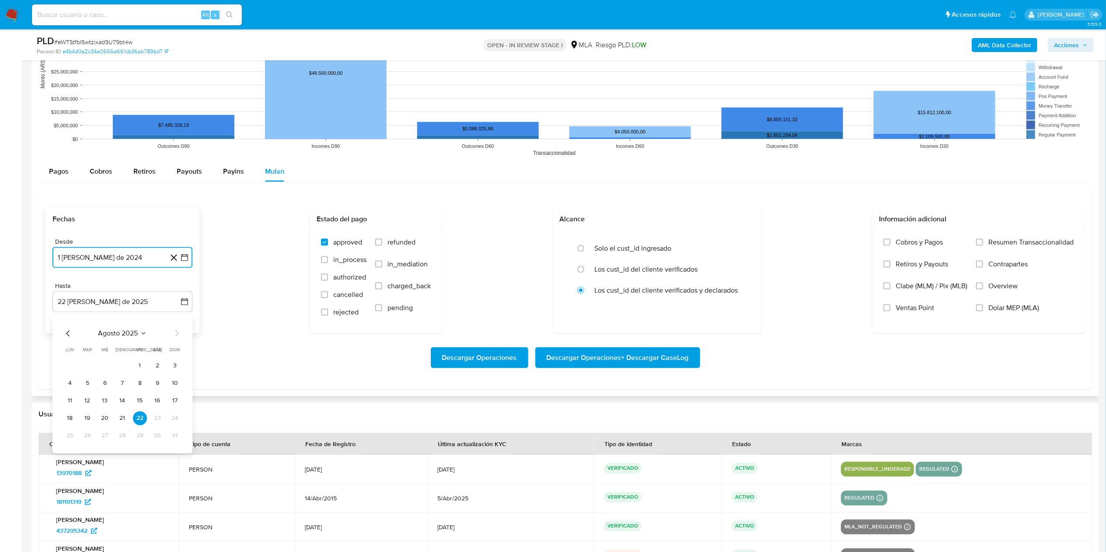
click at [67, 332] on icon "Mes anterior" at bounding box center [68, 334] width 10 height 10
click at [124, 440] on button "31" at bounding box center [122, 436] width 14 height 14
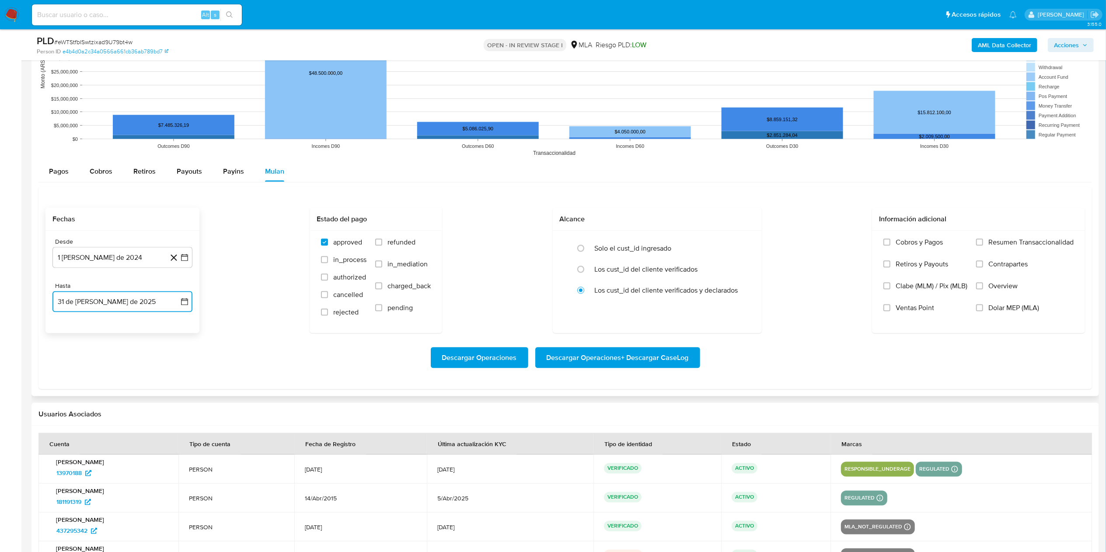
click at [125, 309] on button "31 de julio de 2025" at bounding box center [122, 301] width 140 height 21
click at [67, 336] on icon "Mes anterior" at bounding box center [68, 334] width 10 height 10
click at [66, 457] on button "30" at bounding box center [70, 454] width 14 height 14
click at [394, 244] on span "refunded" at bounding box center [402, 242] width 28 height 9
click at [382, 244] on input "refunded" at bounding box center [378, 242] width 7 height 7
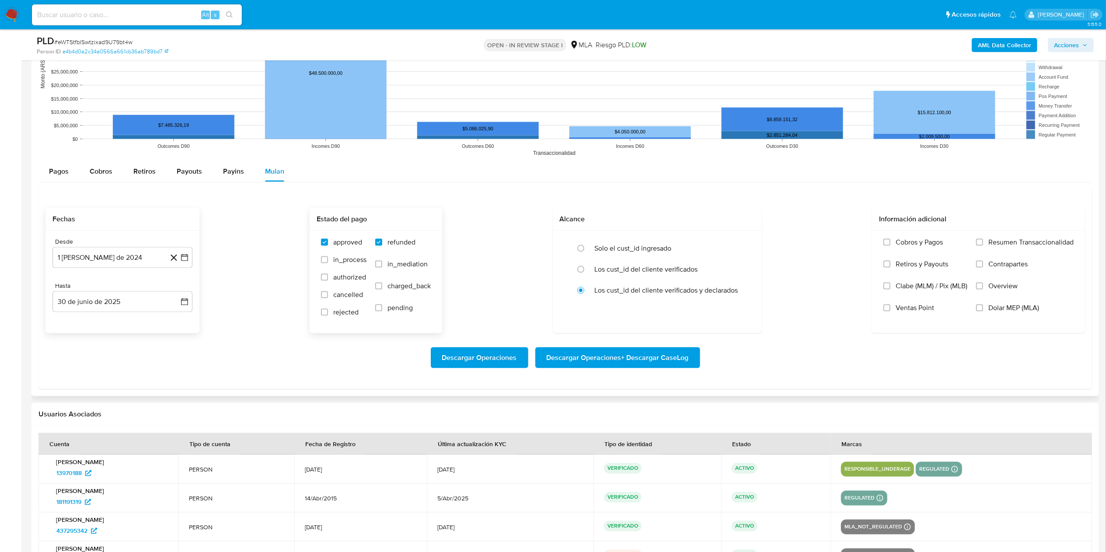
checkbox input "true"
click at [1000, 312] on span "Dolar MEP (MLA)" at bounding box center [1014, 308] width 51 height 9
click at [983, 311] on input "Dolar MEP (MLA)" at bounding box center [979, 307] width 7 height 7
click at [598, 358] on span "Descargar Operaciones + Descargar CaseLog" at bounding box center [618, 357] width 142 height 19
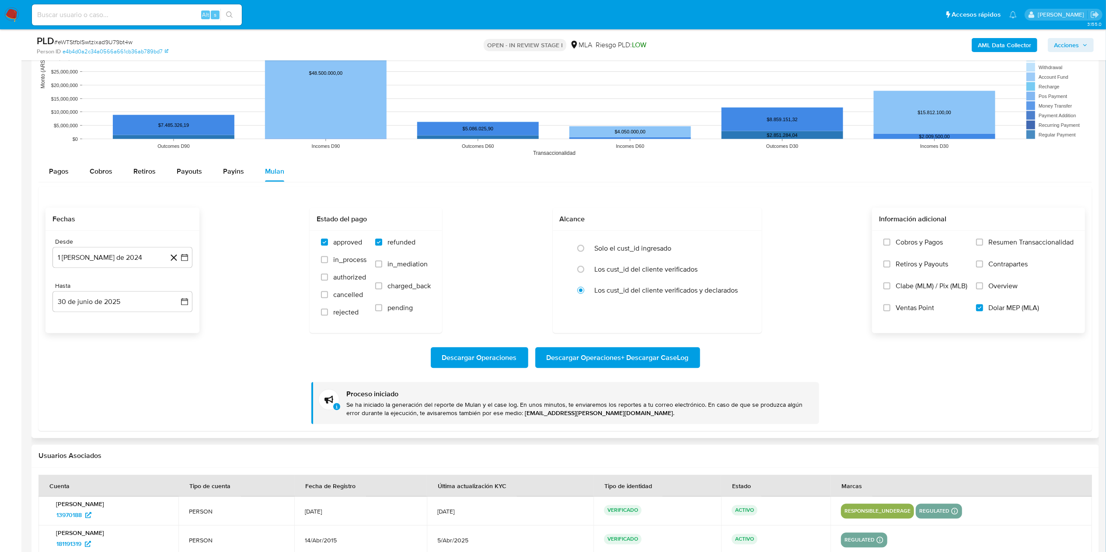
click at [711, 421] on div "Proceso iniciado Se ha iniciado la generación del reporte de Mulan y el case lo…" at bounding box center [565, 403] width 508 height 42
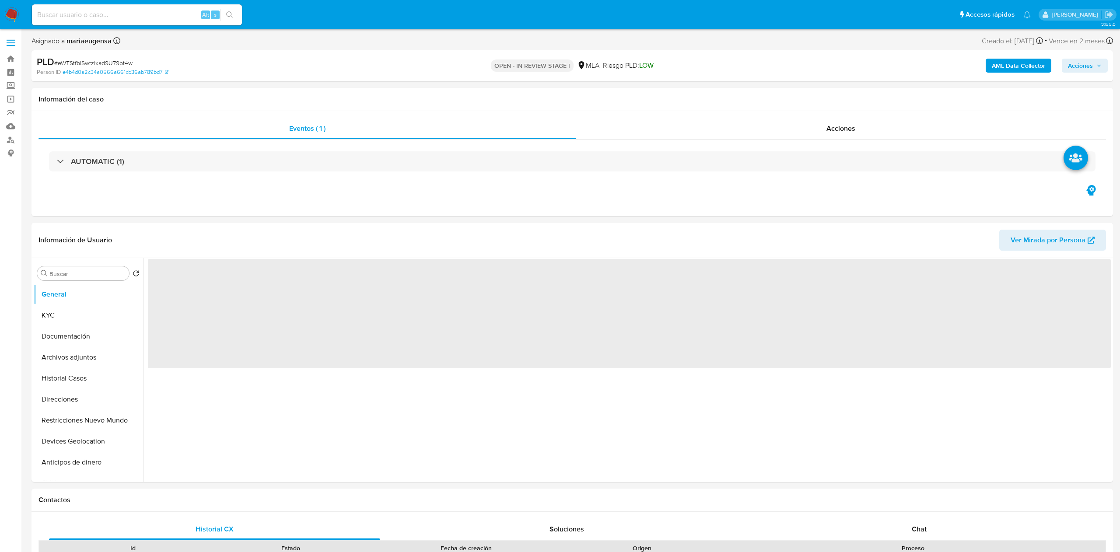
select select "10"
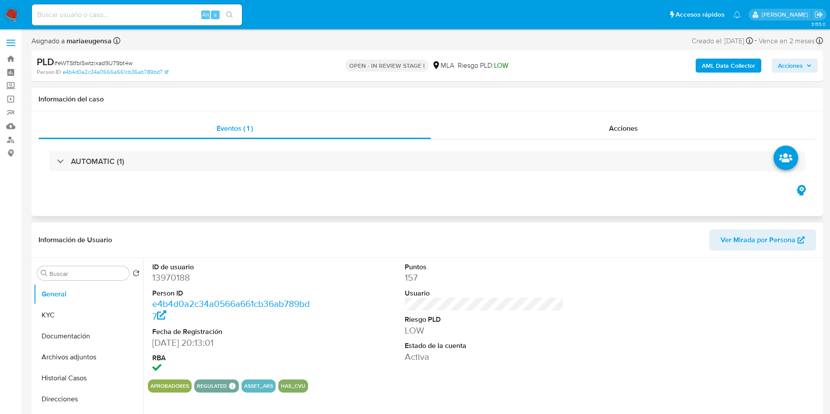
click at [182, 181] on div "AUTOMATIC (1)" at bounding box center [426, 162] width 777 height 44
drag, startPoint x: 172, startPoint y: 286, endPoint x: 175, endPoint y: 280, distance: 6.8
click at [172, 285] on dl "ID de usuario 13970188 Person ID e4b4d0a2c34a0566a661cb36ab789bd7 Fecha de Regi…" at bounding box center [232, 318] width 160 height 113
click at [175, 280] on dd "13970188" at bounding box center [232, 278] width 160 height 12
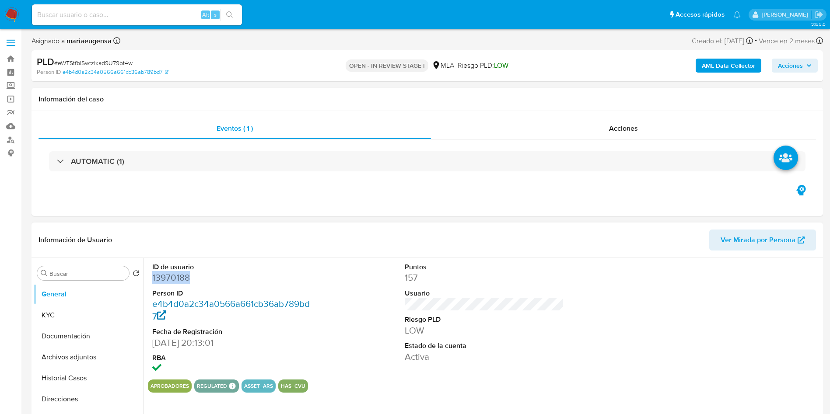
copy dd "13970188"
click at [178, 280] on dd "13970188" at bounding box center [232, 278] width 160 height 12
copy dd "13970188"
click at [178, 279] on dd "13970188" at bounding box center [232, 278] width 160 height 12
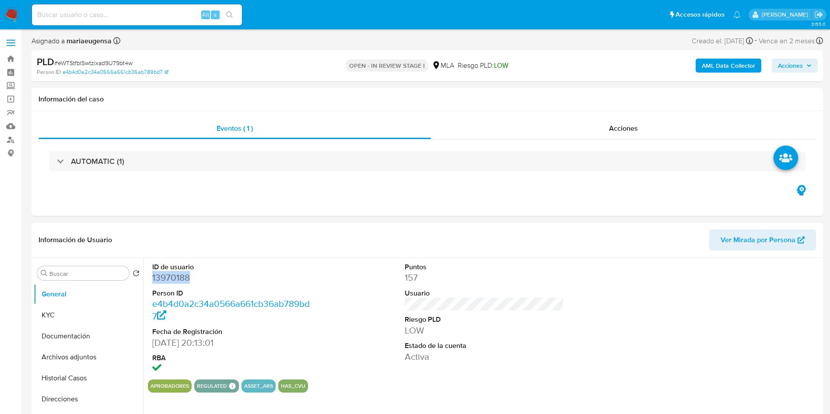
click at [178, 279] on dd "13970188" at bounding box center [232, 278] width 160 height 12
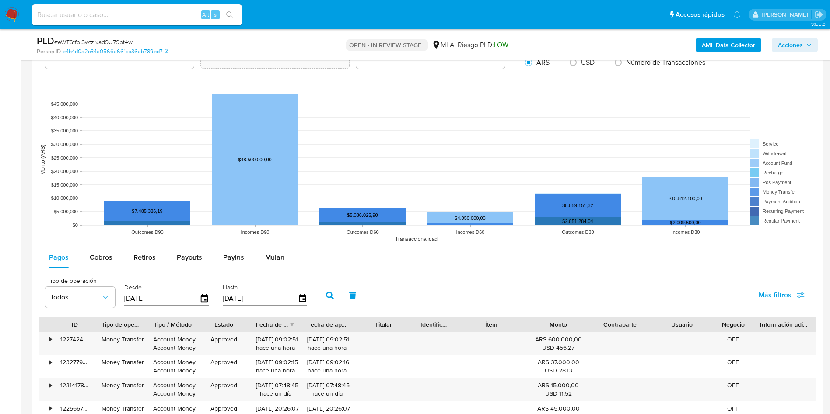
scroll to position [919, 0]
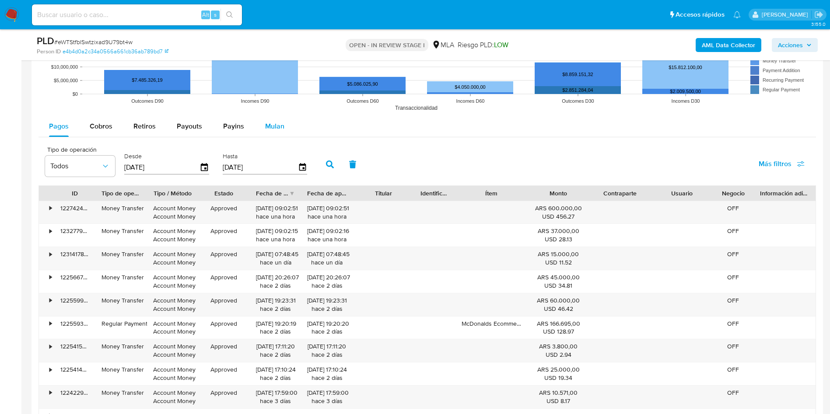
click at [269, 126] on span "Mulan" at bounding box center [274, 126] width 19 height 10
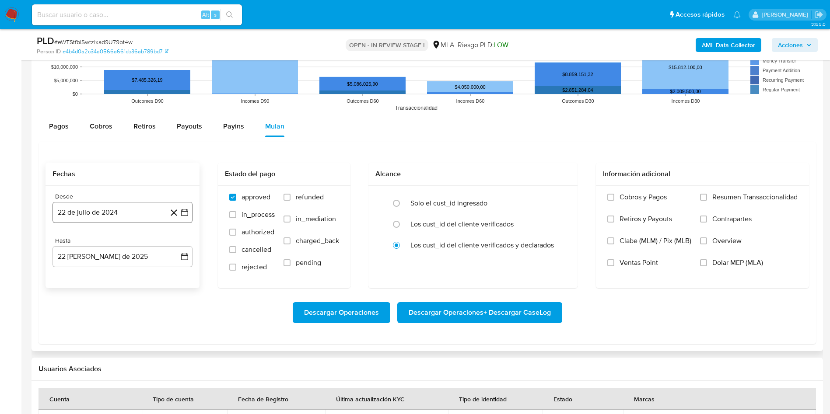
click at [128, 217] on button "22 de julio de 2024" at bounding box center [122, 212] width 140 height 21
drag, startPoint x: 112, startPoint y: 242, endPoint x: 126, endPoint y: 238, distance: 14.4
click at [126, 240] on span "julio 2024" at bounding box center [118, 244] width 33 height 9
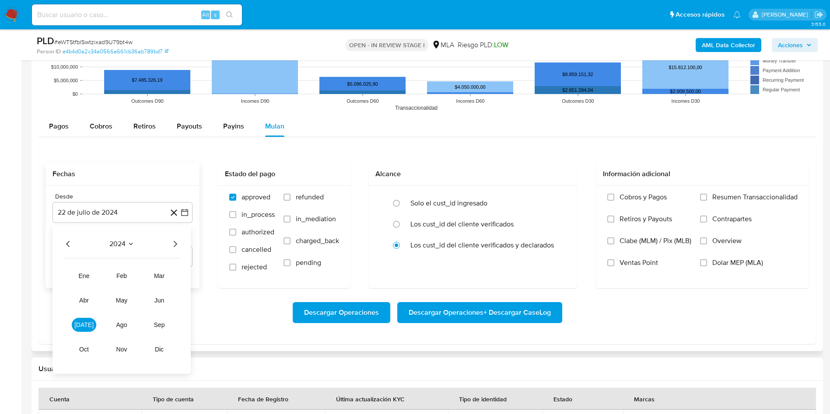
click at [180, 245] on div "2024 2024 ene feb mar abr may jun jul ago sep oct nov dic" at bounding box center [121, 300] width 138 height 148
click at [174, 242] on icon "Año siguiente" at bounding box center [175, 244] width 10 height 10
click at [120, 298] on span "may" at bounding box center [121, 300] width 11 height 7
click at [123, 276] on button "1" at bounding box center [122, 276] width 14 height 14
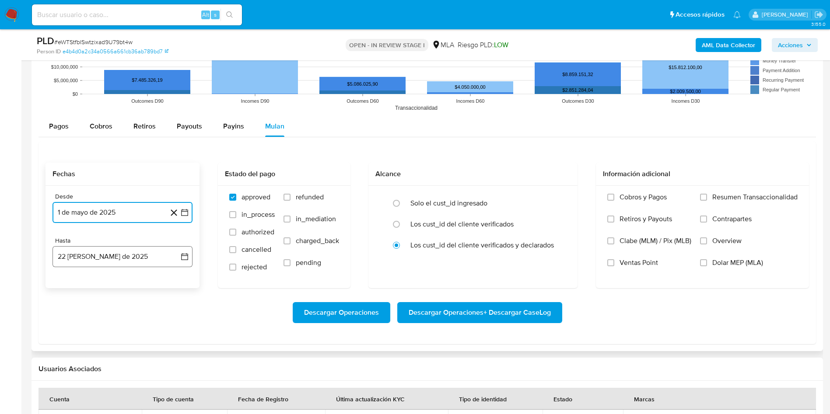
click at [116, 258] on button "22 de agosto de 2025" at bounding box center [122, 256] width 140 height 21
click at [68, 285] on icon "Mes anterior" at bounding box center [68, 288] width 10 height 10
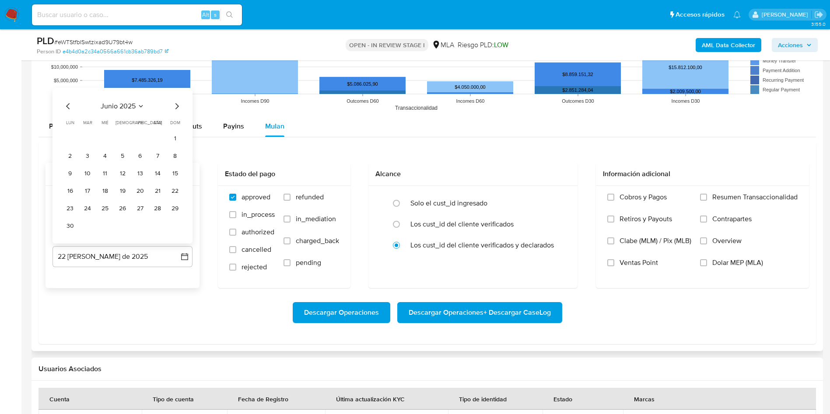
click at [68, 285] on div "Desde 1 de mayo de 2025 1-05-2025 Hasta 22 de agosto de 2025 junio 2025 junio 2…" at bounding box center [122, 237] width 154 height 102
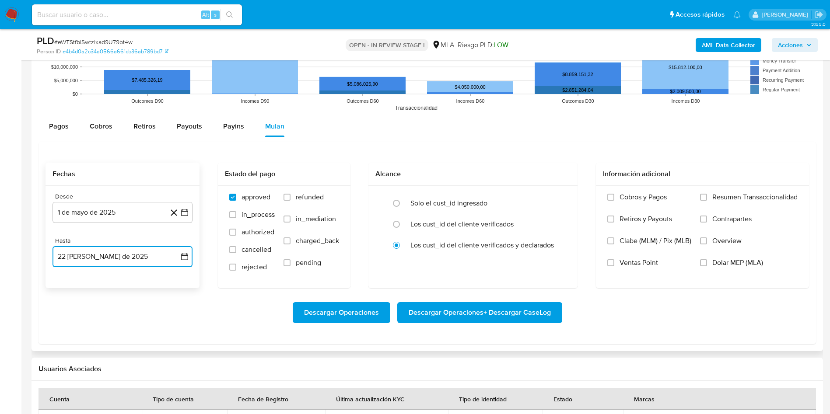
click at [75, 258] on button "22 de agosto de 2025" at bounding box center [122, 256] width 140 height 21
click at [70, 288] on icon "Mes anterior" at bounding box center [68, 288] width 10 height 10
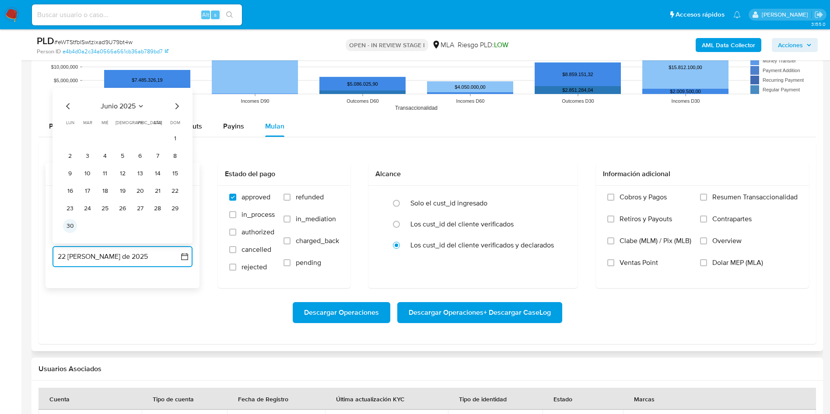
click at [74, 226] on button "30" at bounding box center [70, 226] width 14 height 14
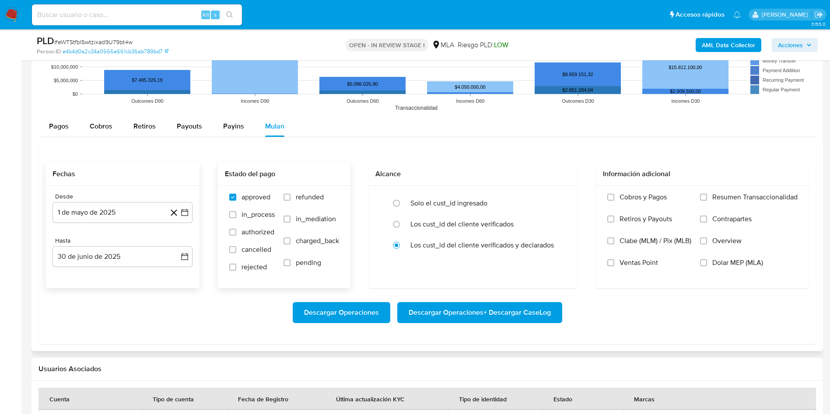
click at [291, 203] on label "refunded" at bounding box center [311, 204] width 56 height 22
click at [290, 201] on input "refunded" at bounding box center [286, 197] width 7 height 7
checkbox input "true"
drag, startPoint x: 725, startPoint y: 262, endPoint x: 629, endPoint y: 297, distance: 102.8
click at [725, 262] on span "Dolar MEP (MLA)" at bounding box center [737, 263] width 51 height 9
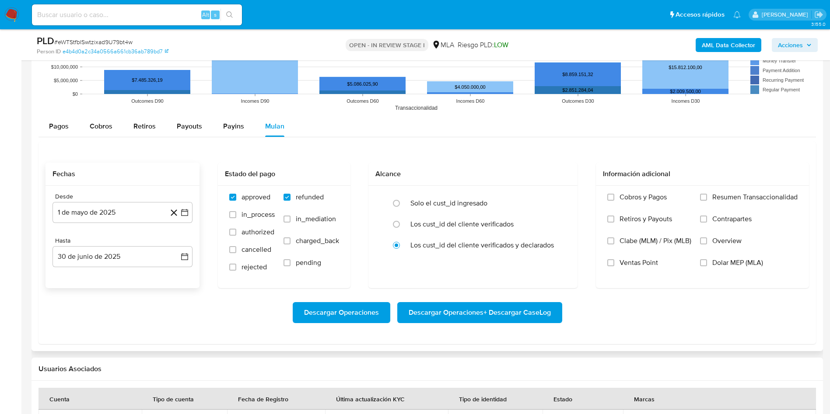
click at [707, 262] on input "Dolar MEP (MLA)" at bounding box center [703, 262] width 7 height 7
click at [441, 316] on span "Descargar Operaciones + Descargar CaseLog" at bounding box center [480, 312] width 142 height 19
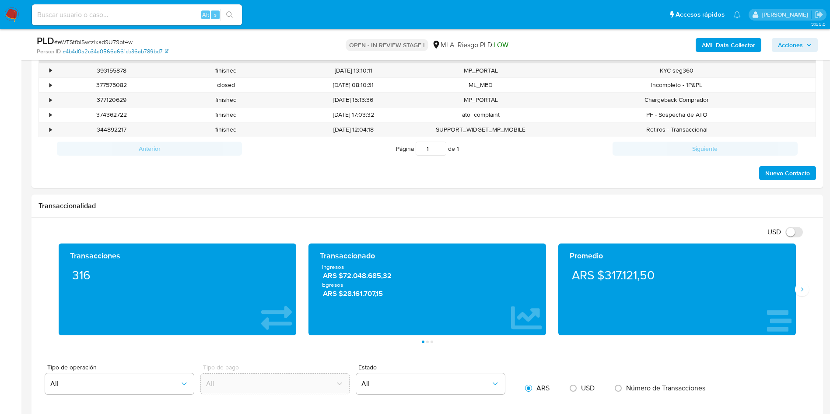
scroll to position [328, 0]
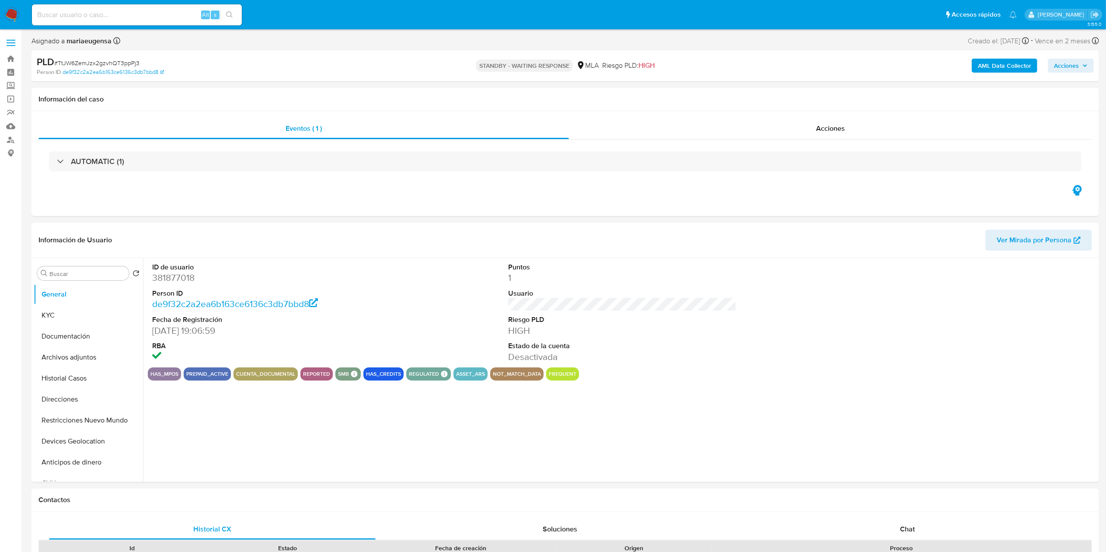
select select "10"
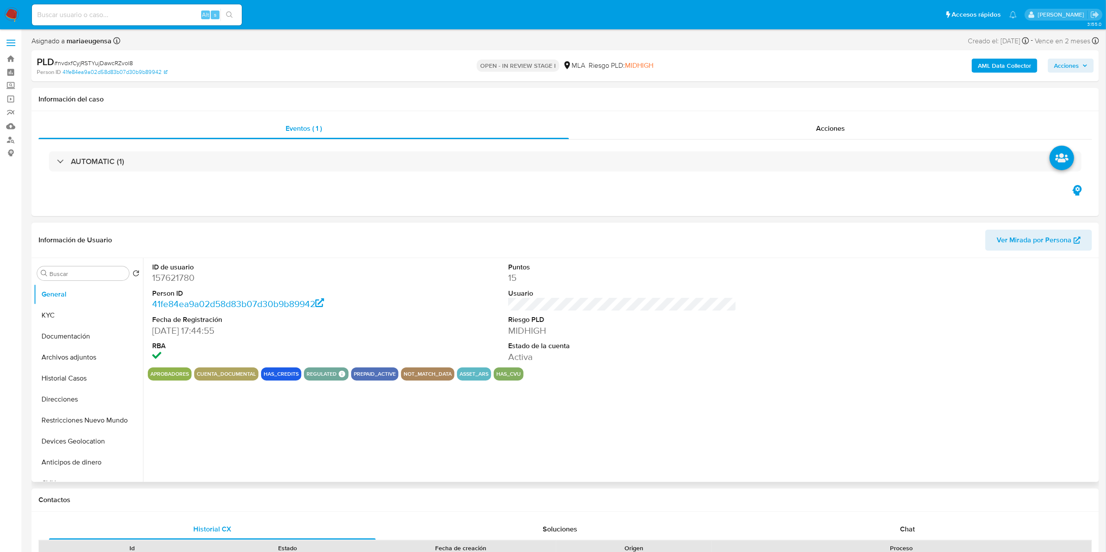
click at [175, 280] on dd "157621780" at bounding box center [266, 278] width 229 height 12
select select "10"
click at [70, 59] on span "# nvdxfCyjRSTYujDawcRZvoI8" at bounding box center [93, 63] width 79 height 9
click at [72, 60] on span "# nvdxfCyjRSTYujDawcRZvoI8" at bounding box center [93, 63] width 79 height 9
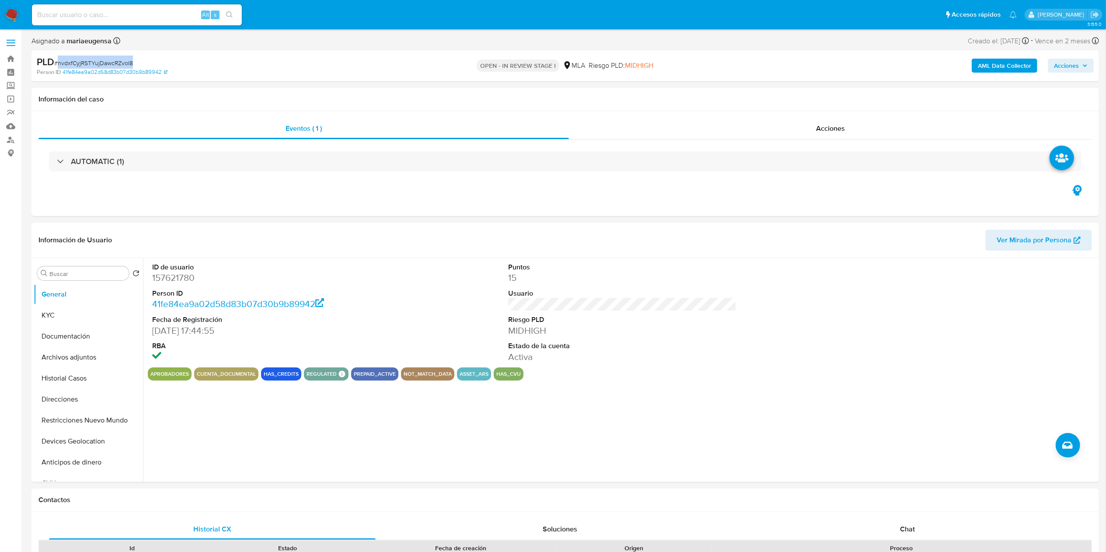
copy span "nvdxfCyjRSTYujDawcRZvoI8"
click at [161, 280] on dd "157621780" at bounding box center [266, 278] width 229 height 12
copy dd "157621780"
click at [83, 315] on button "KYC" at bounding box center [85, 315] width 102 height 21
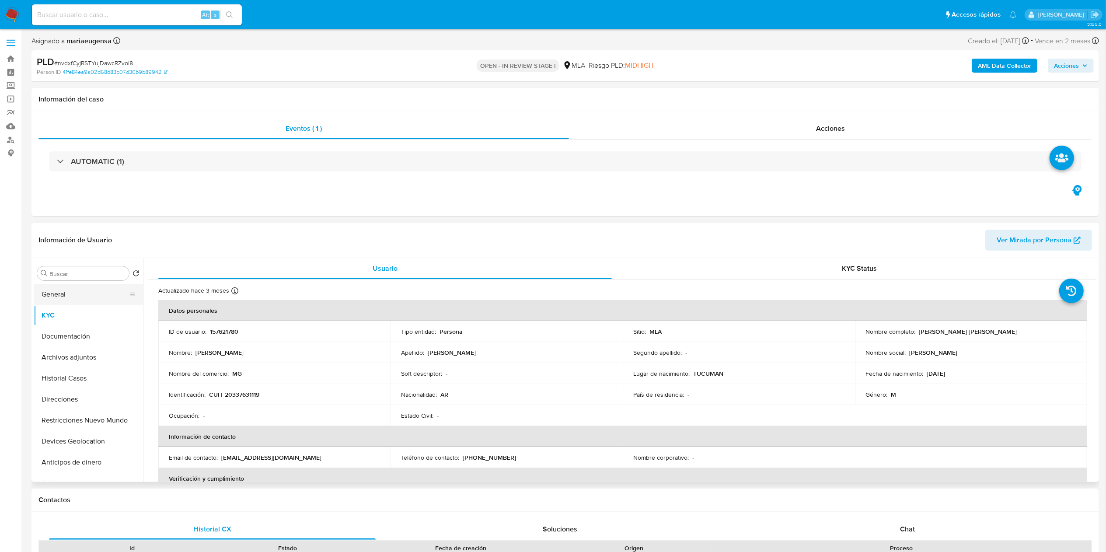
click at [90, 290] on button "General" at bounding box center [85, 294] width 102 height 21
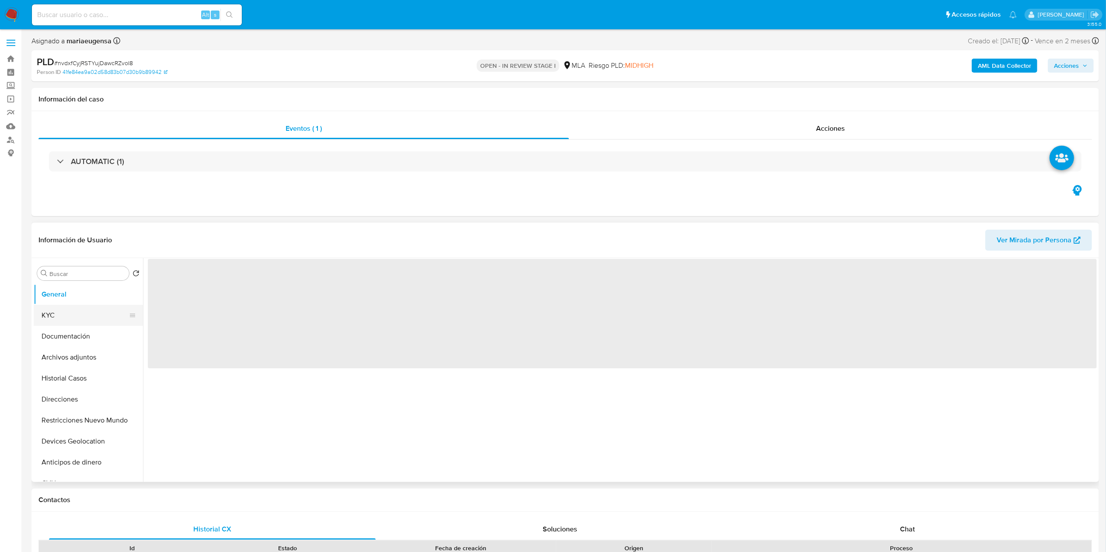
click at [72, 315] on button "KYC" at bounding box center [85, 315] width 102 height 21
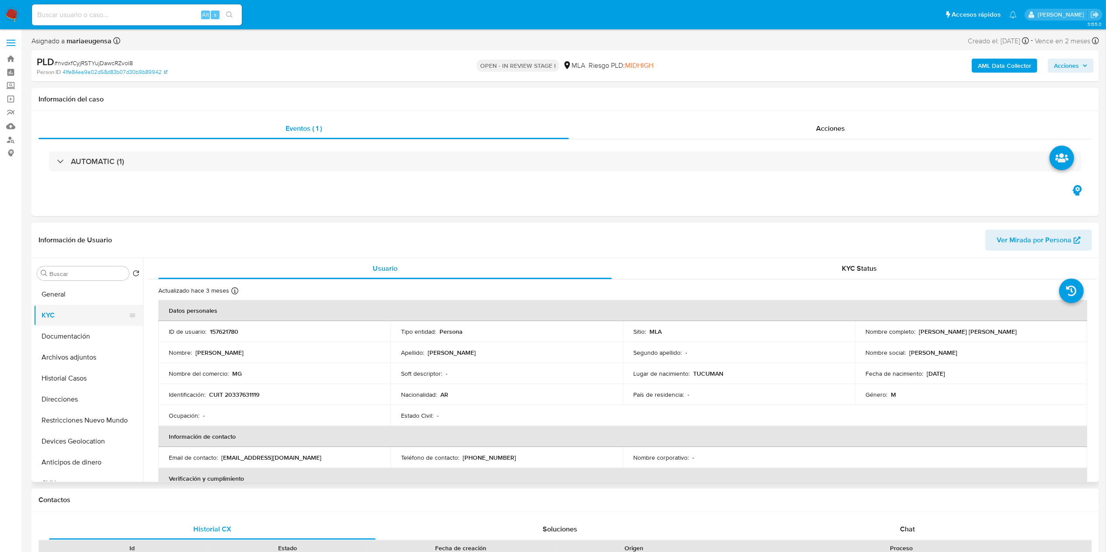
click at [106, 315] on button "KYC" at bounding box center [85, 315] width 102 height 21
click at [83, 65] on span "# nvdxfCyjRSTYujDawcRZvoI8" at bounding box center [93, 63] width 79 height 9
copy span "nvdxfCyjRSTYujDawcRZvoI8"
click at [108, 342] on button "Documentación" at bounding box center [85, 336] width 102 height 21
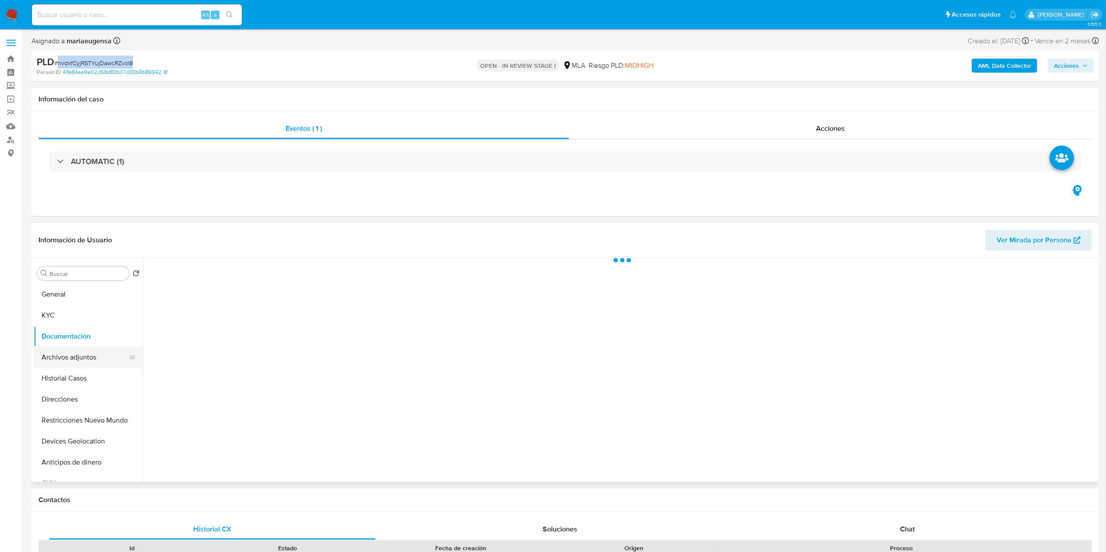
click at [106, 357] on button "Archivos adjuntos" at bounding box center [85, 357] width 102 height 21
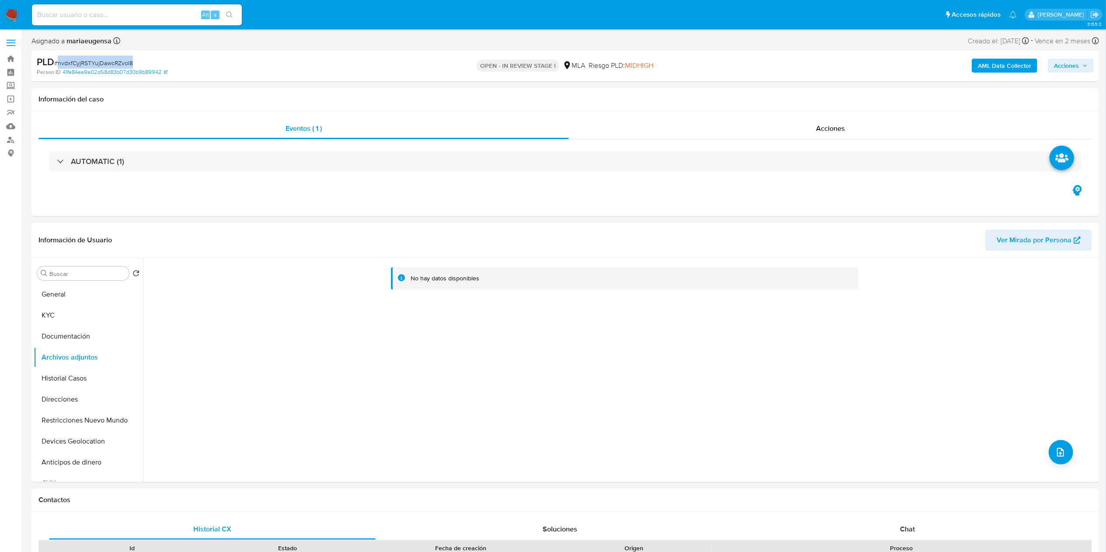
click at [1009, 66] on b "AML Data Collector" at bounding box center [1004, 66] width 53 height 14
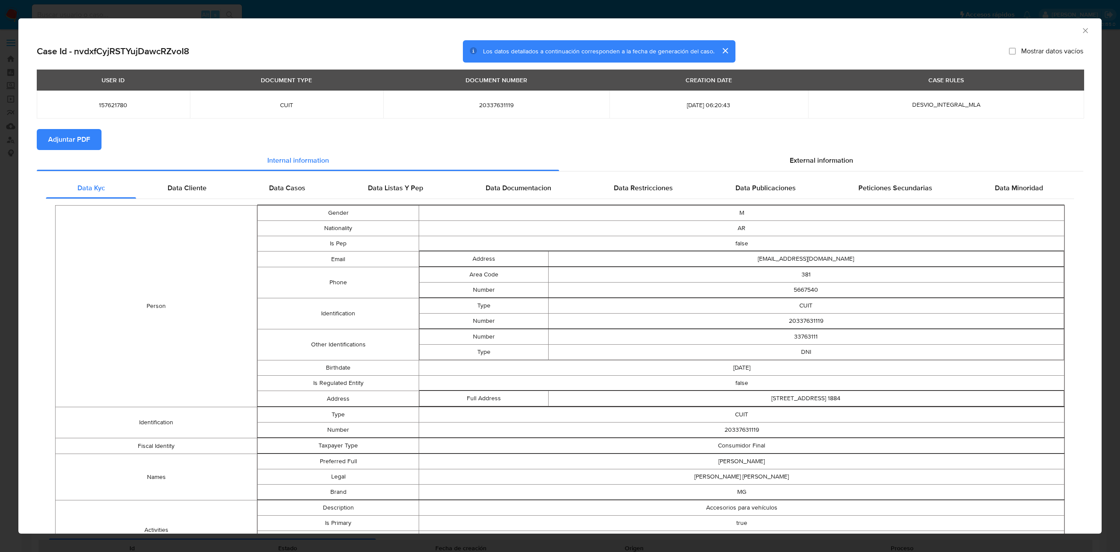
click at [74, 144] on span "Adjuntar PDF" at bounding box center [69, 139] width 42 height 19
click at [1083, 29] on icon "Cerrar ventana" at bounding box center [1085, 30] width 5 height 5
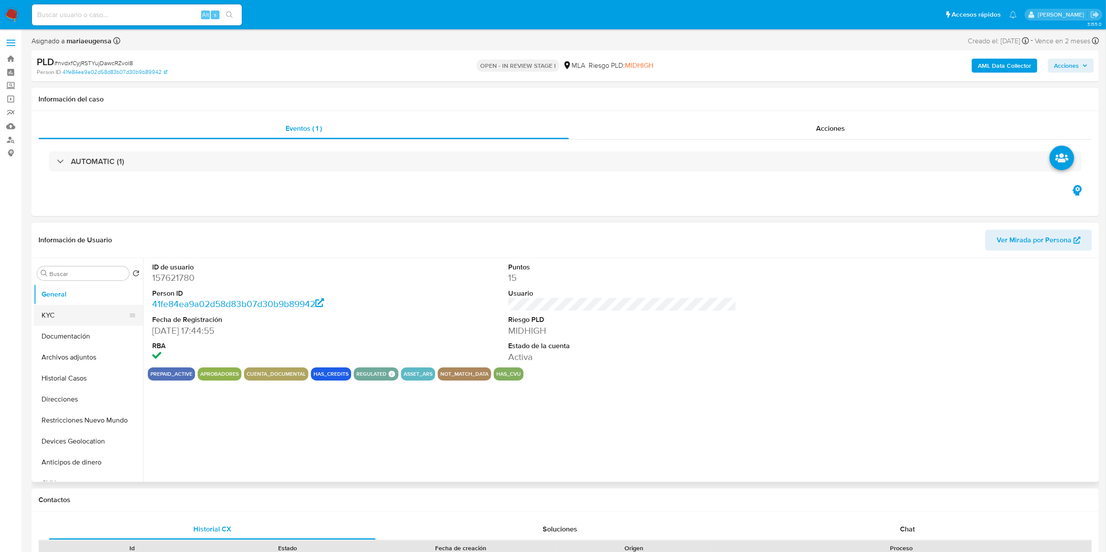
select select "10"
click at [85, 273] on input "Buscar" at bounding box center [87, 274] width 76 height 8
type input "ARC"
click at [86, 318] on button "Archivos adjuntos" at bounding box center [85, 315] width 102 height 21
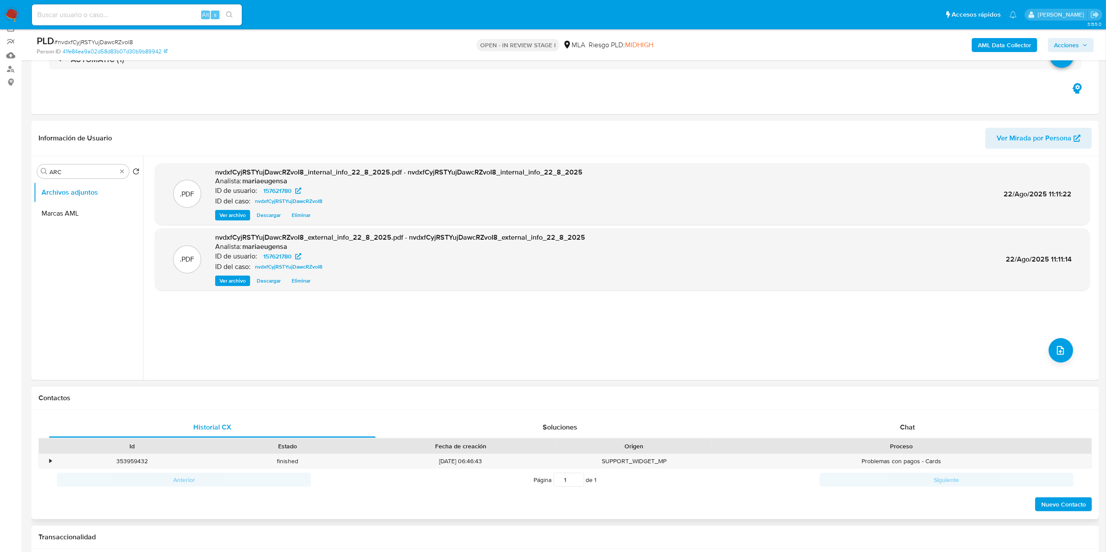
scroll to position [87, 0]
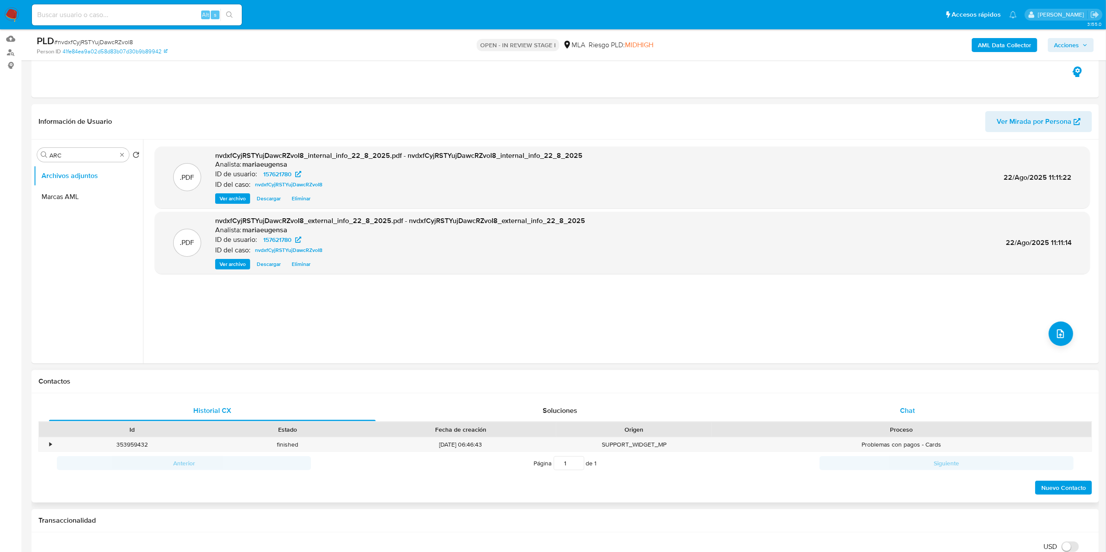
click at [914, 413] on span "Chat" at bounding box center [907, 411] width 15 height 10
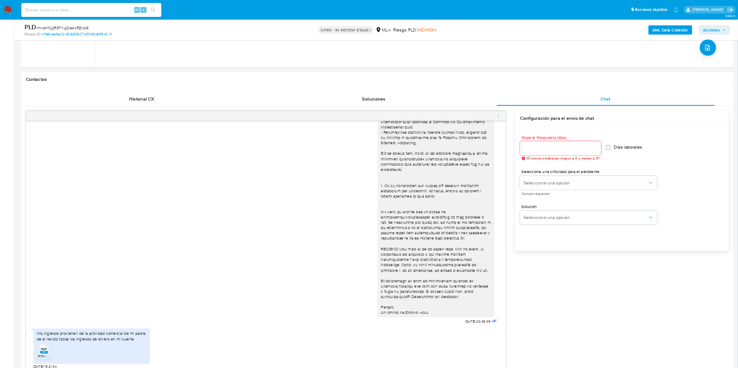
scroll to position [437, 0]
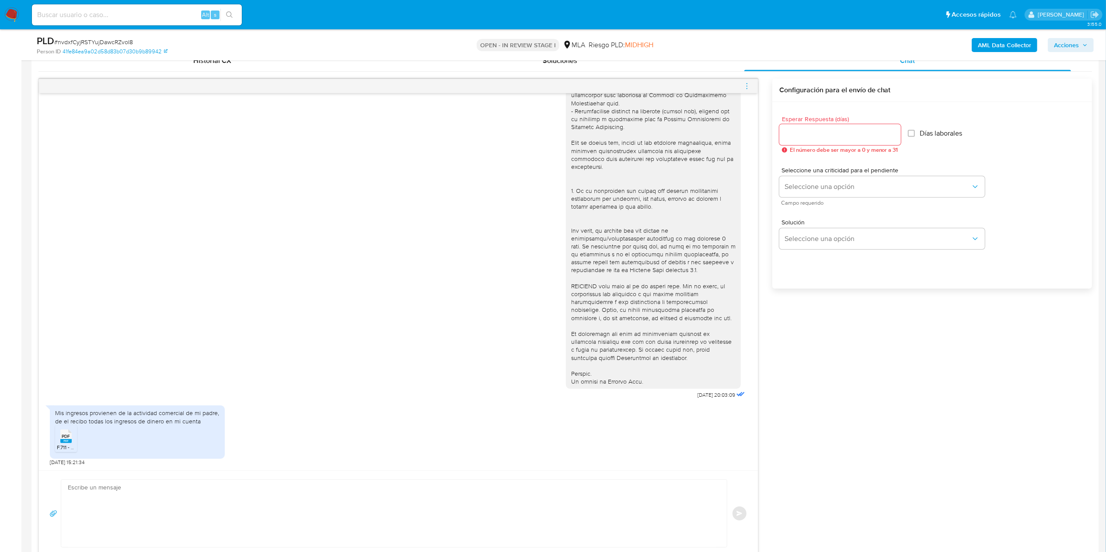
click at [66, 437] on span "PDF" at bounding box center [66, 437] width 8 height 6
click at [210, 497] on textarea at bounding box center [392, 513] width 648 height 67
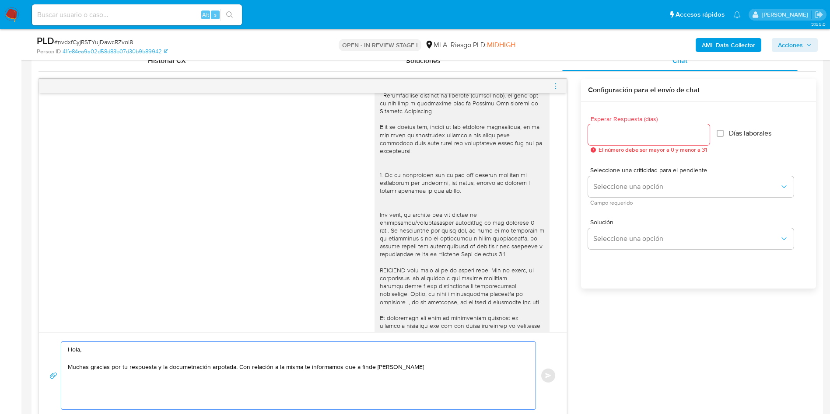
scroll to position [191, 0]
drag, startPoint x: 366, startPoint y: 364, endPoint x: 411, endPoint y: 373, distance: 45.5
click at [374, 367] on textarea "Hola, Muchas gracias por tu respuesta y la documetnación arpotada. Con relación…" at bounding box center [296, 375] width 457 height 67
drag, startPoint x: 396, startPoint y: 364, endPoint x: 236, endPoint y: 380, distance: 161.3
click at [236, 380] on textarea "Hola, Muchas gracias por tu respuesta y la documetnación arpotada. Con relación…" at bounding box center [296, 375] width 457 height 67
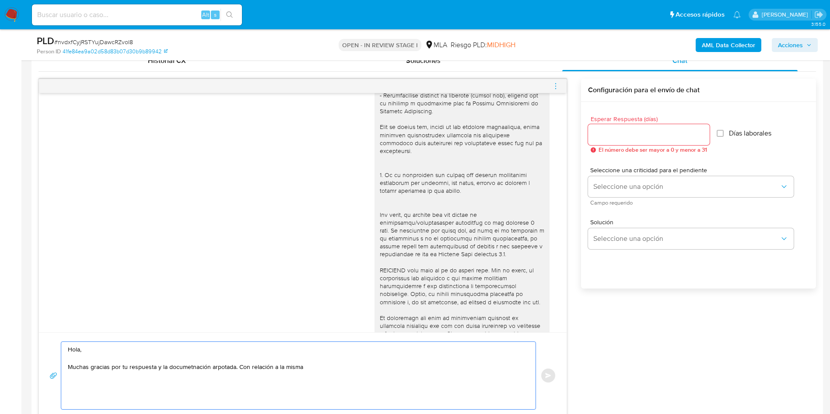
paste textarea "$ 90.356.572"
paste textarea "Queremos informarte que el uso de la cuenta es personal y no se deben canalizar…"
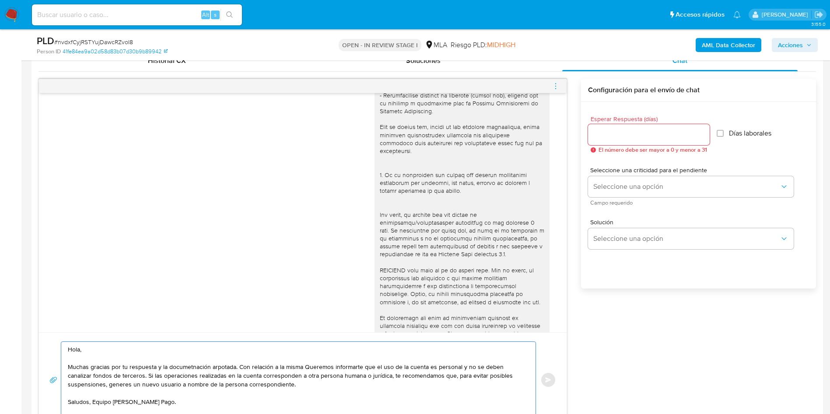
scroll to position [438, 0]
click at [313, 366] on textarea "Hola, Muchas gracias por tu respuesta y la documetnación arpotada. Con relación…" at bounding box center [296, 379] width 457 height 76
click at [216, 365] on textarea "Hola, Muchas gracias por tu respuesta y la documentación arpotada. Con relación…" at bounding box center [296, 379] width 457 height 76
click at [216, 366] on textarea "Hola, Muchas gracias por tu respuesta y la documentación arpotada. Con relación…" at bounding box center [296, 379] width 457 height 76
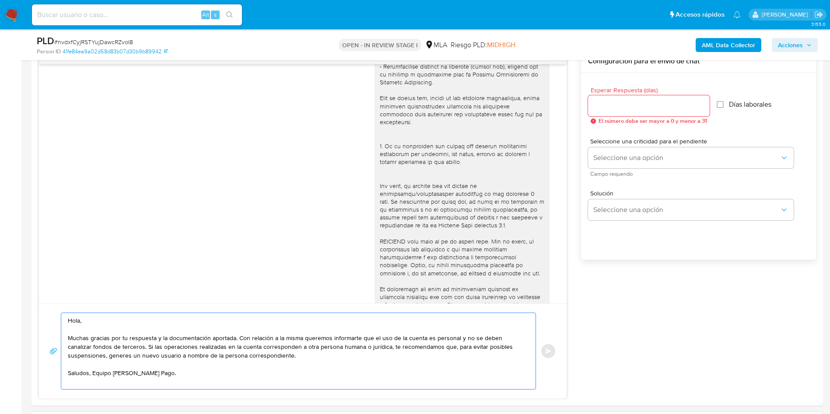
scroll to position [504, 0]
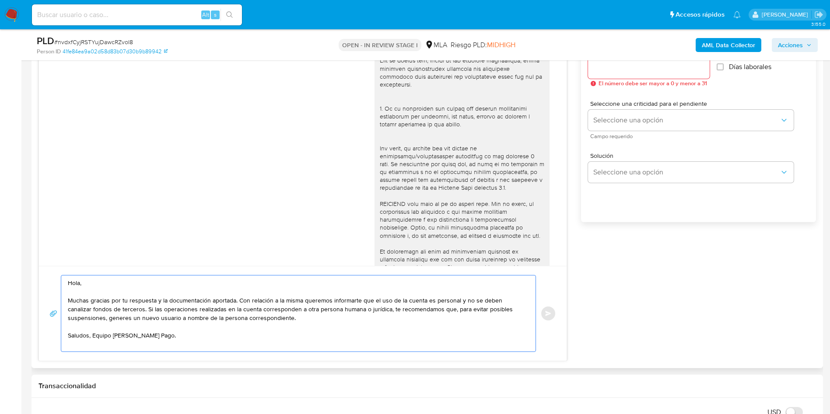
click at [92, 339] on textarea "Hola, Muchas gracias por tu respuesta y la documentación aportada. Con relación…" at bounding box center [296, 314] width 457 height 76
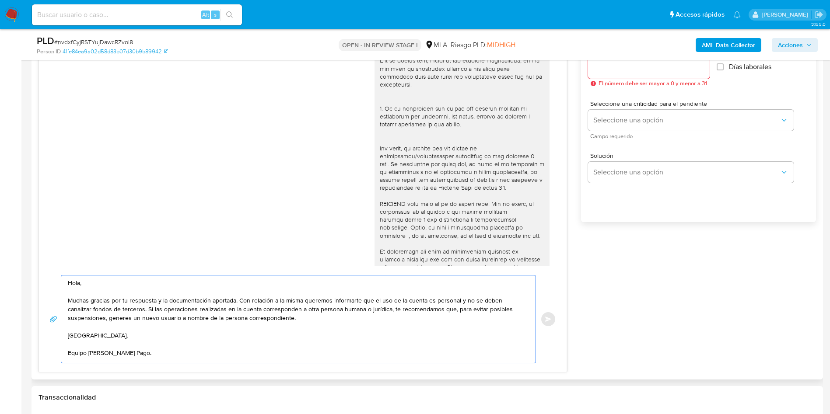
click at [499, 301] on textarea "Hola, Muchas gracias por tu respuesta y la documentación aportada. Con relación…" at bounding box center [296, 319] width 457 height 87
click at [168, 343] on textarea "Hola, Muchas gracias por tu respuesta y la documentación aportada. Con relación…" at bounding box center [296, 319] width 457 height 87
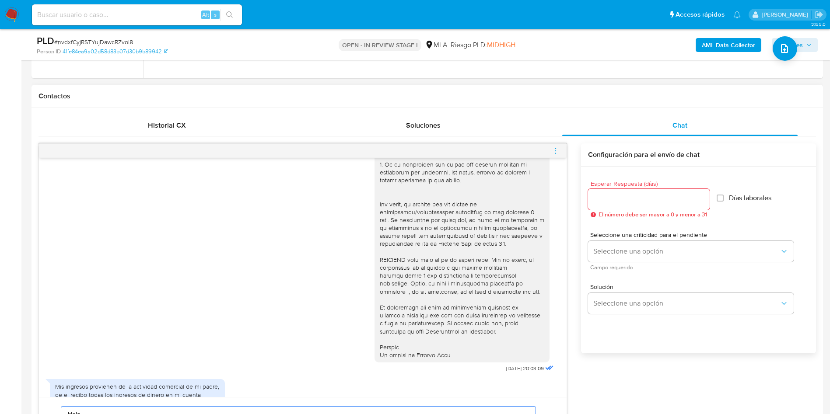
scroll to position [329, 0]
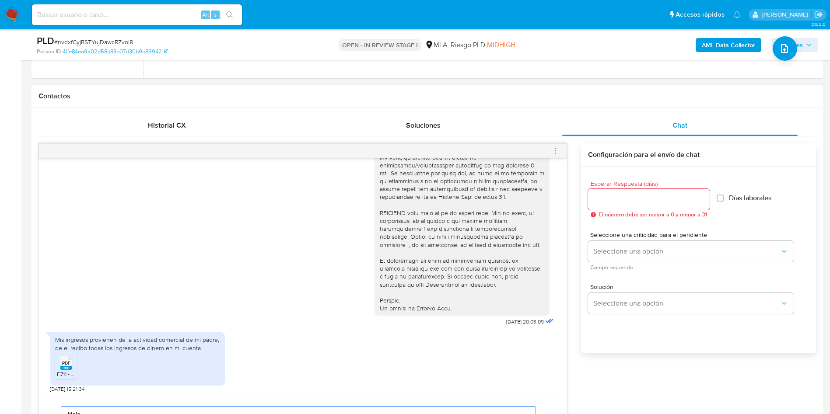
type textarea "Hola, Muchas gracias por tu respuesta y la documentación aportada. Con relación…"
click at [620, 199] on input "Esperar Respuesta (días)" at bounding box center [649, 199] width 122 height 11
drag, startPoint x: 58, startPoint y: 341, endPoint x: 210, endPoint y: 349, distance: 151.6
click at [210, 349] on div "Mis ingresos provienen de la actividad comercial de mi padre, de el recibo toda…" at bounding box center [137, 344] width 164 height 16
copy div "is ingresos provienen de la actividad comercial de mi padre, de el recibo todas…"
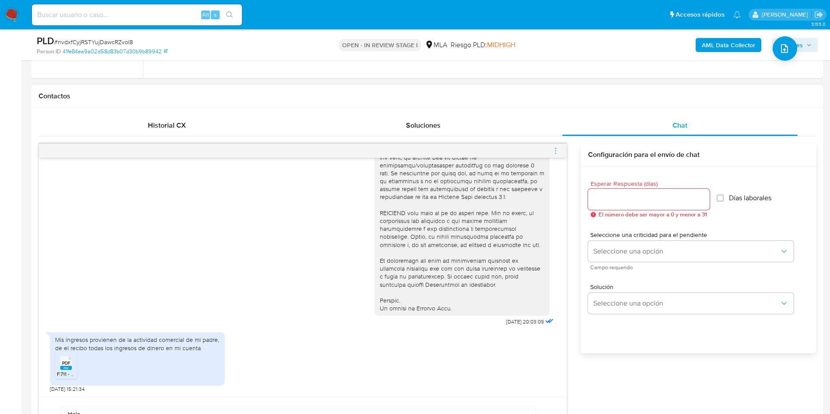
click at [175, 294] on div "[DATE] 20:03:09" at bounding box center [303, 89] width 506 height 479
drag, startPoint x: 559, startPoint y: 150, endPoint x: 552, endPoint y: 147, distance: 7.3
click at [557, 150] on icon "menu-action" at bounding box center [556, 151] width 8 height 8
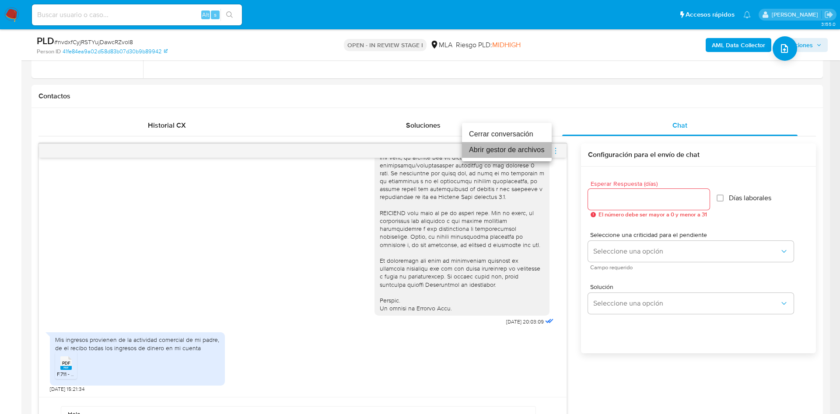
click at [527, 146] on li "Abrir gestor de archivos" at bounding box center [507, 150] width 90 height 16
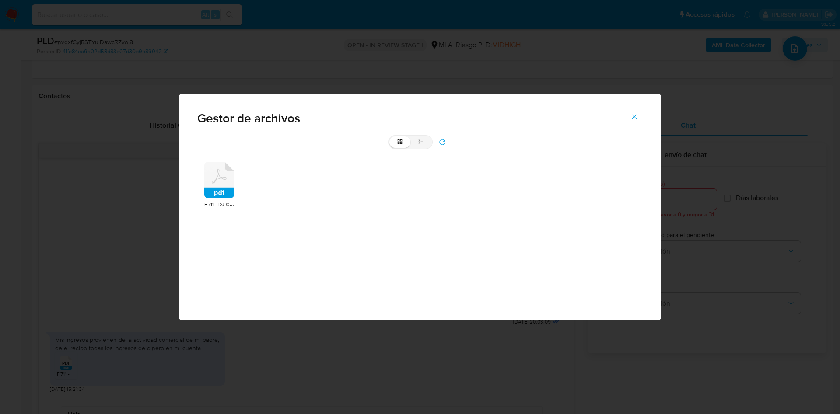
click at [222, 182] on icon at bounding box center [219, 180] width 30 height 36
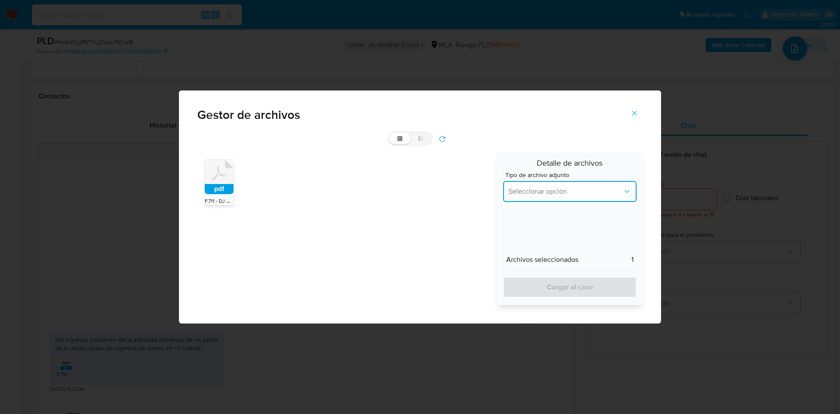
click at [548, 187] on span "Seleccionar opción" at bounding box center [565, 191] width 114 height 9
click at [531, 234] on span "INGRESOS" at bounding box center [524, 236] width 33 height 9
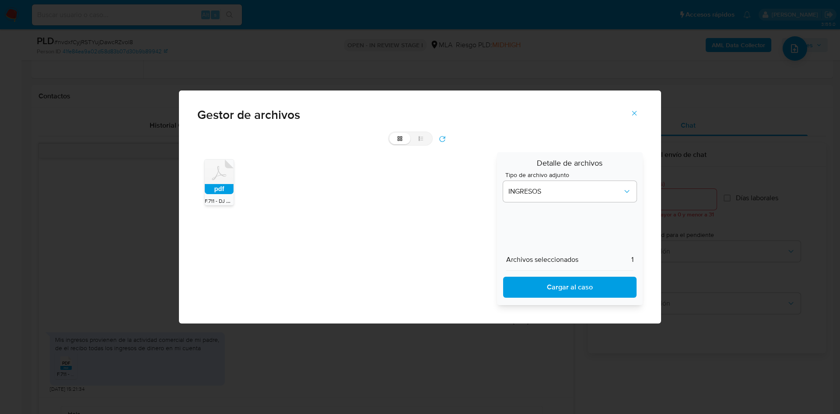
click at [535, 285] on span "Cargar al caso" at bounding box center [569, 287] width 111 height 19
click at [553, 294] on span "Cargar al caso" at bounding box center [569, 287] width 111 height 19
click at [635, 112] on icon "Cerrar" at bounding box center [634, 113] width 8 height 8
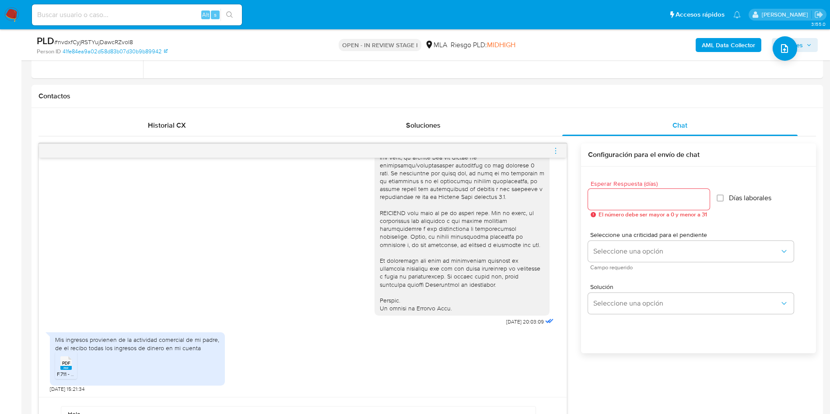
click at [152, 257] on div "[DATE] 20:03:09" at bounding box center [303, 89] width 506 height 479
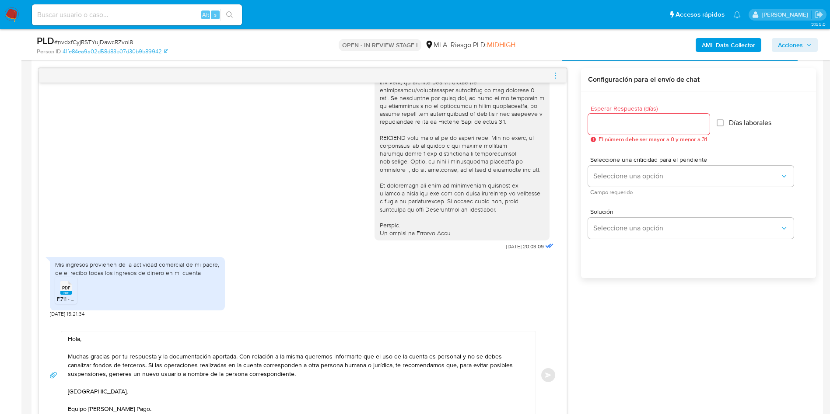
scroll to position [504, 0]
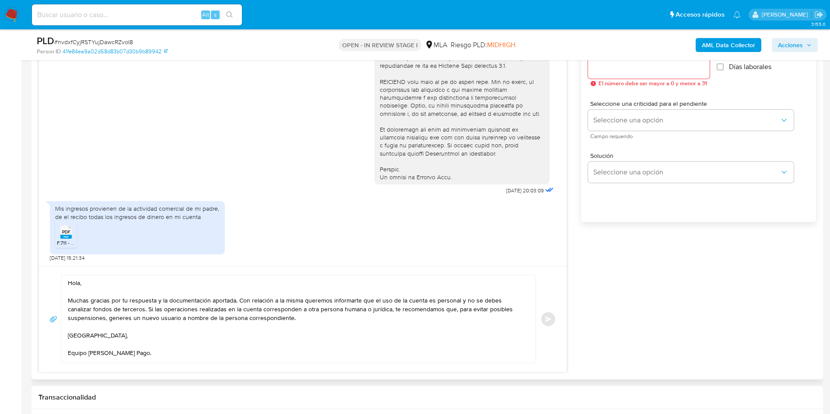
click at [241, 350] on textarea "Hola, Muchas gracias por tu respuesta y la documentación aportada. Con relación…" at bounding box center [296, 319] width 457 height 87
drag, startPoint x: 188, startPoint y: 356, endPoint x: 0, endPoint y: 241, distance: 220.1
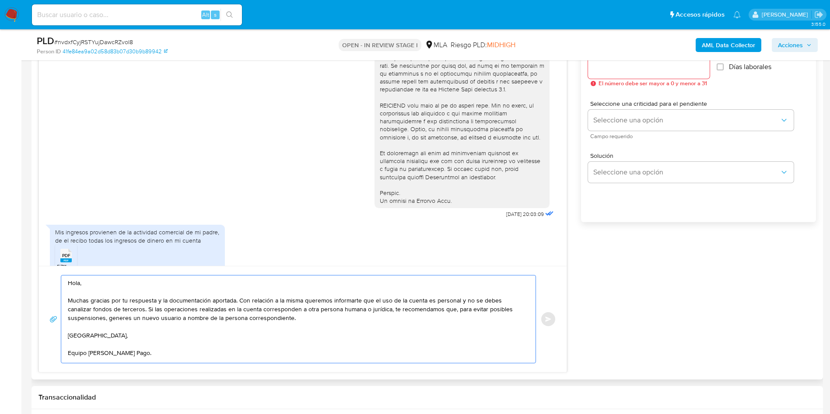
scroll to position [263, 0]
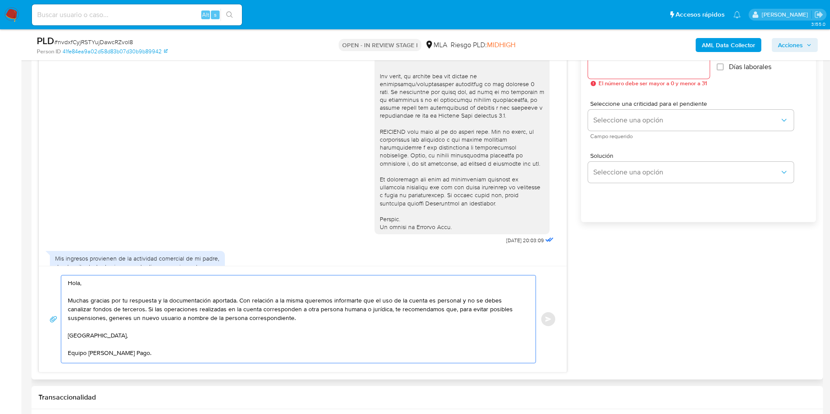
click at [611, 73] on input "Esperar Respuesta (días)" at bounding box center [649, 68] width 122 height 11
type input "0"
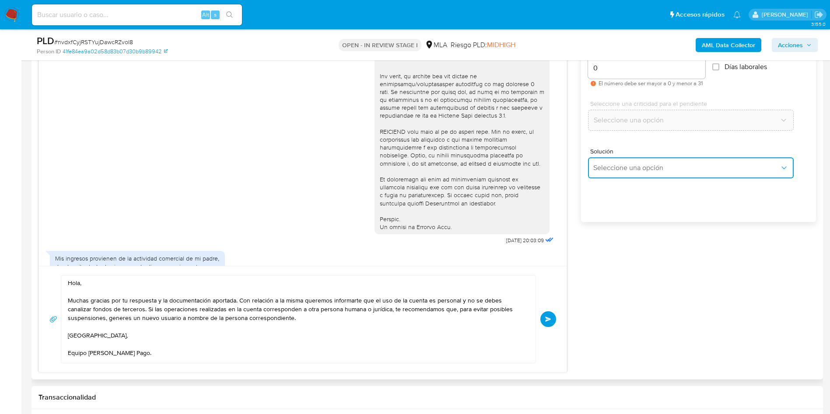
click at [617, 164] on span "Seleccione una opción" at bounding box center [686, 168] width 186 height 9
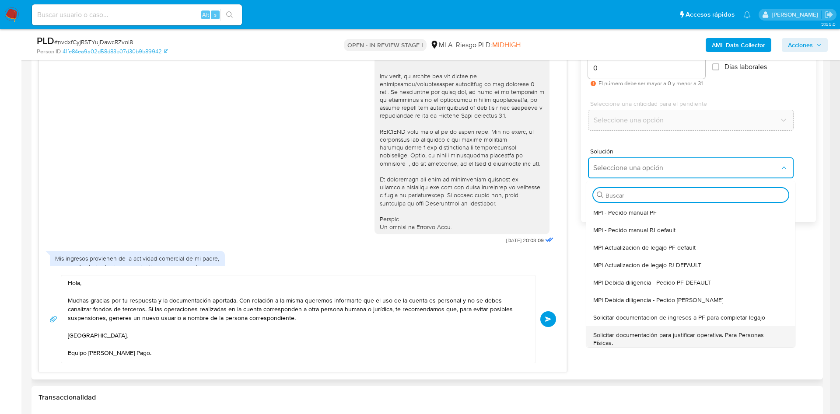
click at [607, 341] on span "Solicitar documentación para justificar operativa. Para Personas Físicas." at bounding box center [688, 339] width 190 height 16
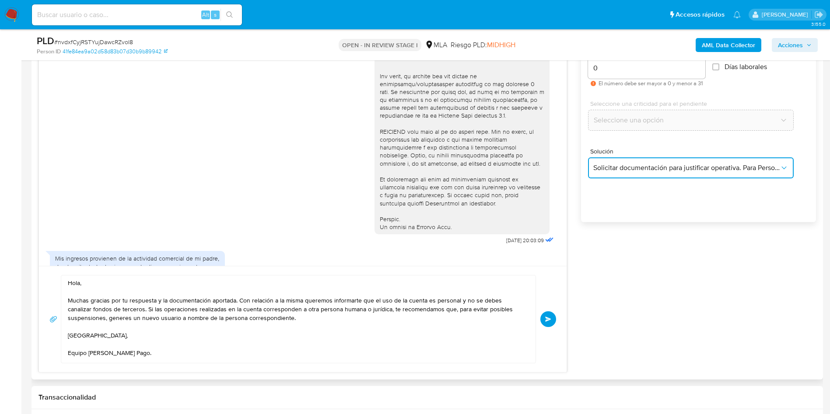
type textarea "Hola,En función de las operaciones registradas en tu cuenta de Mercado Pago, ne…"
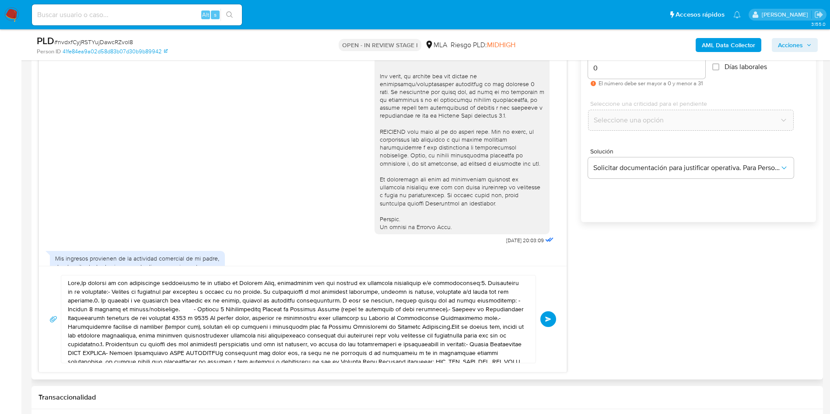
click at [299, 373] on div "Historial CX Soluciones Chat Id Estado Fecha de creación Origen Proceso • 35395…" at bounding box center [426, 178] width 791 height 403
click at [299, 335] on textarea at bounding box center [296, 319] width 457 height 87
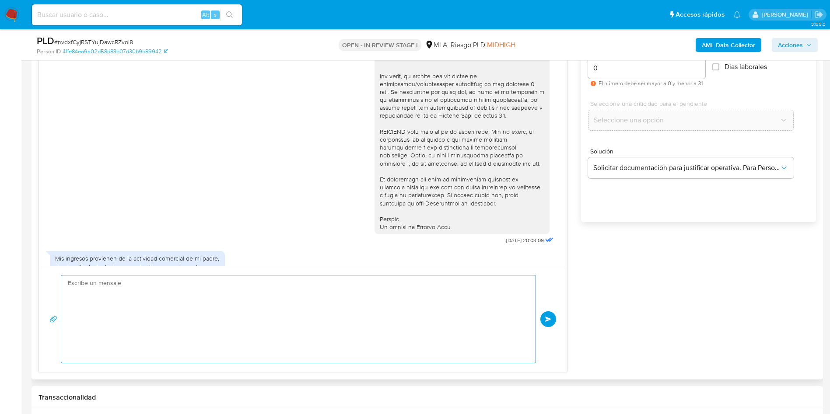
paste textarea "Hola, Muchas gracias por tu respuesta y la documentación aportada. Con relación…"
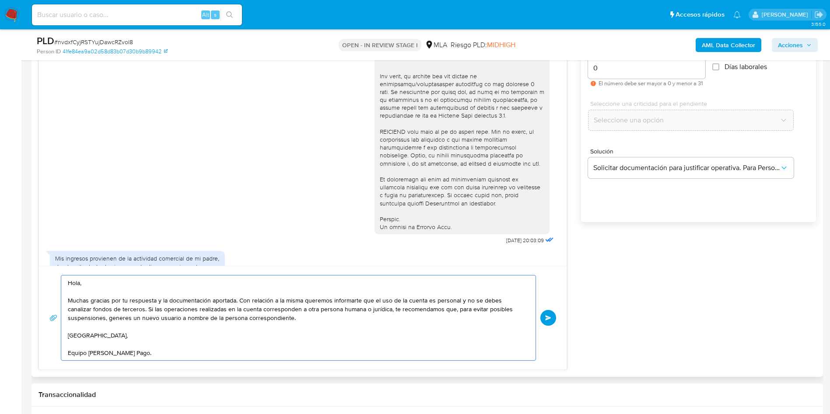
click at [299, 335] on textarea "Hola, Muchas gracias por tu respuesta y la documentación aportada. Con relación…" at bounding box center [296, 318] width 457 height 85
click at [336, 325] on textarea "Hola, Muchas gracias por tu respuesta y la documentación aportada. Con relación…" at bounding box center [296, 318] width 457 height 85
type textarea "Hola, Muchas gracias por tu respuesta y la documentación aportada. Con relación…"
click at [545, 311] on div "Hola, Muchas gracias por tu respuesta y la documentación aportada. Con relación…" at bounding box center [302, 318] width 507 height 86
click at [552, 319] on button "Enviar" at bounding box center [548, 318] width 16 height 16
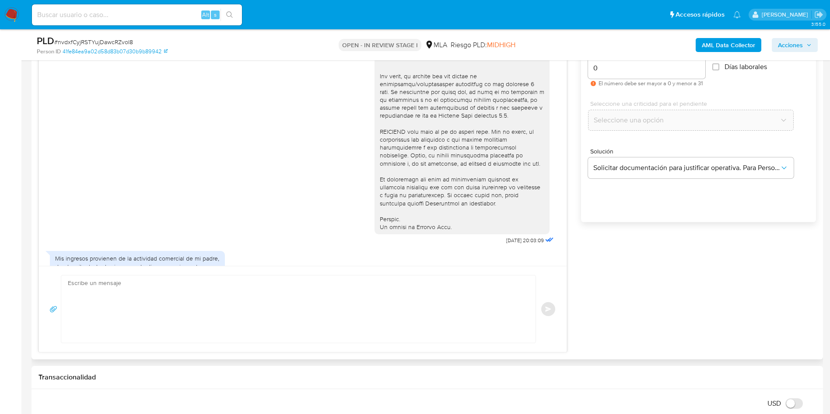
scroll to position [466, 0]
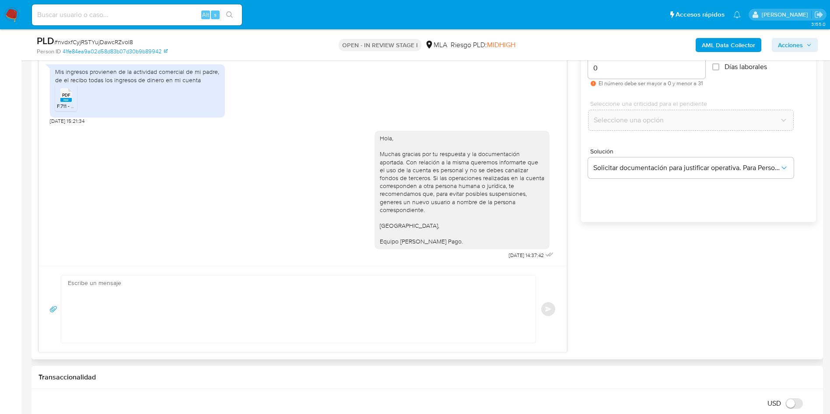
click at [550, 318] on div "Enviar" at bounding box center [302, 309] width 507 height 68
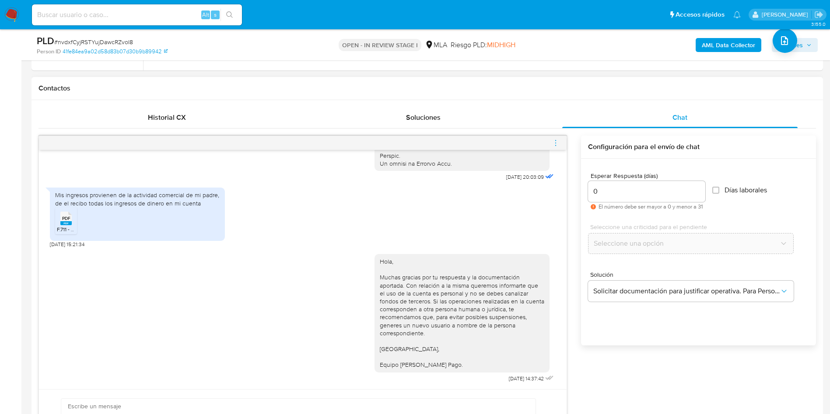
scroll to position [373, 0]
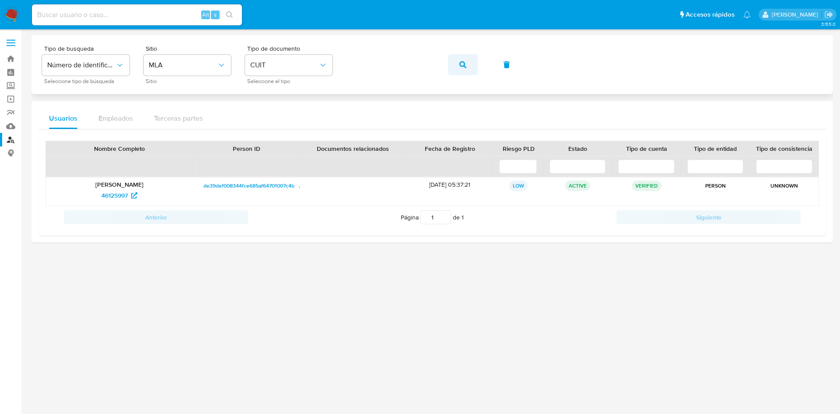
click at [457, 65] on button "button" at bounding box center [463, 64] width 30 height 21
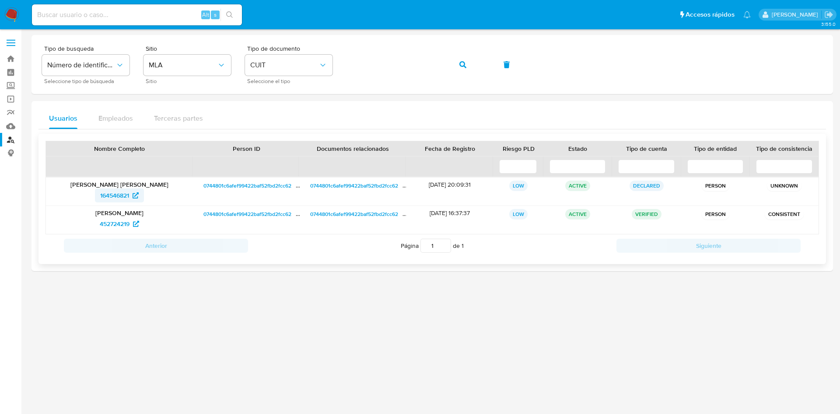
click at [111, 198] on span "164546821" at bounding box center [114, 196] width 29 height 14
click at [104, 225] on span "452724219" at bounding box center [115, 224] width 30 height 14
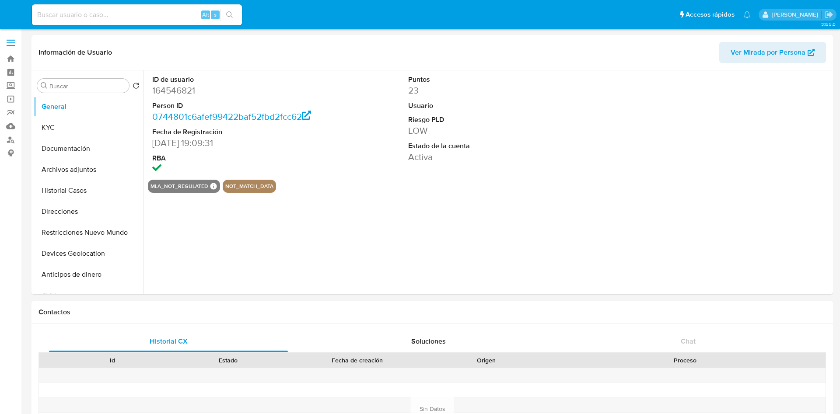
select select "10"
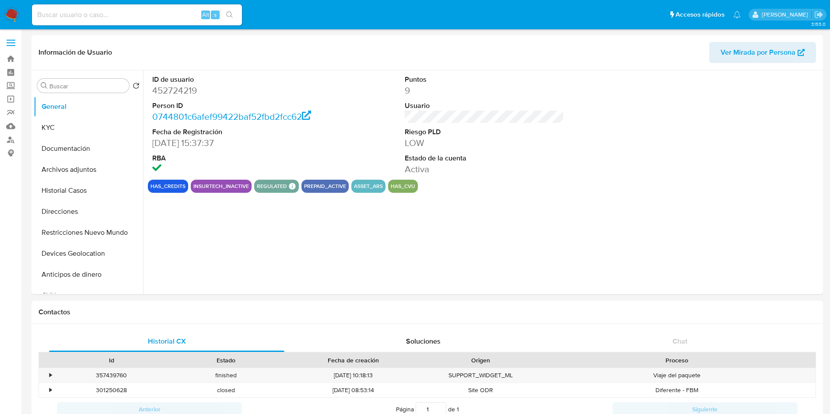
select select "10"
click at [256, 149] on dd "[DATE] 15:37:37" at bounding box center [232, 143] width 160 height 12
click at [254, 139] on dl "ID de usuario 452724219 Person ID 0744801c6afef99422baf52fbd2fcc62 Fecha de Reg…" at bounding box center [232, 125] width 160 height 101
click at [57, 120] on button "KYC" at bounding box center [85, 127] width 102 height 21
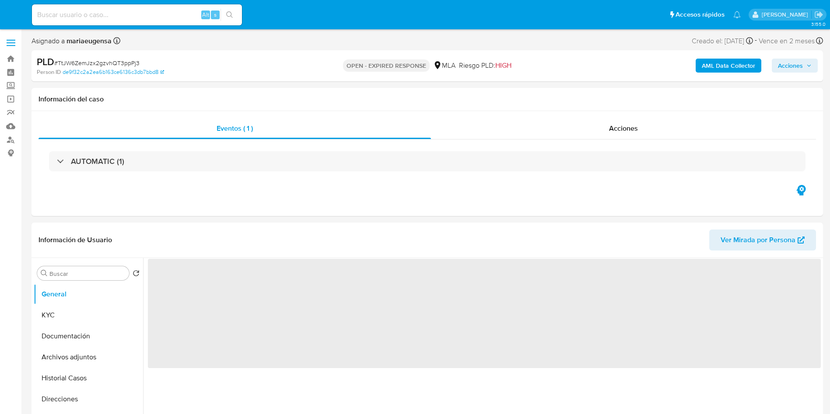
select select "10"
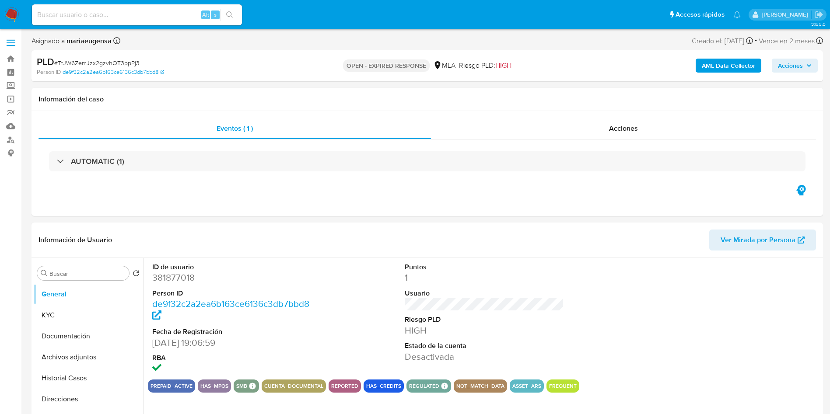
click at [102, 62] on span "# TtJW6ZemJzx2gzvhQT3ppPj3" at bounding box center [96, 63] width 85 height 9
copy span "TtJW6ZemJzx2gzvhQT3ppPj3"
click at [154, 17] on input at bounding box center [137, 14] width 210 height 11
paste input "TtJW6ZemJzx2gzvhQT3ppPj3"
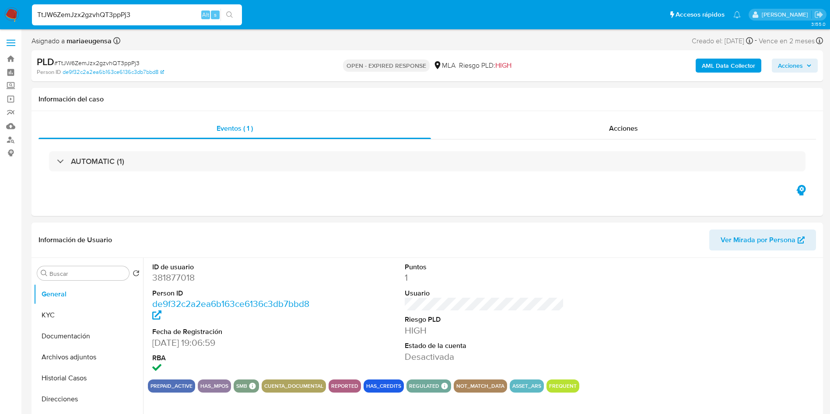
type input "TtJW6ZemJzx2gzvhQT3ppPj3"
click at [270, 174] on div "AUTOMATIC (1)" at bounding box center [426, 162] width 777 height 44
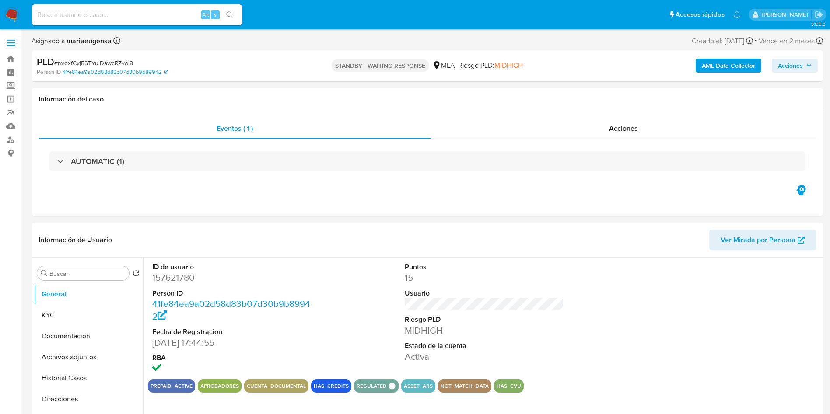
select select "10"
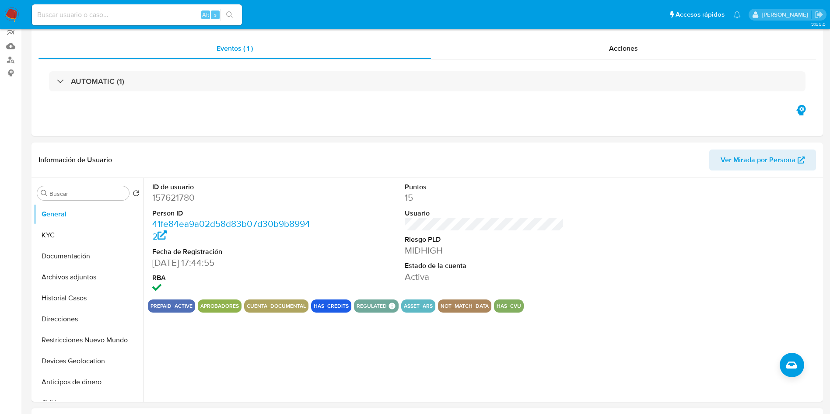
scroll to position [262, 0]
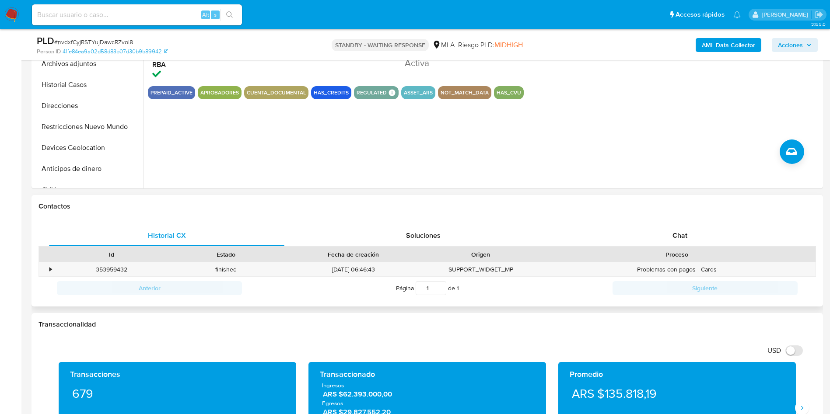
drag, startPoint x: 678, startPoint y: 245, endPoint x: 690, endPoint y: 223, distance: 25.8
click at [685, 236] on div "Chat" at bounding box center [679, 235] width 235 height 21
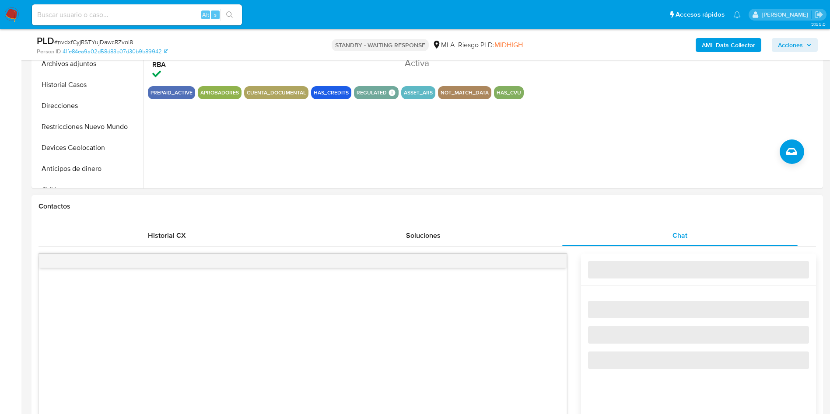
click at [690, 221] on div "Historial CX Soluciones Chat Id Estado Fecha de creación Origen Proceso • 35395…" at bounding box center [426, 384] width 791 height 333
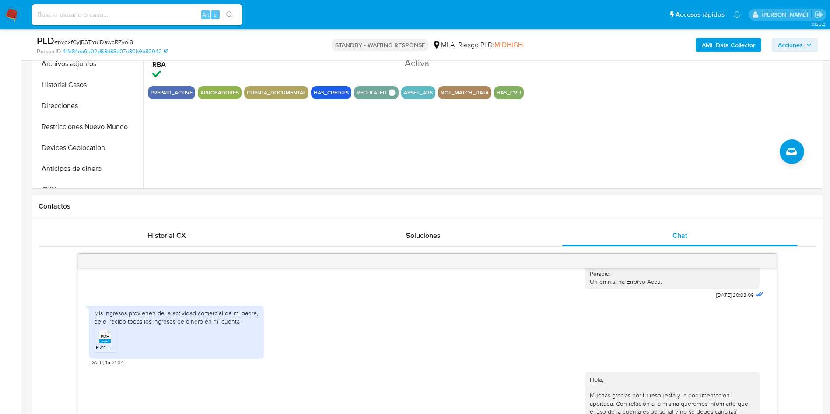
scroll to position [465, 0]
drag, startPoint x: 460, startPoint y: 329, endPoint x: 763, endPoint y: 252, distance: 313.0
click at [513, 314] on div "Mis ingresos provienen de la actividad comercial de mi padre, de el recibo toda…" at bounding box center [427, 333] width 677 height 65
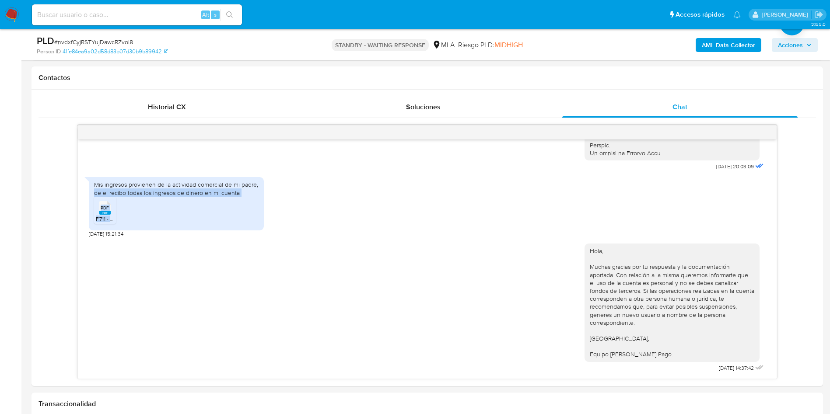
scroll to position [395, 0]
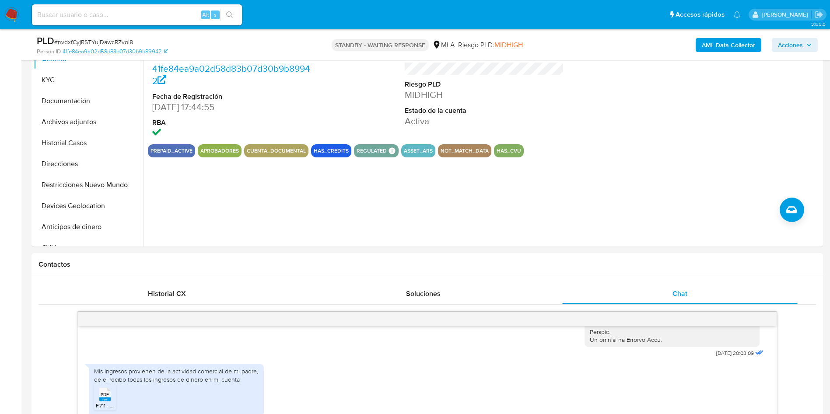
scroll to position [133, 0]
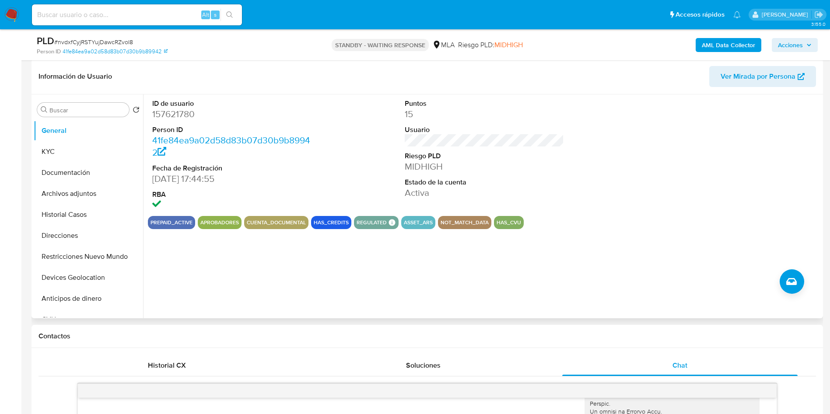
click at [361, 184] on div "ID de usuario 157621780 Person ID 41fe84ea9a02d58d83b07d30b9b89942 Fecha de Reg…" at bounding box center [484, 155] width 673 height 122
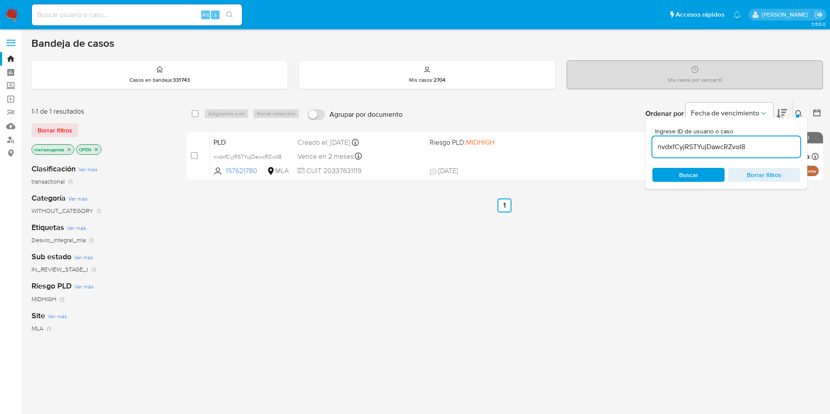
click at [717, 149] on input "nvdxfCyjRSTYujDawcRZvoI8" at bounding box center [726, 146] width 148 height 11
paste input "TtJW6ZemJzx2gzvhQT3ppPj3"
type input "TtJW6ZemJzx2gzvhQT3ppPj3"
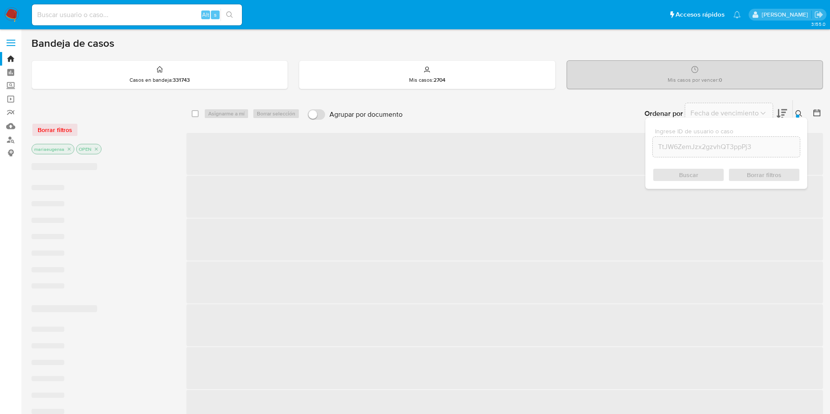
click at [800, 109] on button at bounding box center [800, 113] width 14 height 10
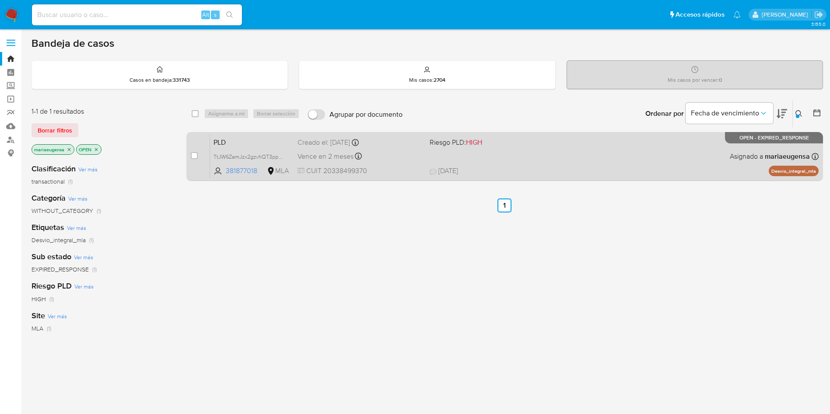
click at [195, 160] on div "case-item-checkbox" at bounding box center [194, 156] width 7 height 10
click at [196, 155] on input "checkbox" at bounding box center [194, 155] width 7 height 7
checkbox input "true"
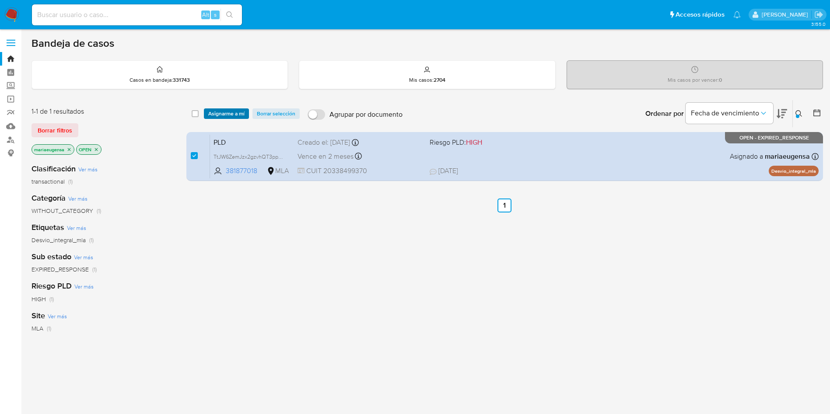
click at [217, 114] on span "Asignarme a mí" at bounding box center [226, 113] width 36 height 9
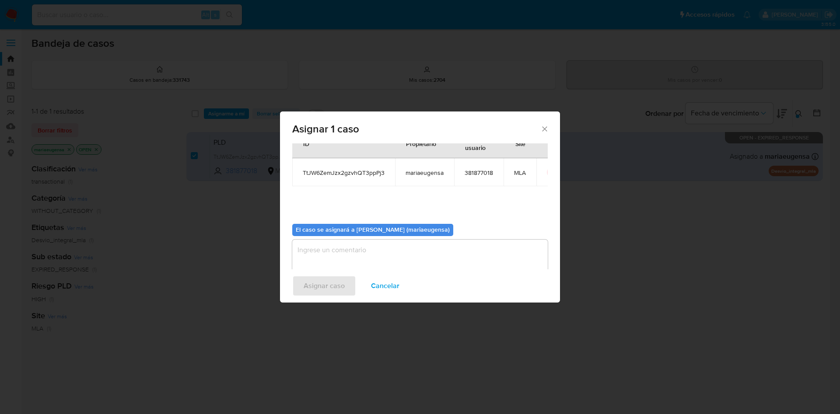
scroll to position [45, 0]
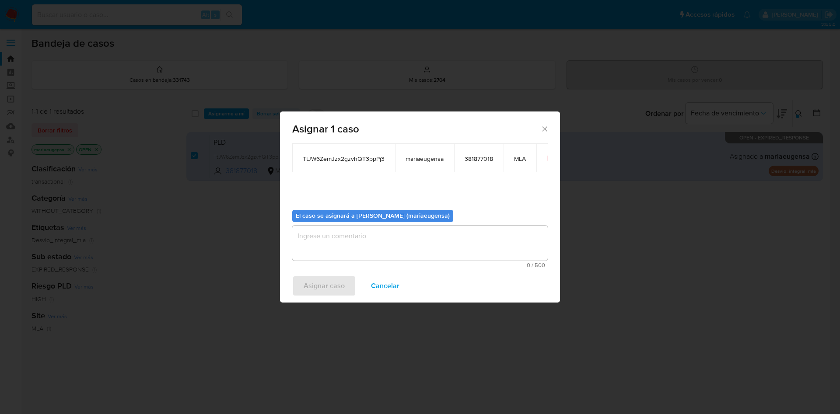
click at [339, 244] on textarea "assign-modal" at bounding box center [419, 243] width 255 height 35
click at [324, 281] on span "Asignar caso" at bounding box center [324, 285] width 41 height 19
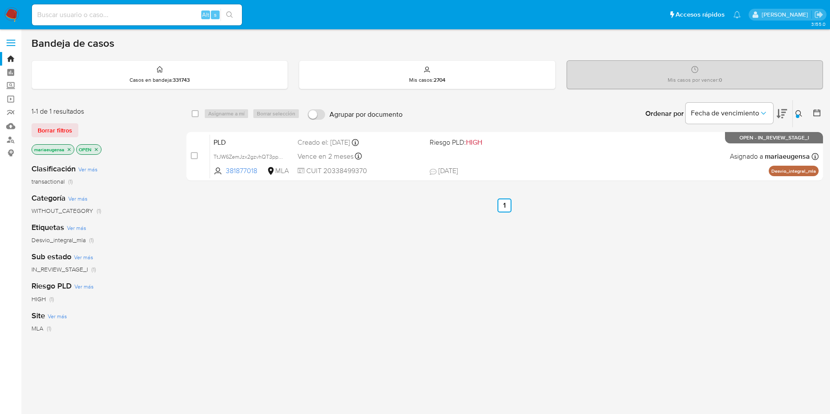
click at [801, 110] on icon at bounding box center [798, 113] width 7 height 7
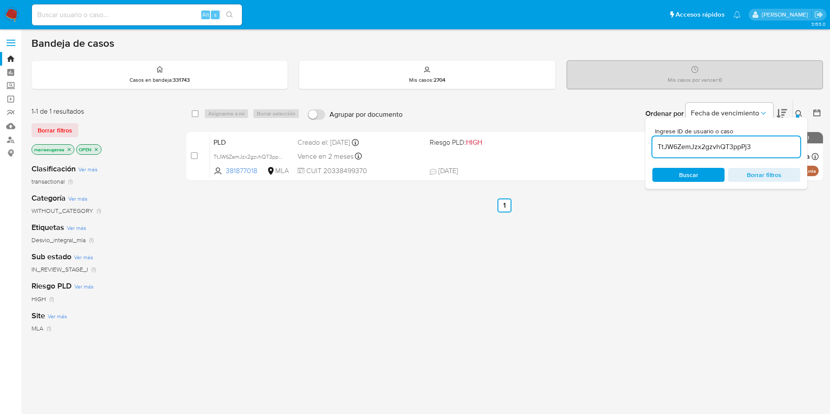
click at [765, 143] on input "TtJW6ZemJzx2gzvhQT3ppPj3" at bounding box center [726, 146] width 148 height 11
type input "IT34Um2kWaDiQxVCuDkMpylW"
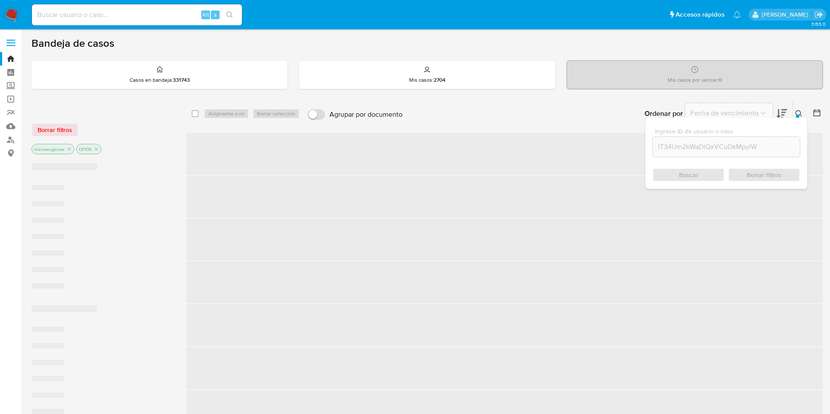
click at [797, 114] on button at bounding box center [800, 113] width 14 height 10
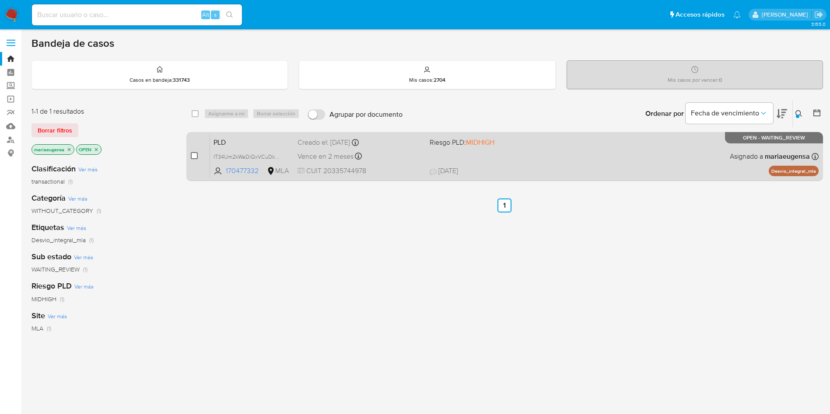
click at [196, 153] on input "checkbox" at bounding box center [194, 155] width 7 height 7
checkbox input "true"
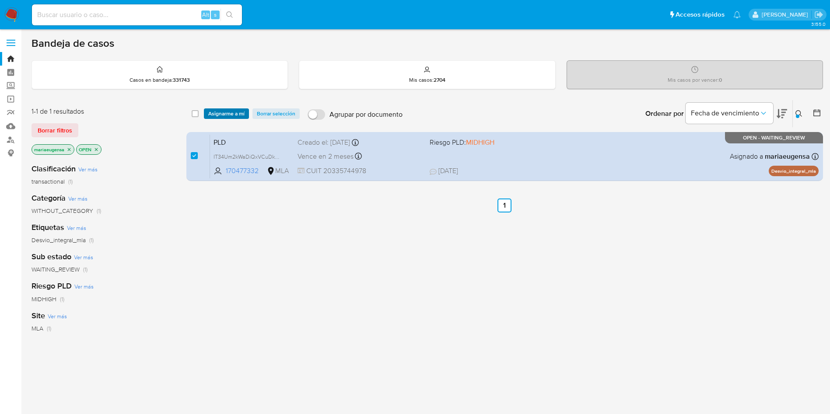
click at [224, 109] on span "Asignarme a mí" at bounding box center [226, 113] width 36 height 9
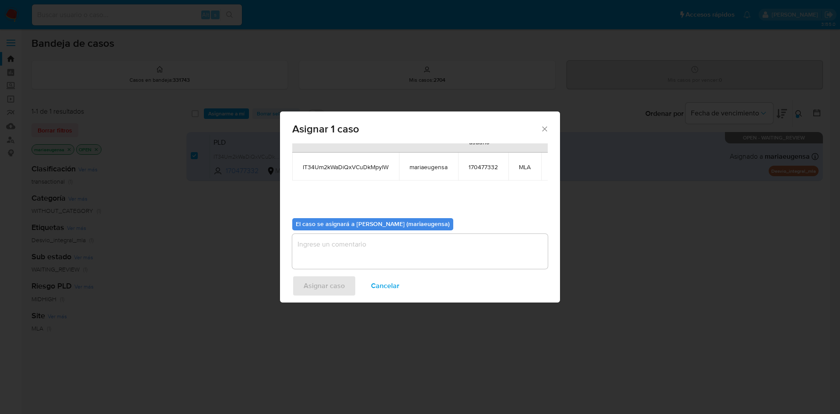
scroll to position [56, 0]
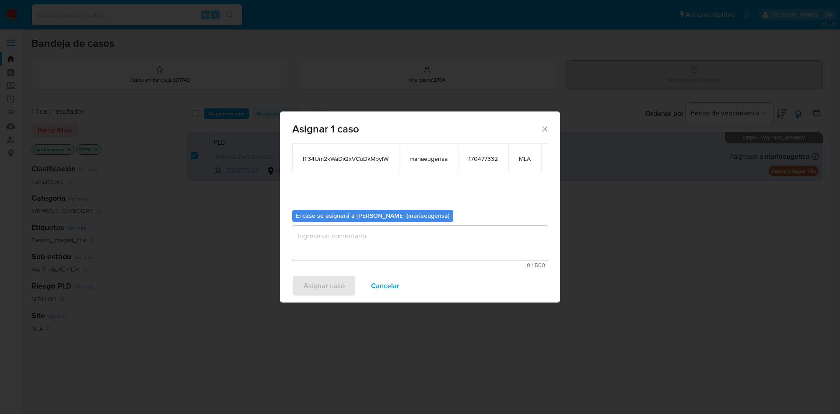
click at [326, 247] on textarea "assign-modal" at bounding box center [419, 243] width 255 height 35
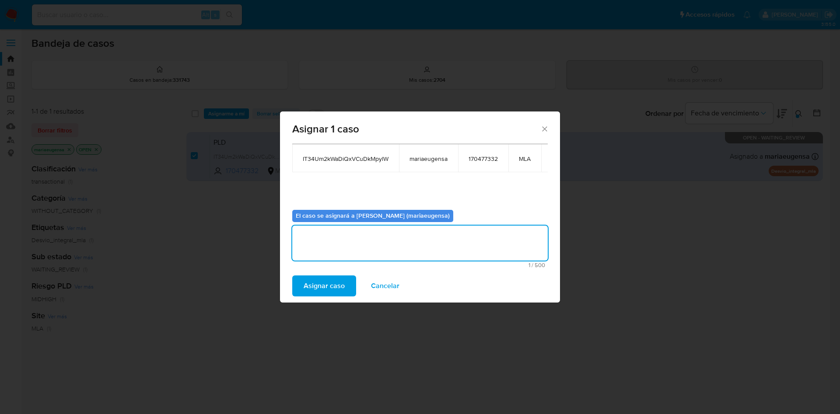
click at [313, 281] on span "Asignar caso" at bounding box center [324, 285] width 41 height 19
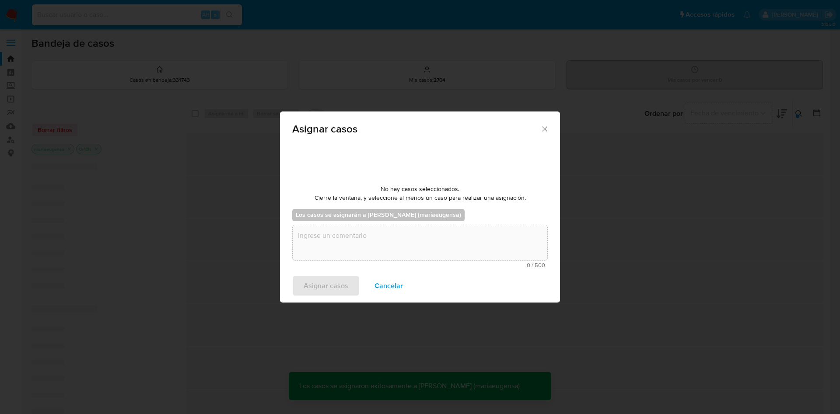
scroll to position [53, 0]
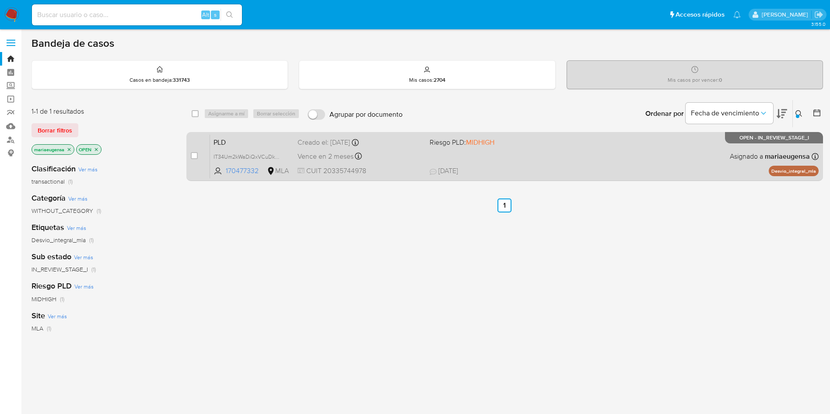
click at [275, 140] on span "PLD" at bounding box center [251, 141] width 77 height 11
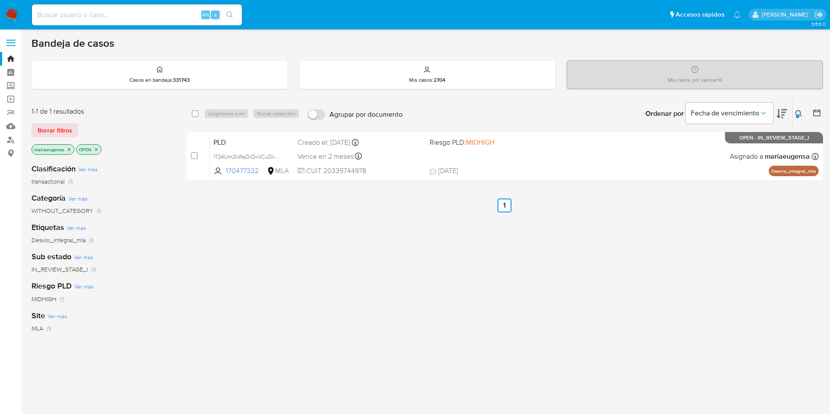
click at [798, 110] on icon at bounding box center [798, 113] width 7 height 7
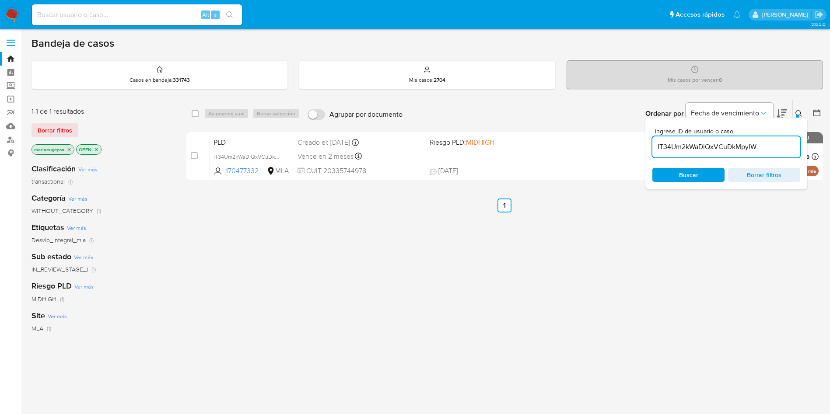
click at [767, 142] on input "IT34Um2kWaDiQxVCuDkMpylW" at bounding box center [726, 146] width 148 height 11
type input "nvdxfCyjRSTYujDawcRZvoI8"
click at [797, 112] on icon at bounding box center [798, 113] width 7 height 7
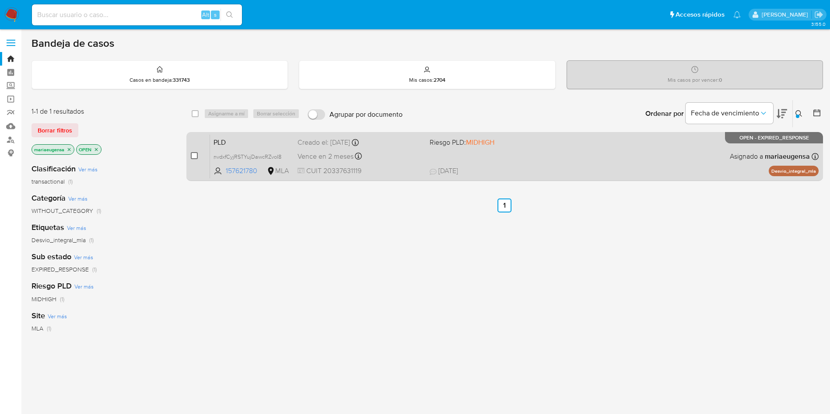
click at [196, 158] on input "checkbox" at bounding box center [194, 155] width 7 height 7
checkbox input "true"
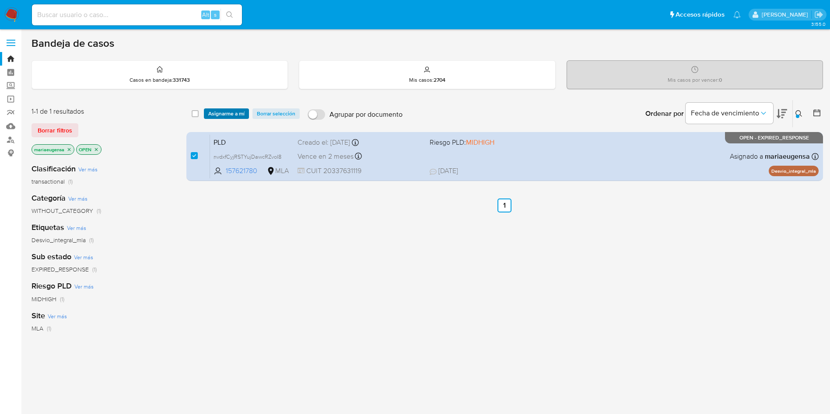
click at [217, 114] on span "Asignarme a mí" at bounding box center [226, 113] width 36 height 9
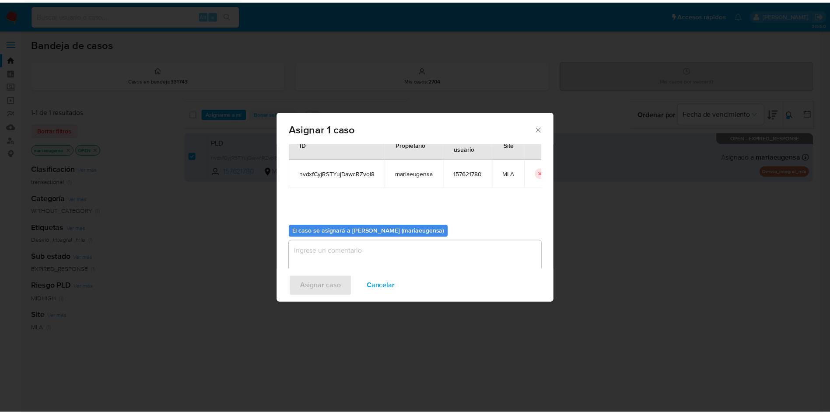
scroll to position [45, 0]
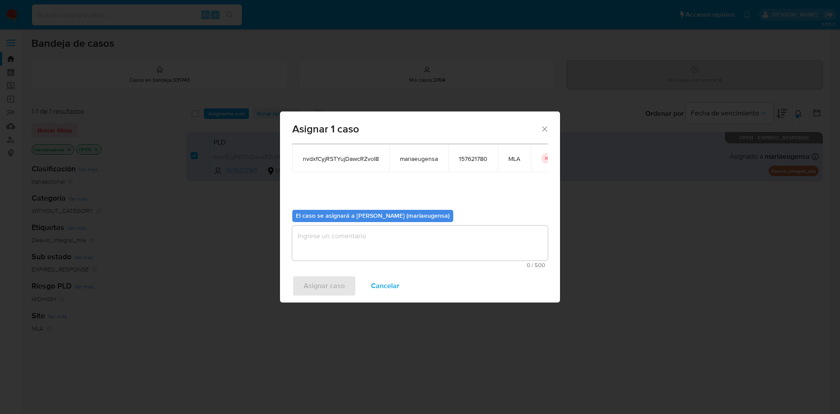
click at [333, 252] on textarea "assign-modal" at bounding box center [419, 243] width 255 height 35
click at [322, 292] on span "Asignar caso" at bounding box center [324, 285] width 41 height 19
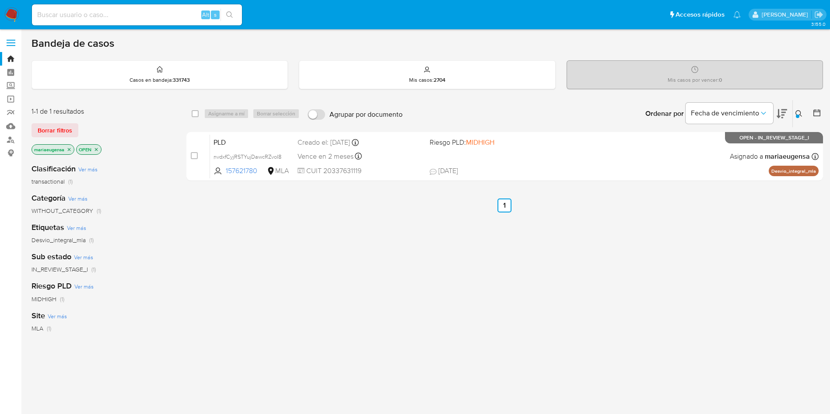
click at [798, 114] on icon at bounding box center [798, 113] width 7 height 7
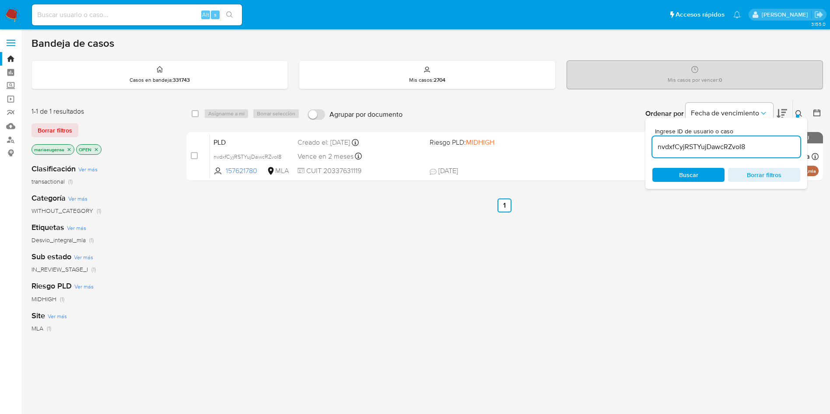
click at [759, 153] on div "nvdxfCyjRSTYujDawcRZvoI8" at bounding box center [726, 146] width 148 height 21
click at [707, 146] on input "nvdxfCyjRSTYujDawcRZvoI8" at bounding box center [726, 146] width 148 height 11
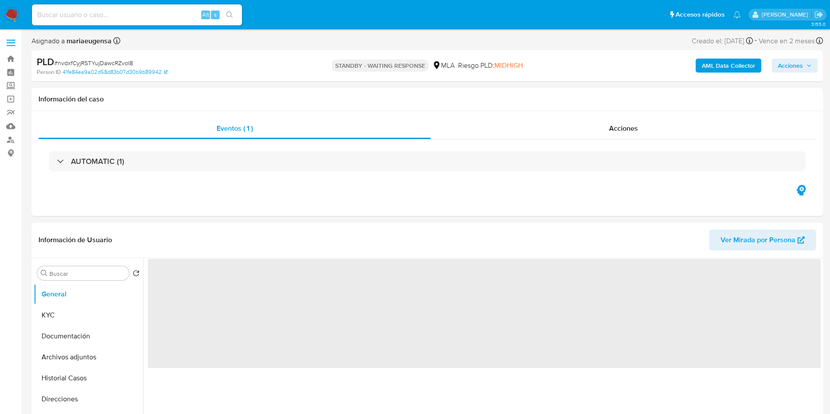
select select "10"
click at [94, 273] on input "Buscar" at bounding box center [87, 274] width 76 height 8
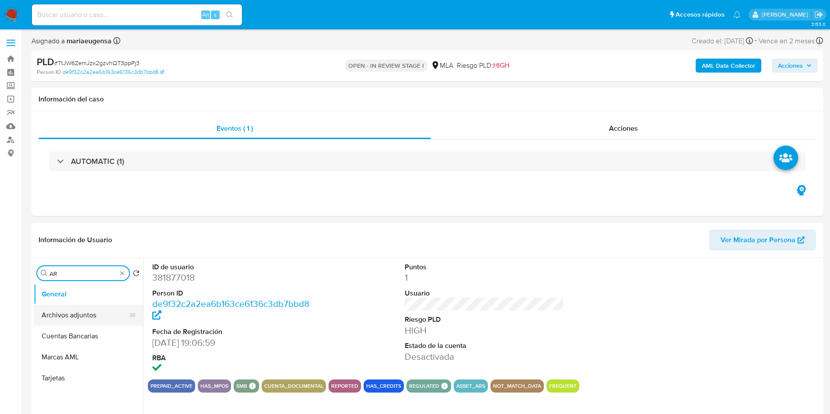
type input "ARC"
select select "10"
click at [92, 321] on button "Archivos adjuntos" at bounding box center [85, 315] width 102 height 21
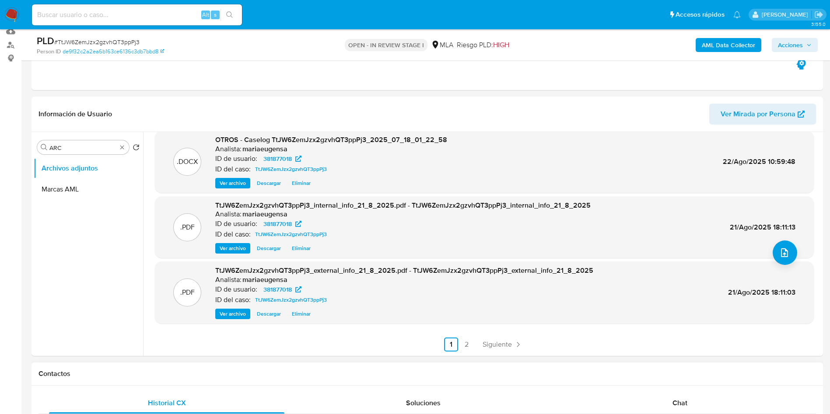
scroll to position [328, 0]
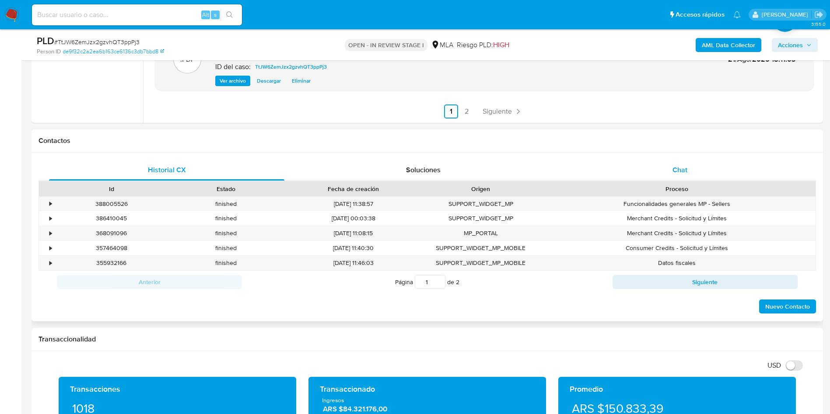
click at [687, 161] on div "Chat" at bounding box center [679, 170] width 235 height 21
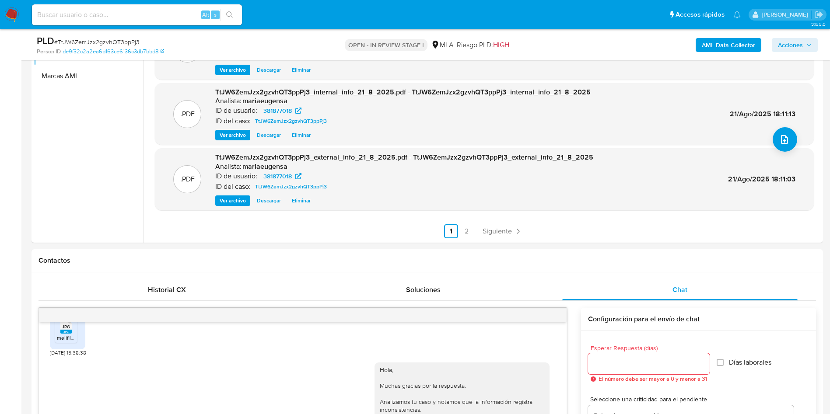
scroll to position [0, 0]
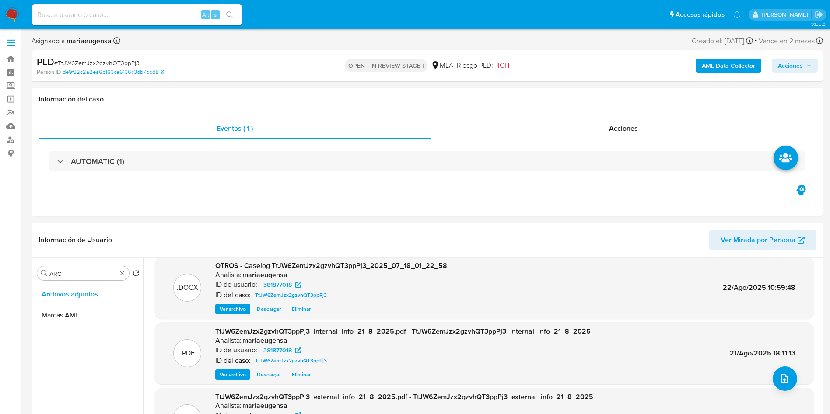
click at [789, 63] on span "Acciones" at bounding box center [790, 66] width 25 height 14
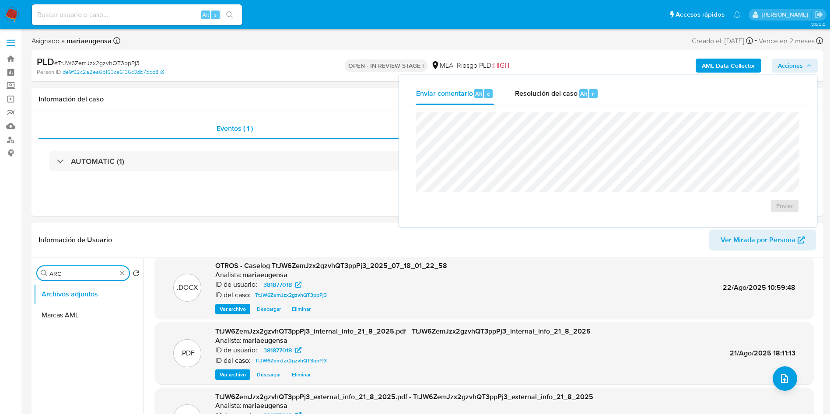
drag, startPoint x: 79, startPoint y: 272, endPoint x: 23, endPoint y: 269, distance: 56.1
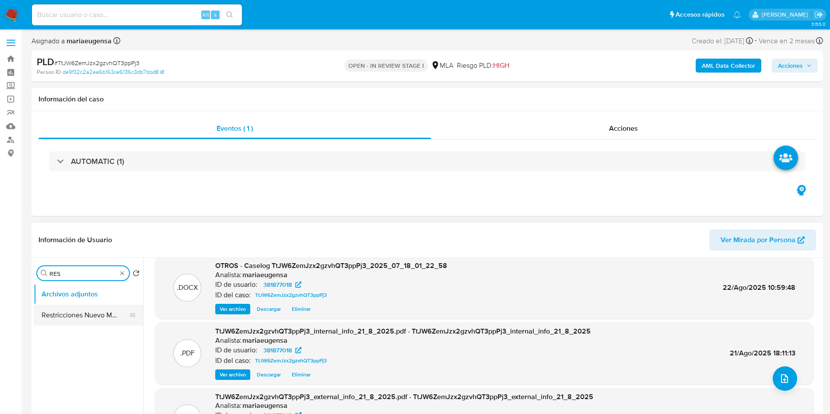
type input "RES"
click at [68, 313] on button "Restricciones Nuevo Mundo" at bounding box center [88, 315] width 109 height 21
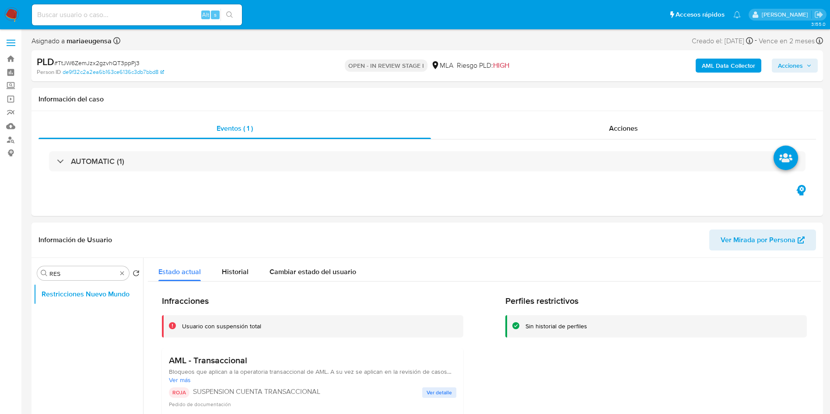
click at [797, 67] on span "Acciones" at bounding box center [790, 66] width 25 height 14
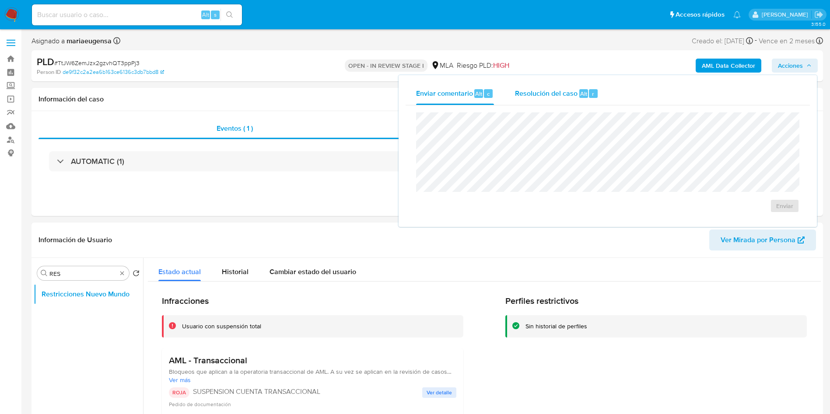
click at [579, 95] on div "Alt" at bounding box center [583, 93] width 9 height 9
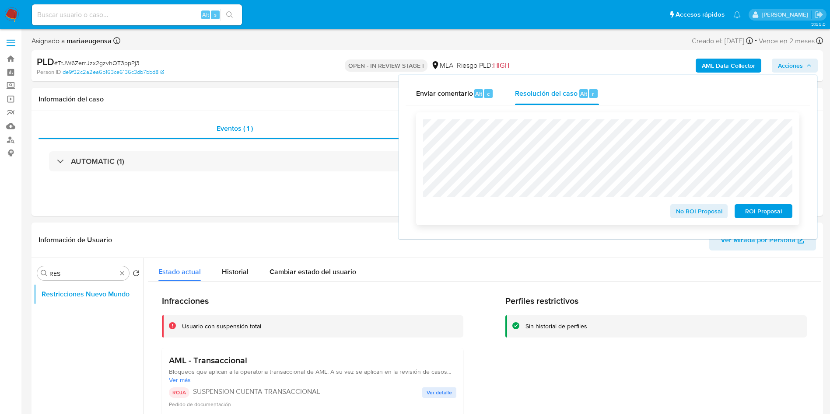
click at [787, 210] on button "ROI Proposal" at bounding box center [764, 211] width 58 height 14
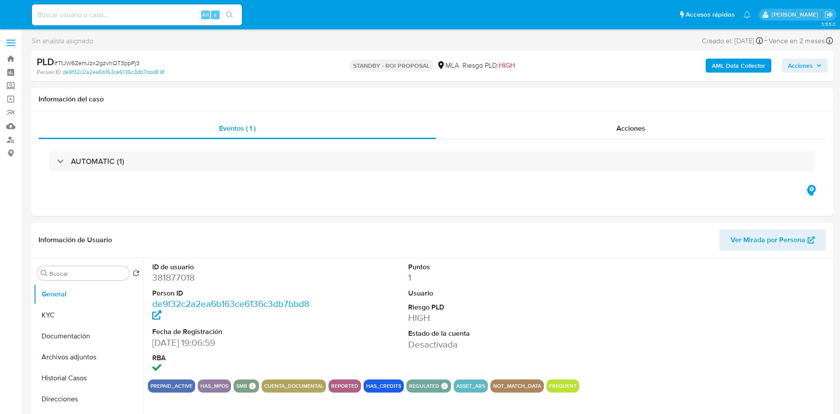
select select "10"
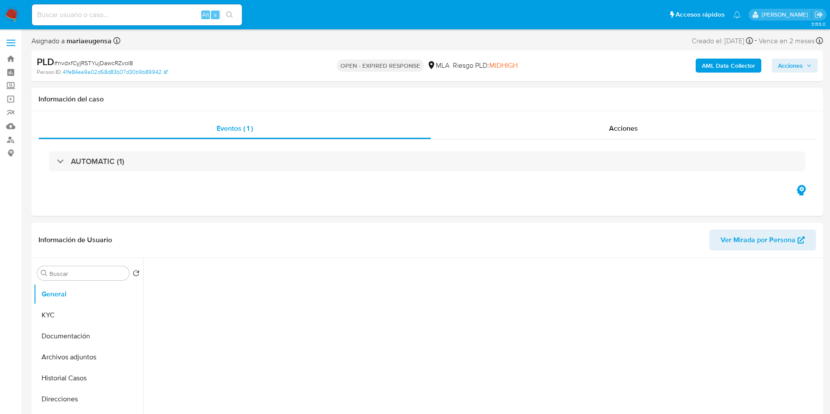
click at [108, 58] on div "PLD # nvdxfCyjRSTYujDawcRZvoI8" at bounding box center [165, 62] width 257 height 13
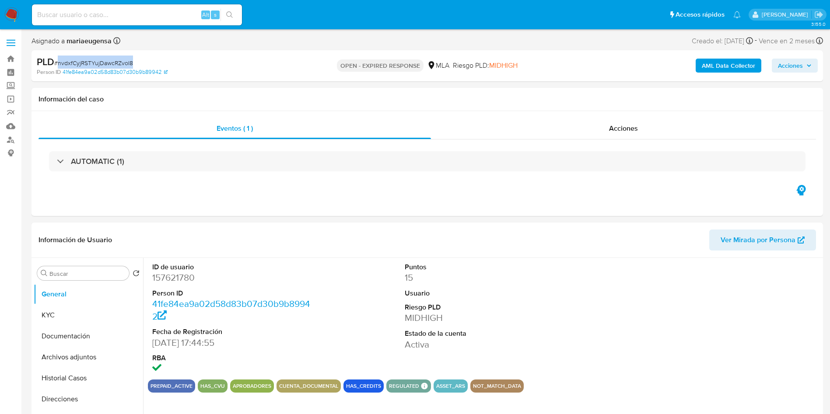
click at [108, 58] on div "PLD # nvdxfCyjRSTYujDawcRZvoI8" at bounding box center [165, 62] width 257 height 13
select select "10"
click at [146, 18] on input at bounding box center [137, 14] width 210 height 11
paste input "nvdxfCyjRSTYujDawcRZvoI8"
type input "nvdxfCyjRSTYujDawcRZvoI8"
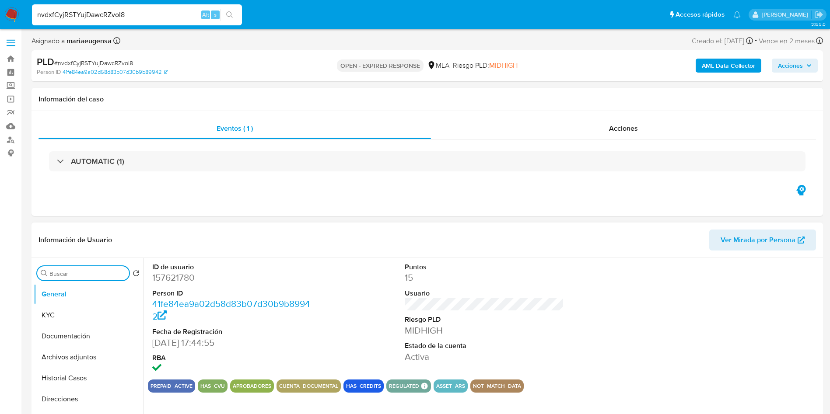
click at [66, 275] on input "Buscar" at bounding box center [87, 274] width 76 height 8
click at [66, 274] on input "AR" at bounding box center [82, 274] width 67 height 8
type input "AR"
click button "Archivos adjuntos"
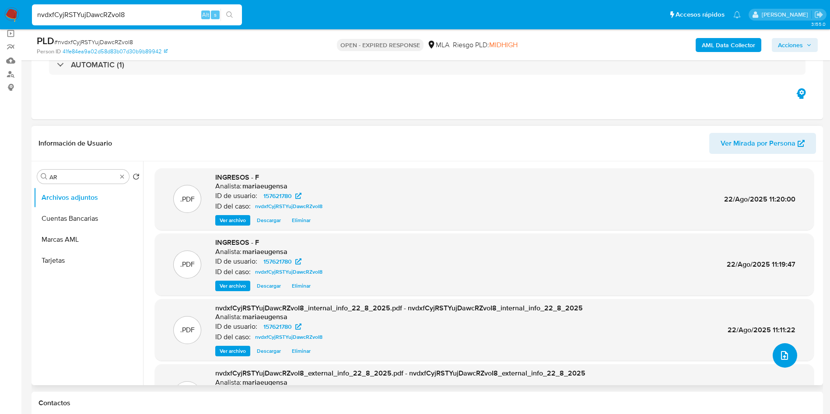
click icon "upload-file"
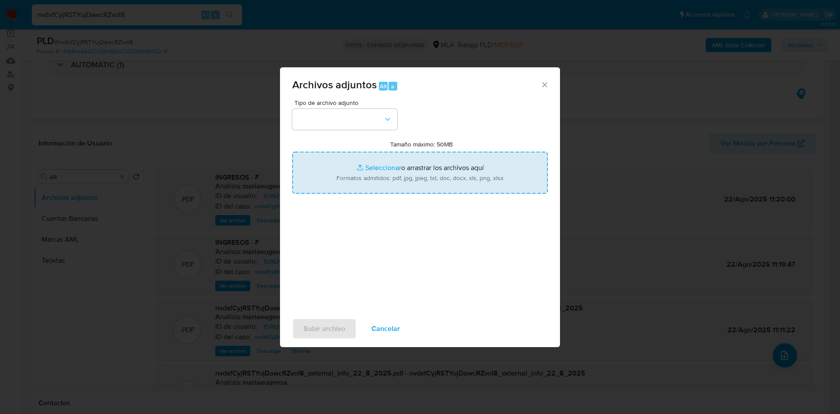
click input "Tamaño máximo: 50MB Seleccionar archivos"
type input "C:\fakepath\Caselog nvdxfCyjRSTYujDawcRZvoI8_2025_07_18_02_20_37.docx"
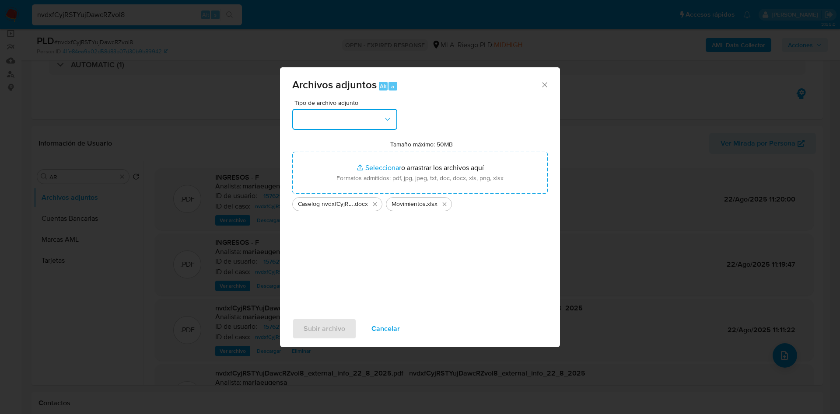
click button "button"
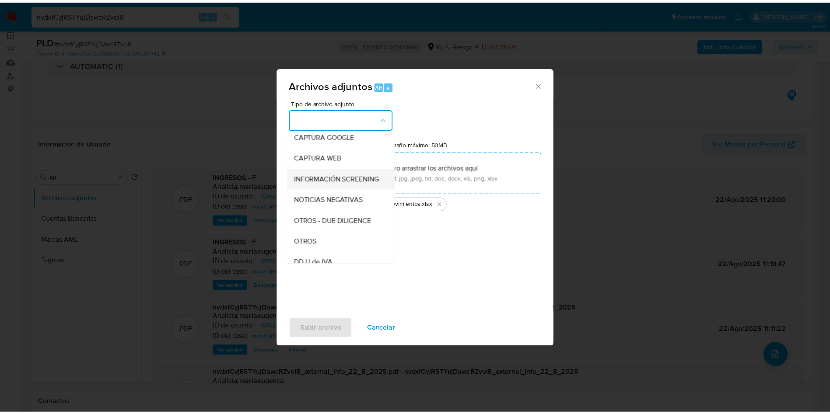
scroll to position [66, 0]
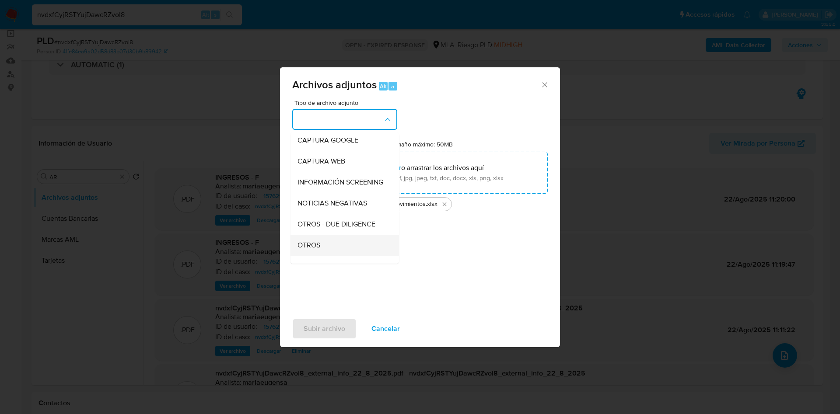
click span "OTROS"
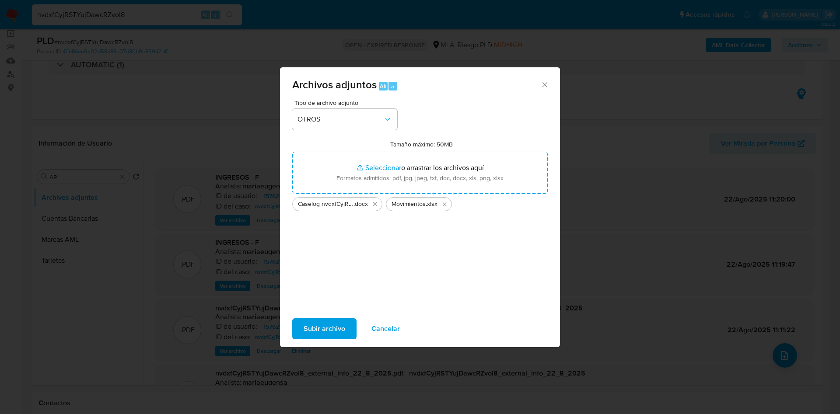
click span "Subir archivo"
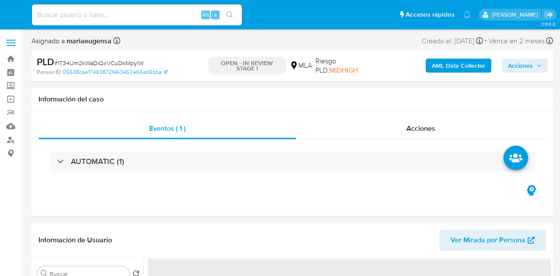
select select "10"
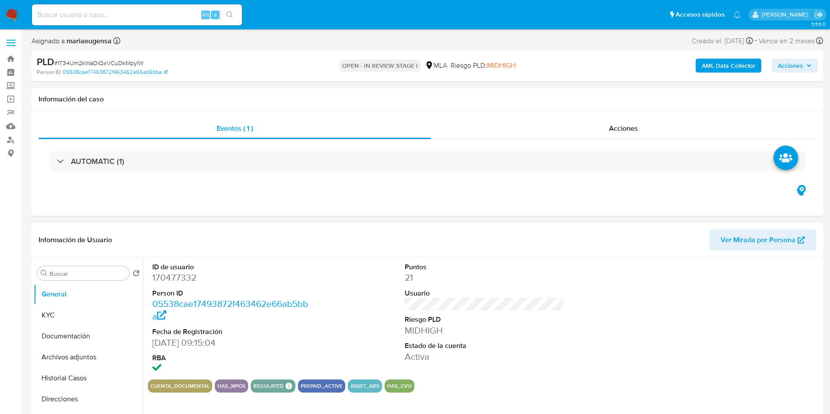
click at [168, 276] on dd "170477332" at bounding box center [232, 278] width 160 height 12
copy dd "170477332"
drag, startPoint x: 103, startPoint y: 316, endPoint x: 87, endPoint y: 325, distance: 17.4
click at [101, 276] on button "KYC" at bounding box center [85, 315] width 102 height 21
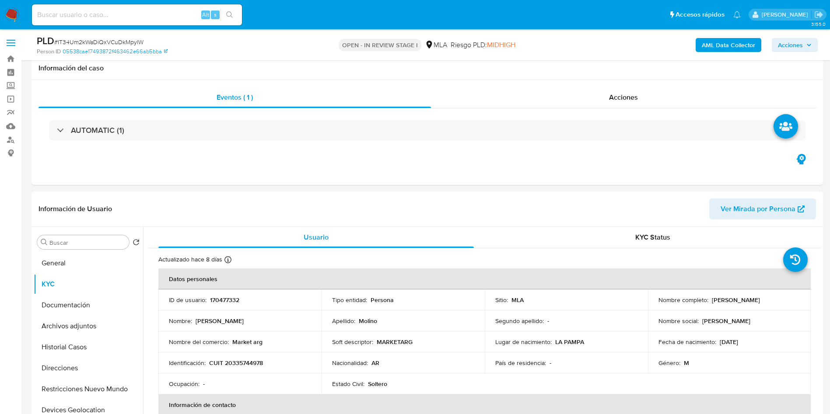
scroll to position [92, 0]
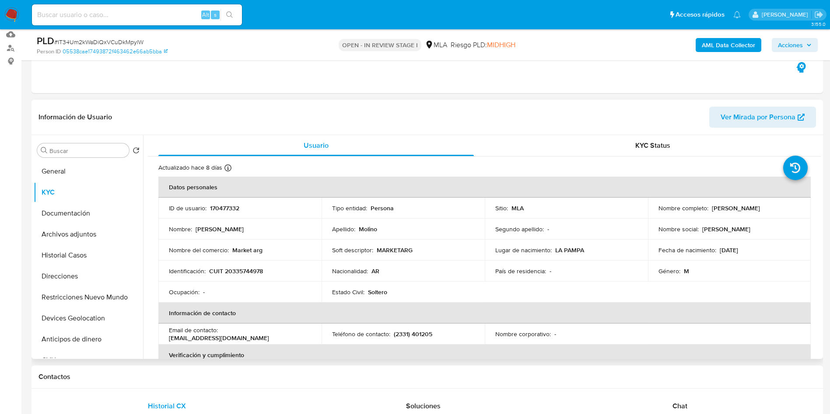
click at [238, 271] on p "CUIT 20335744978" at bounding box center [236, 271] width 54 height 8
copy p "20335744978"
click at [66, 166] on button "General" at bounding box center [85, 171] width 102 height 21
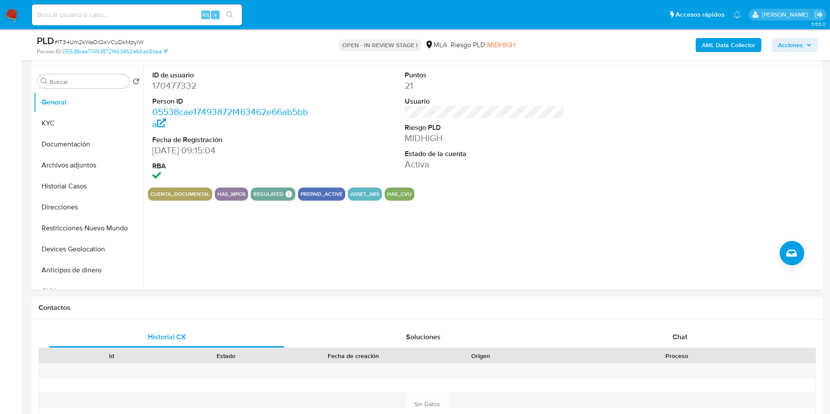
scroll to position [289, 0]
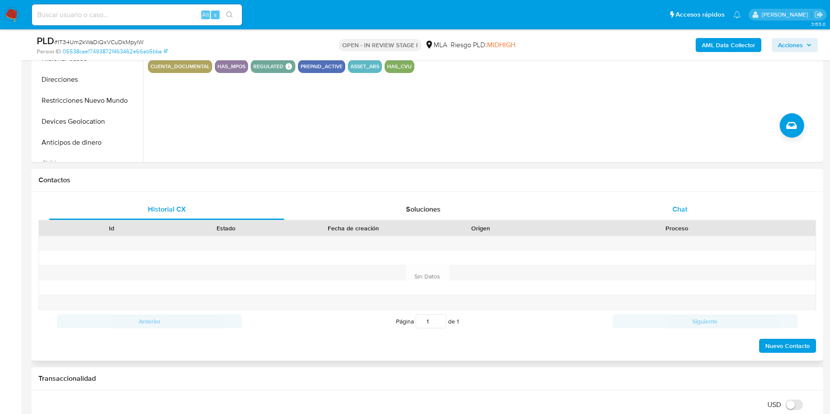
click at [560, 201] on div "Chat" at bounding box center [679, 209] width 235 height 21
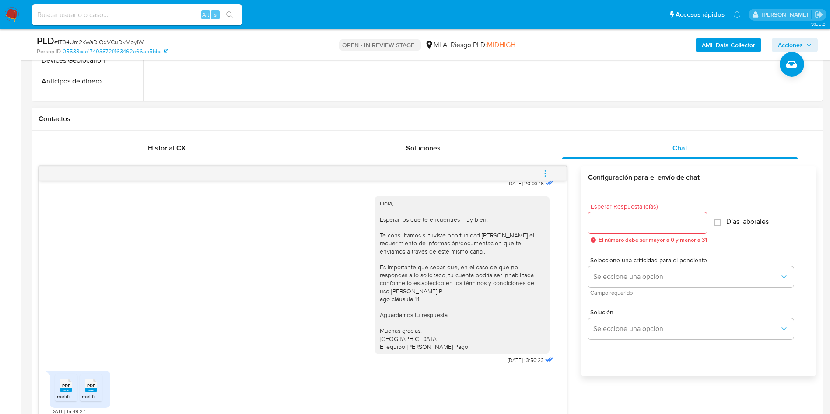
scroll to position [420, 0]
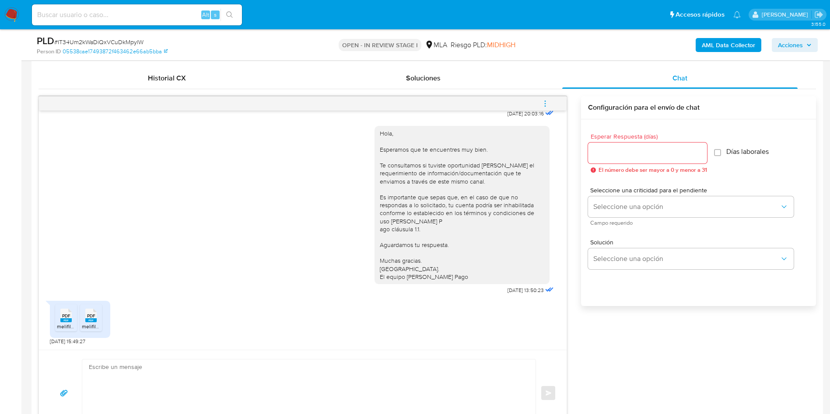
click at [74, 276] on div "PDF PDF" at bounding box center [66, 314] width 18 height 17
click at [92, 276] on span "PDF" at bounding box center [91, 316] width 8 height 6
click at [546, 102] on icon "menu-action" at bounding box center [545, 104] width 8 height 8
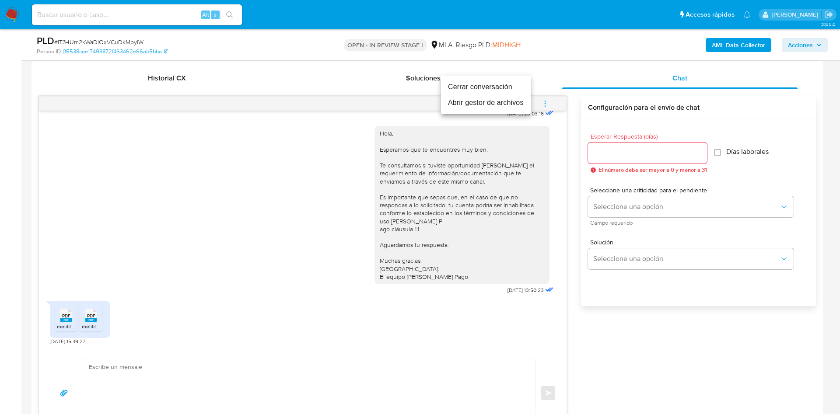
drag, startPoint x: 526, startPoint y: 105, endPoint x: 511, endPoint y: 110, distance: 16.3
click at [526, 105] on li "Abrir gestor de archivos" at bounding box center [486, 103] width 90 height 16
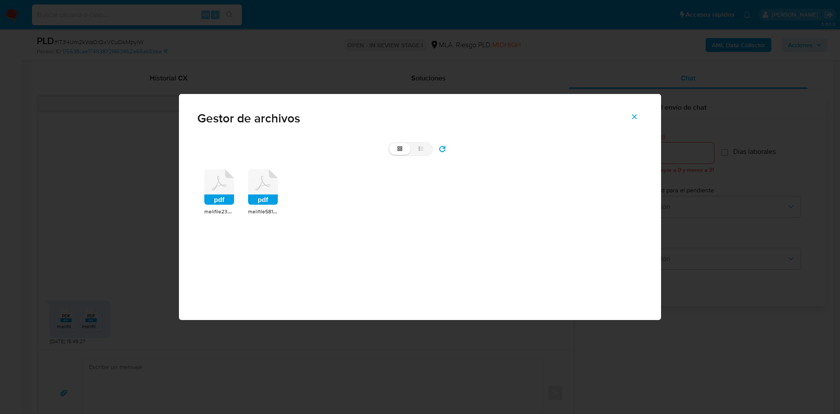
click at [224, 203] on rect at bounding box center [219, 200] width 30 height 10
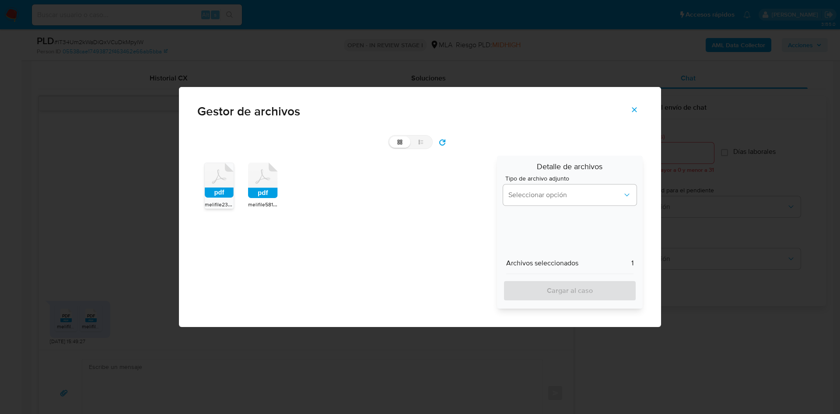
click at [234, 187] on icon at bounding box center [219, 180] width 29 height 35
click at [560, 199] on button "Seleccionar opción" at bounding box center [569, 195] width 133 height 21
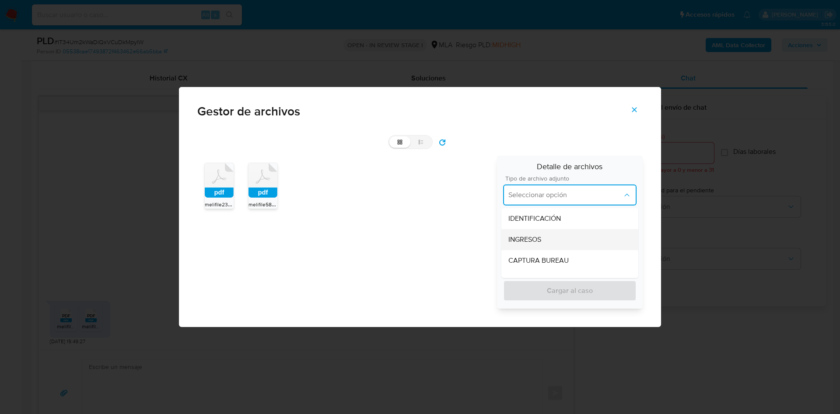
click at [550, 236] on div "INGRESOS" at bounding box center [569, 239] width 123 height 21
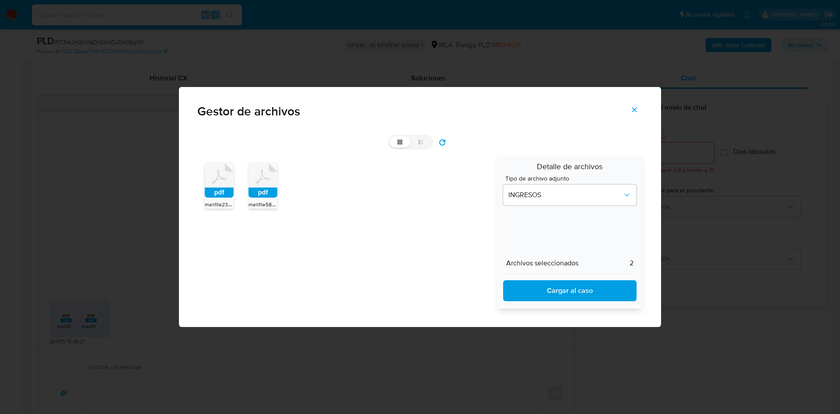
click at [541, 276] on span "Cargar al caso" at bounding box center [569, 290] width 111 height 19
click at [560, 112] on icon "Cerrar" at bounding box center [634, 110] width 8 height 8
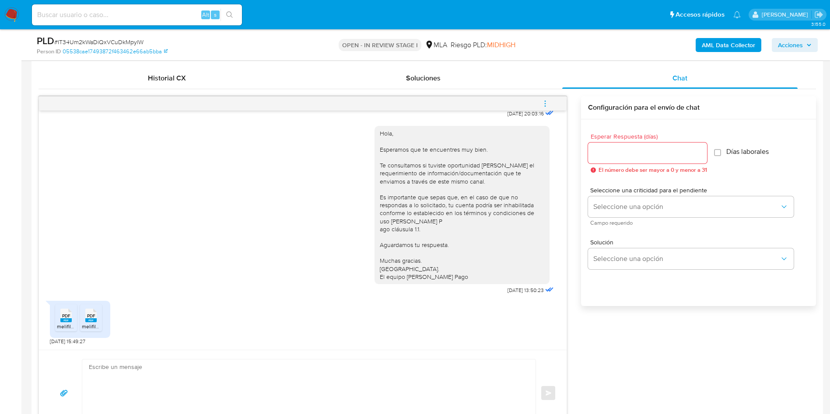
click at [99, 38] on span "# IT34Um2kWaDiQxVCuDkMpylW" at bounding box center [98, 42] width 89 height 9
copy span "IT34Um2kWaDiQxVCuDkMpylW"
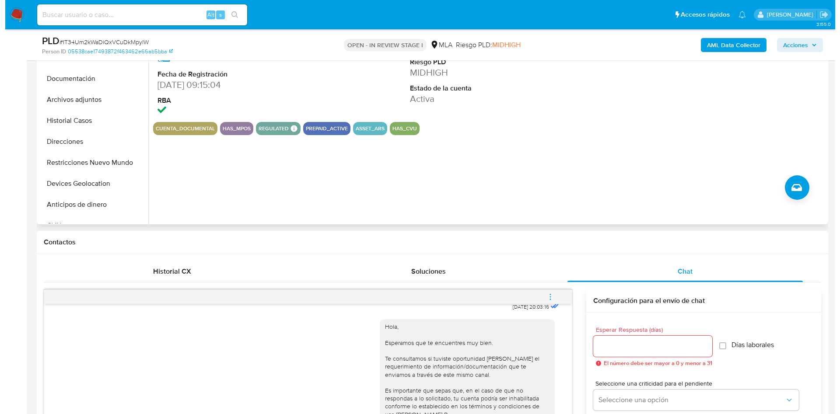
scroll to position [92, 0]
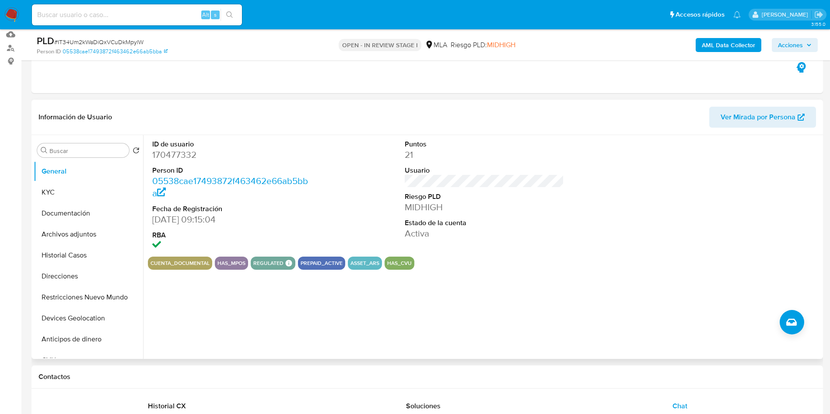
click at [182, 163] on dl "ID de usuario 170477332 Person ID 05538cae17493872f463462e66ab5bba Fecha de Reg…" at bounding box center [232, 196] width 160 height 113
click at [183, 161] on dl "ID de usuario 170477332 Person ID 05538cae17493872f463462e66ab5bba Fecha de Reg…" at bounding box center [232, 196] width 160 height 113
click at [184, 156] on dd "170477332" at bounding box center [232, 155] width 160 height 12
copy dd "170477332"
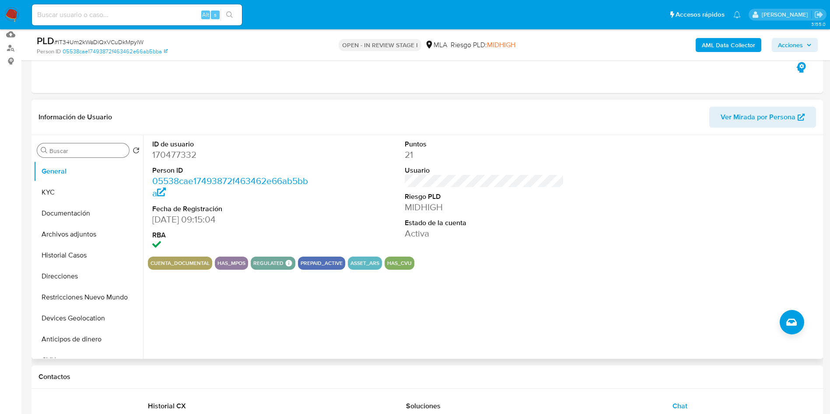
click at [91, 157] on div "Buscar" at bounding box center [83, 150] width 92 height 14
click at [92, 151] on input "Buscar" at bounding box center [87, 151] width 76 height 8
click at [92, 151] on input "a" at bounding box center [87, 151] width 76 height 8
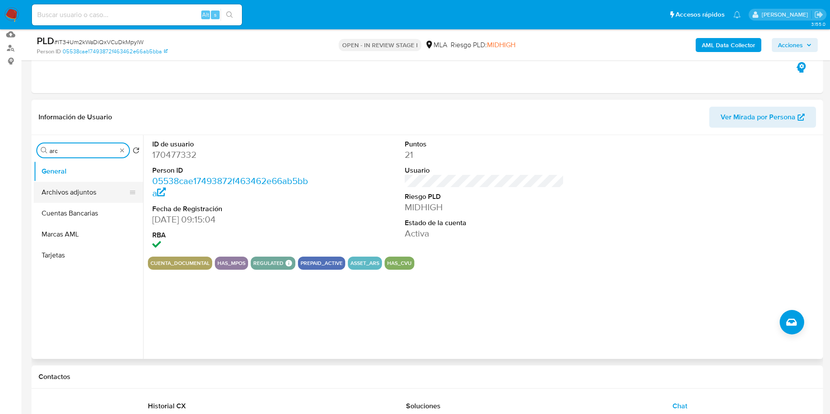
type input "arc"
click at [88, 188] on button "Archivos adjuntos" at bounding box center [85, 192] width 102 height 21
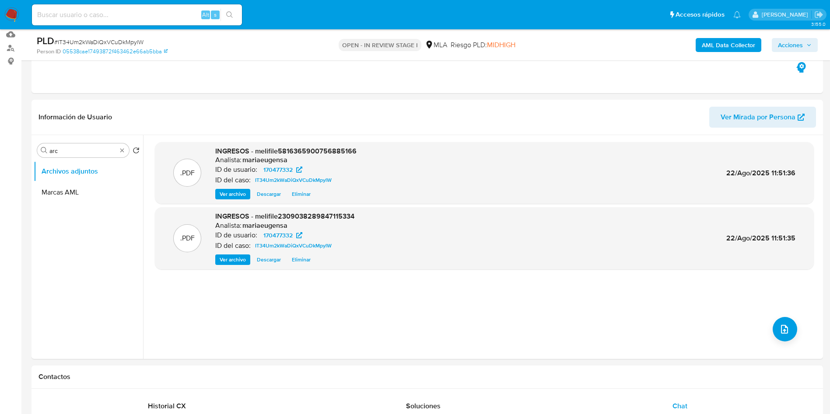
click at [560, 49] on b "AML Data Collector" at bounding box center [728, 45] width 53 height 14
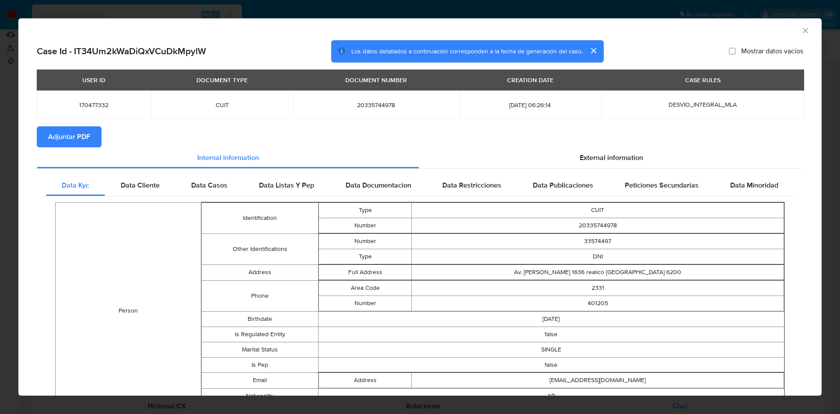
click at [55, 134] on span "Adjuntar PDF" at bounding box center [69, 136] width 42 height 19
drag, startPoint x: 799, startPoint y: 32, endPoint x: 738, endPoint y: 49, distance: 63.3
click at [560, 31] on icon "Cerrar ventana" at bounding box center [805, 30] width 9 height 9
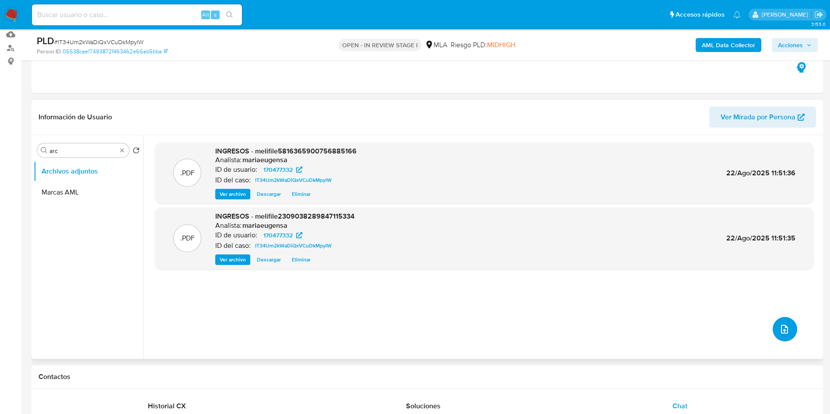
click at [560, 276] on button "upload-file" at bounding box center [785, 329] width 24 height 24
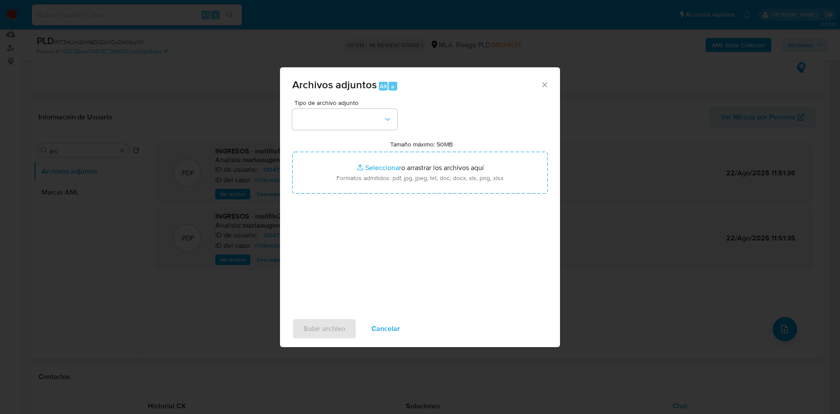
click at [368, 176] on input "Tamaño máximo: 50MB Seleccionar archivos" at bounding box center [419, 173] width 255 height 42
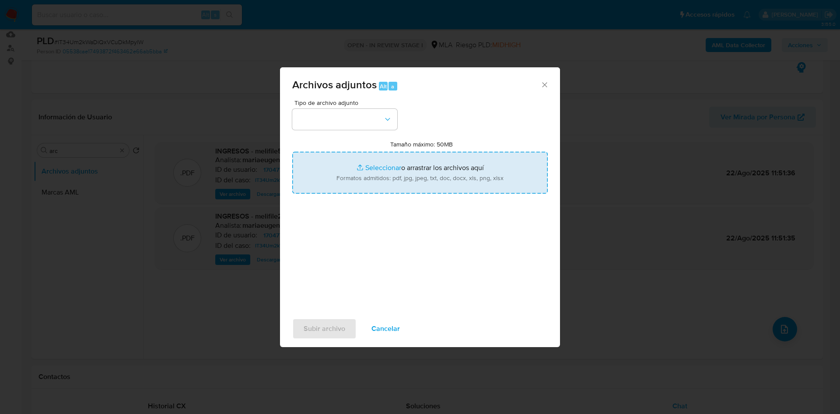
click at [355, 164] on input "Tamaño máximo: 50MB Seleccionar archivos" at bounding box center [419, 173] width 255 height 42
type input "C:\fakepath\Movimientos.xlsx"
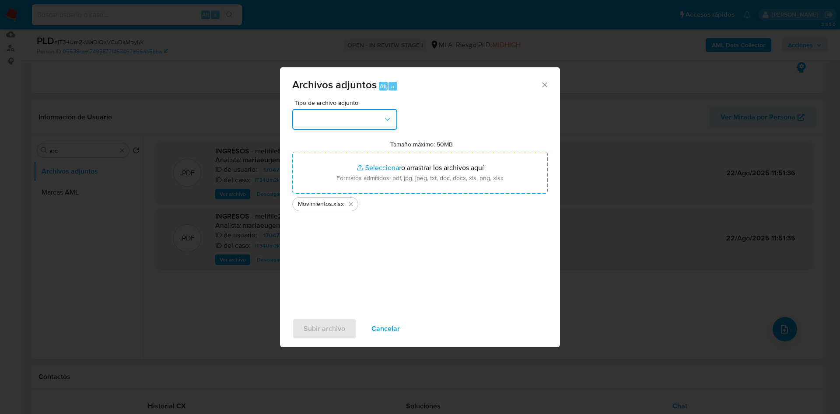
click at [353, 123] on button "button" at bounding box center [344, 119] width 105 height 21
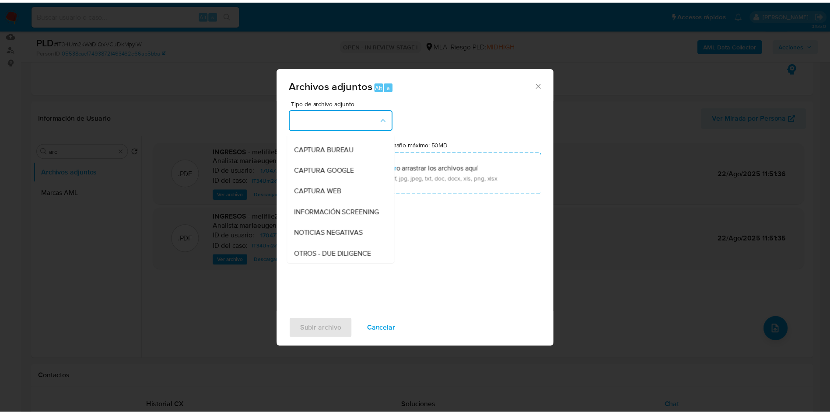
scroll to position [66, 0]
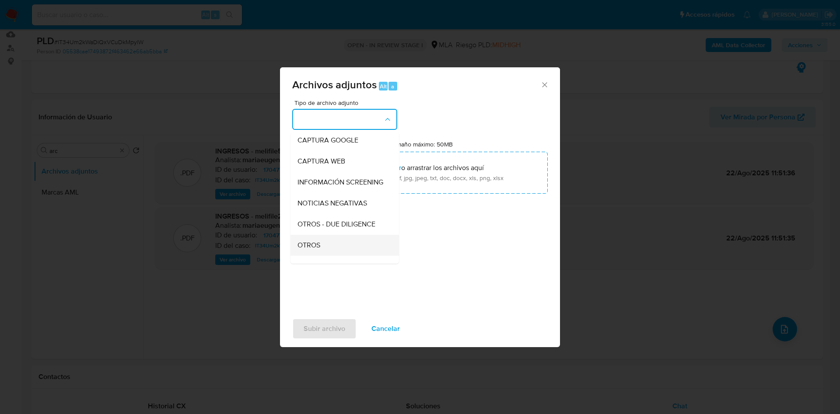
click at [326, 251] on div "OTROS" at bounding box center [341, 245] width 89 height 21
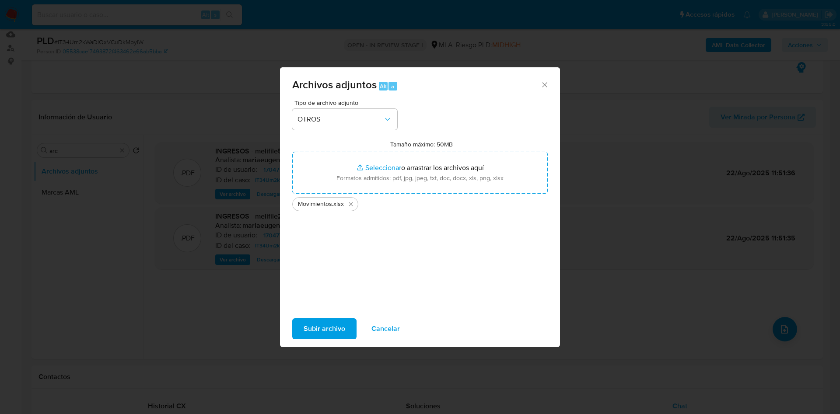
click at [313, 276] on span "Subir archivo" at bounding box center [325, 328] width 42 height 19
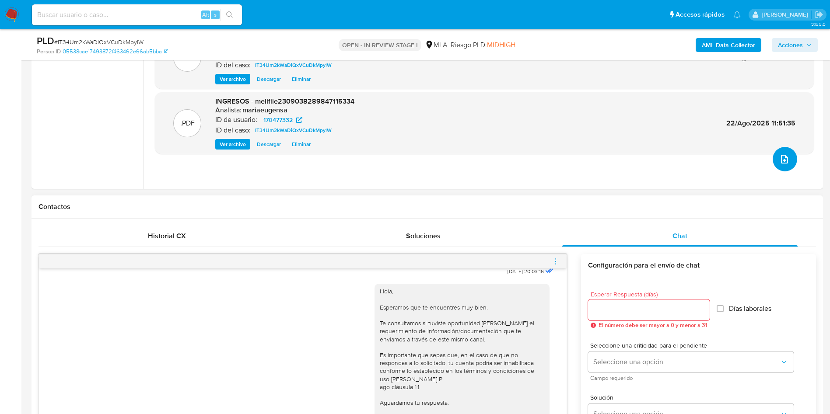
scroll to position [289, 0]
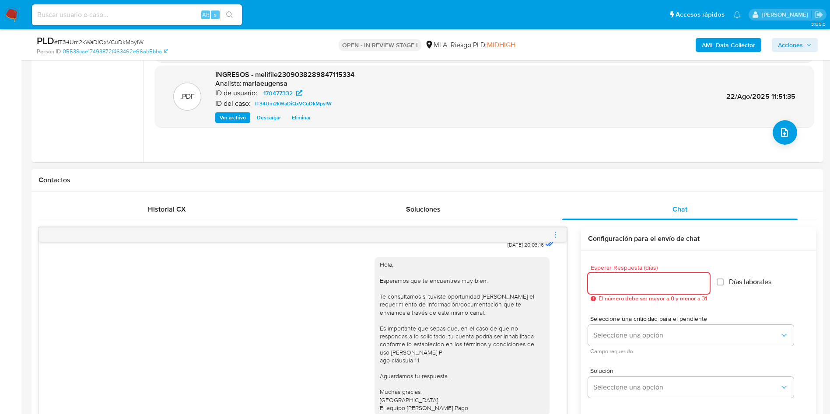
click at [560, 276] on input "Esperar Respuesta (días)" at bounding box center [649, 283] width 122 height 11
type input "1"
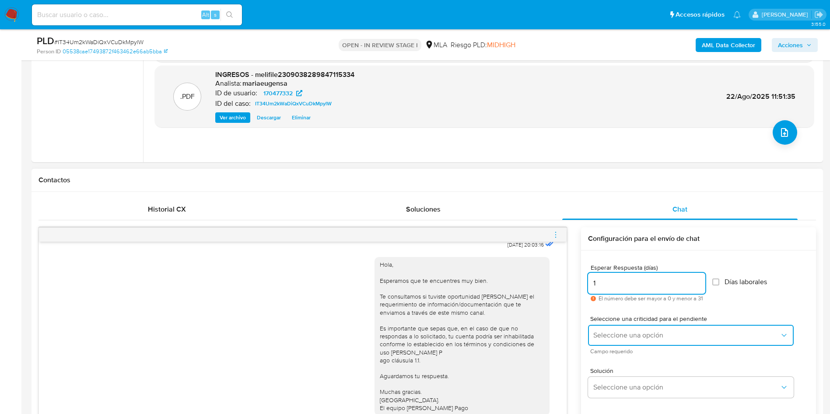
click at [560, 276] on span "Seleccione una opción" at bounding box center [686, 335] width 186 height 9
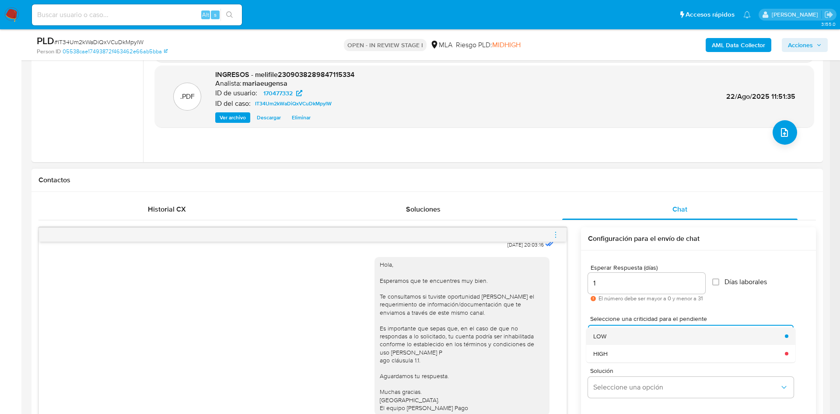
click at [560, 276] on div "LOW" at bounding box center [686, 336] width 186 height 17
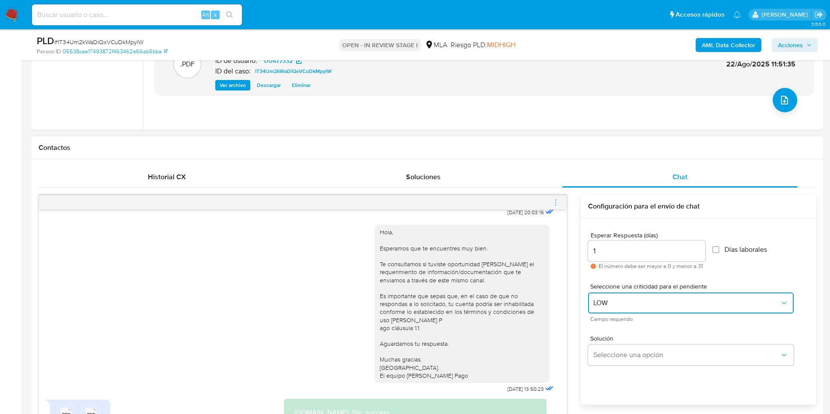
scroll to position [486, 0]
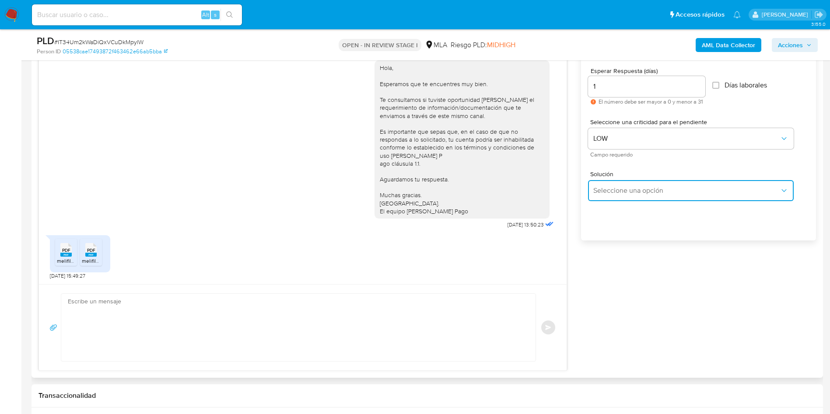
click at [560, 186] on span "Seleccione una opción" at bounding box center [686, 190] width 186 height 9
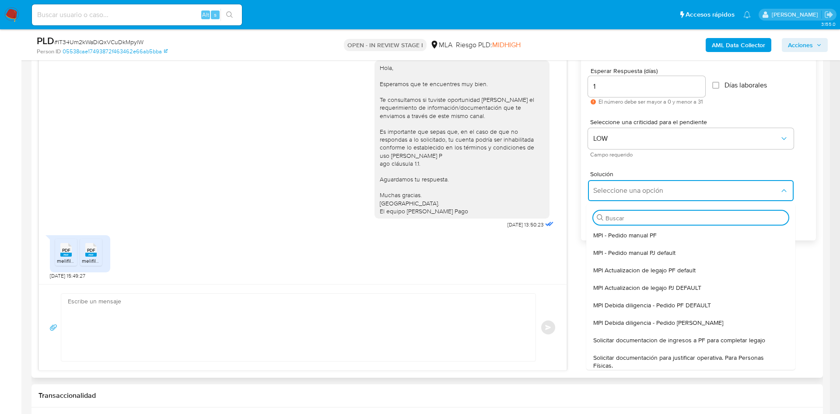
drag, startPoint x: 626, startPoint y: 360, endPoint x: 484, endPoint y: 357, distance: 141.8
click at [560, 276] on span "Solicitar documentación para justificar operativa. Para Personas Físicas." at bounding box center [688, 362] width 190 height 16
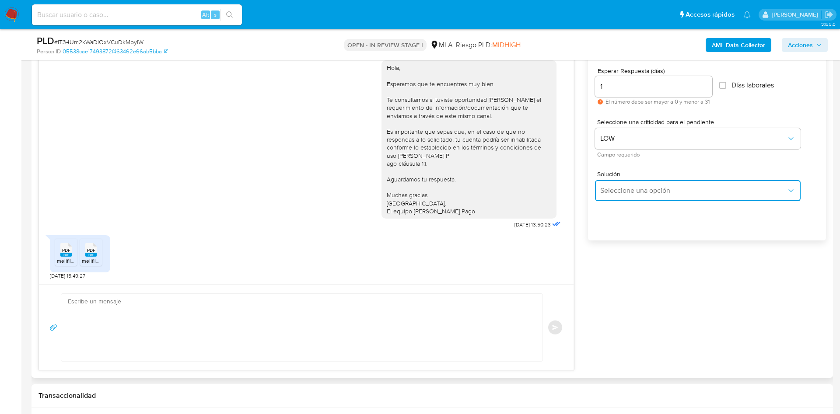
type textarea "Hola,En función de las operaciones registradas en tu cuenta de Mercado Pago, ne…"
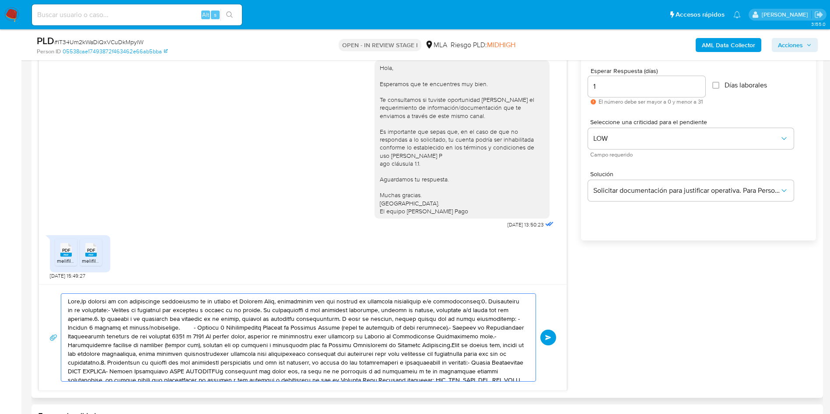
click at [370, 276] on textarea at bounding box center [296, 337] width 457 height 87
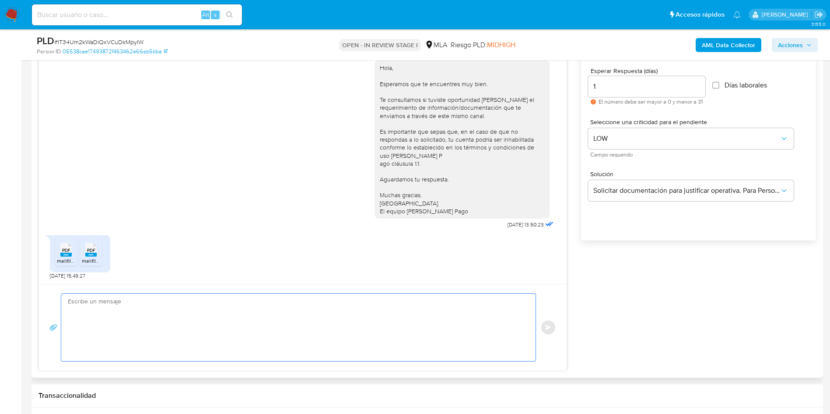
paste textarea "Hola, Muchas gracias por la documentación enviada. En función de las operacione…"
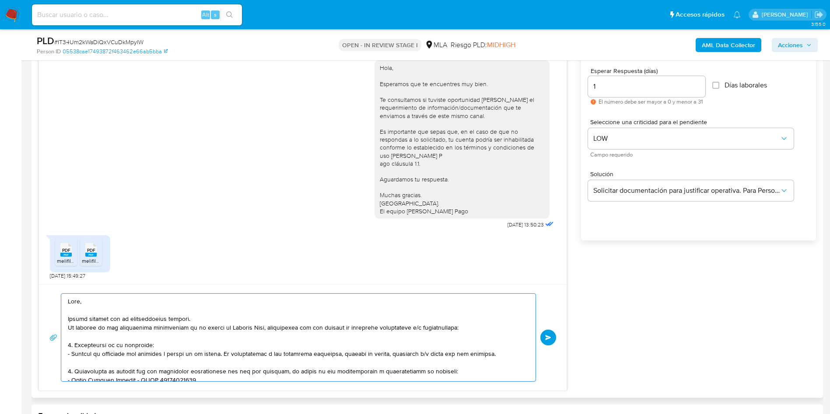
scroll to position [152, 0]
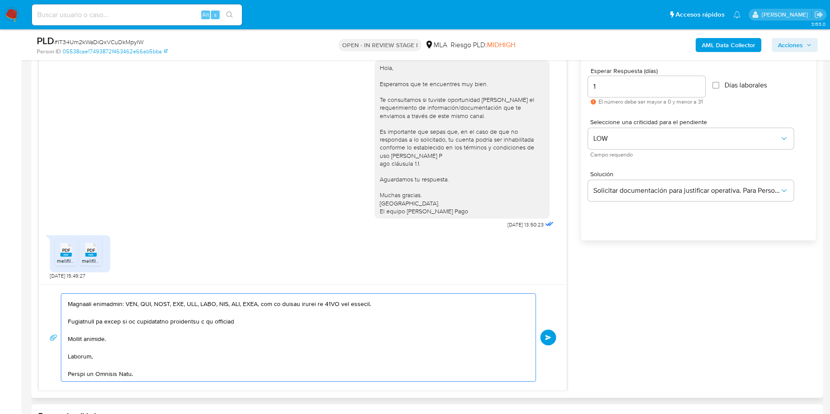
click at [370, 276] on textarea at bounding box center [296, 337] width 457 height 87
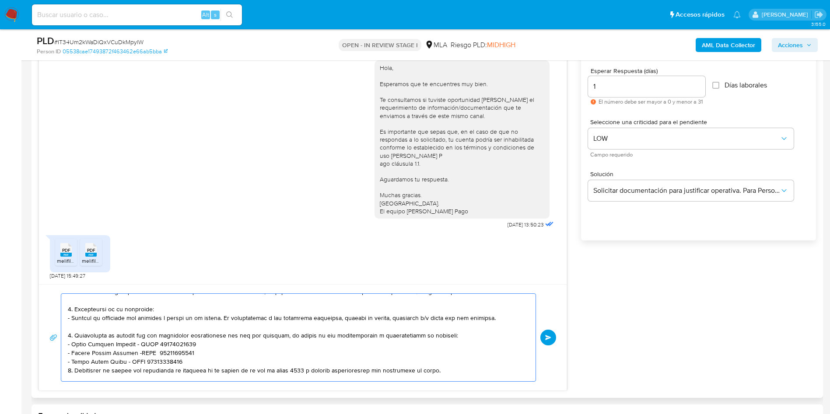
scroll to position [0, 0]
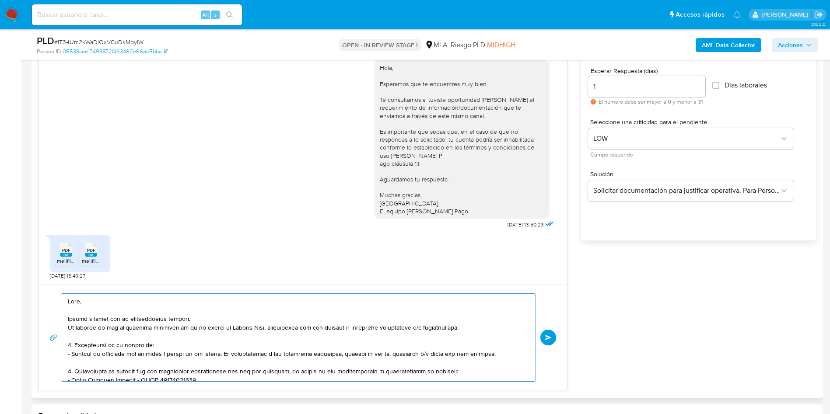
click at [211, 276] on textarea at bounding box center [296, 337] width 457 height 87
click at [449, 276] on textarea at bounding box center [296, 337] width 457 height 87
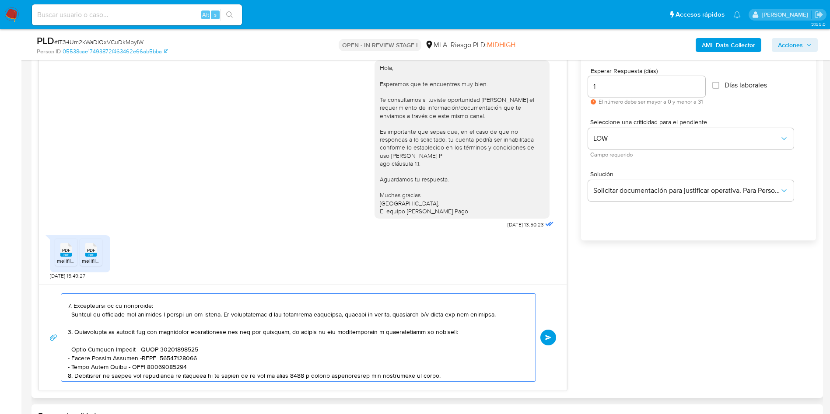
scroll to position [69, 0]
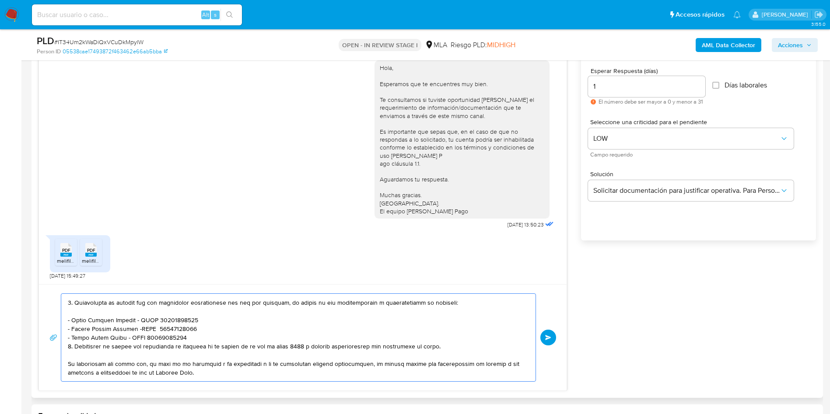
click at [198, 276] on textarea at bounding box center [296, 337] width 457 height 87
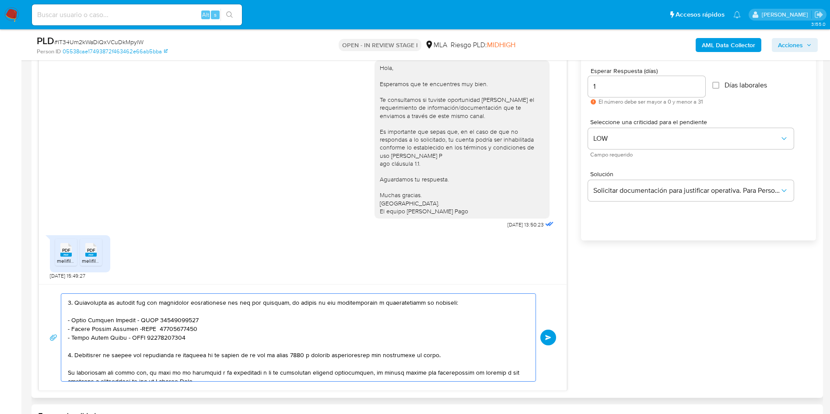
click at [218, 276] on textarea at bounding box center [296, 337] width 457 height 87
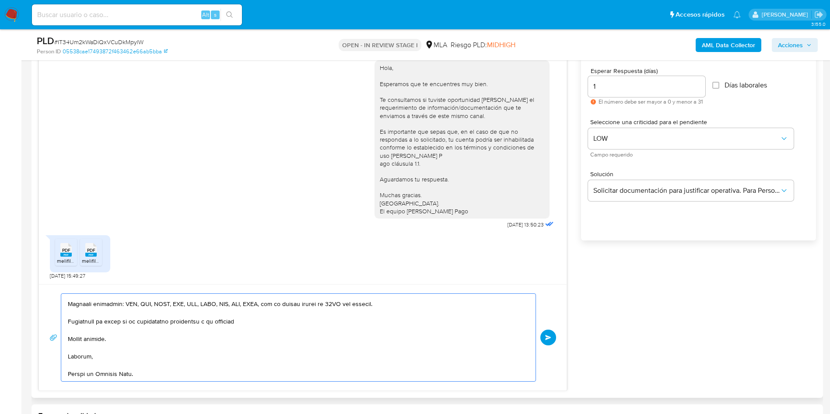
scroll to position [0, 0]
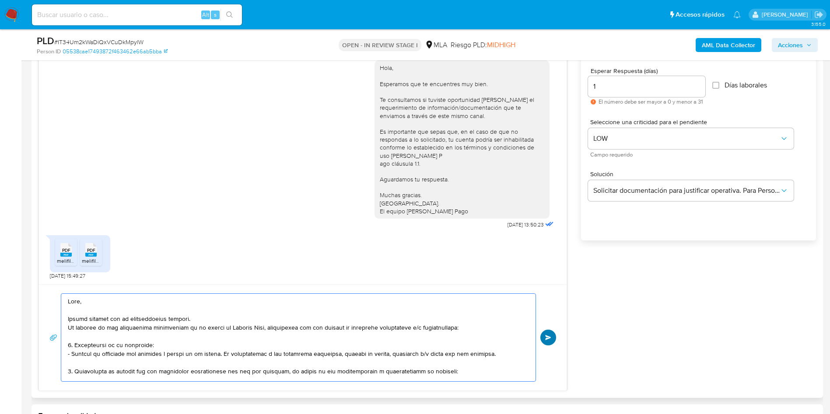
type textarea "Hola, Muchas gracias por la documentación enviada. En función de las operacione…"
click at [555, 276] on button "Enviar" at bounding box center [548, 338] width 16 height 16
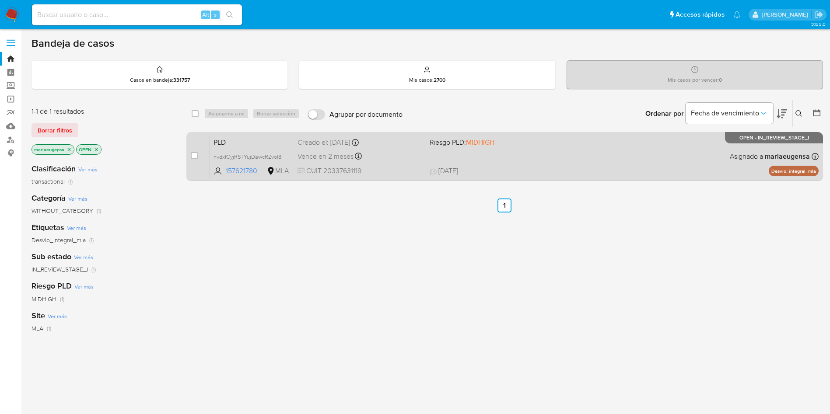
click at [241, 146] on span "PLD" at bounding box center [251, 141] width 77 height 11
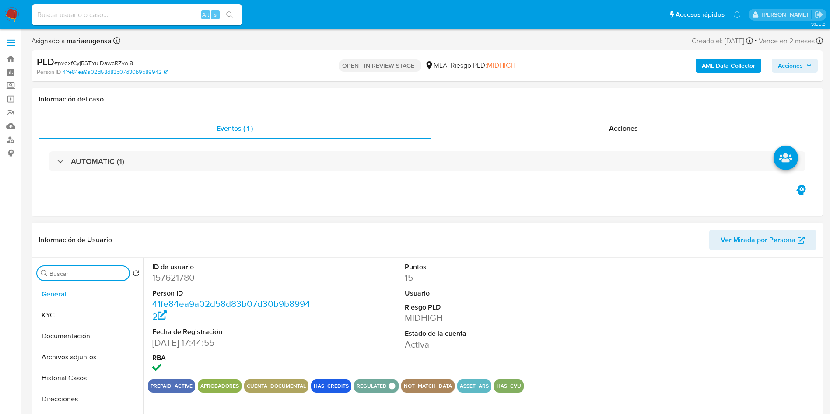
click at [96, 274] on input "Buscar" at bounding box center [87, 274] width 76 height 8
type input "ar"
select select "10"
type input "arc"
click at [97, 311] on button "Archivos adjuntos" at bounding box center [85, 315] width 102 height 21
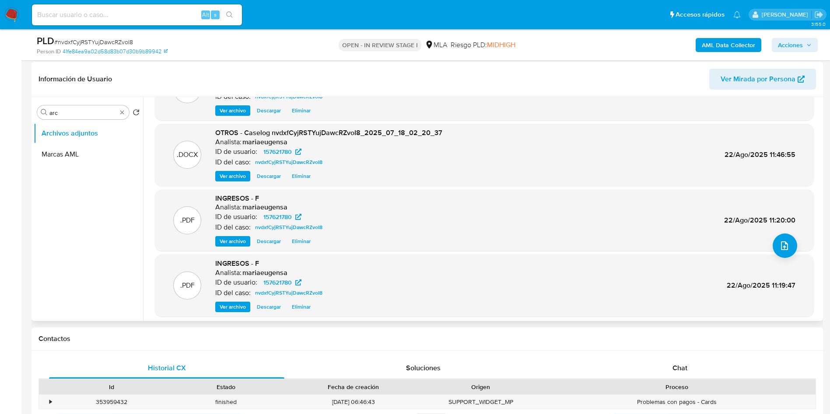
scroll to position [73, 0]
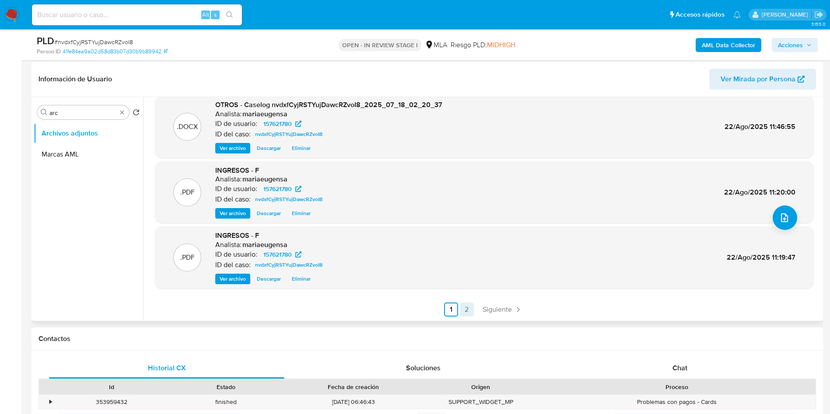
click at [468, 305] on link "2" at bounding box center [467, 310] width 14 height 14
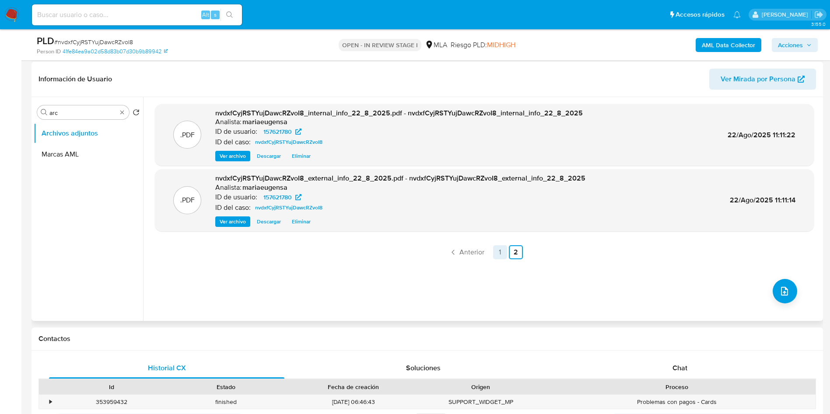
click at [497, 253] on link "1" at bounding box center [500, 252] width 14 height 14
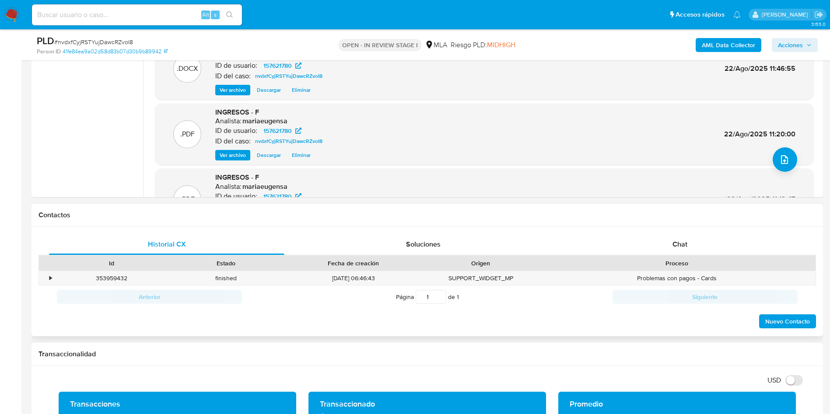
scroll to position [262, 0]
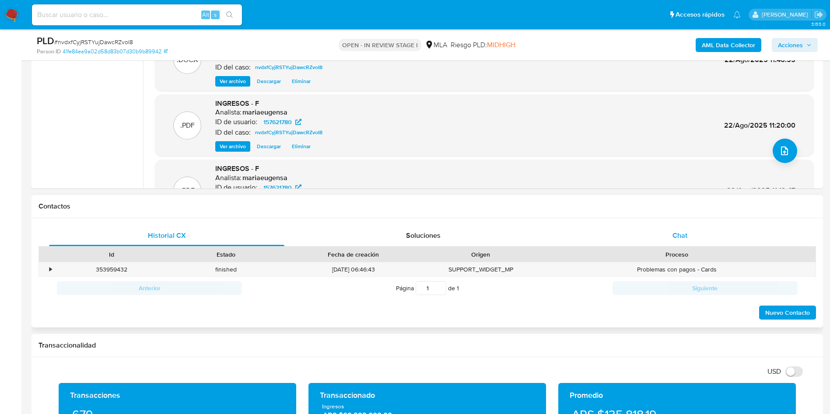
click at [665, 236] on div "Chat" at bounding box center [679, 235] width 235 height 21
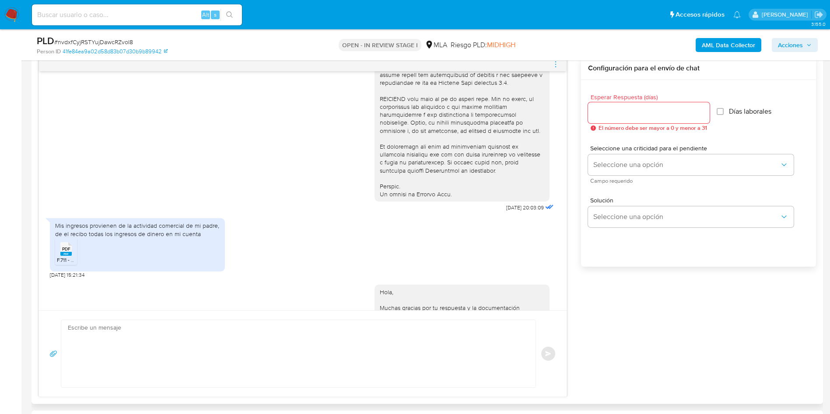
scroll to position [269, 0]
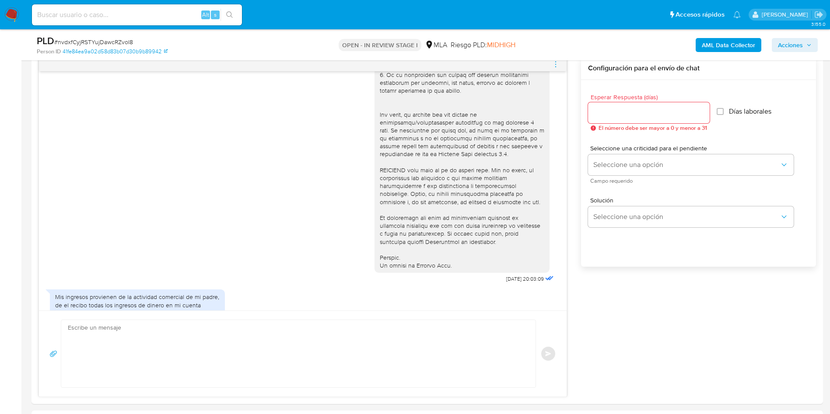
click at [554, 59] on div "PLD # nvdxfCyjRSTYujDawcRZvoI8 Person ID 41fe84ea9a02d58d83b07d30b9b89942 OPEN …" at bounding box center [426, 44] width 791 height 31
click at [553, 63] on icon "menu-action" at bounding box center [556, 64] width 8 height 8
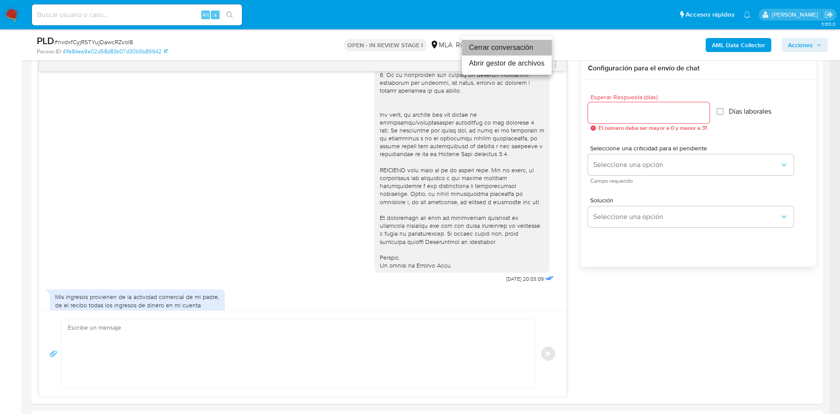
click at [510, 54] on li "Cerrar conversación" at bounding box center [507, 48] width 90 height 16
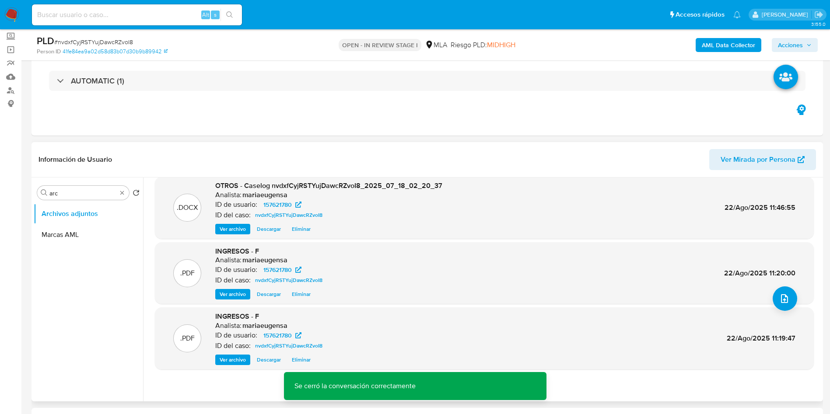
scroll to position [73, 0]
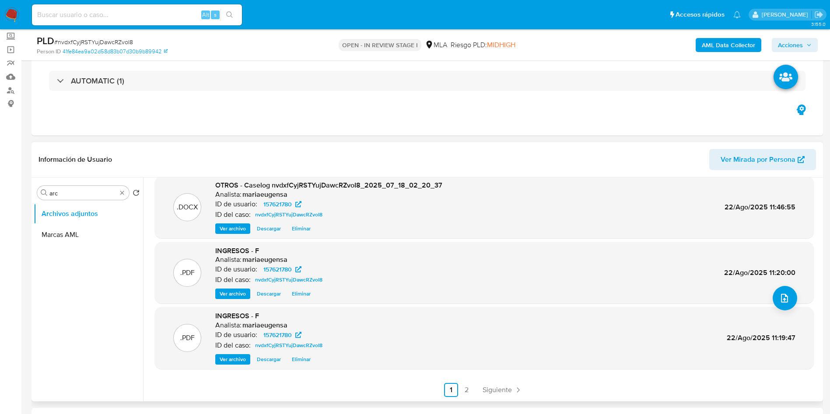
drag, startPoint x: 462, startPoint y: 388, endPoint x: 468, endPoint y: 385, distance: 7.1
click at [462, 388] on link "2" at bounding box center [467, 390] width 14 height 14
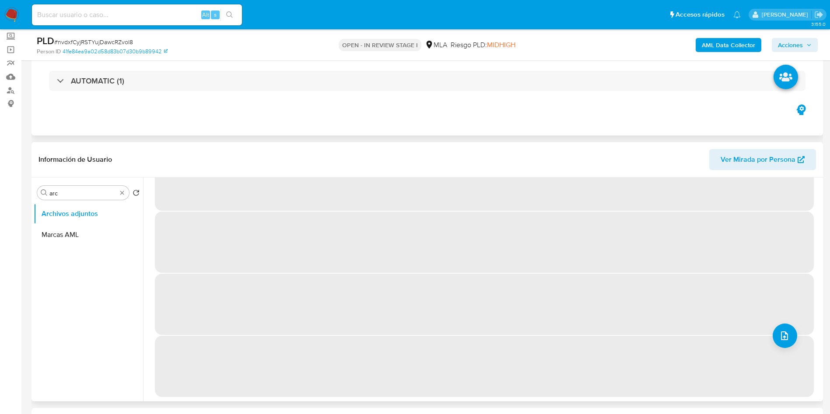
scroll to position [0, 0]
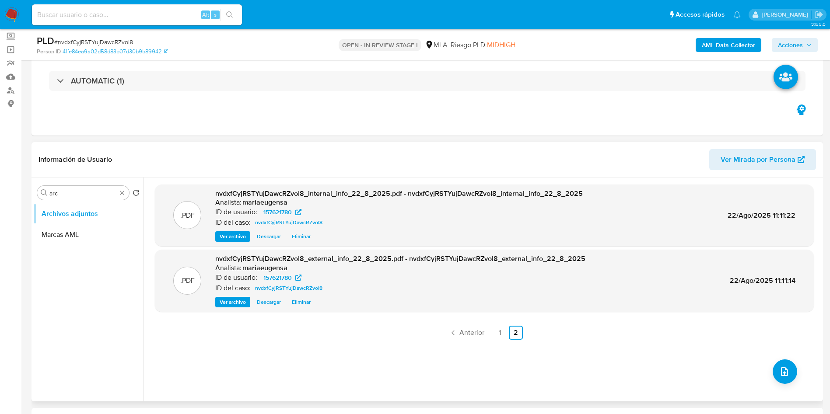
click at [792, 45] on span "Acciones" at bounding box center [790, 45] width 25 height 14
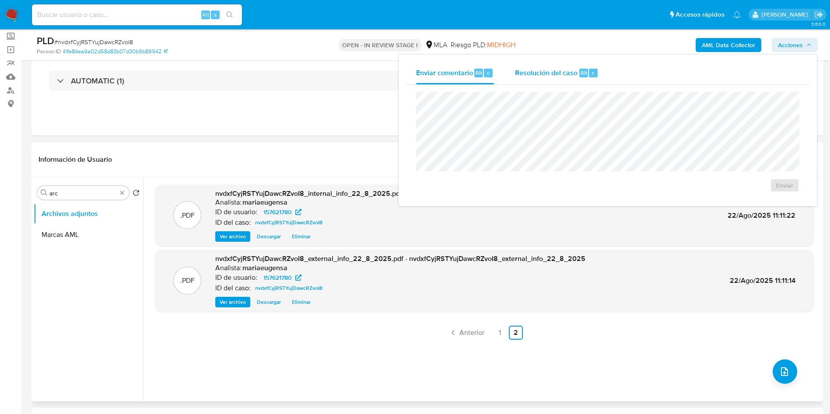
click at [553, 75] on span "Resolución del caso" at bounding box center [546, 72] width 63 height 10
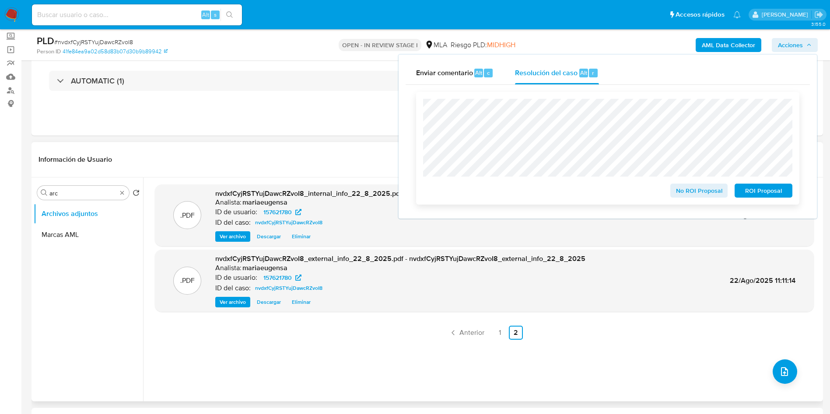
click at [697, 194] on span "No ROI Proposal" at bounding box center [698, 191] width 45 height 12
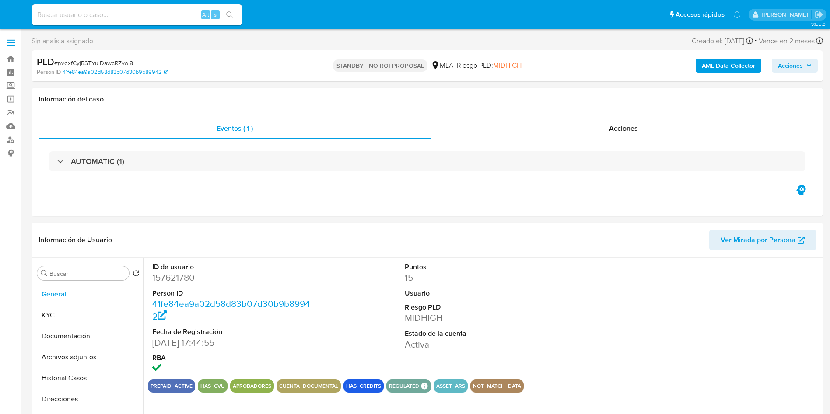
select select "10"
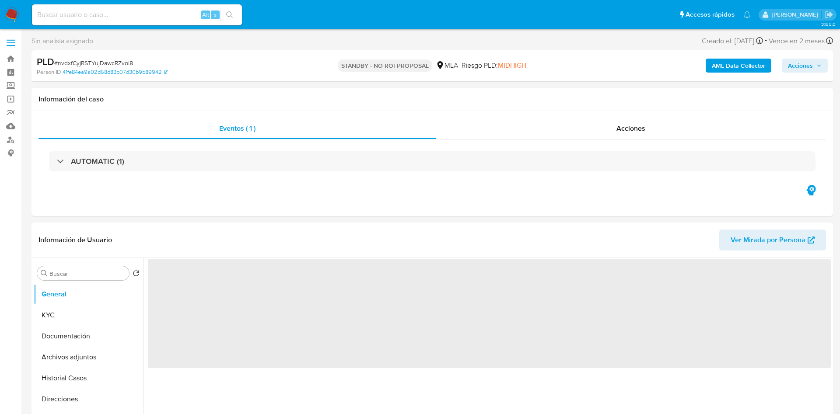
select select "10"
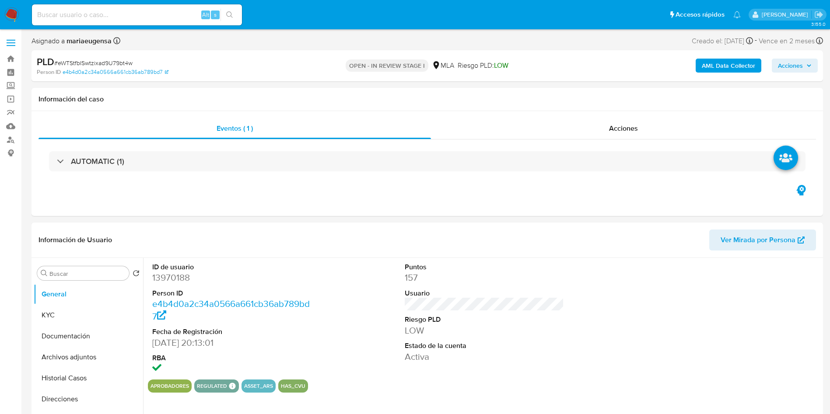
select select "10"
click at [174, 276] on dd "13970188" at bounding box center [232, 278] width 160 height 12
click at [152, 261] on div "ID de usuario 13970188 Person ID e4b4d0a2c34a0566a661cb36ab789bd7 Fecha de Regi…" at bounding box center [232, 319] width 168 height 122
click at [170, 283] on dd "13970188" at bounding box center [232, 278] width 160 height 12
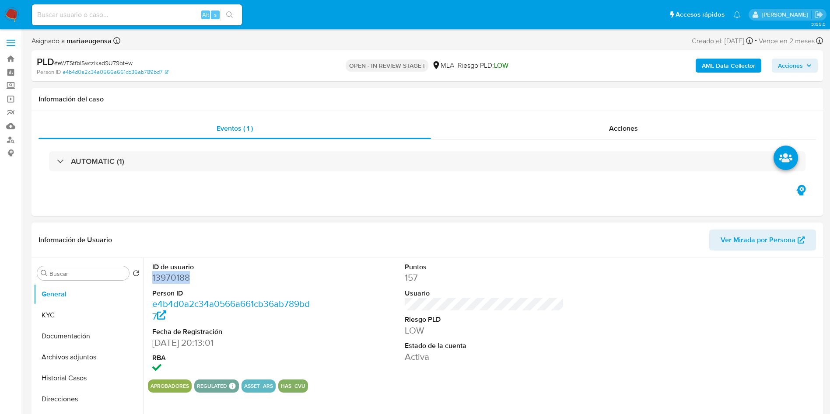
click at [169, 283] on dd "13970188" at bounding box center [232, 278] width 160 height 12
copy dd "13970188"
click at [91, 273] on input "Buscar" at bounding box center [87, 274] width 76 height 8
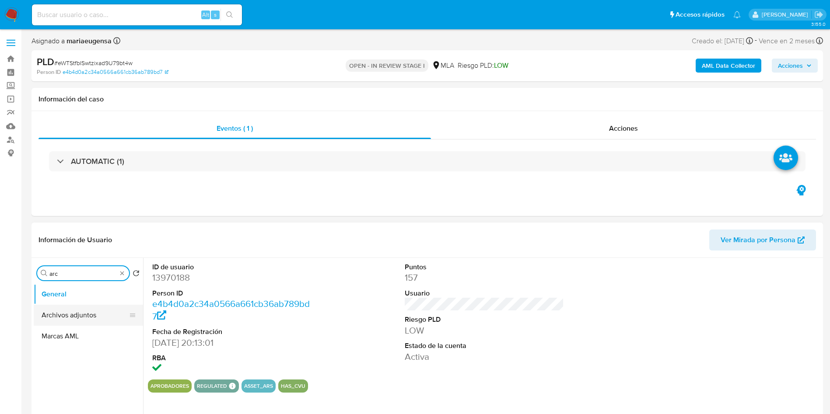
type input "arc"
click at [89, 315] on button "Archivos adjuntos" at bounding box center [85, 315] width 102 height 21
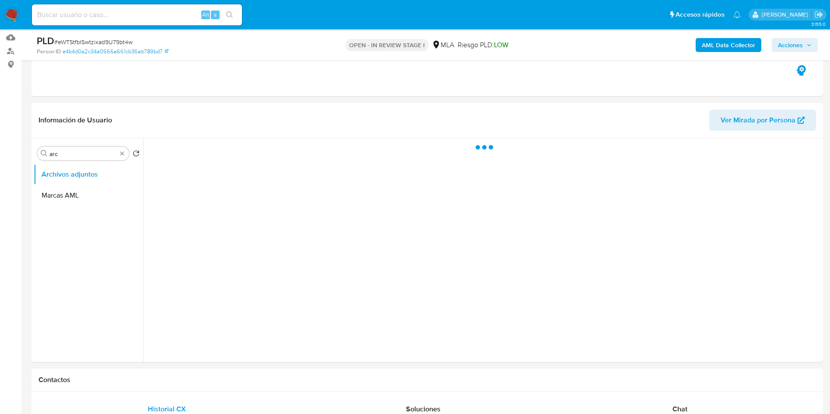
scroll to position [131, 0]
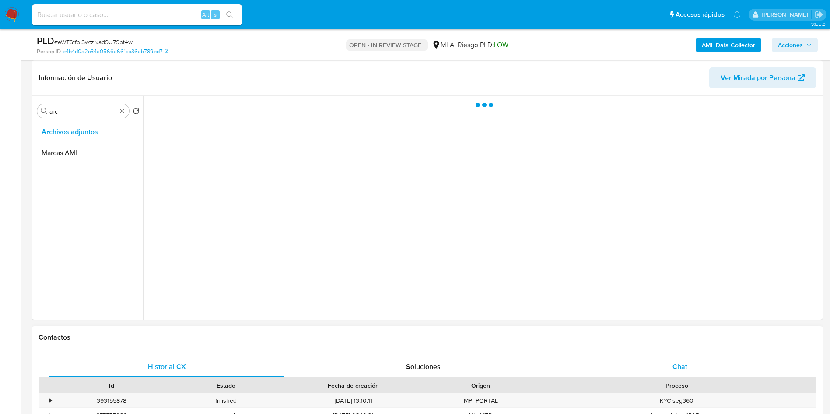
click at [662, 361] on div "Chat" at bounding box center [679, 367] width 235 height 21
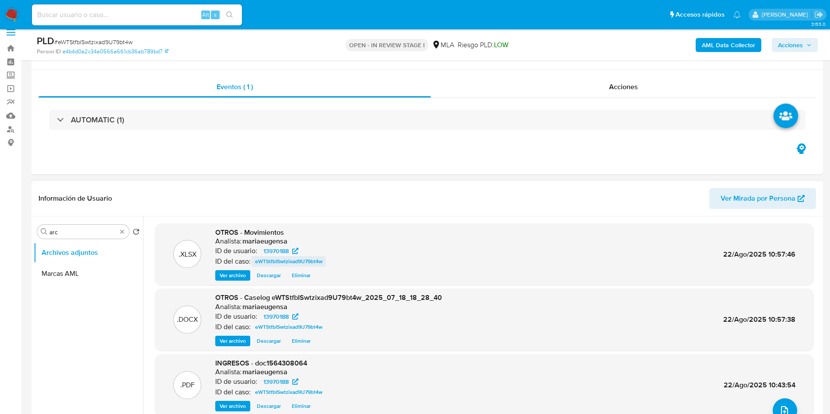
scroll to position [0, 0]
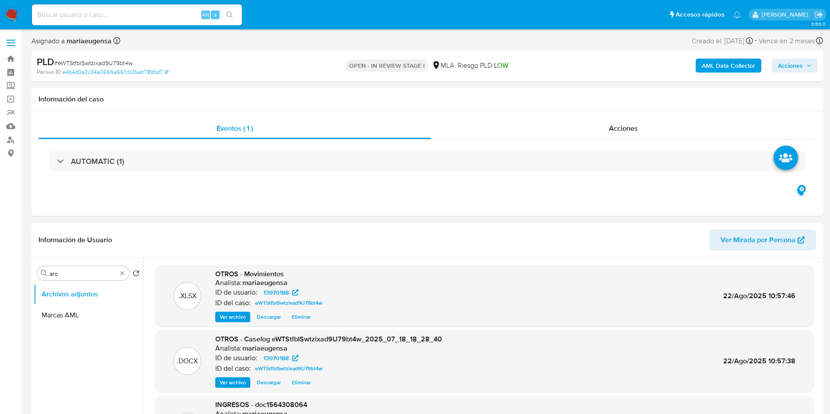
click at [299, 378] on span "Eliminar" at bounding box center [301, 382] width 19 height 9
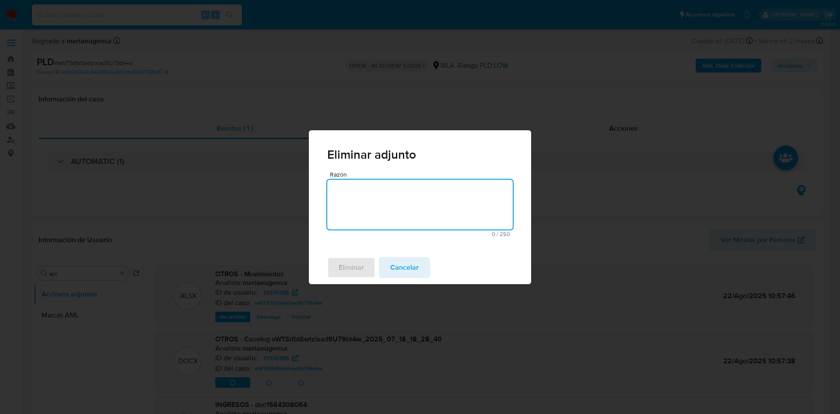
click at [371, 199] on textarea "Razón" at bounding box center [419, 205] width 185 height 50
click at [347, 274] on span "Eliminar" at bounding box center [351, 267] width 25 height 19
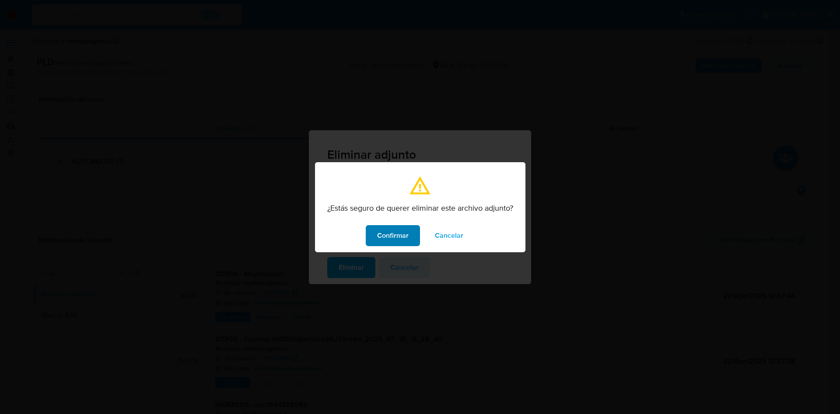
click at [387, 227] on span "Confirmar" at bounding box center [392, 235] width 31 height 19
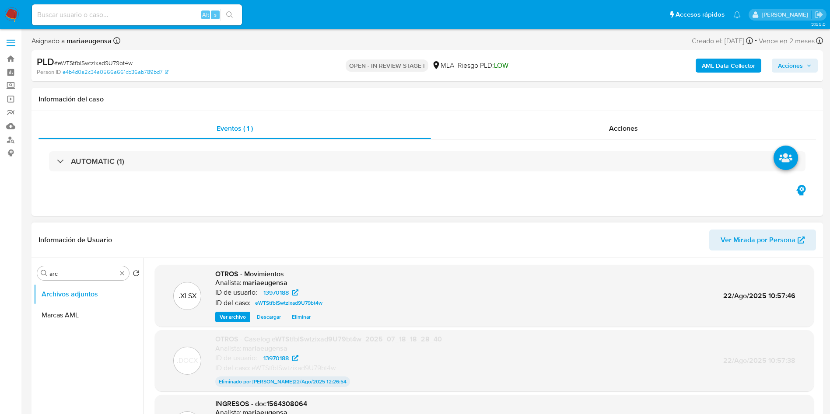
click at [298, 320] on span "Eliminar" at bounding box center [301, 317] width 19 height 9
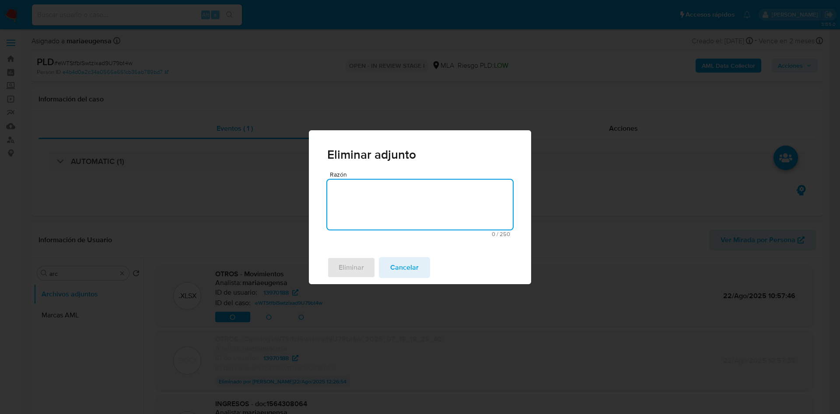
click at [382, 198] on textarea "Razón" at bounding box center [419, 205] width 185 height 50
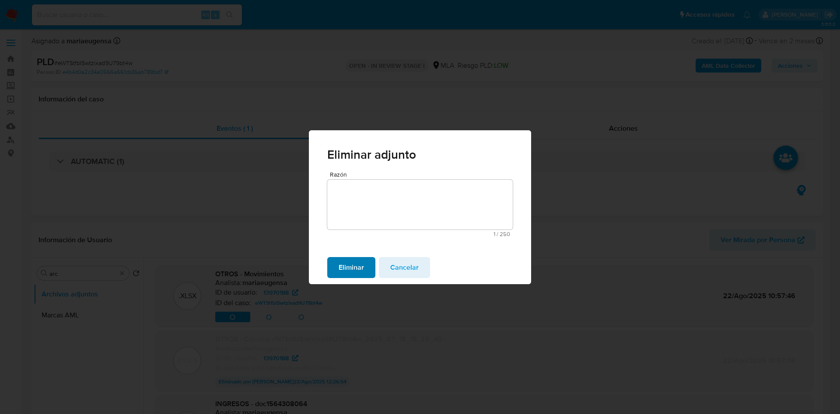
drag, startPoint x: 406, startPoint y: 264, endPoint x: 349, endPoint y: 269, distance: 57.0
click at [347, 275] on div "Eliminar Cancelar" at bounding box center [420, 267] width 222 height 33
click at [349, 268] on span "Eliminar" at bounding box center [351, 267] width 25 height 19
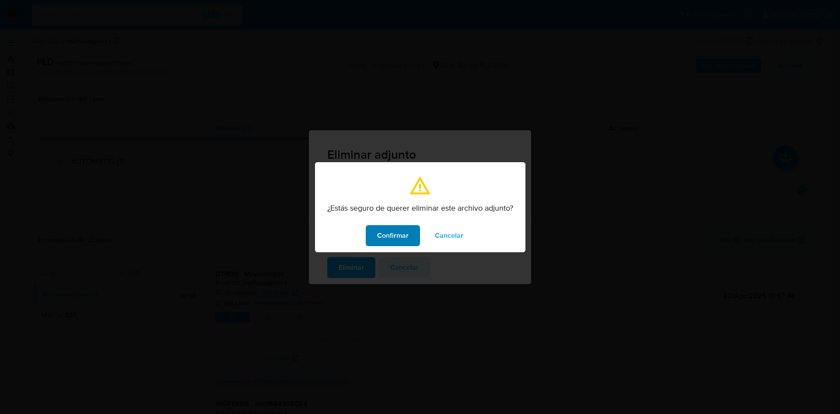
click at [398, 231] on span "Confirmar" at bounding box center [392, 235] width 31 height 19
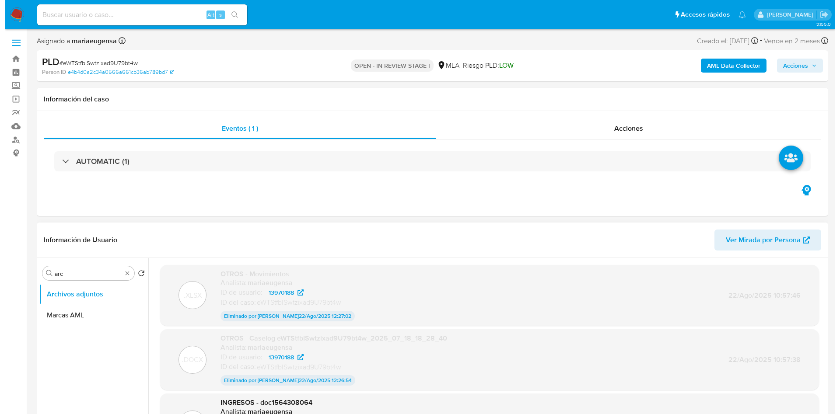
scroll to position [71, 0]
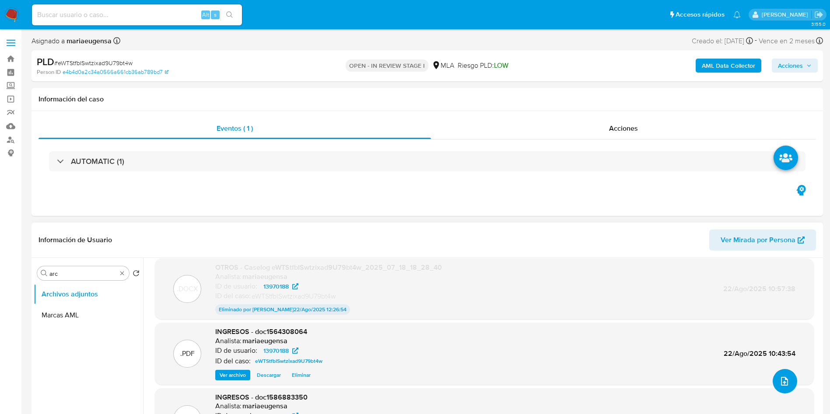
click at [784, 380] on icon "upload-file" at bounding box center [784, 381] width 10 height 10
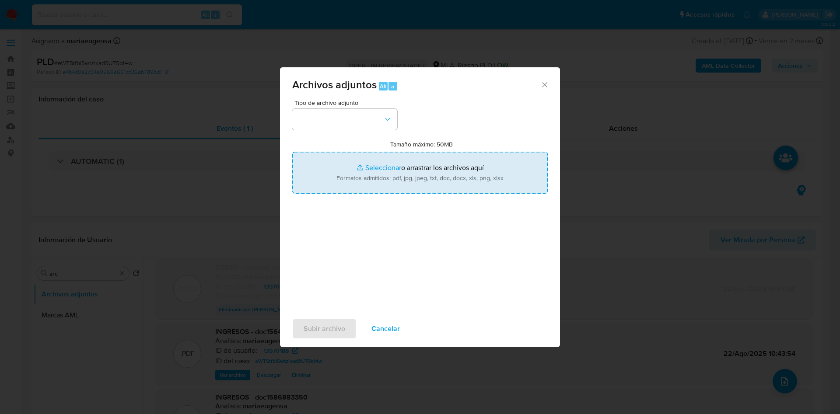
click at [442, 175] on input "Tamaño máximo: 50MB Seleccionar archivos" at bounding box center [419, 173] width 255 height 42
type input "C:\fakepath\Caselog eWTStfbISwtzixad9U79bt4w_2025_08_22_10_33_29 v2.docx"
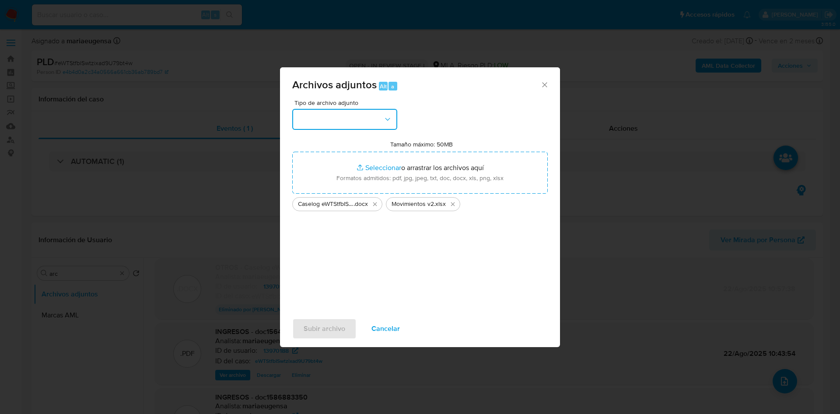
click at [360, 122] on button "button" at bounding box center [344, 119] width 105 height 21
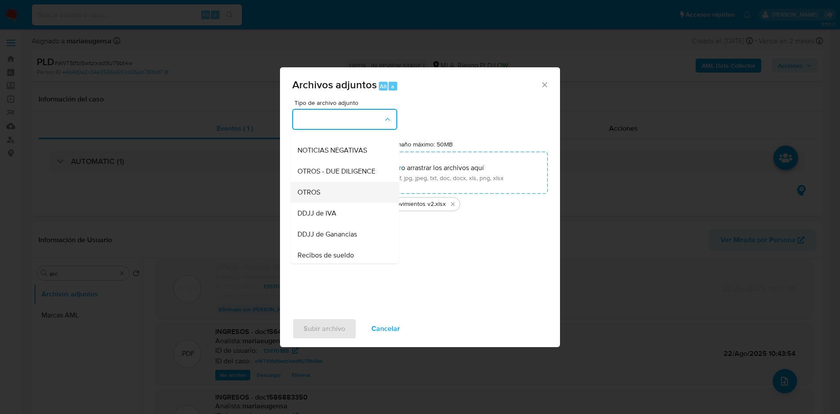
scroll to position [133, 0]
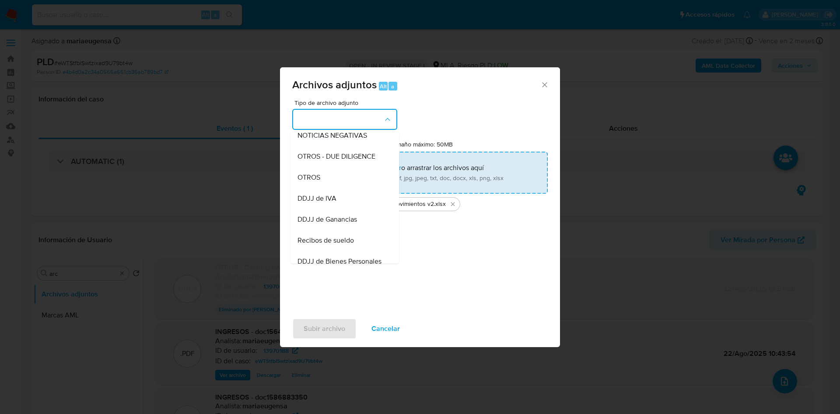
click at [340, 188] on div "OTROS" at bounding box center [341, 177] width 89 height 21
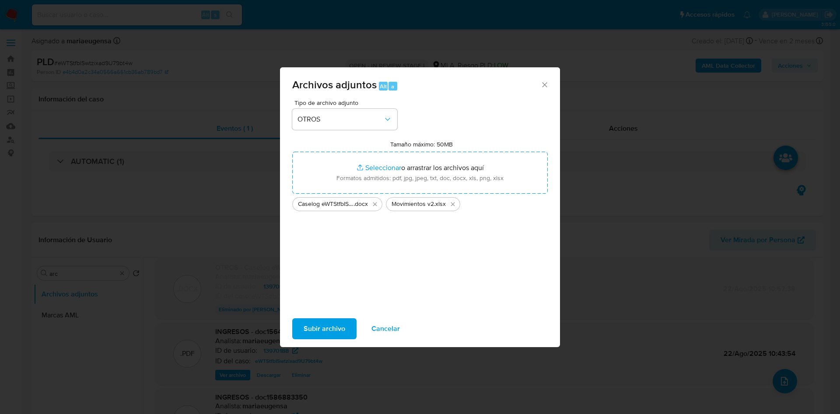
click at [328, 321] on span "Subir archivo" at bounding box center [325, 328] width 42 height 19
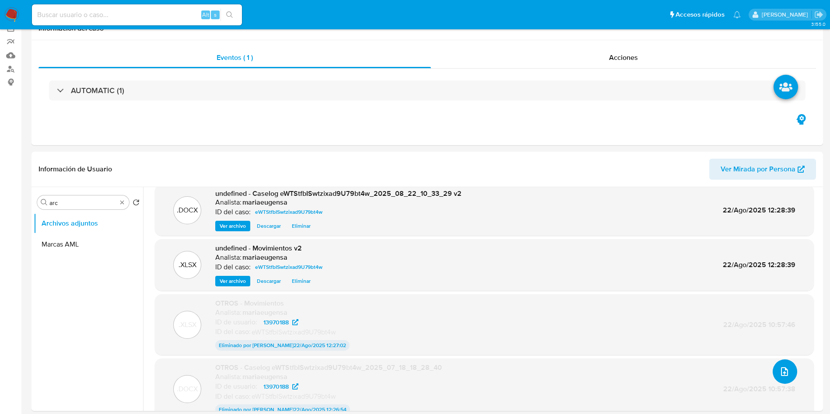
scroll to position [0, 0]
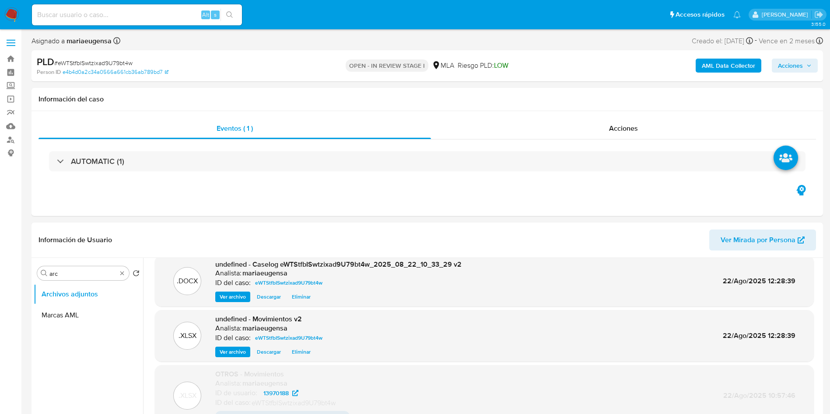
click at [800, 66] on span "Acciones" at bounding box center [790, 66] width 25 height 14
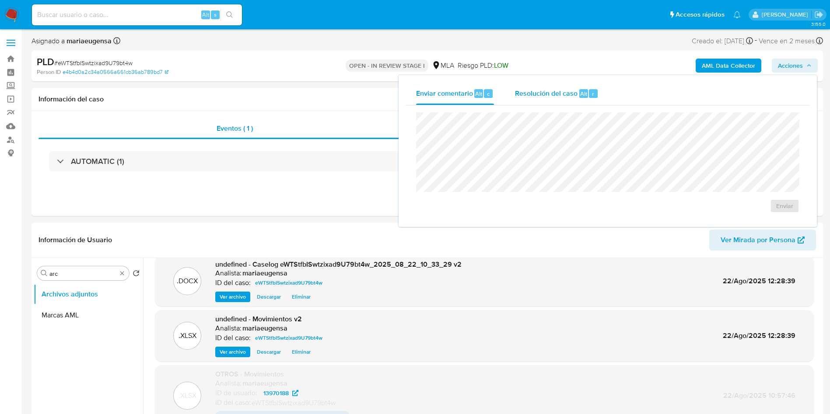
click at [572, 87] on div "Resolución del caso Alt r" at bounding box center [557, 93] width 84 height 23
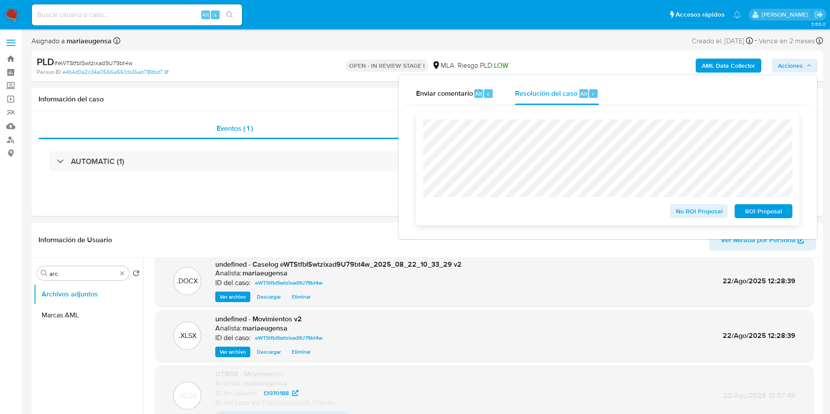
click at [703, 215] on span "No ROI Proposal" at bounding box center [698, 211] width 45 height 12
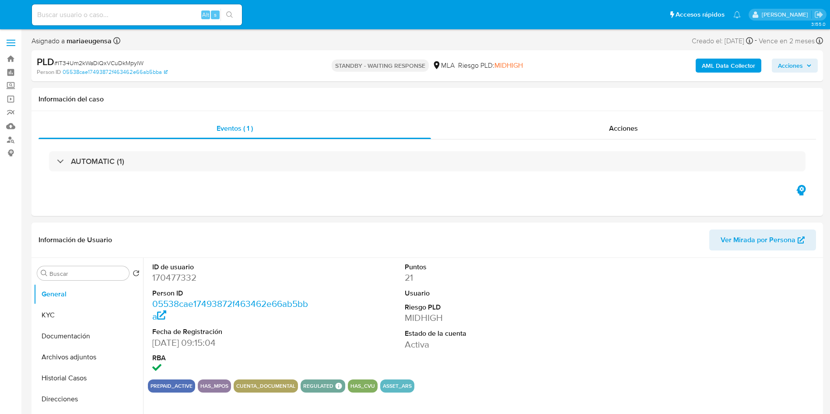
select select "10"
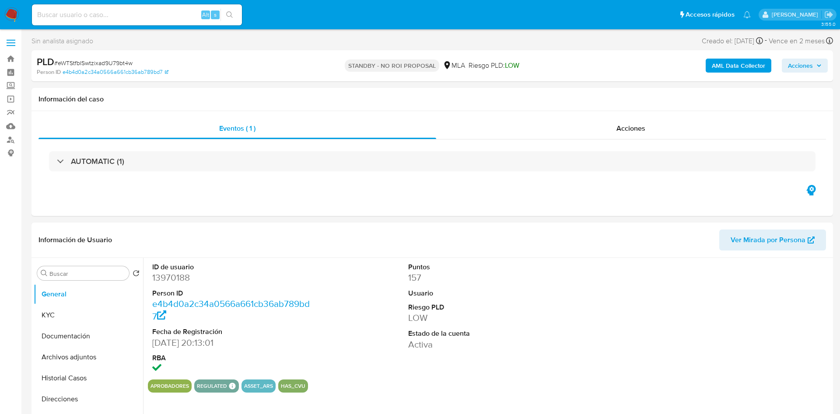
select select "10"
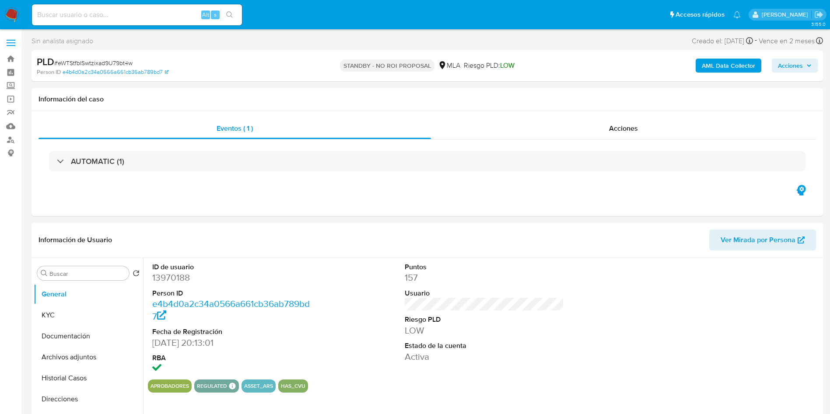
click at [395, 304] on div "ID de usuario 13970188 Person ID e4b4d0a2c34a0566a661cb36ab789bd7 Fecha de Regi…" at bounding box center [484, 319] width 673 height 122
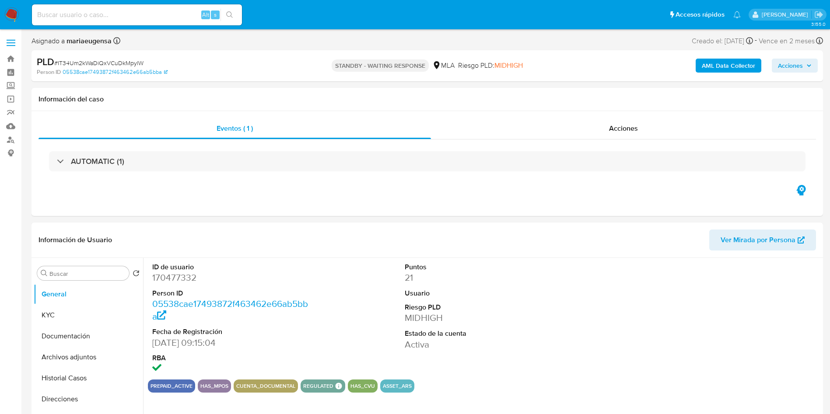
select select "10"
click at [89, 60] on span "# IT34Um2kWaDiQxVCuDkMpylW" at bounding box center [98, 63] width 89 height 9
copy span "IT34Um2kWaDiQxVCuDkMpylW"
click at [388, 305] on div "ID de usuario 170477332 Person ID 05538cae17493872f463462e66ab5bba Fecha de Reg…" at bounding box center [484, 319] width 673 height 122
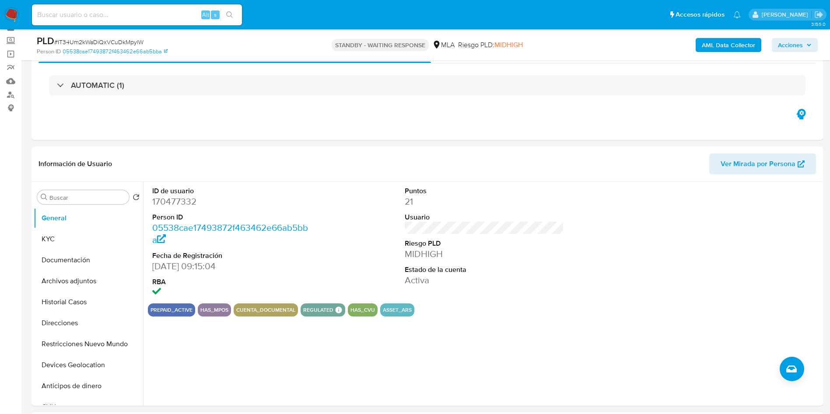
scroll to position [66, 0]
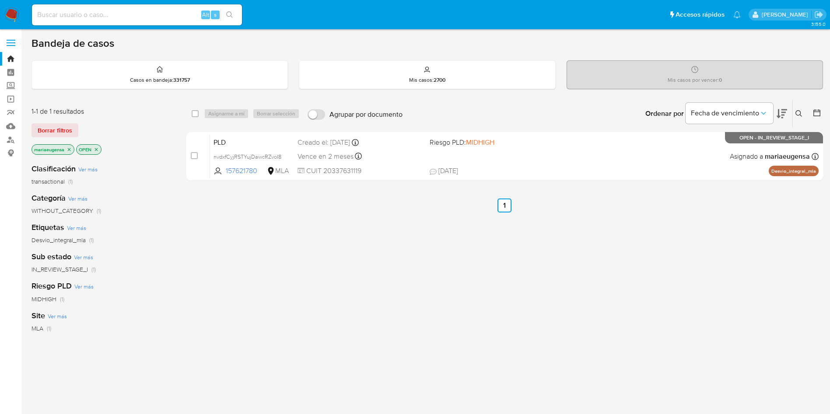
click at [798, 109] on button at bounding box center [800, 113] width 14 height 10
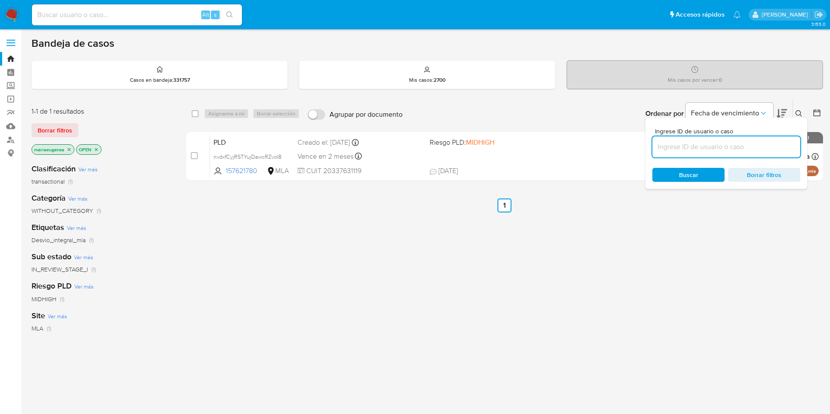
click at [749, 146] on input at bounding box center [726, 146] width 148 height 11
type input "vlFR3TCmbEXM3KIEnWoSh9oH"
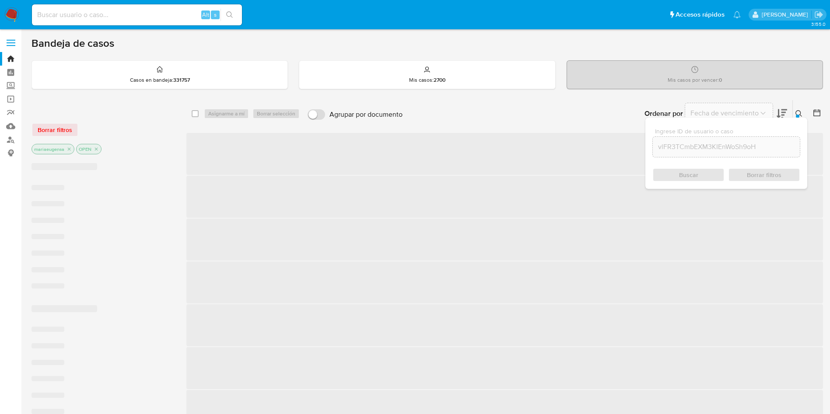
click at [800, 114] on icon at bounding box center [798, 113] width 7 height 7
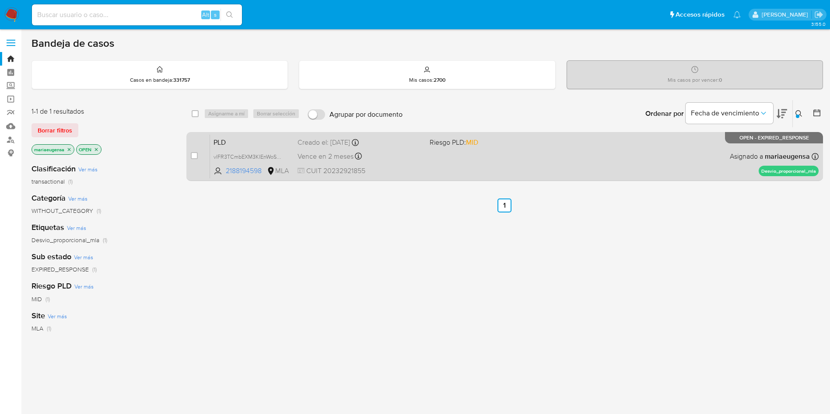
click at [190, 160] on div "case-item-checkbox No es posible asignar el caso PLD vlFR3TCmbEXM3KIEnWoSh9oH 2…" at bounding box center [504, 156] width 637 height 49
click at [194, 157] on input "checkbox" at bounding box center [194, 155] width 7 height 7
checkbox input "true"
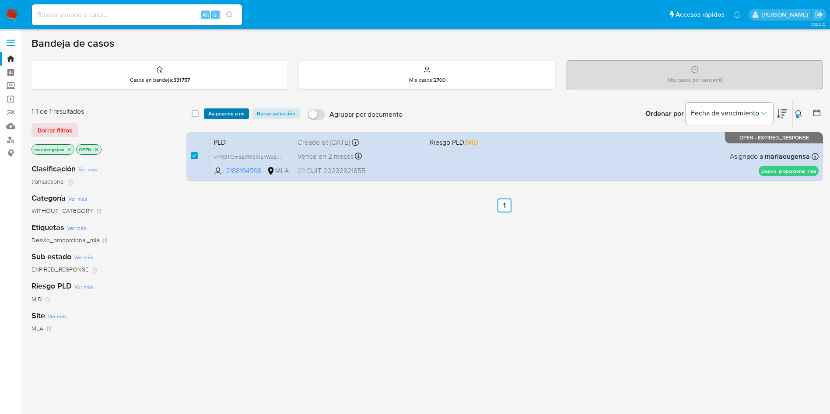
click at [229, 110] on span "Asignarme a mí" at bounding box center [226, 113] width 36 height 9
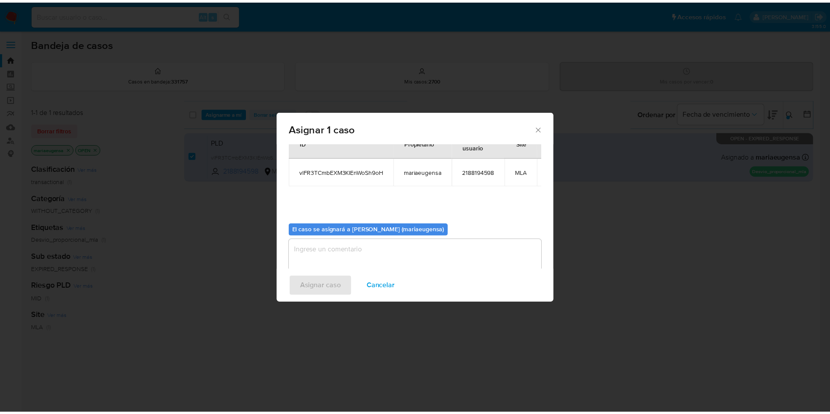
scroll to position [56, 0]
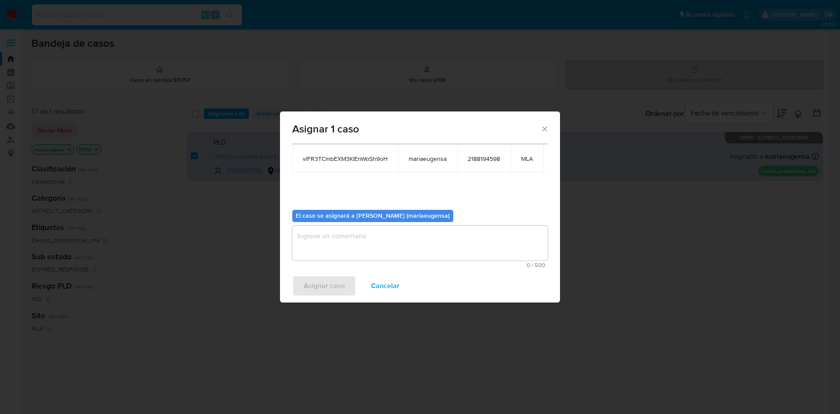
click at [311, 229] on textarea "assign-modal" at bounding box center [419, 243] width 255 height 35
click at [308, 287] on span "Asignar caso" at bounding box center [324, 285] width 41 height 19
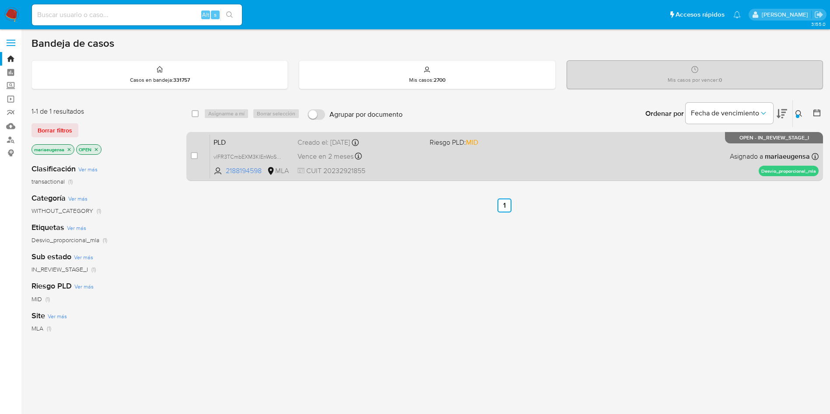
click at [245, 140] on span "PLD" at bounding box center [251, 141] width 77 height 11
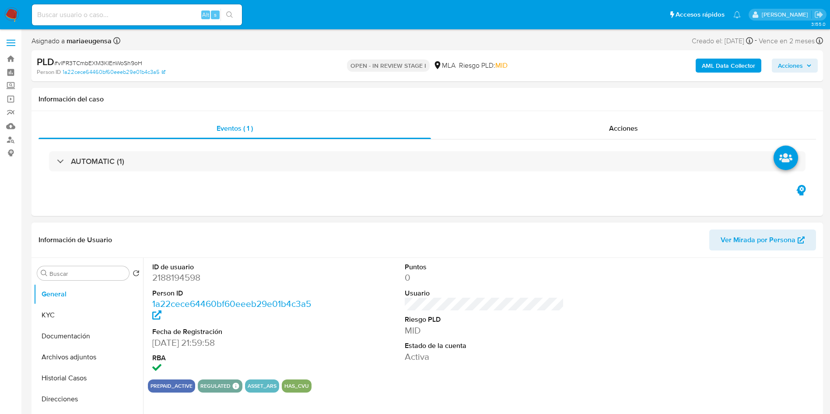
click at [174, 274] on dd "2188194598" at bounding box center [232, 278] width 160 height 12
copy dd "2188194598"
select select "10"
click at [126, 59] on span "# vlFR3TCmbEXM3KIEnWoSh9oH" at bounding box center [98, 63] width 88 height 9
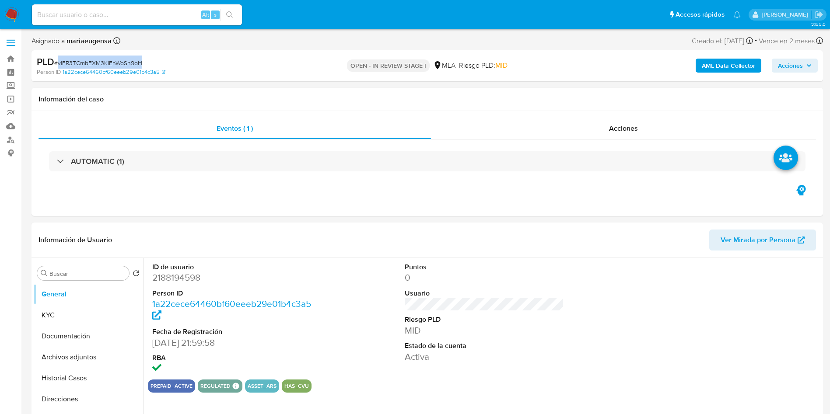
drag, startPoint x: 126, startPoint y: 59, endPoint x: 131, endPoint y: 61, distance: 5.5
click at [125, 59] on span "# vlFR3TCmbEXM3KIEnWoSh9oH" at bounding box center [98, 63] width 88 height 9
copy span "vlFR3TCmbEXM3KIEnWoSh9oH"
click at [173, 276] on dd "2188194598" at bounding box center [232, 278] width 160 height 12
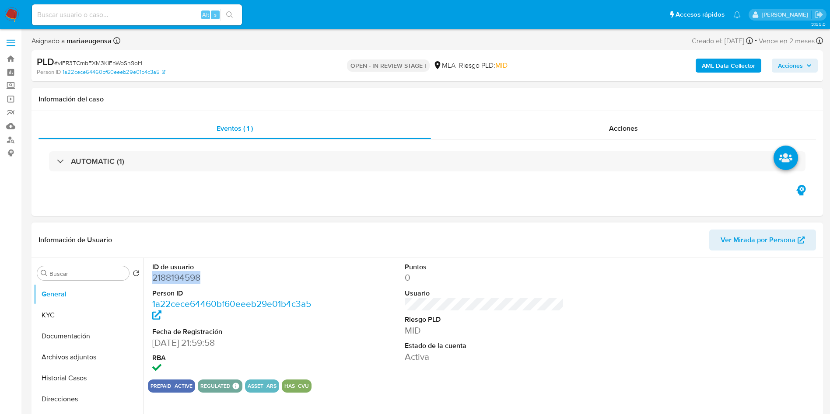
copy dd "2188194598"
click at [55, 316] on button "KYC" at bounding box center [85, 315] width 102 height 21
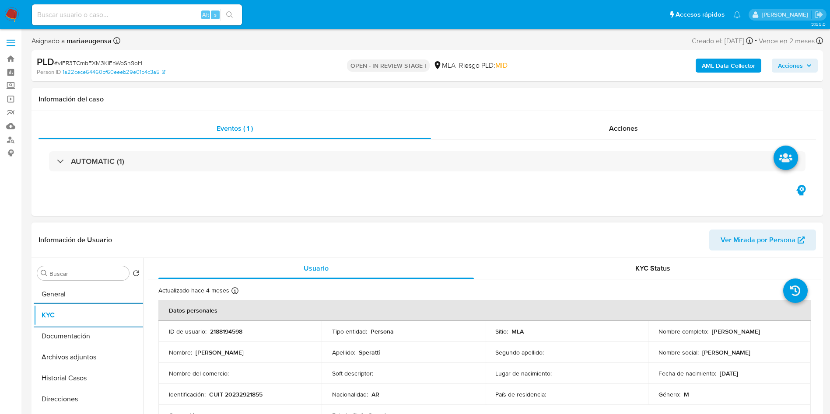
click at [235, 389] on td "Identificación : CUIT 20232921855" at bounding box center [239, 394] width 163 height 21
click at [240, 395] on p "CUIT 20232921855" at bounding box center [235, 395] width 53 height 8
copy p "20232921855"
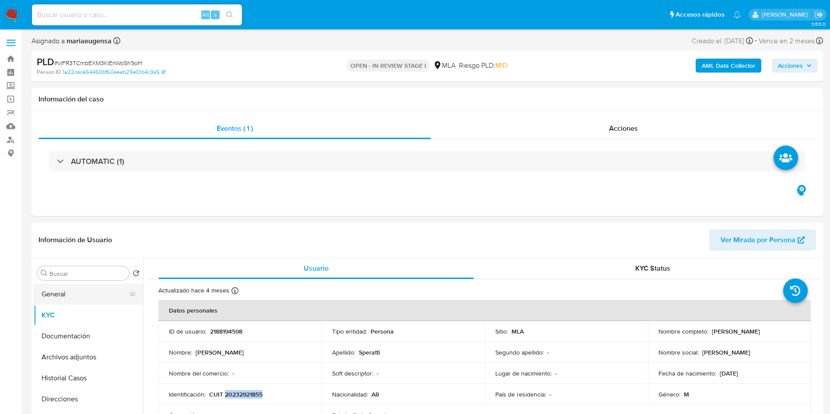
click at [97, 297] on button "General" at bounding box center [85, 294] width 102 height 21
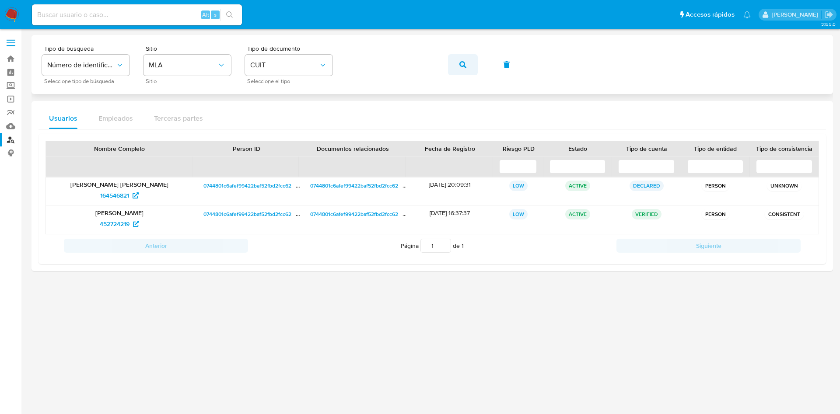
click at [458, 59] on button "button" at bounding box center [463, 64] width 30 height 21
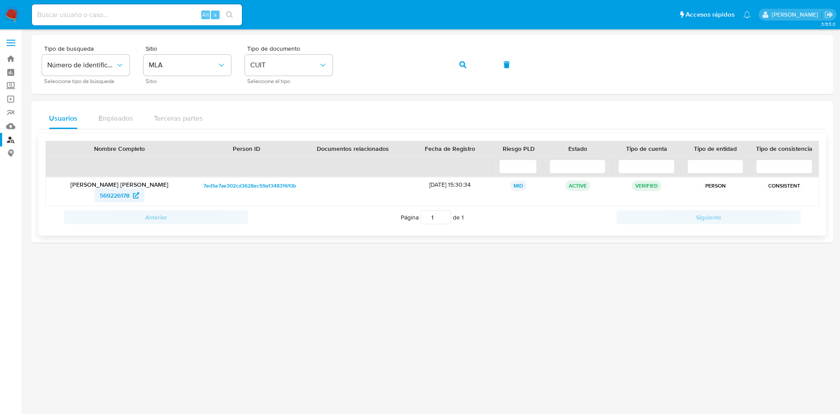
click at [118, 199] on span "569226178" at bounding box center [115, 196] width 30 height 14
click at [457, 67] on button "button" at bounding box center [463, 64] width 30 height 21
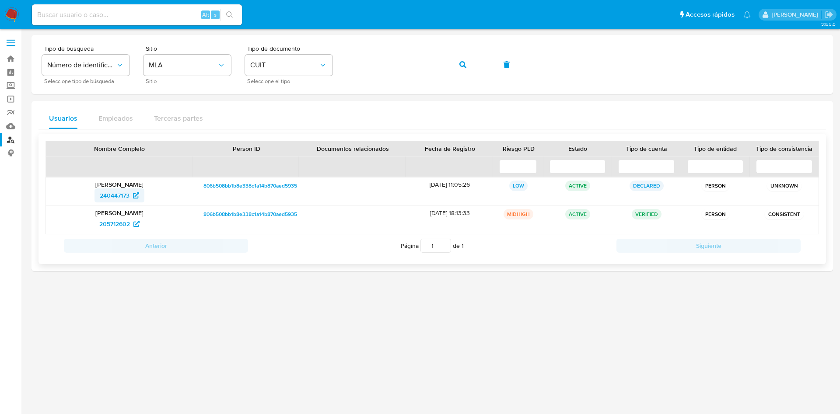
click at [114, 191] on span "240447173" at bounding box center [115, 196] width 30 height 14
click at [117, 224] on span "205712602" at bounding box center [114, 224] width 31 height 14
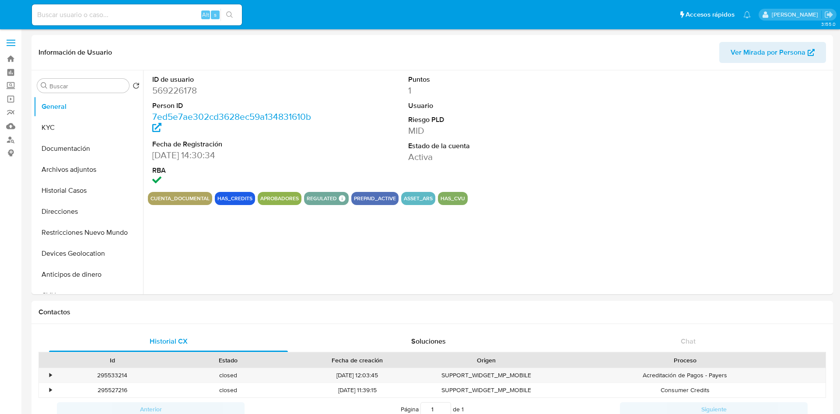
select select "10"
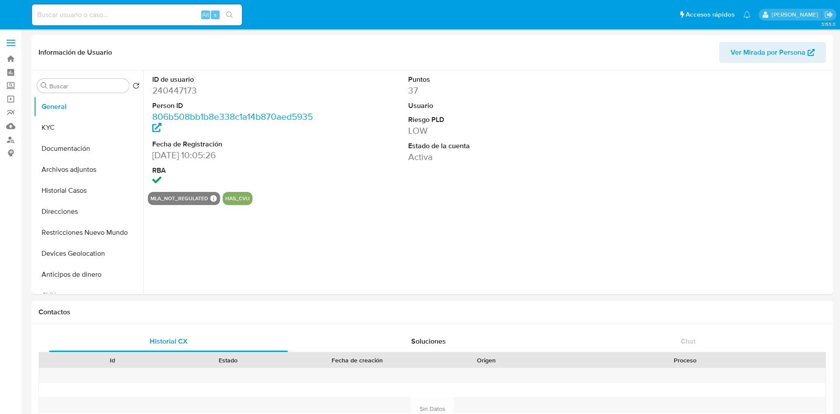
select select "10"
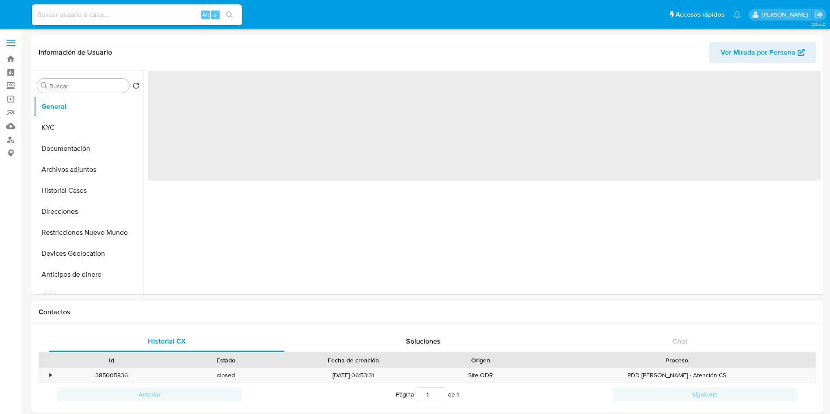
select select "10"
